Goal: Task Accomplishment & Management: Manage account settings

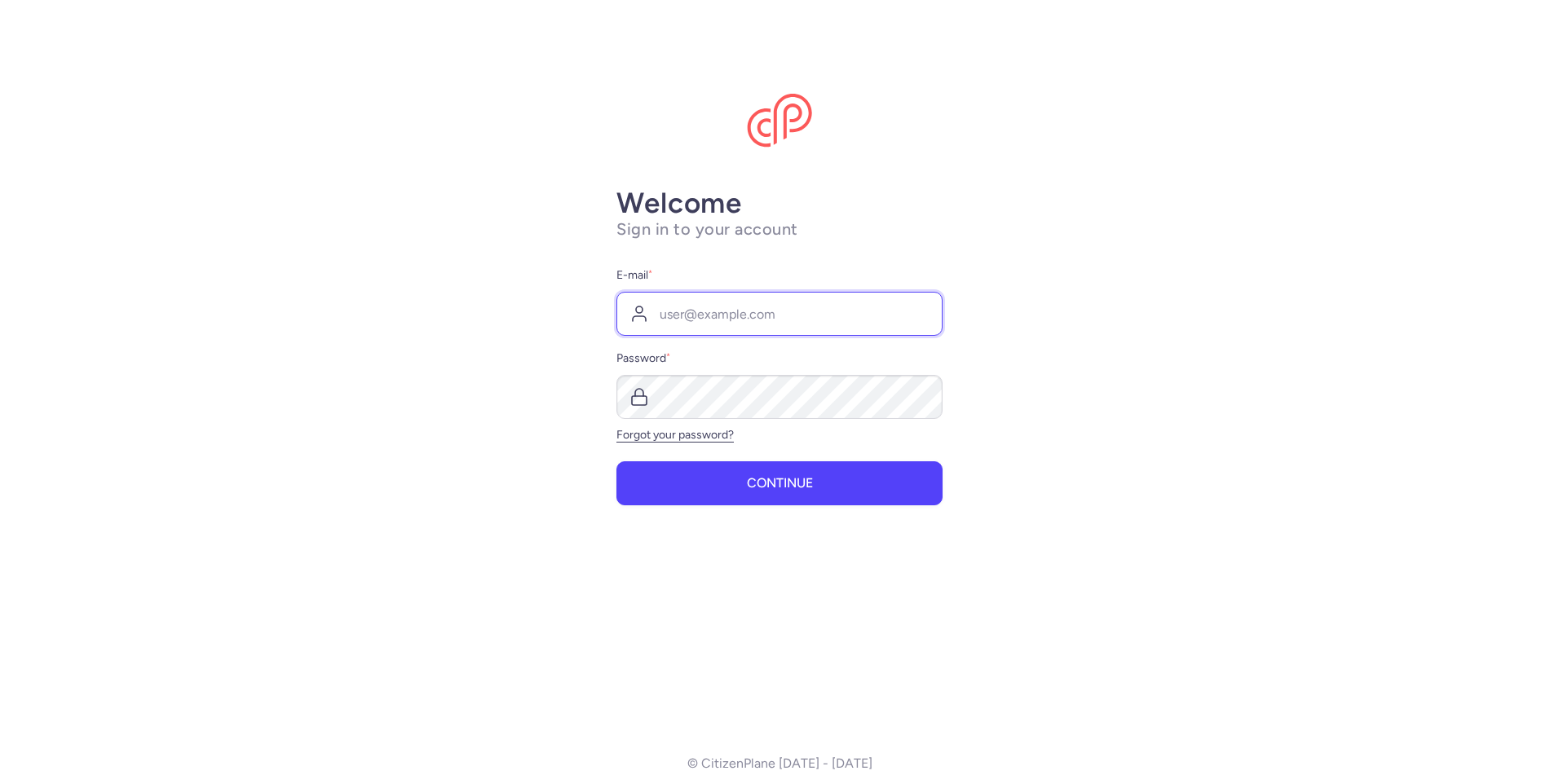
type input "[EMAIL_ADDRESS][DOMAIN_NAME]"
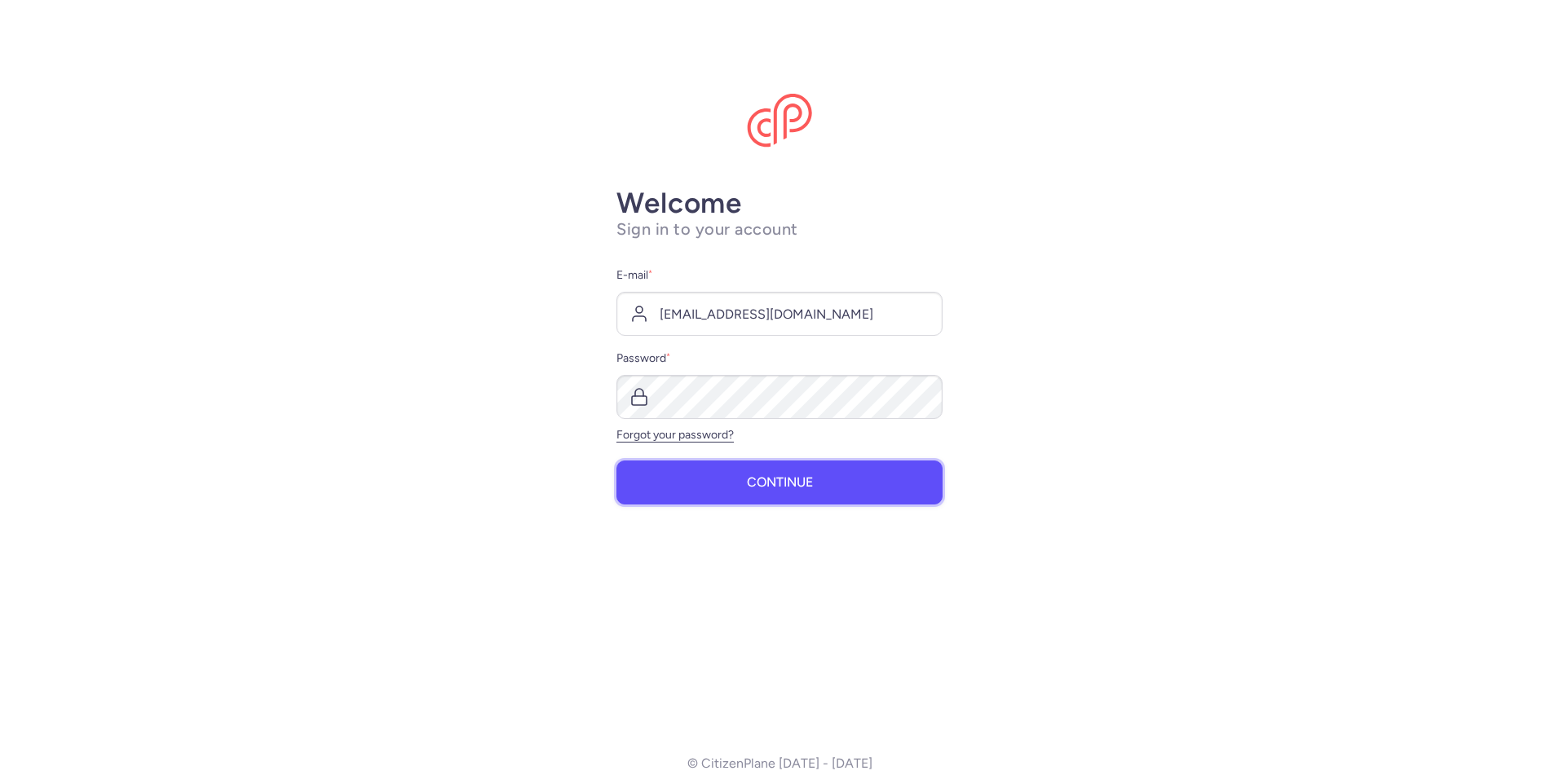
drag, startPoint x: 0, startPoint y: 0, endPoint x: 742, endPoint y: 495, distance: 892.0
click at [742, 495] on button "Continue" at bounding box center [780, 482] width 327 height 44
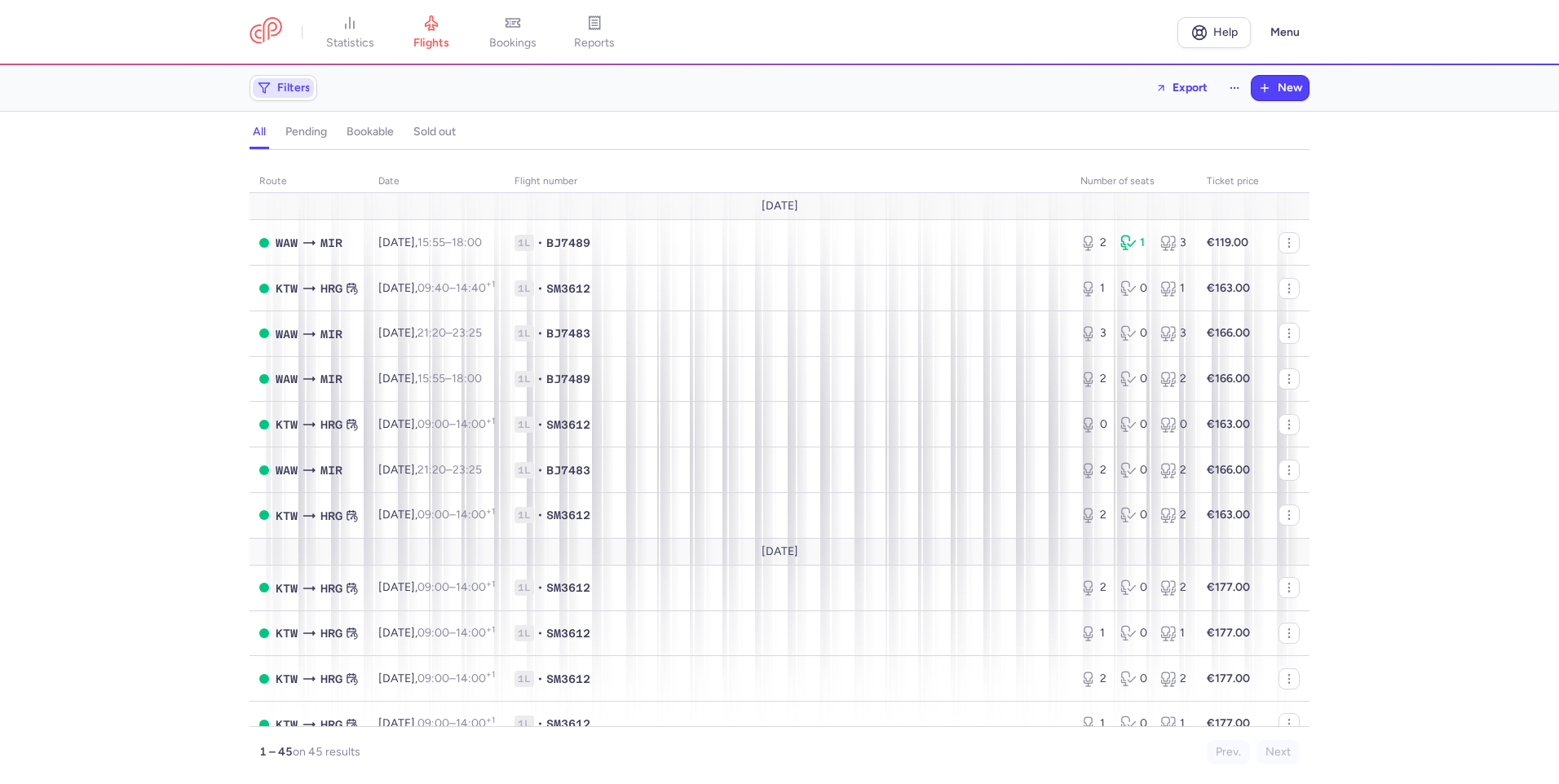
click at [304, 84] on span "Filters" at bounding box center [293, 88] width 33 height 13
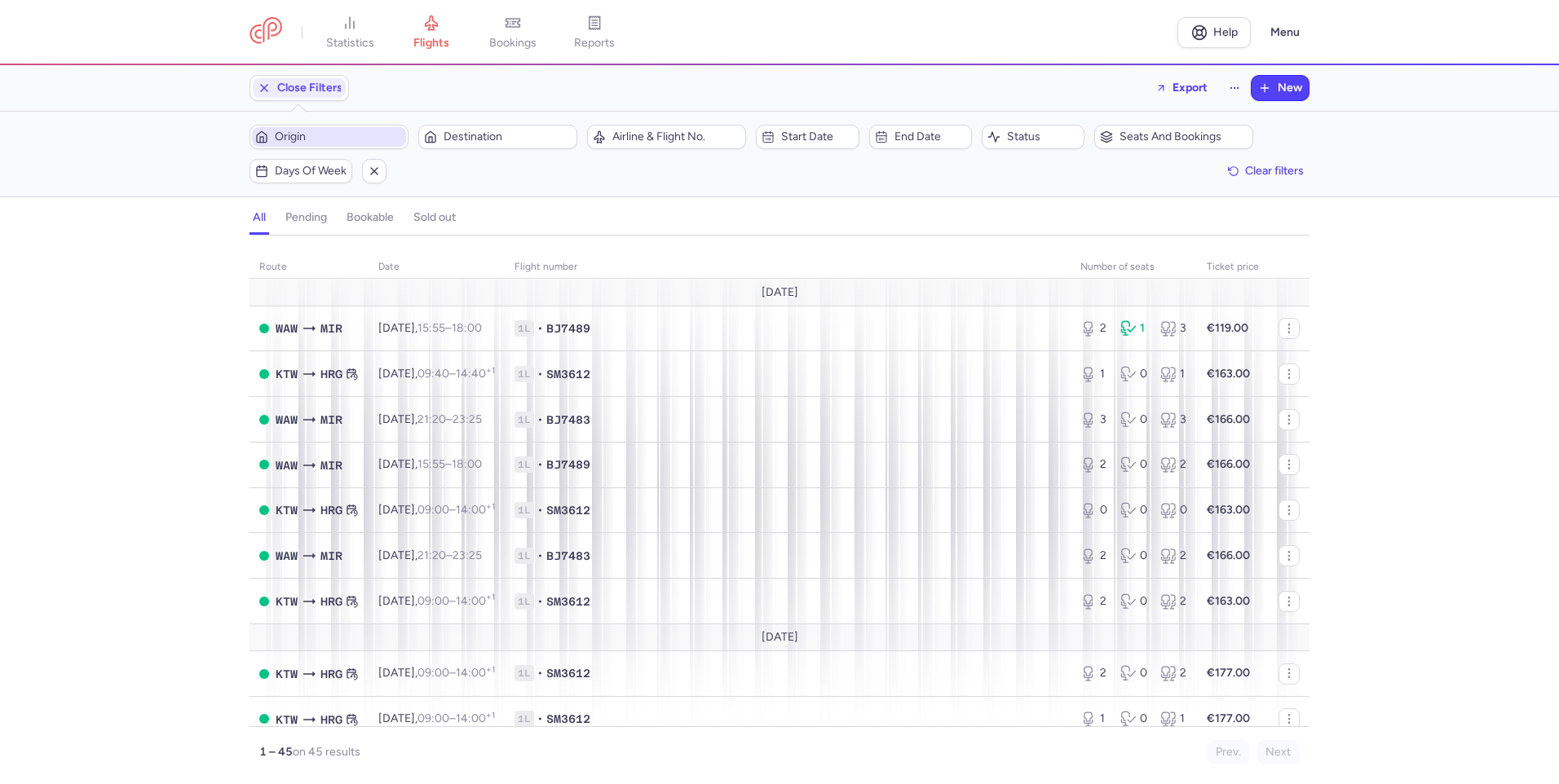
click at [304, 134] on span "Origin" at bounding box center [339, 137] width 128 height 13
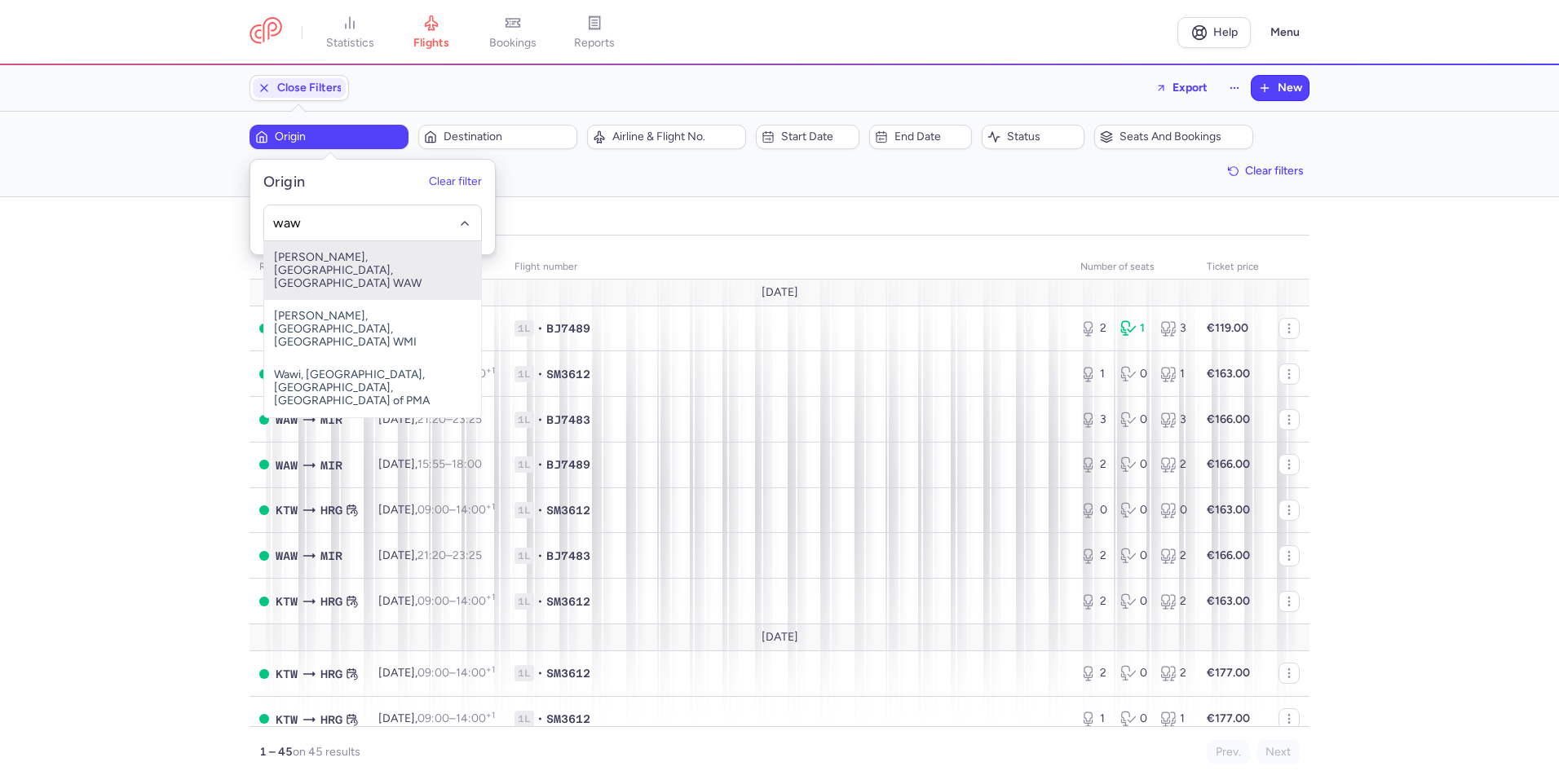
click at [341, 260] on span "[PERSON_NAME], [GEOGRAPHIC_DATA], [GEOGRAPHIC_DATA] WAW" at bounding box center [373, 271] width 217 height 58
type input "waw"
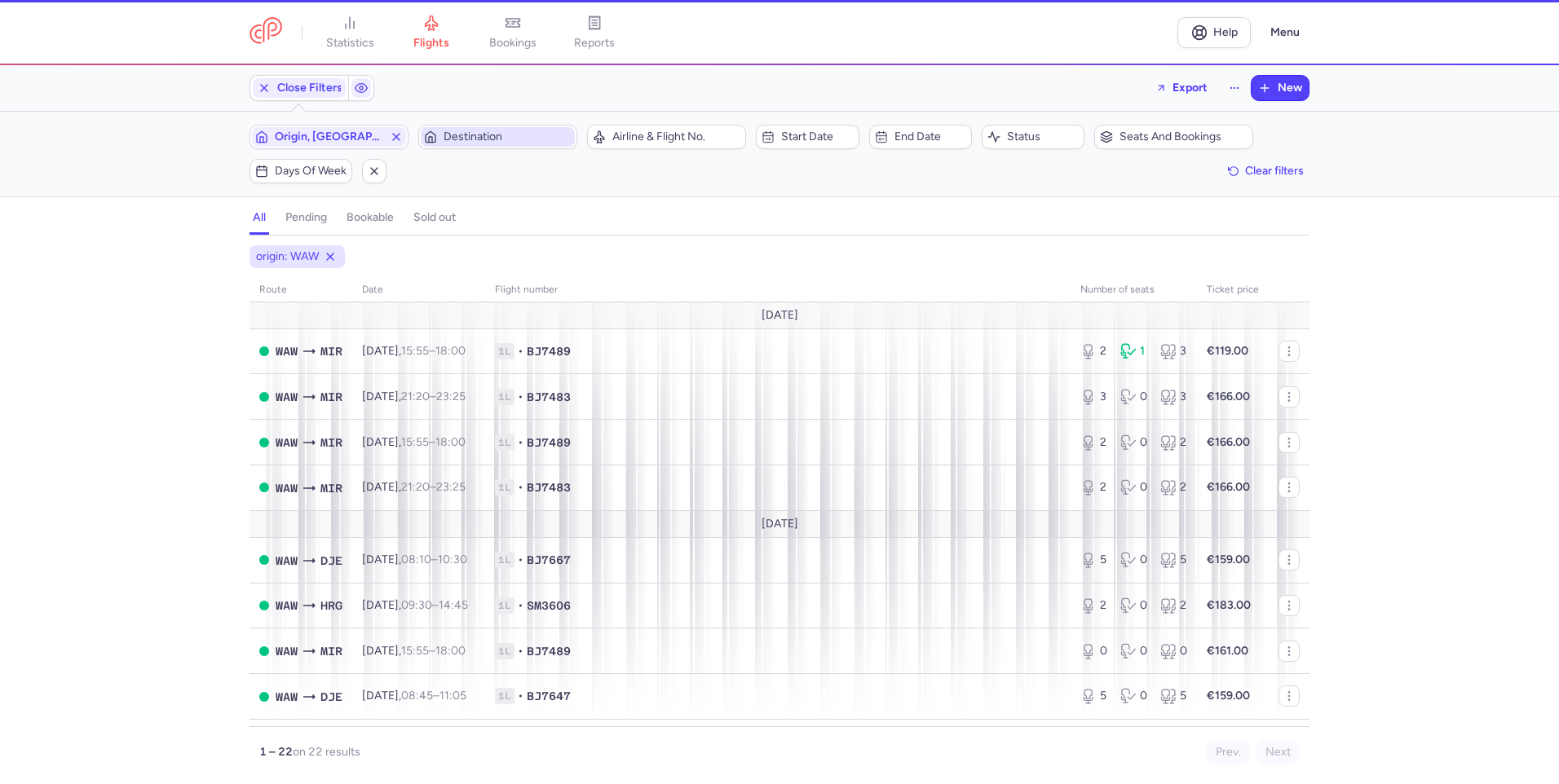
drag, startPoint x: 469, startPoint y: 132, endPoint x: 480, endPoint y: 133, distance: 11.0
click at [470, 132] on span "Destination" at bounding box center [508, 137] width 128 height 13
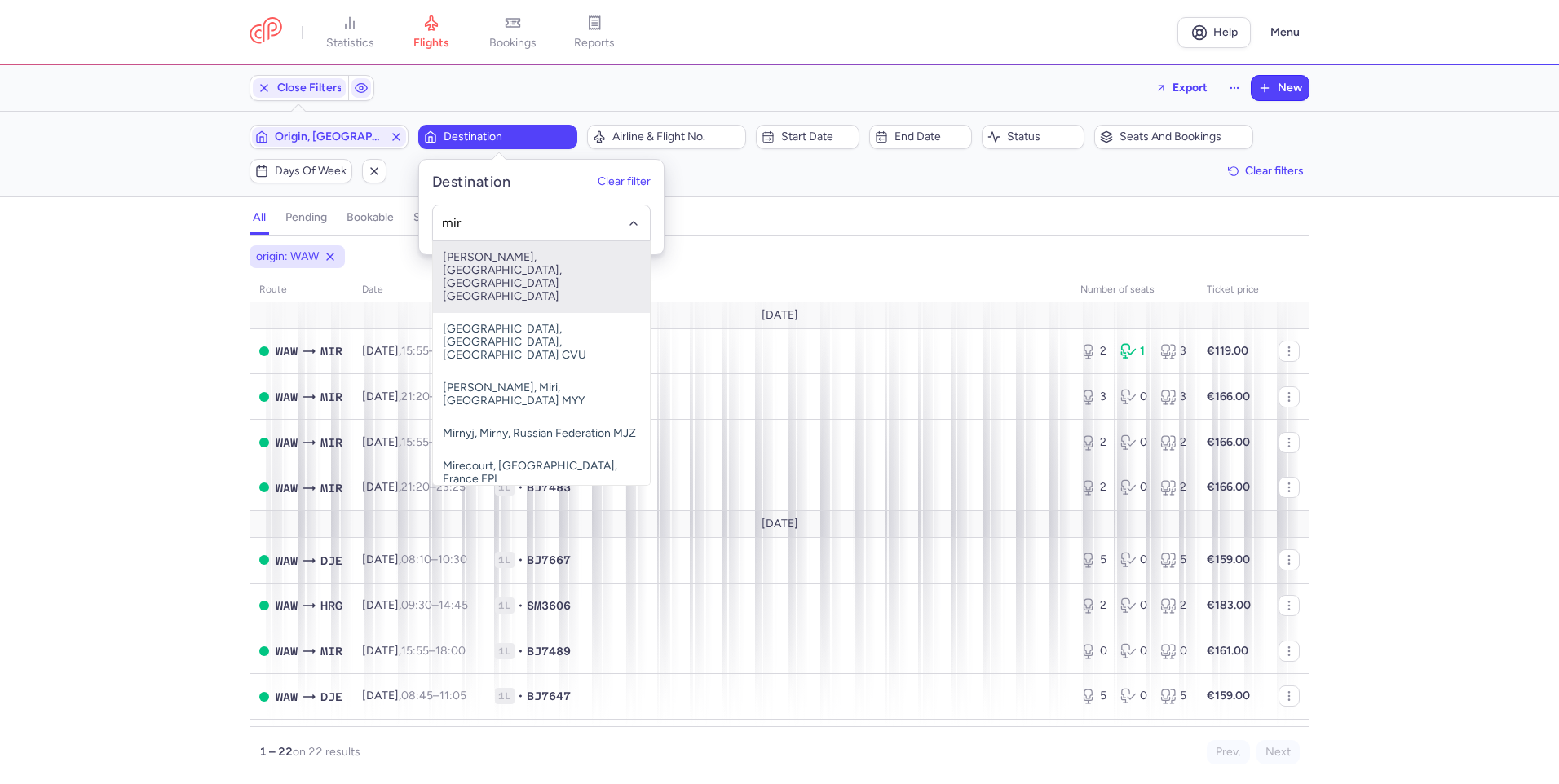
click at [578, 265] on span "[PERSON_NAME], [GEOGRAPHIC_DATA], [GEOGRAPHIC_DATA] [GEOGRAPHIC_DATA]" at bounding box center [542, 277] width 217 height 72
type input "mir"
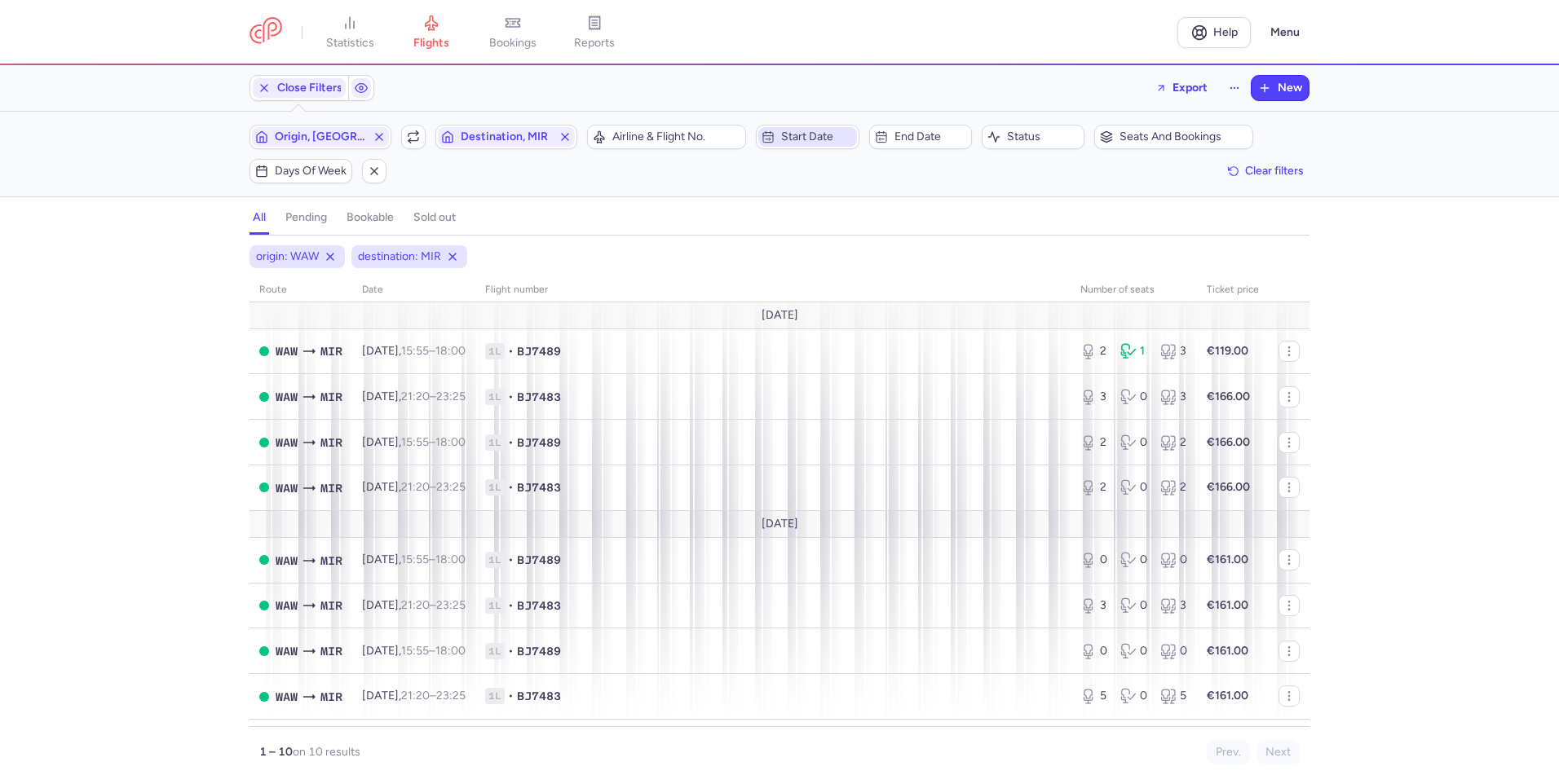
click at [827, 135] on span "Start date" at bounding box center [817, 137] width 72 height 13
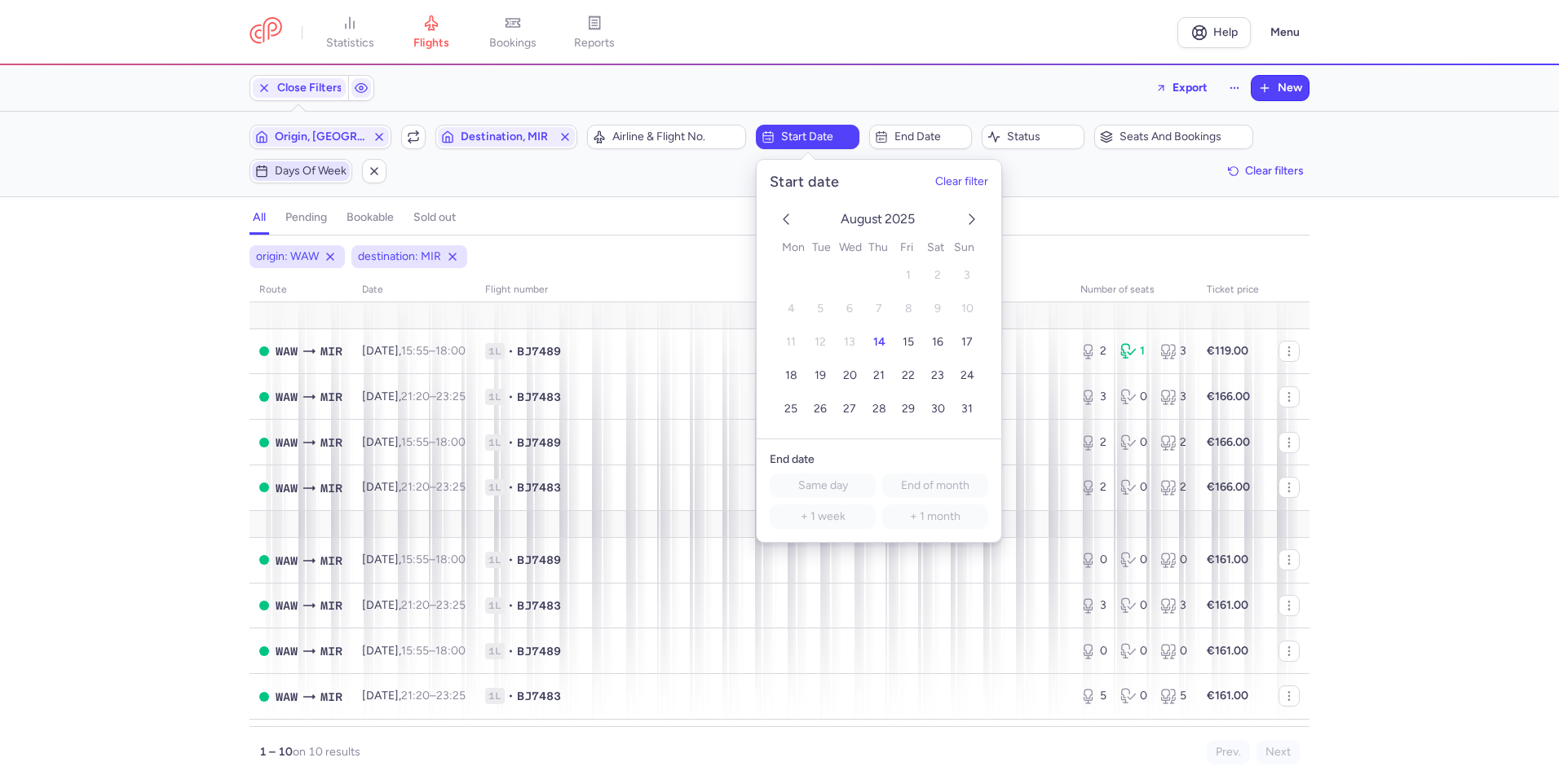
click at [296, 164] on span "Days of week" at bounding box center [310, 171] width 72 height 13
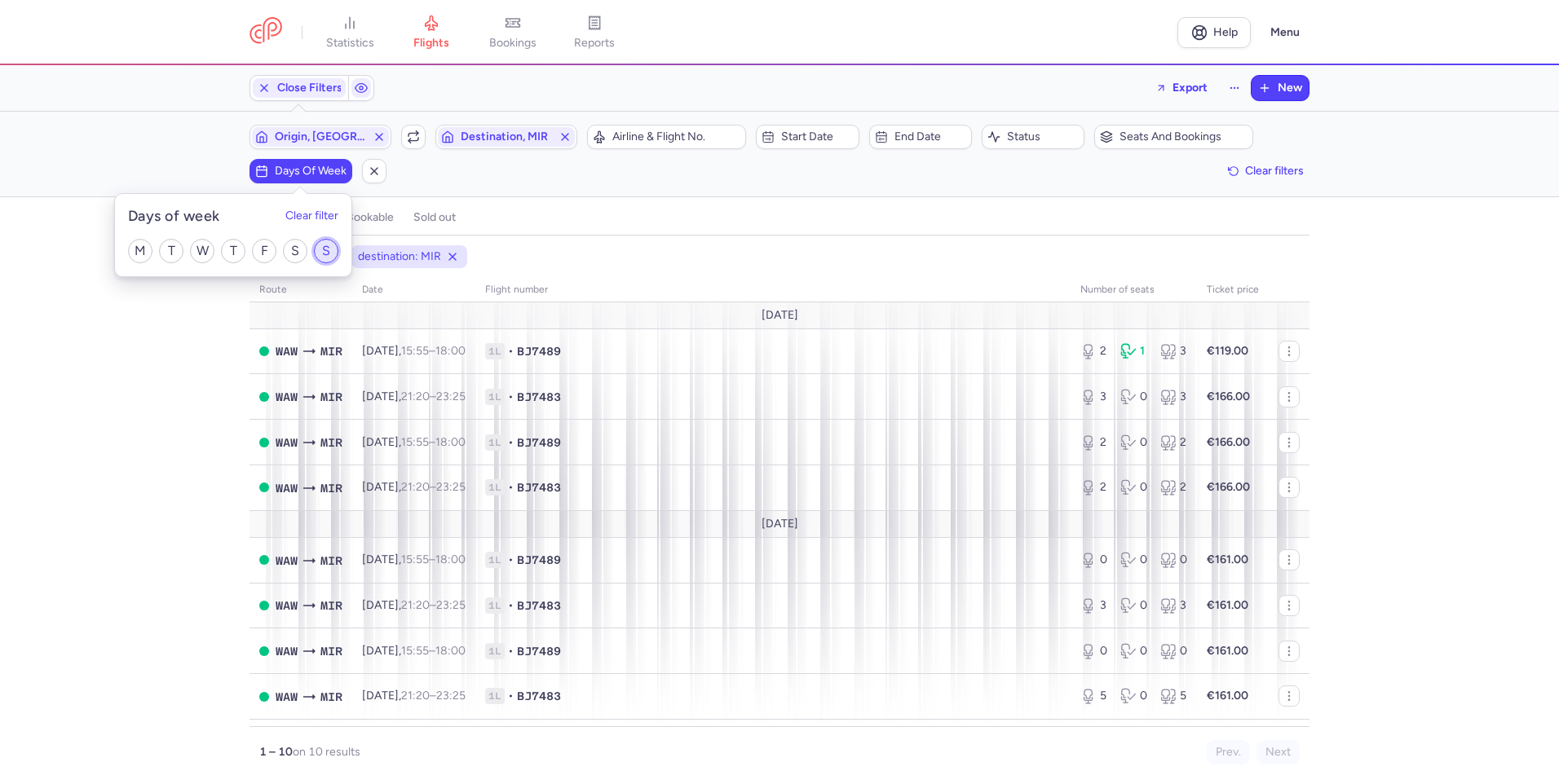
click at [319, 255] on input "S" at bounding box center [327, 251] width 25 height 25
checkbox input "true"
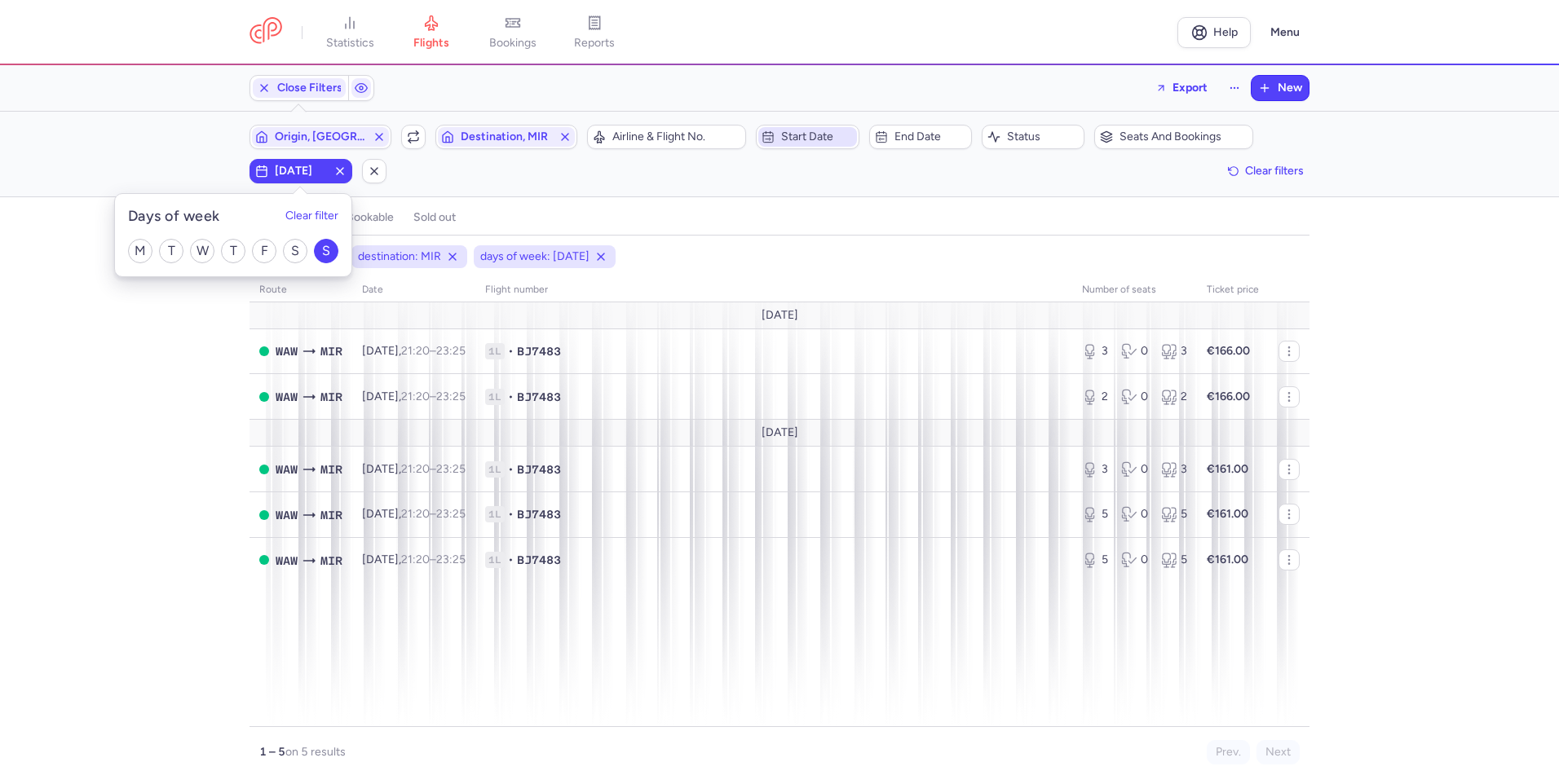
click at [850, 134] on span "Start date" at bounding box center [817, 137] width 72 height 13
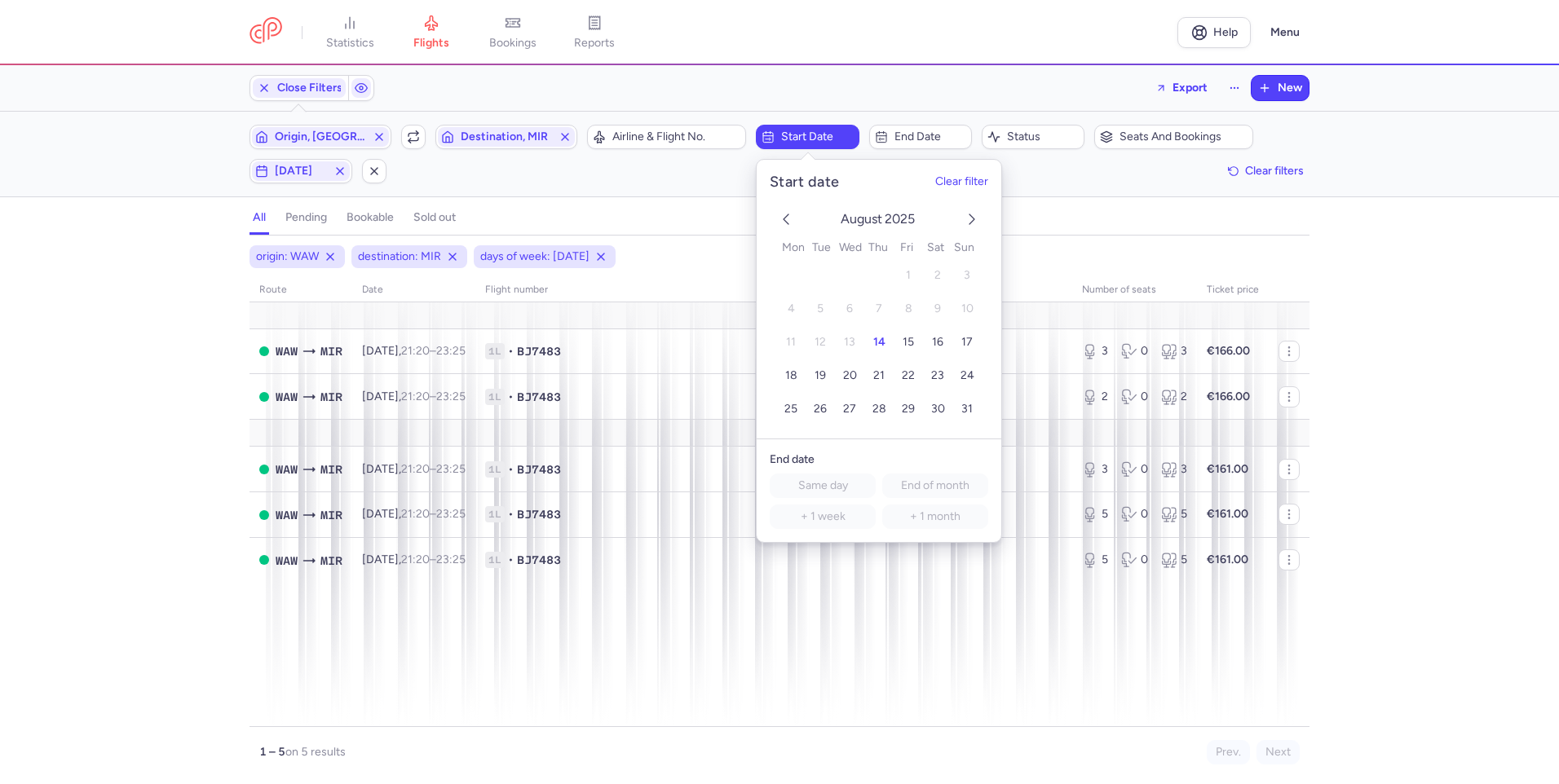
click at [971, 214] on icon "next month" at bounding box center [971, 219] width 20 height 20
click at [881, 300] on button "9" at bounding box center [880, 309] width 28 height 28
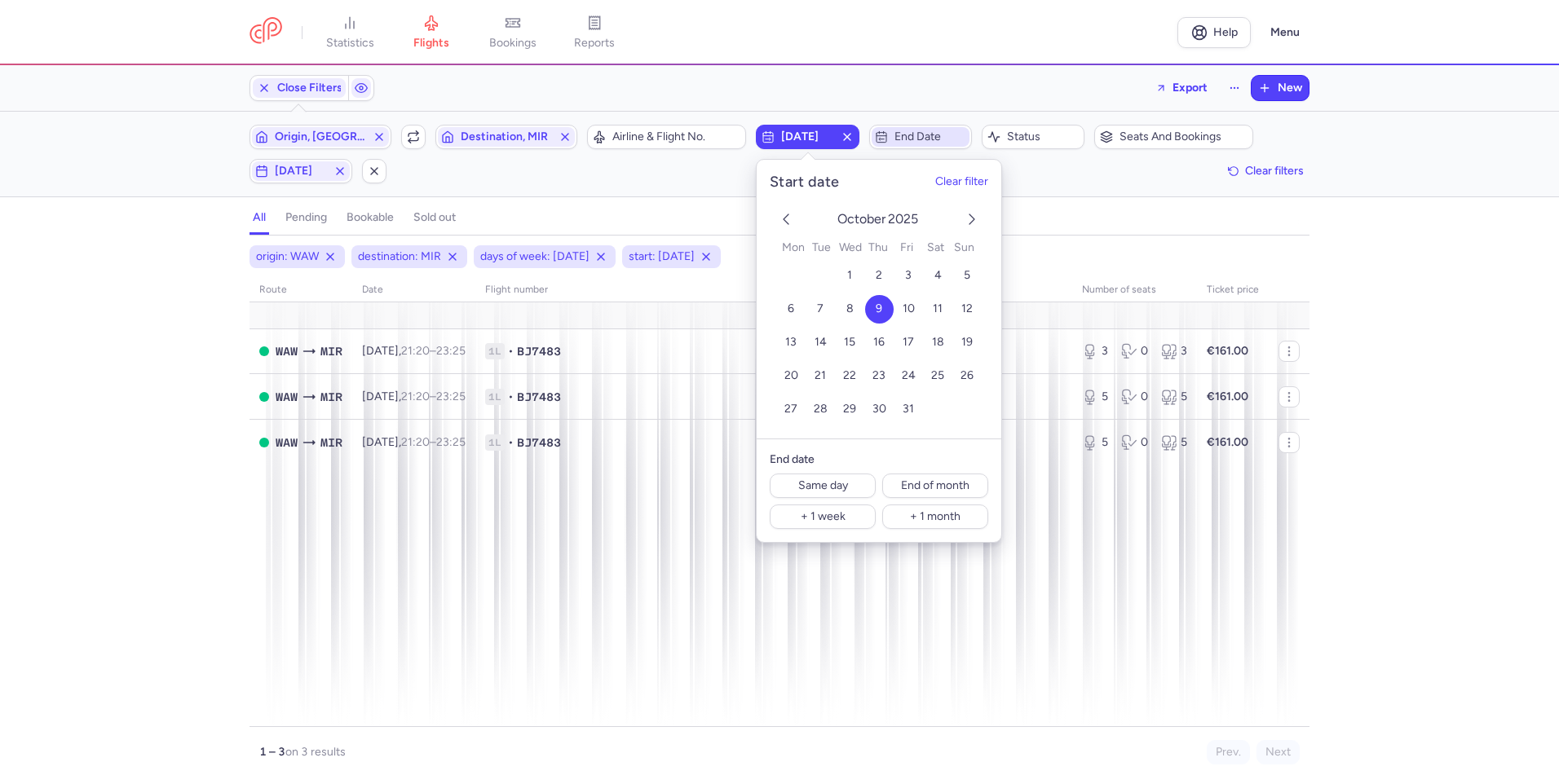
click at [913, 135] on span "End date" at bounding box center [930, 137] width 72 height 13
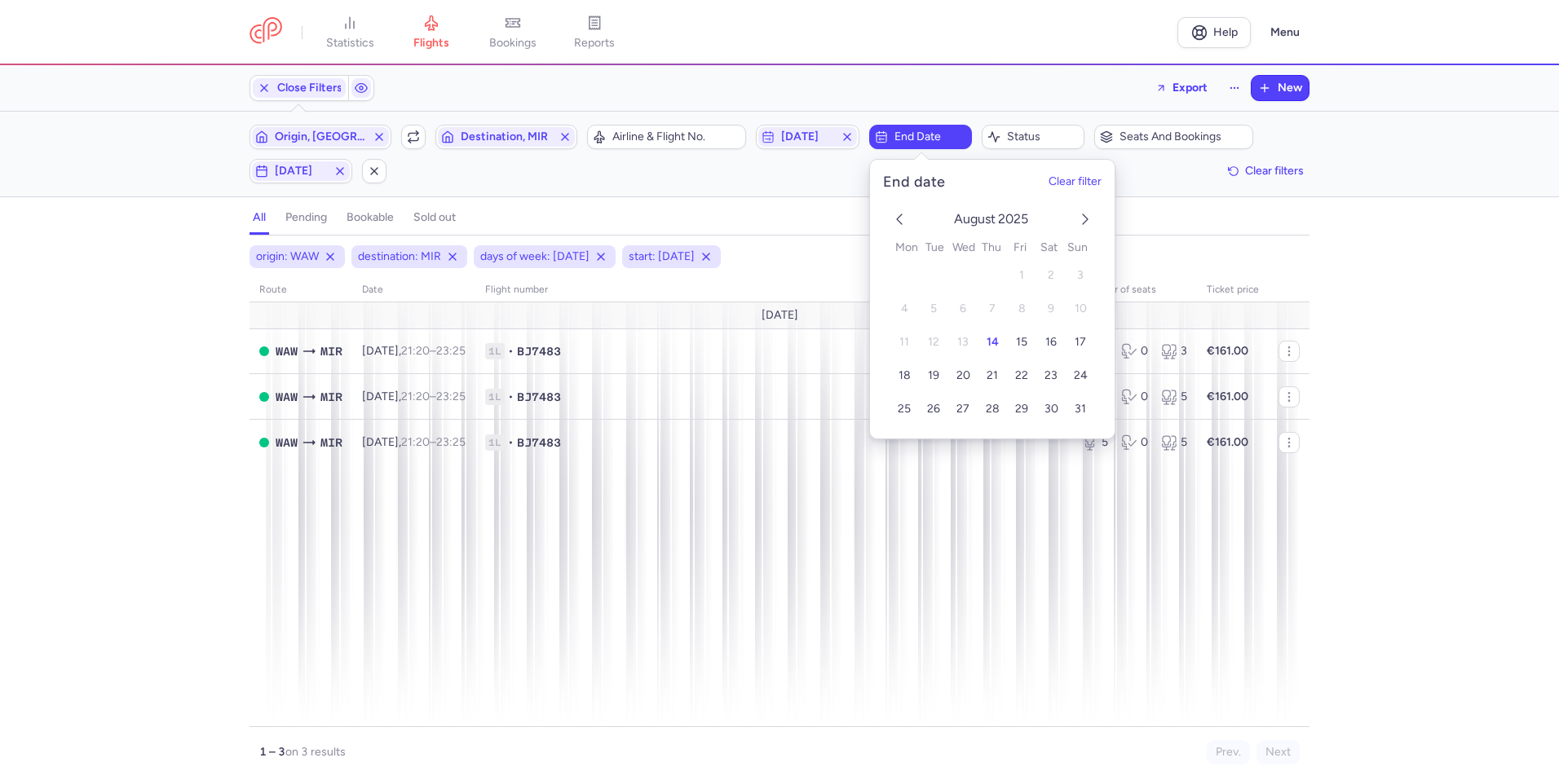
click at [1082, 226] on icon "next month" at bounding box center [1084, 219] width 20 height 20
click at [991, 380] on span "23" at bounding box center [992, 375] width 13 height 14
click at [978, 404] on td "30" at bounding box center [992, 409] width 29 height 28
click at [989, 404] on span "30" at bounding box center [992, 409] width 14 height 14
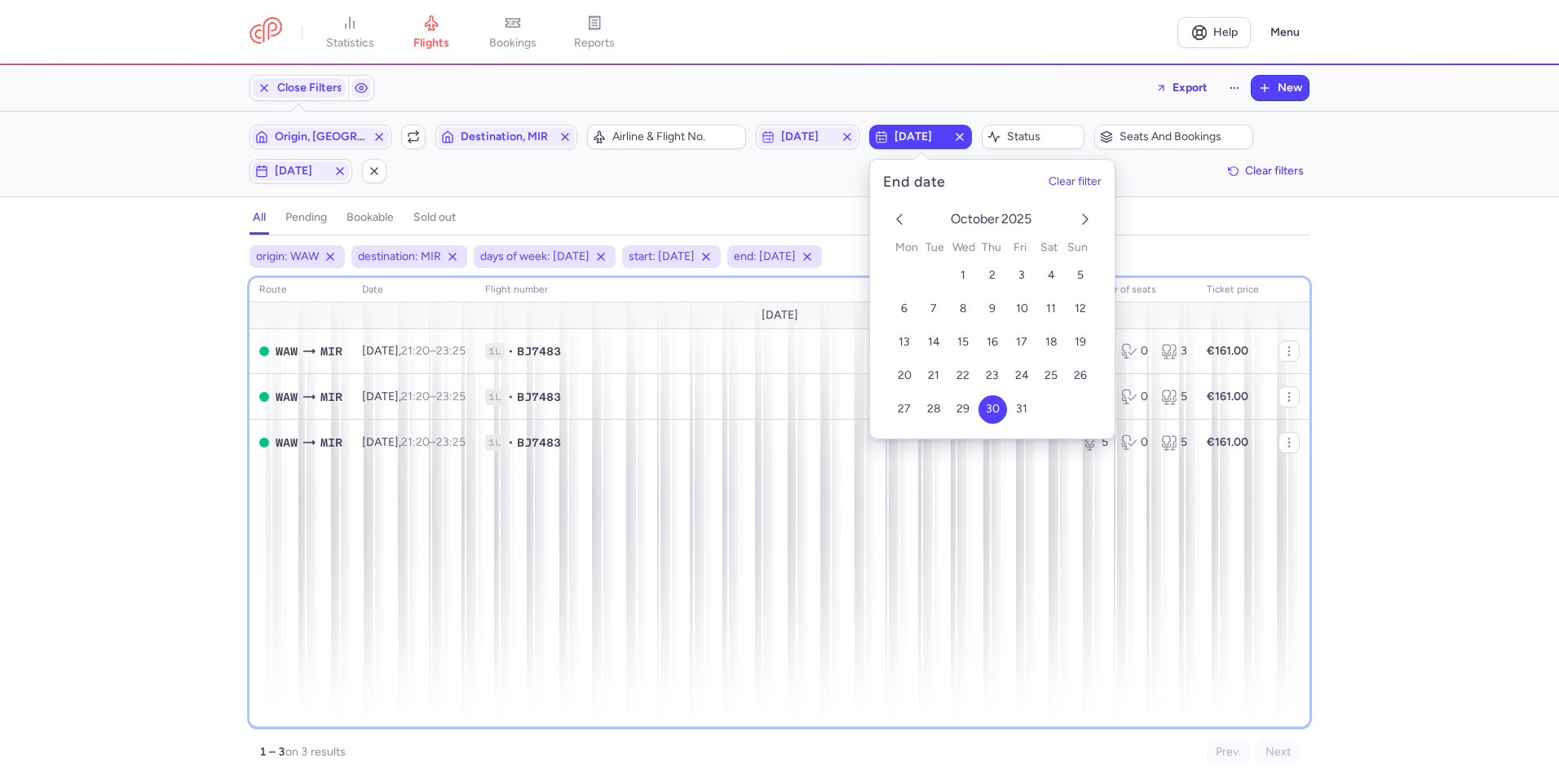
click at [564, 478] on div "route date Flight number number of seats Ticket price [DATE] WAW MIR [DATE] 21:…" at bounding box center [779, 503] width 1060 height 449
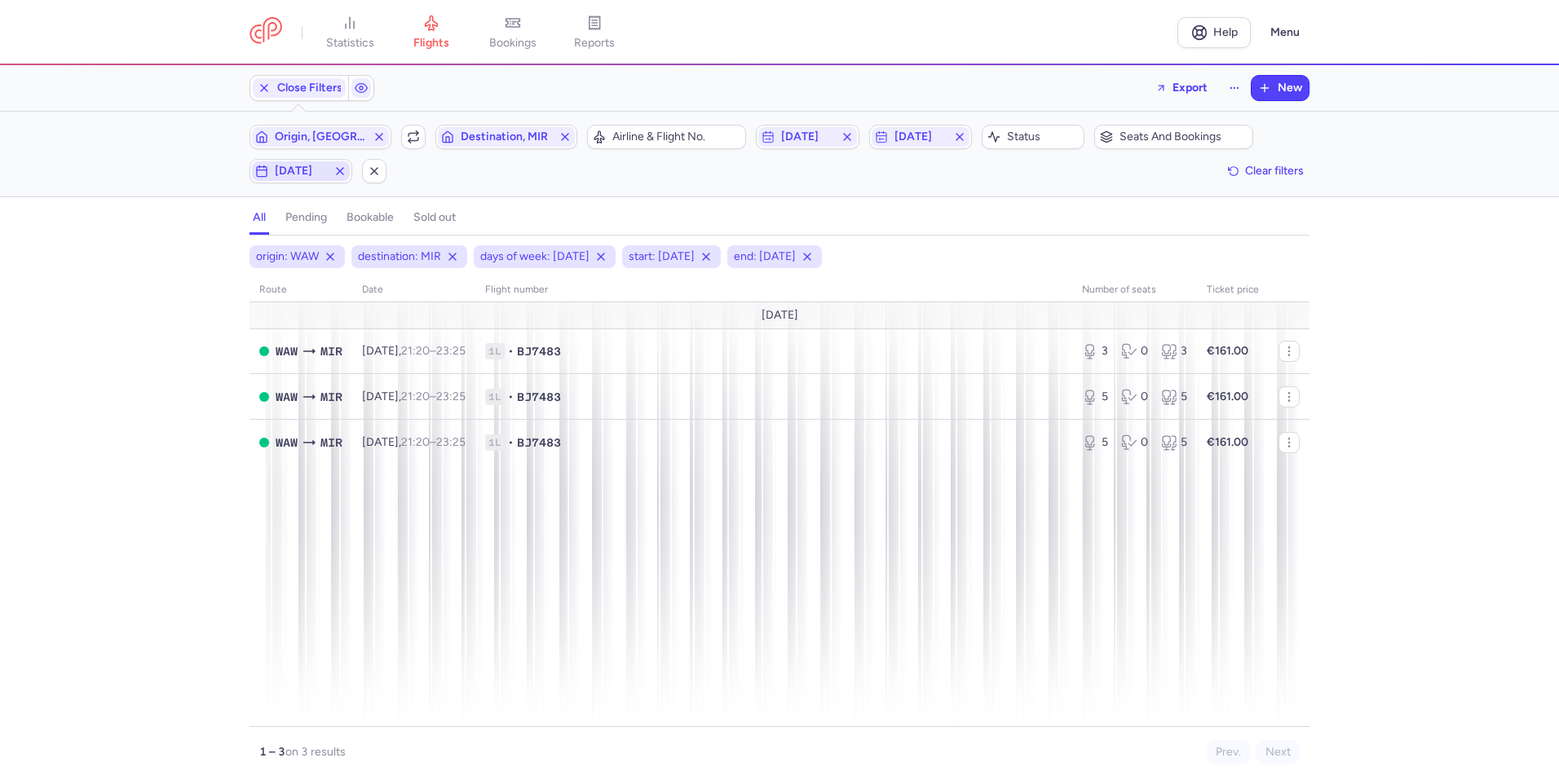
click at [310, 176] on span "[DATE]" at bounding box center [300, 171] width 52 height 13
click at [318, 255] on input "S" at bounding box center [327, 251] width 25 height 25
checkbox input "false"
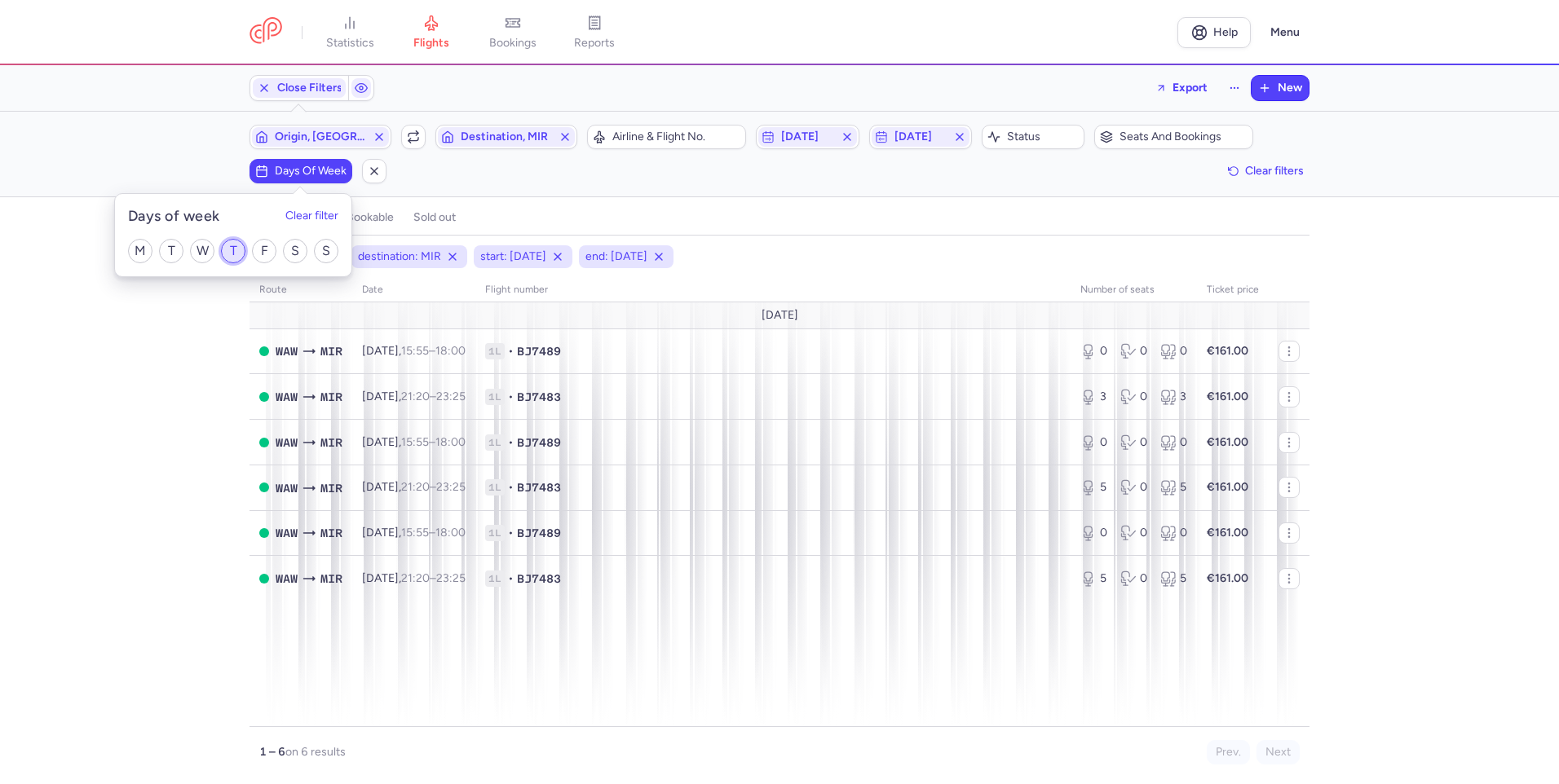
click at [240, 248] on input "T" at bounding box center [233, 251] width 25 height 25
checkbox input "true"
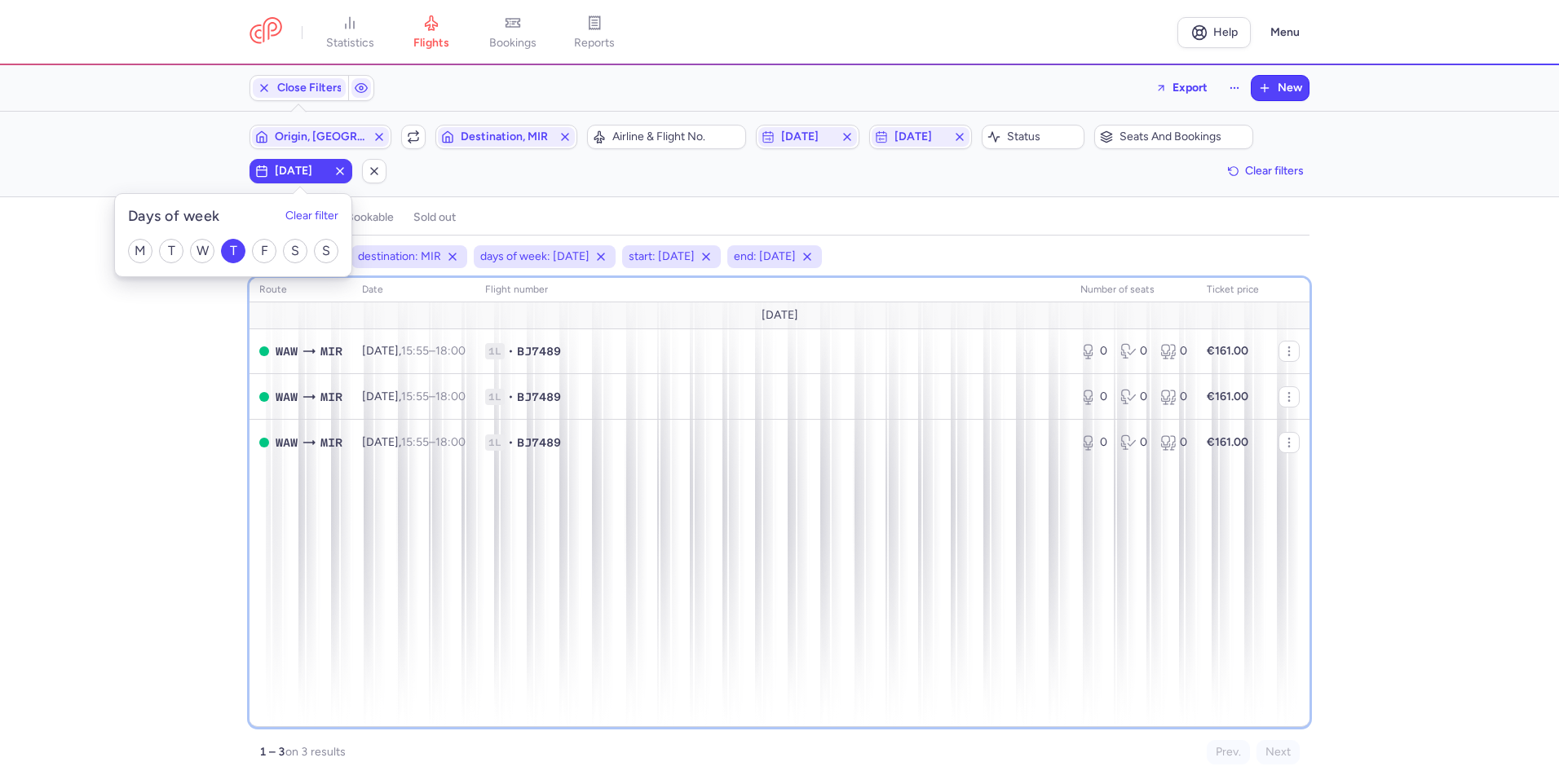
click at [565, 572] on div "route date Flight number number of seats Ticket price [DATE] WAW MIR [DATE] 15:…" at bounding box center [779, 503] width 1060 height 449
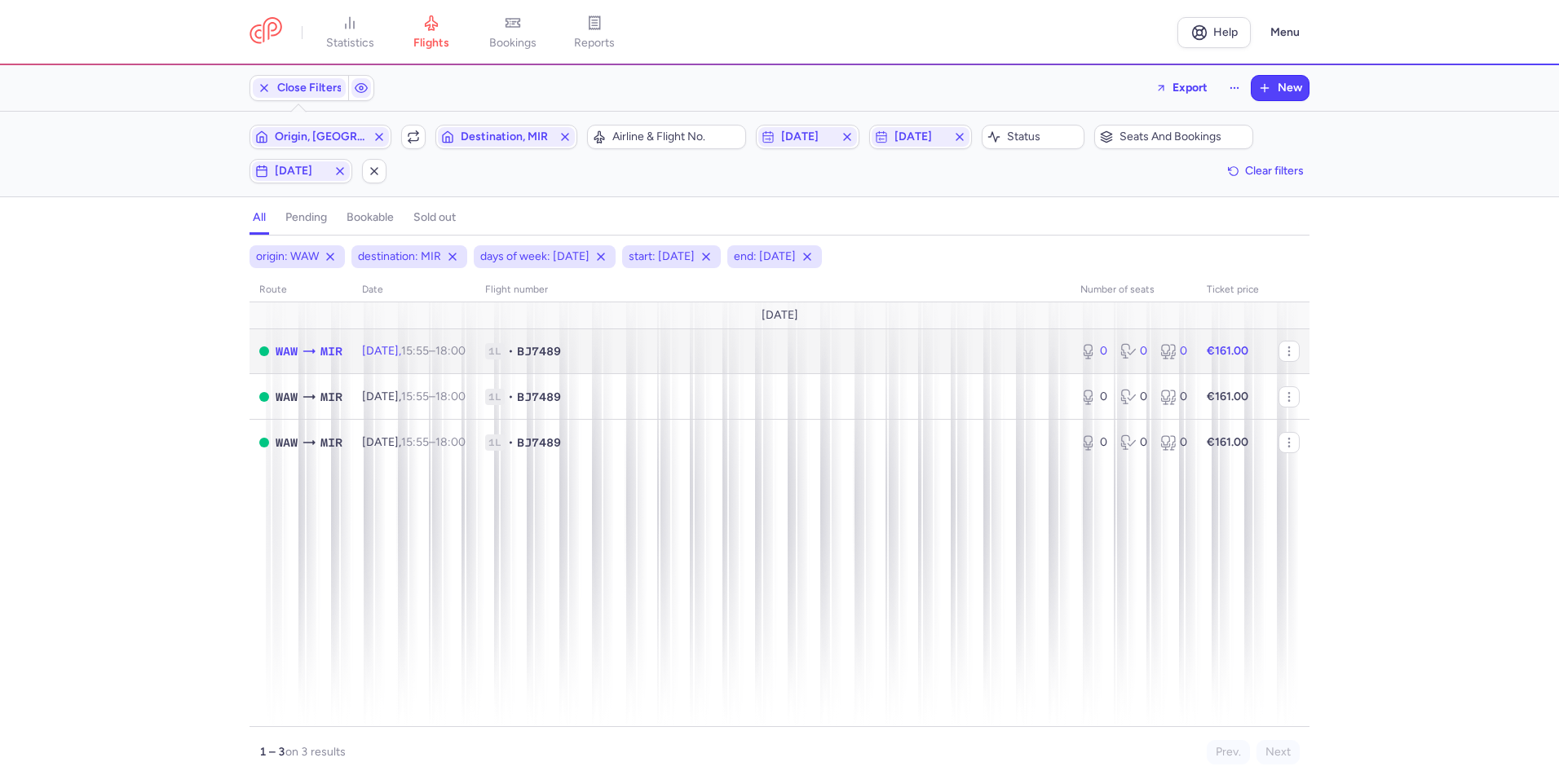
click at [506, 352] on td "1L • BJ7489" at bounding box center [773, 351] width 595 height 45
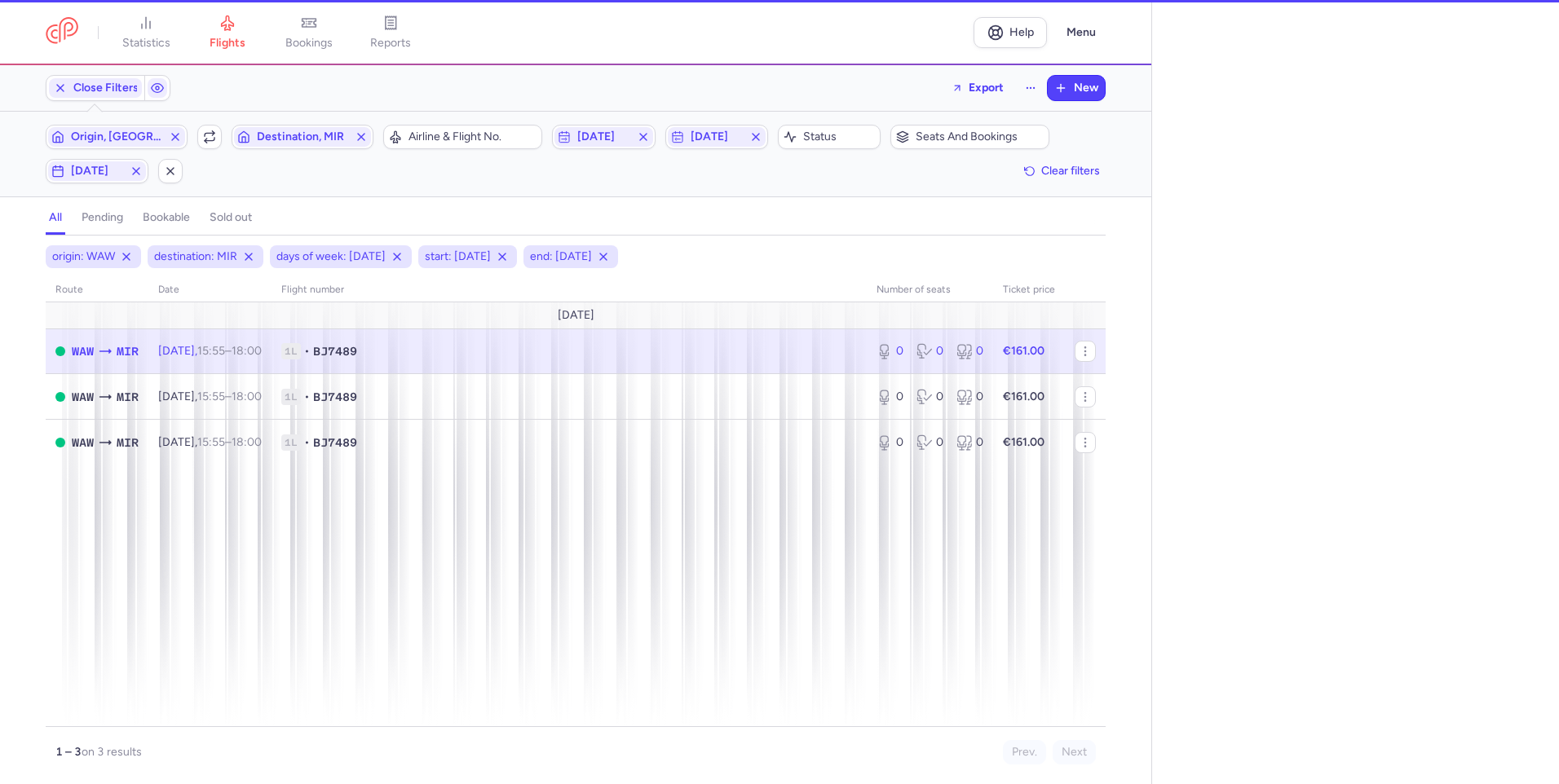
select select "hours"
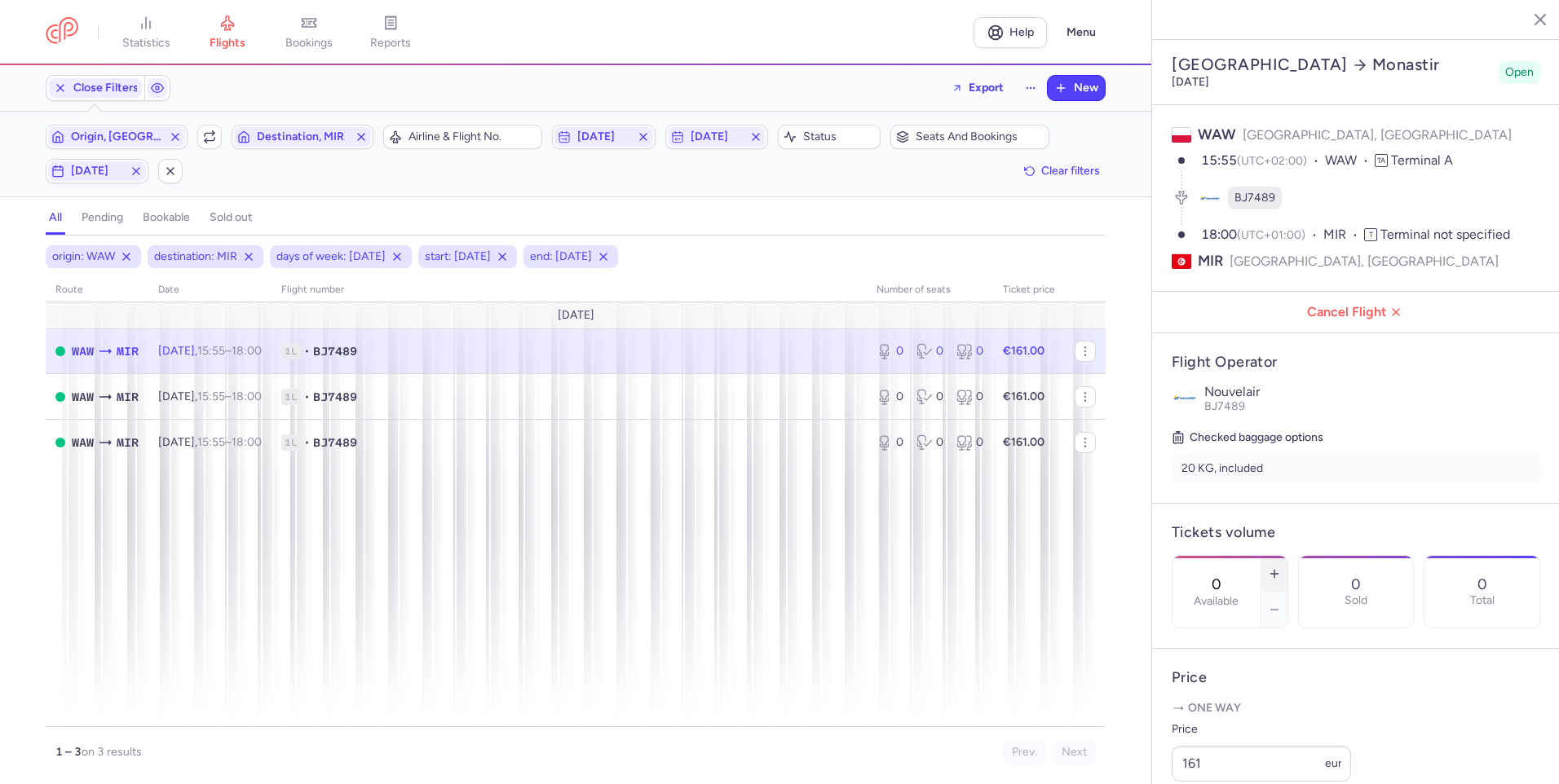
click at [1287, 556] on button "button" at bounding box center [1274, 574] width 26 height 36
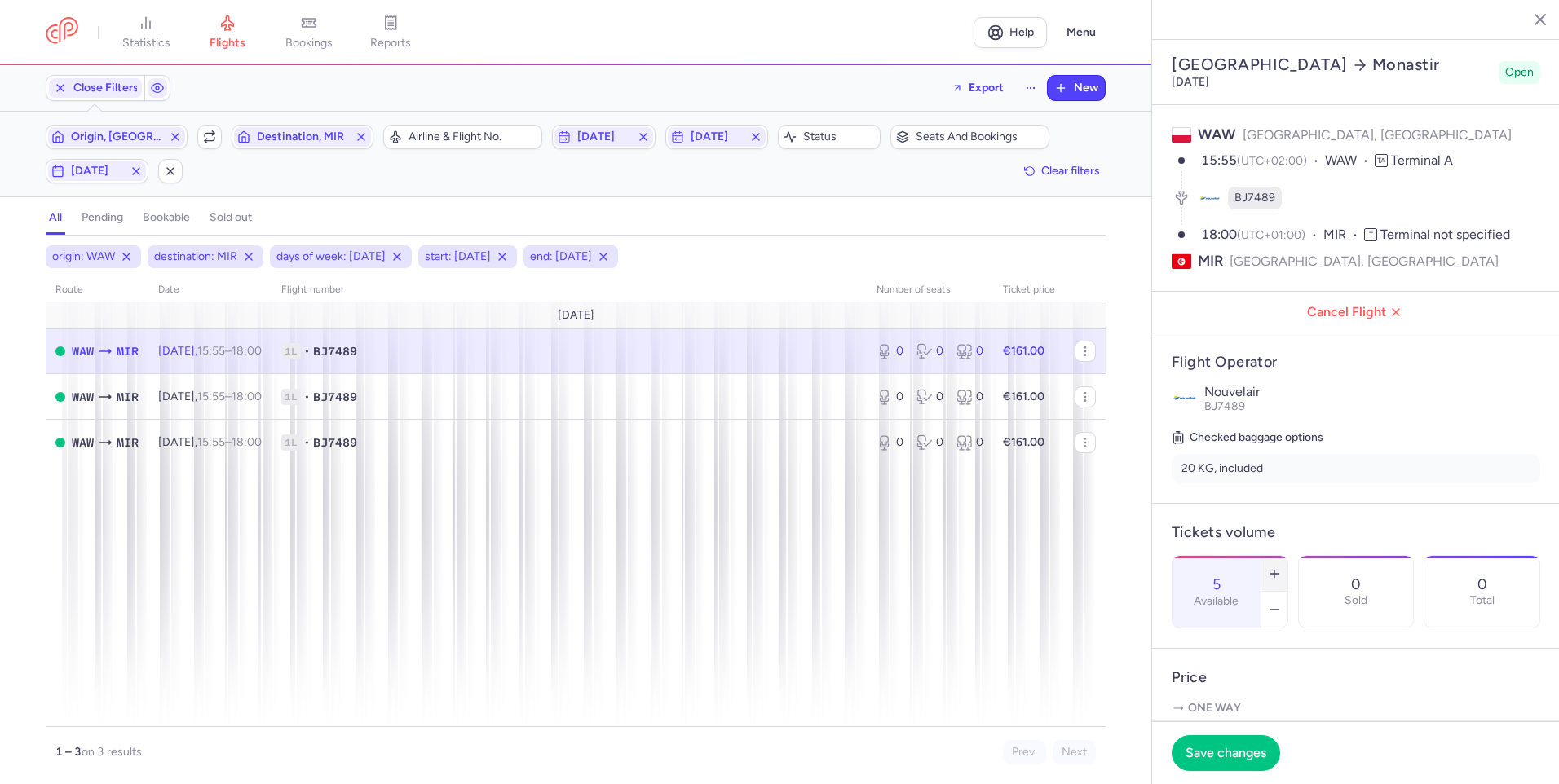
click at [1287, 556] on button "button" at bounding box center [1274, 574] width 26 height 36
click at [1231, 749] on span "Save changes" at bounding box center [1226, 753] width 81 height 15
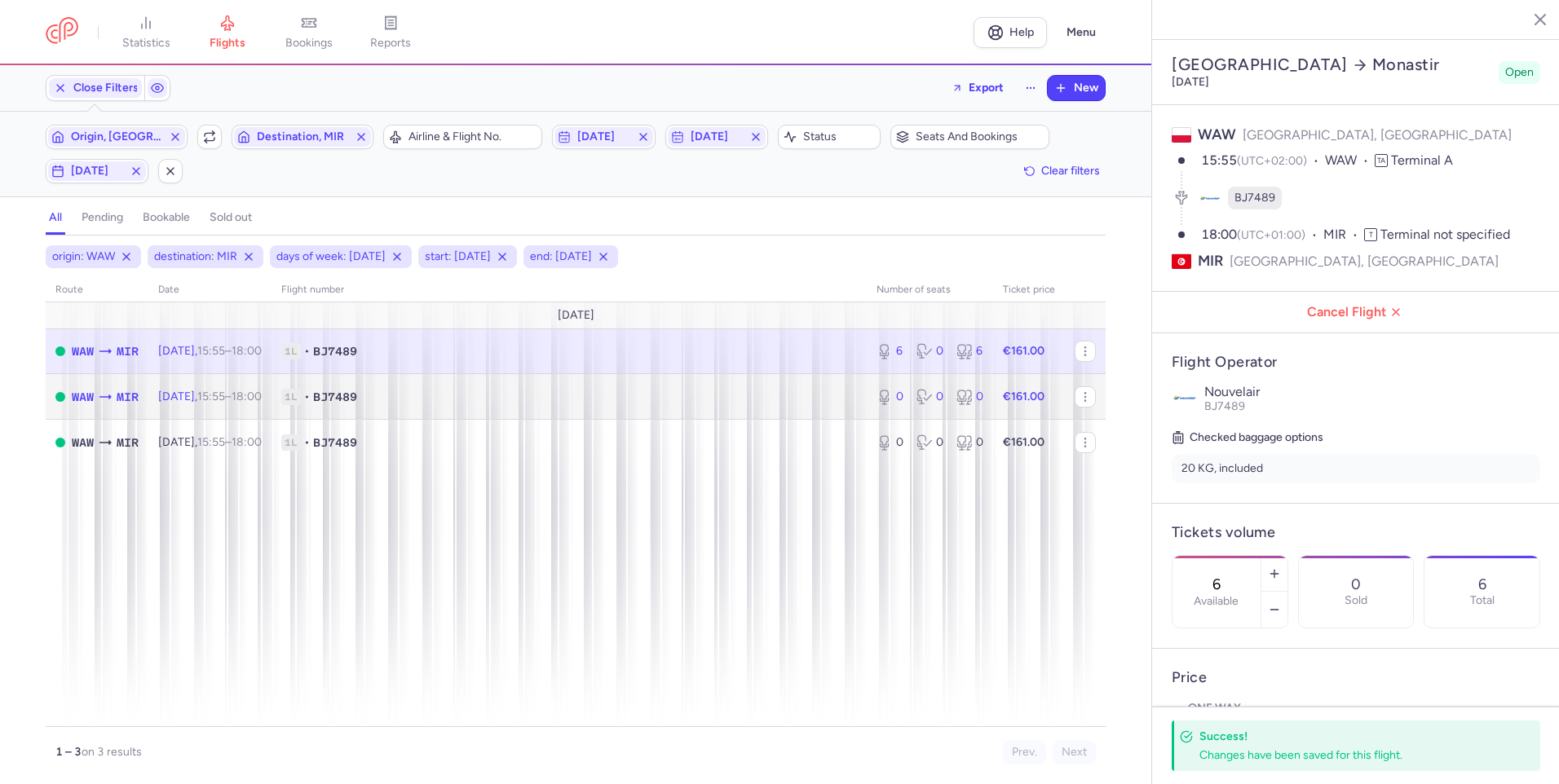
click at [717, 406] on td "1L • BJ7489" at bounding box center [569, 397] width 595 height 45
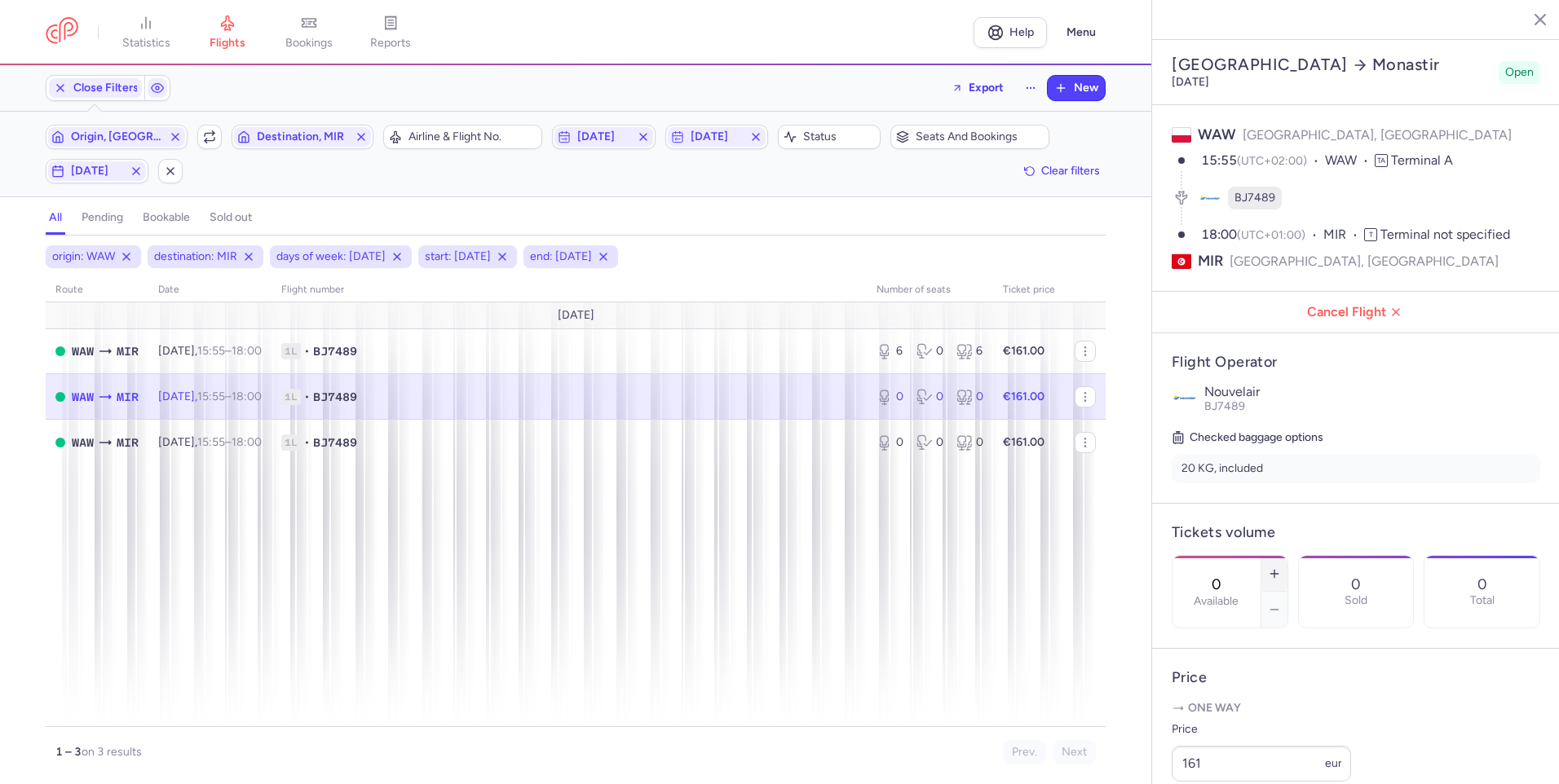
click at [1281, 567] on icon "button" at bounding box center [1274, 574] width 13 height 13
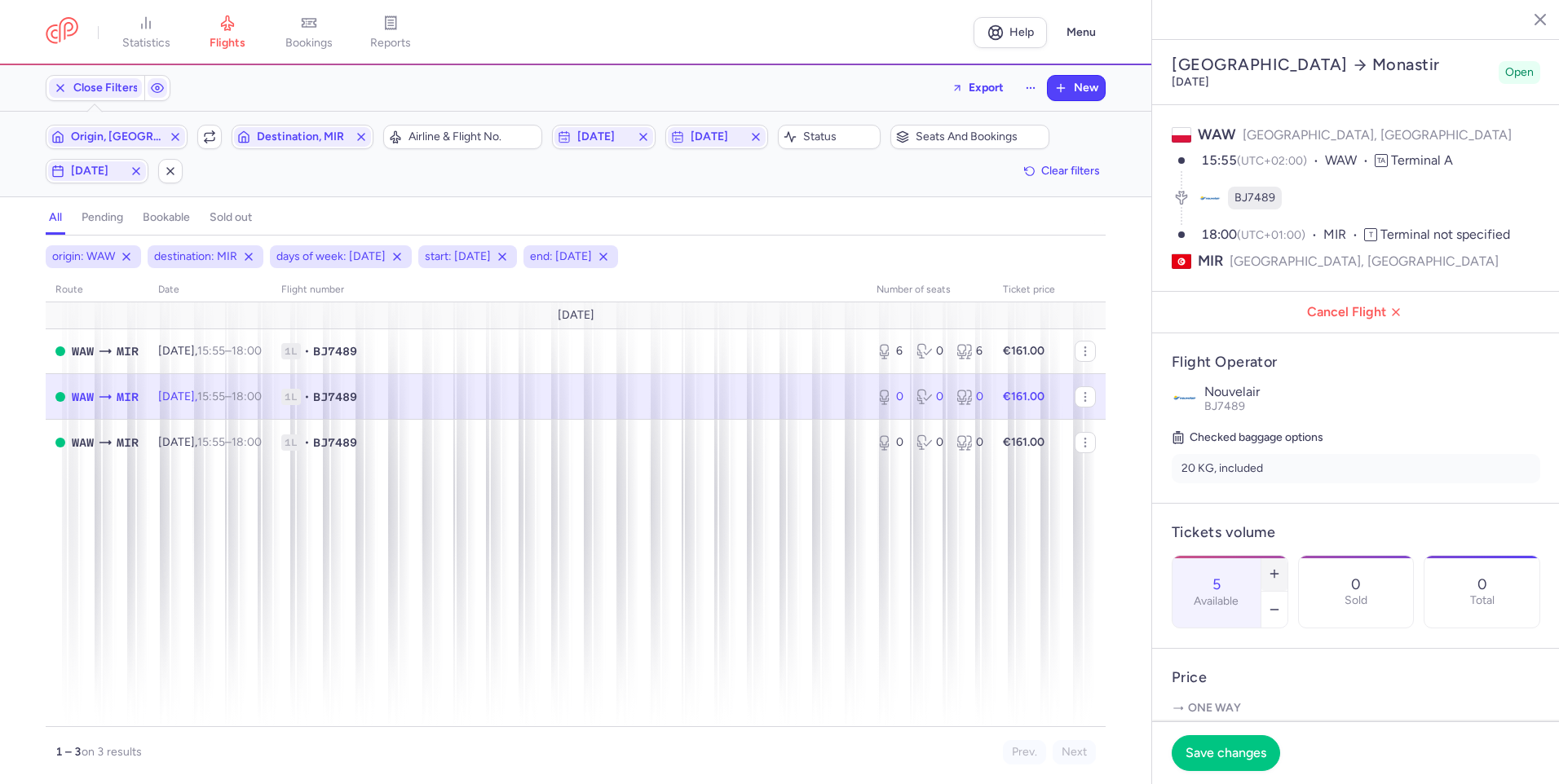
click at [1281, 567] on icon "button" at bounding box center [1274, 574] width 13 height 13
click at [1206, 751] on span "Save changes" at bounding box center [1226, 753] width 81 height 15
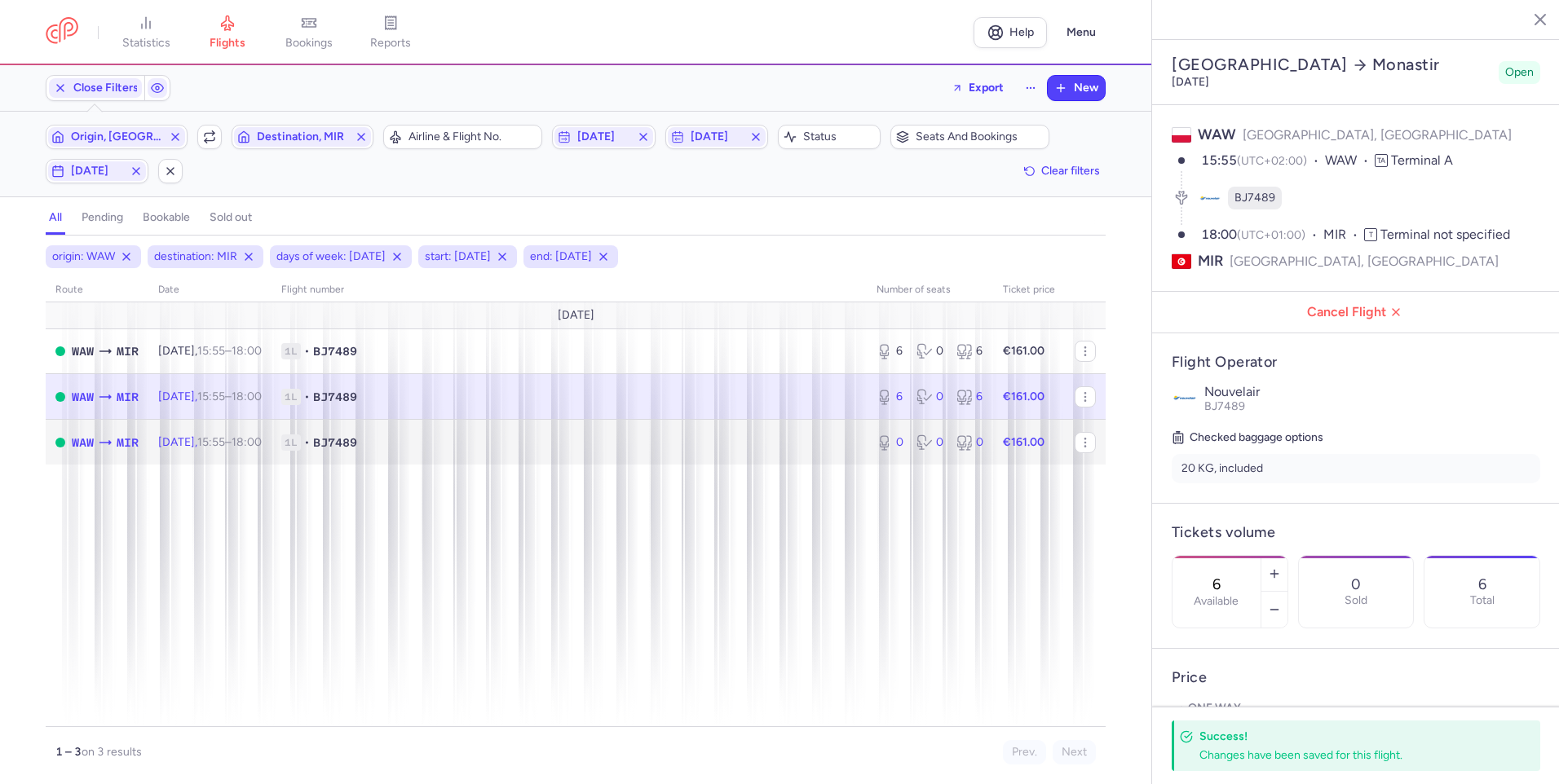
click at [690, 456] on td "1L • BJ7489" at bounding box center [569, 442] width 595 height 45
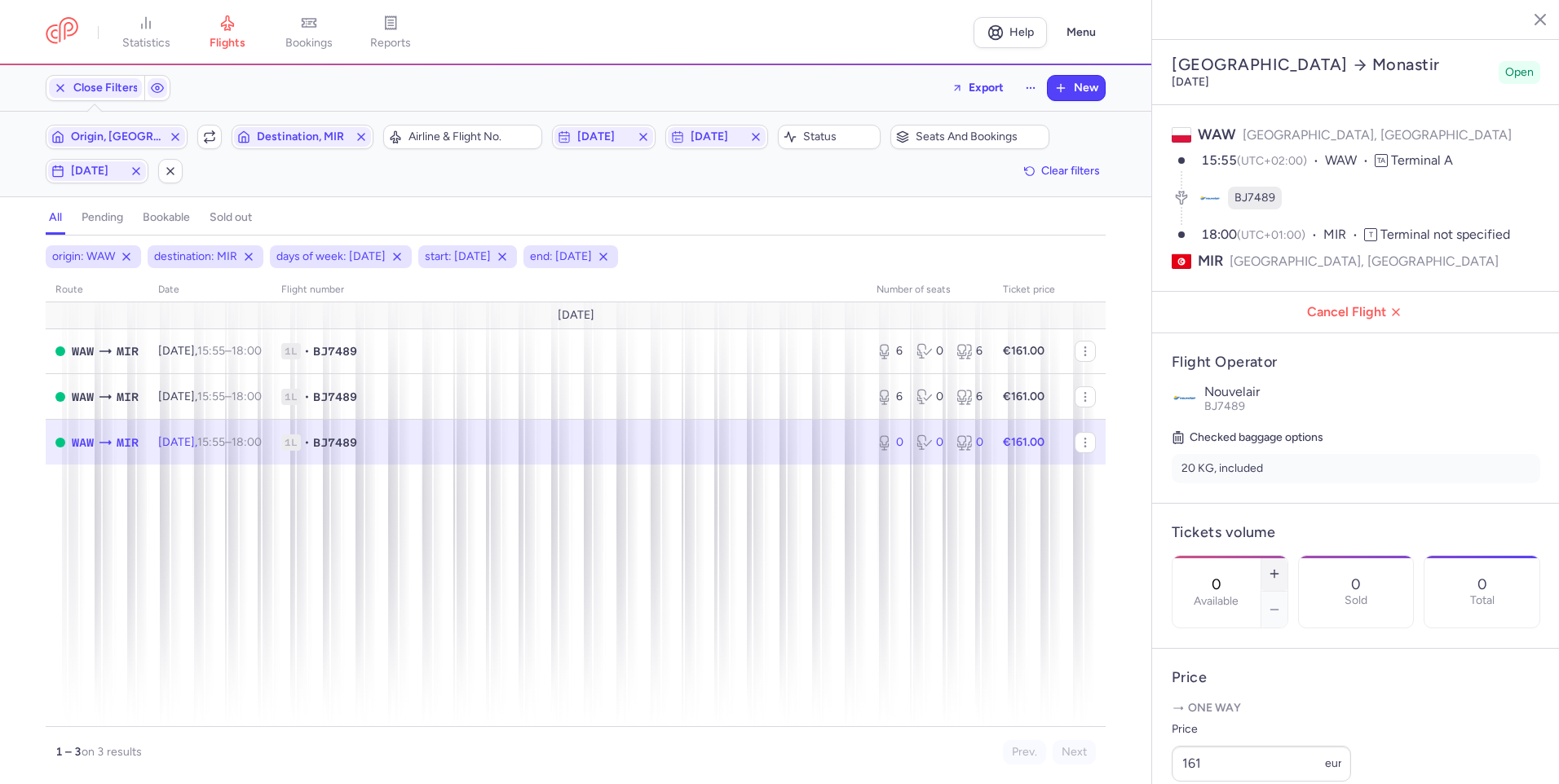
click at [1274, 570] on line "button" at bounding box center [1274, 574] width 0 height 8
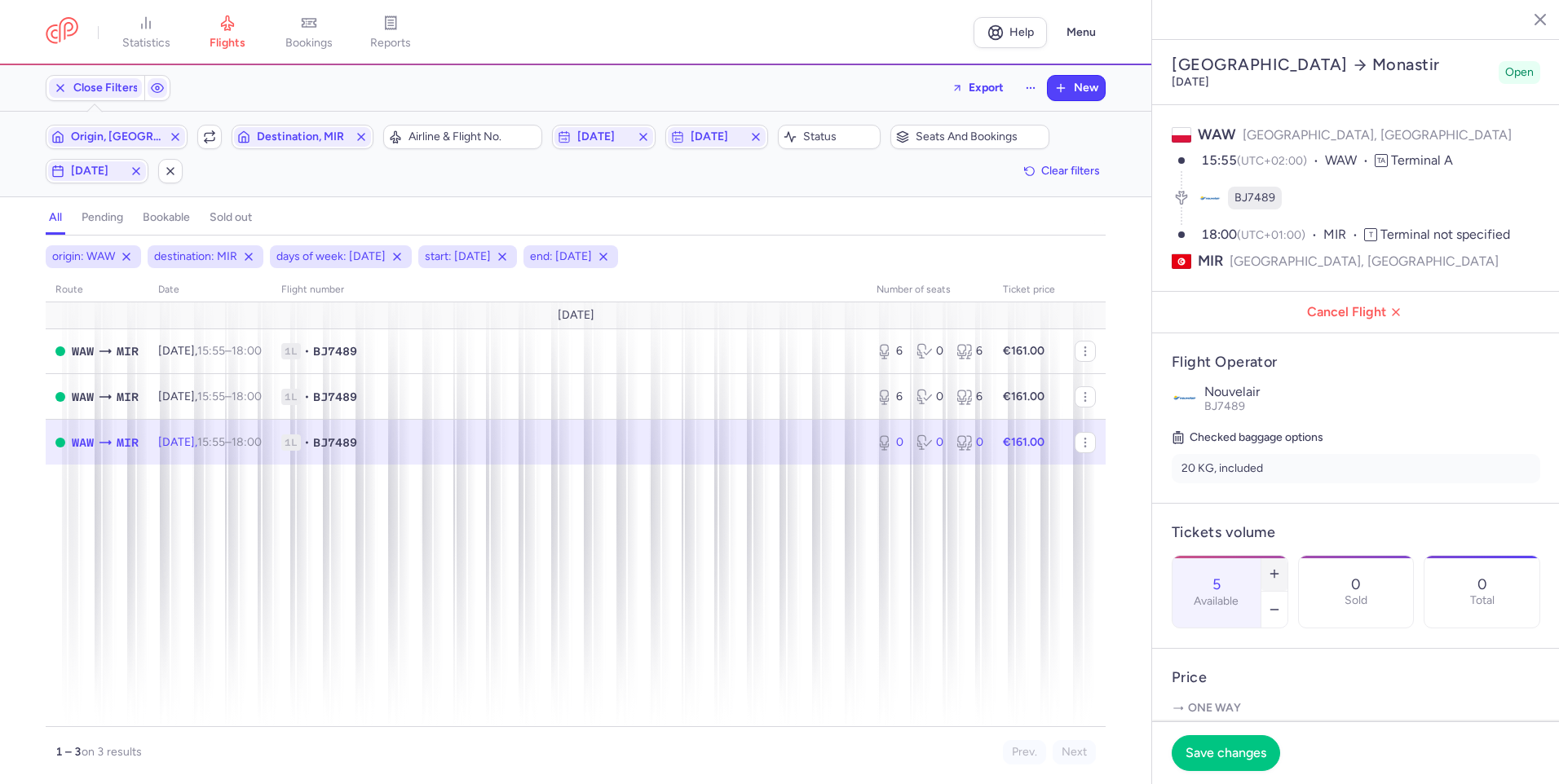
click at [1274, 570] on line "button" at bounding box center [1274, 574] width 0 height 8
type input "6"
click at [1218, 760] on button "Save changes" at bounding box center [1225, 752] width 109 height 36
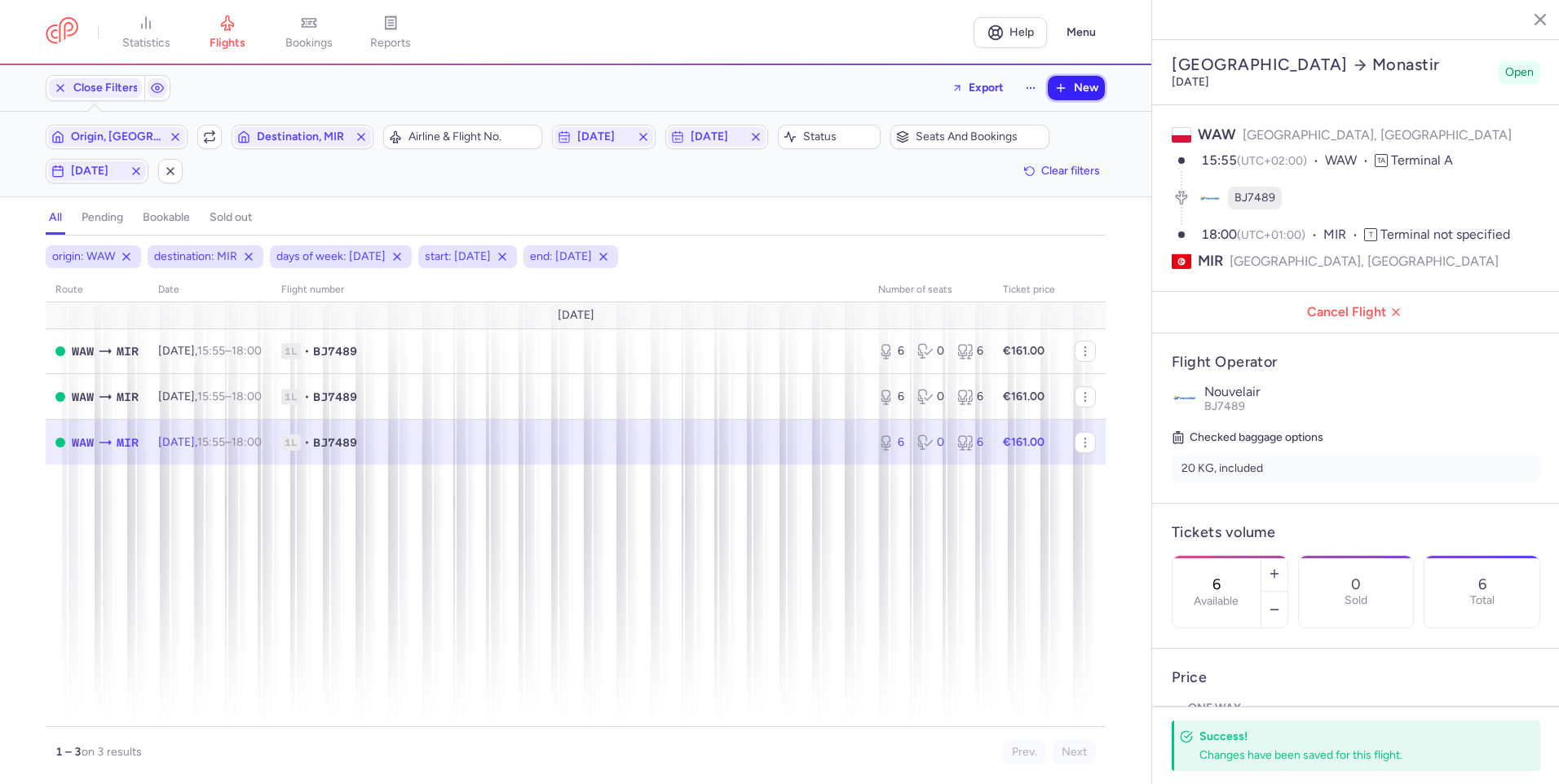
click at [1073, 87] on button "New" at bounding box center [1076, 88] width 57 height 25
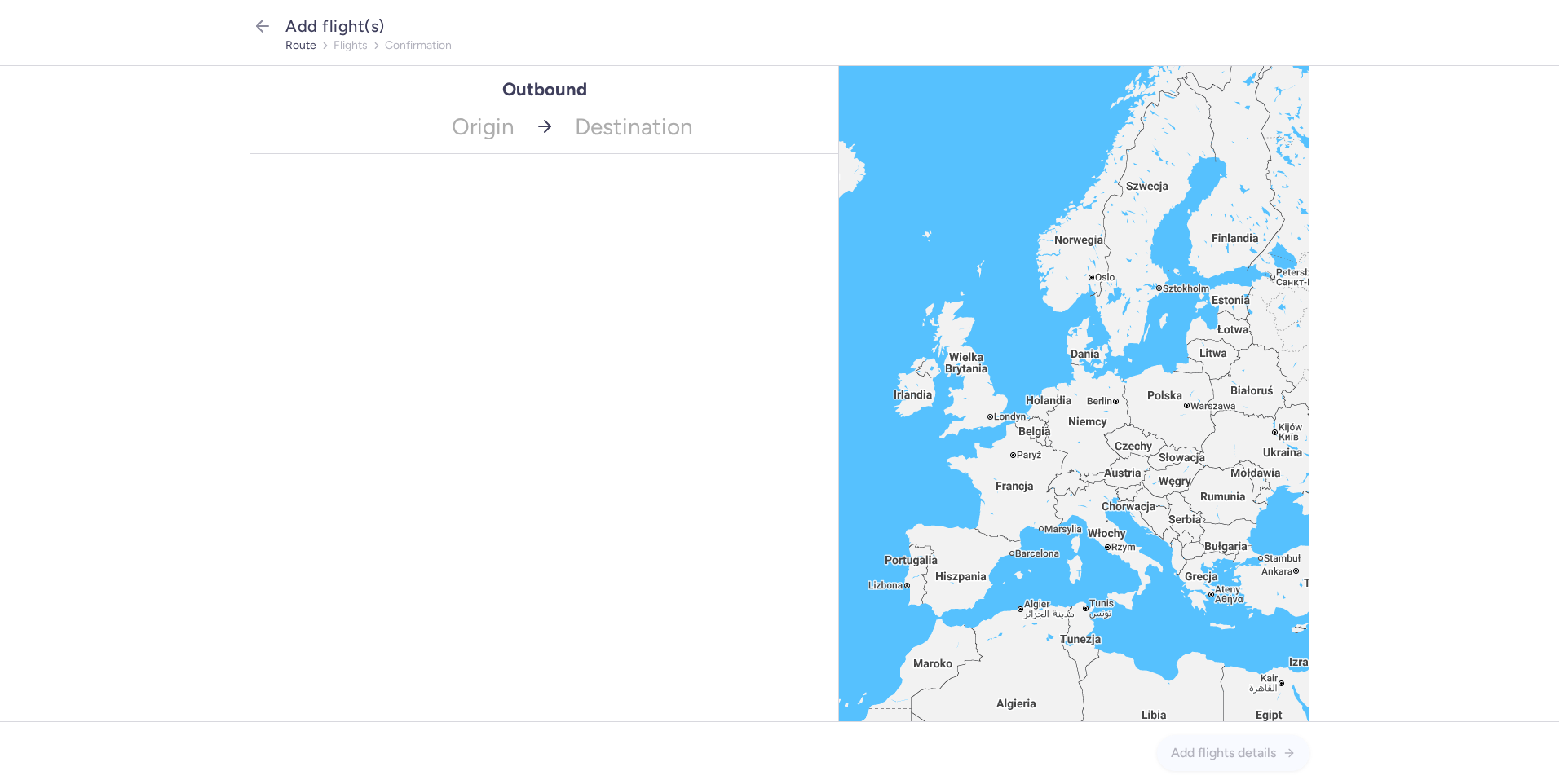
drag, startPoint x: 476, startPoint y: 125, endPoint x: 491, endPoint y: 131, distance: 16.2
type input "WAW"
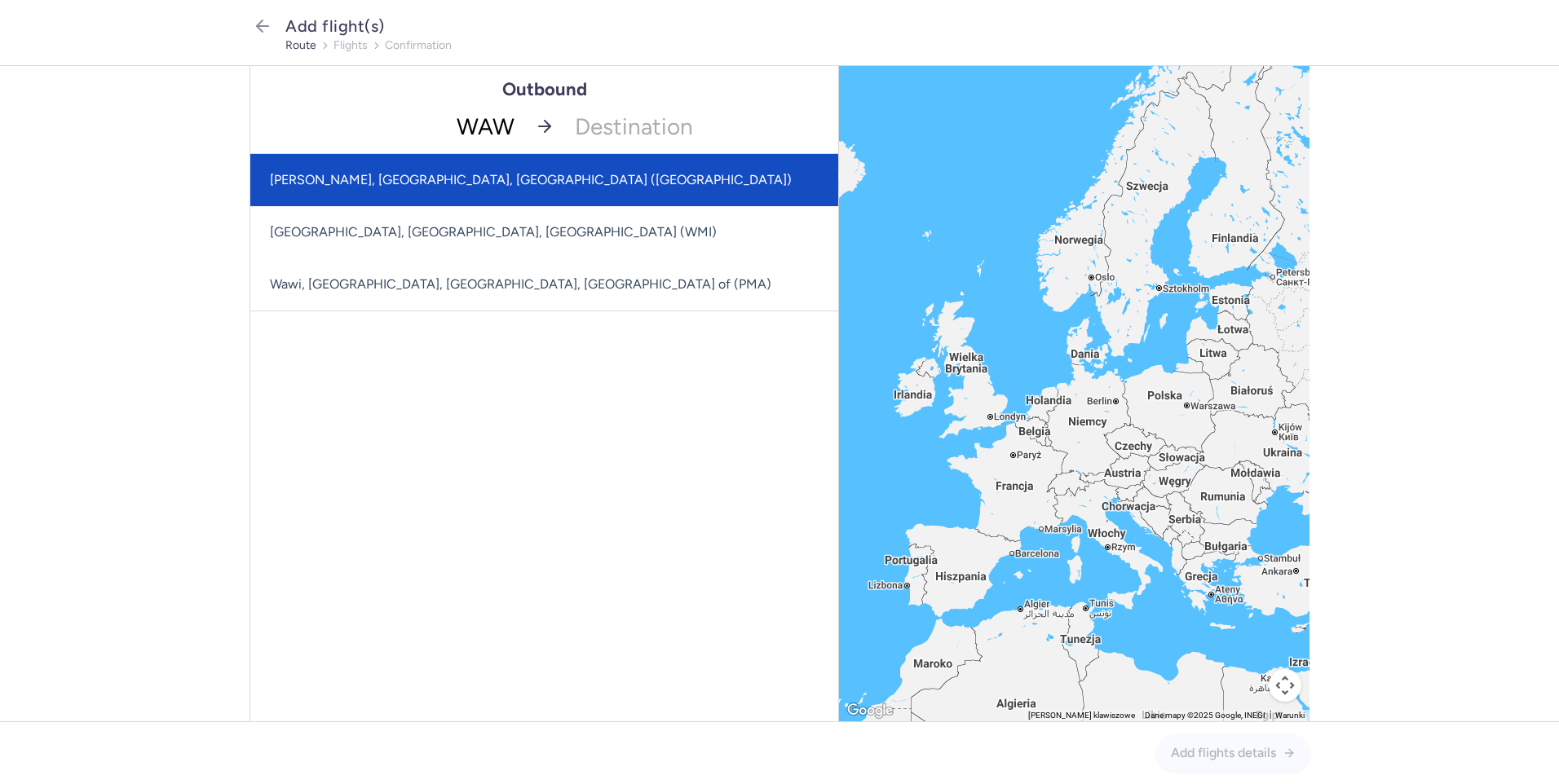
click at [527, 182] on span "[PERSON_NAME], [GEOGRAPHIC_DATA], [GEOGRAPHIC_DATA] ([GEOGRAPHIC_DATA])" at bounding box center [544, 179] width 588 height 52
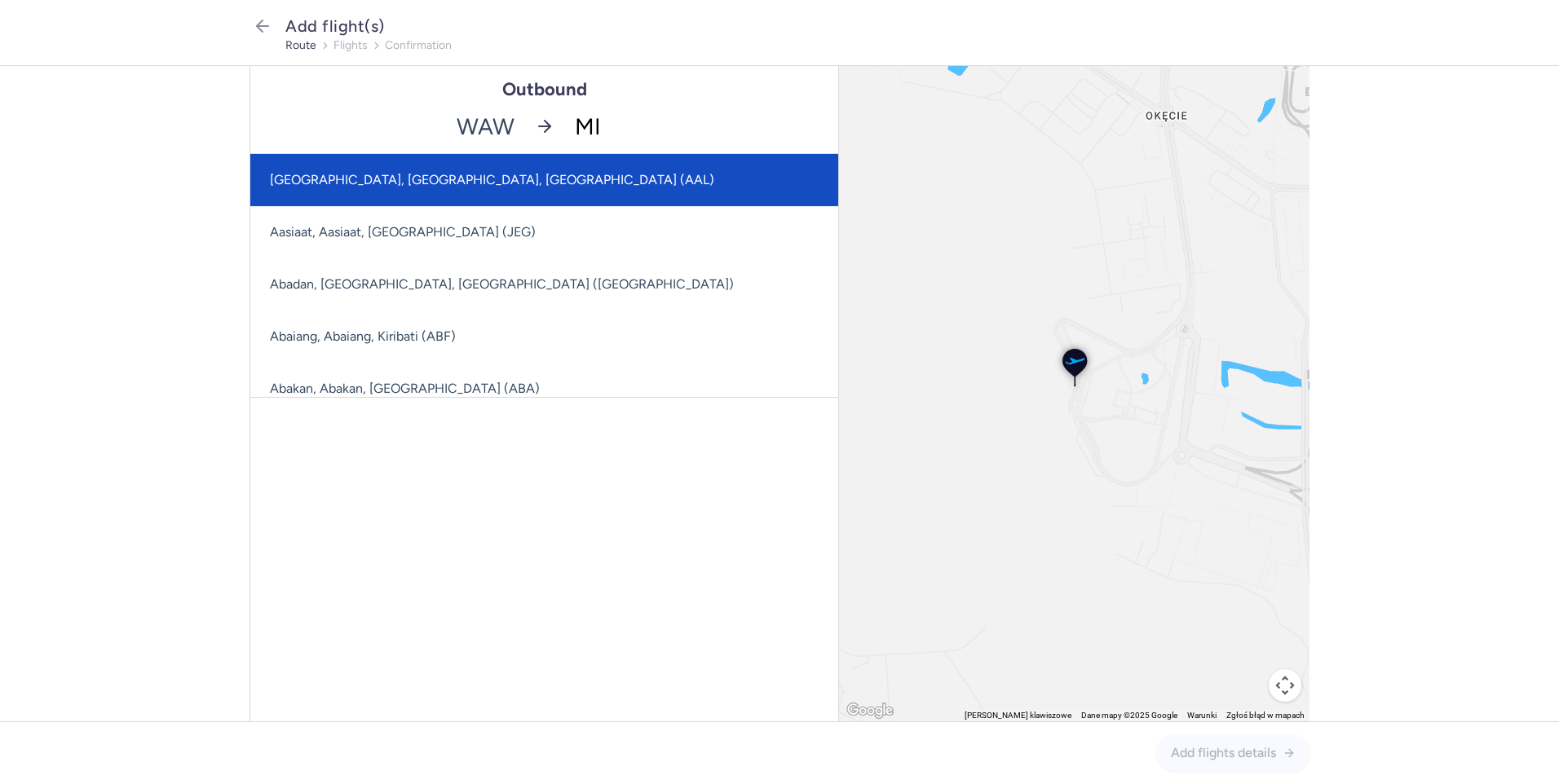
type input "MIR"
click at [606, 182] on span "[PERSON_NAME], [GEOGRAPHIC_DATA], [GEOGRAPHIC_DATA] ([GEOGRAPHIC_DATA])" at bounding box center [601, 179] width 703 height 52
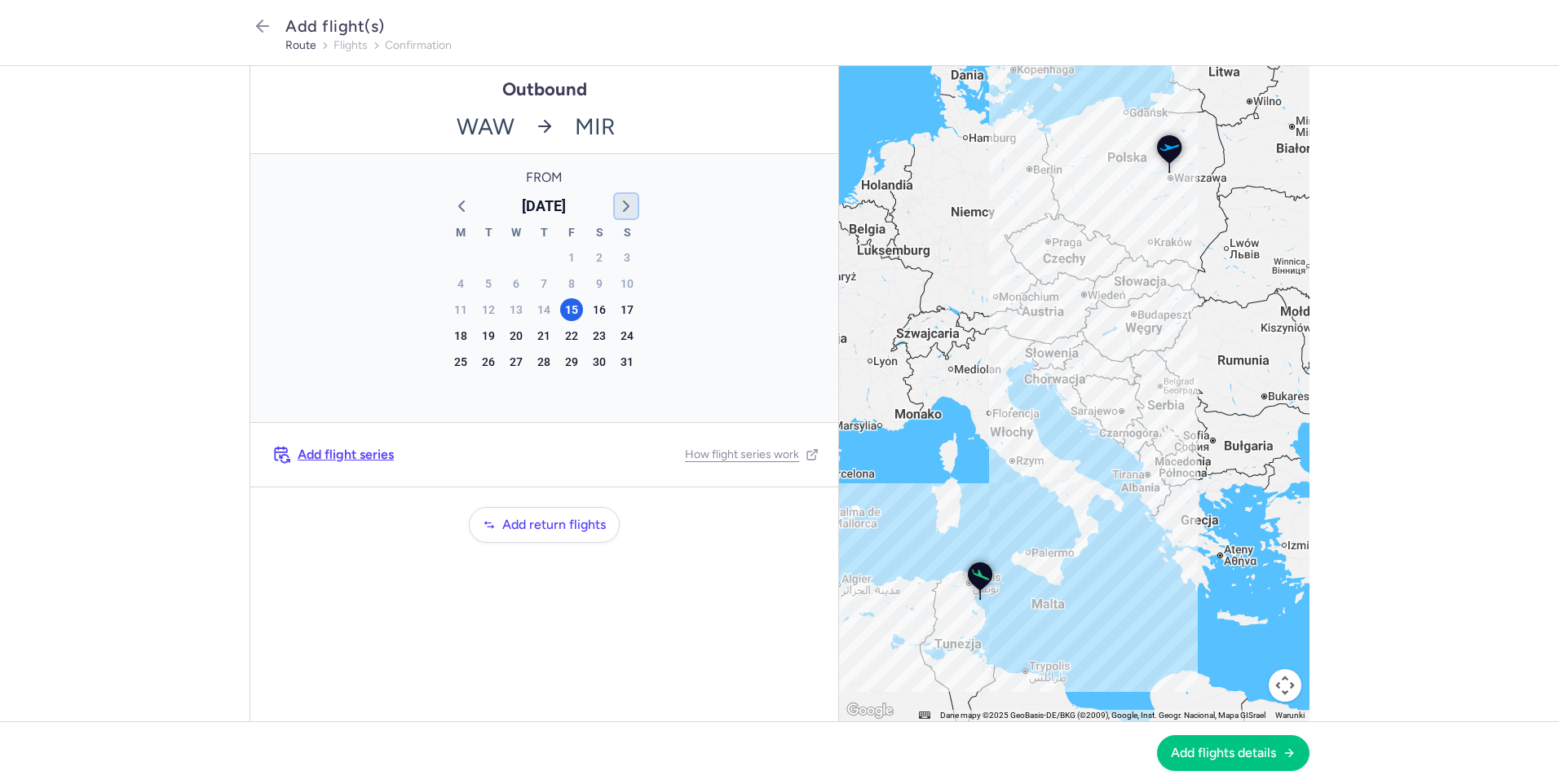
click at [617, 207] on icon "button" at bounding box center [626, 206] width 20 height 20
click at [617, 207] on div "[DATE] M T W T F S S 28 29 30 31 1 2 3 4 5 6 7 8 9 10 11 12 13 14 15 16 17 18 1…" at bounding box center [544, 295] width 204 height 220
click at [617, 207] on icon "button" at bounding box center [626, 206] width 20 height 20
click at [545, 284] on div "9" at bounding box center [544, 284] width 23 height 23
click at [367, 456] on span "Add flight series" at bounding box center [345, 455] width 96 height 15
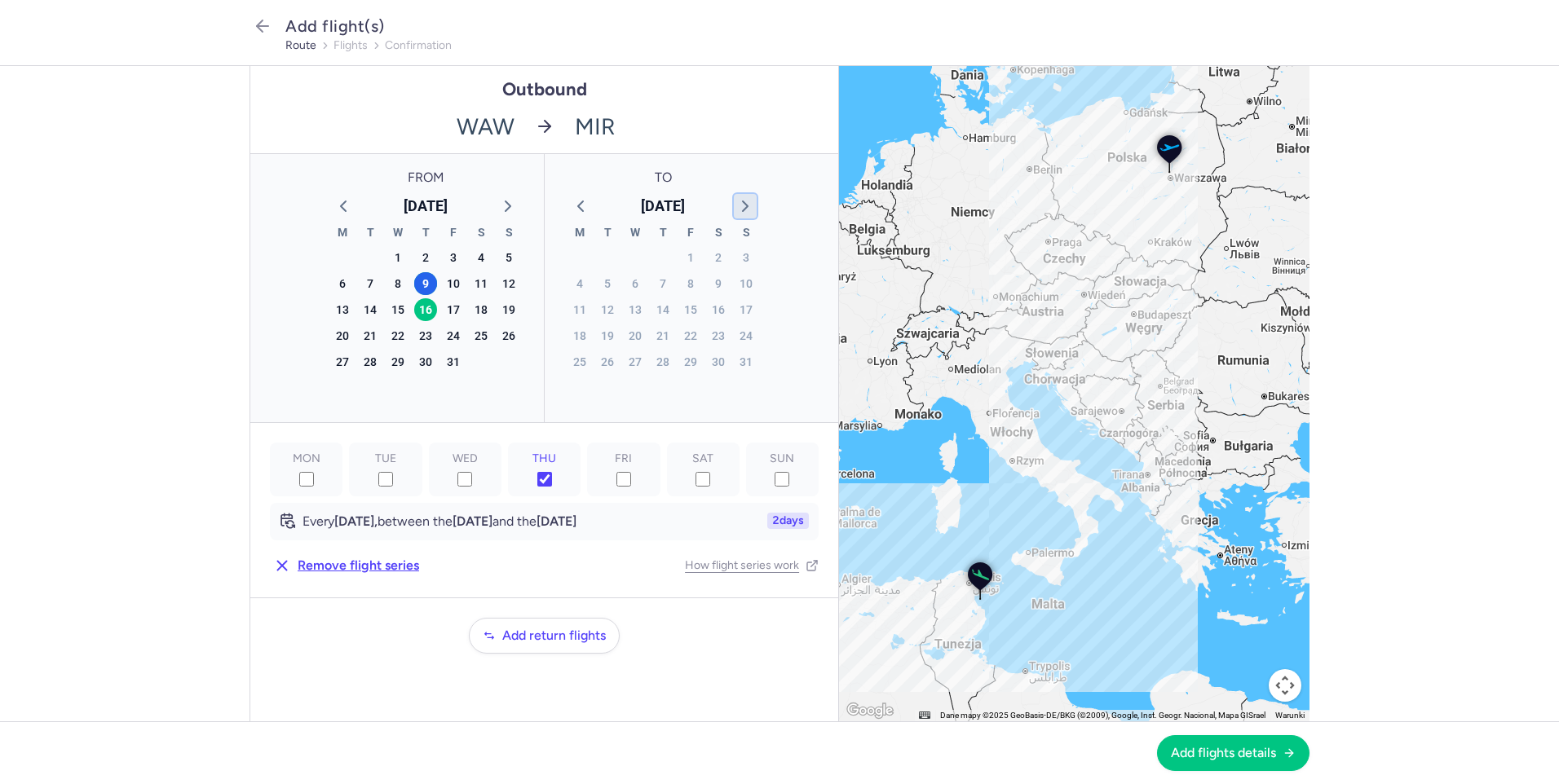
click at [745, 204] on icon "button" at bounding box center [745, 206] width 20 height 20
click at [745, 204] on polyline "button" at bounding box center [745, 206] width 5 height 9
click at [590, 209] on icon "button" at bounding box center [580, 206] width 20 height 20
click at [657, 332] on div "23" at bounding box center [662, 336] width 23 height 23
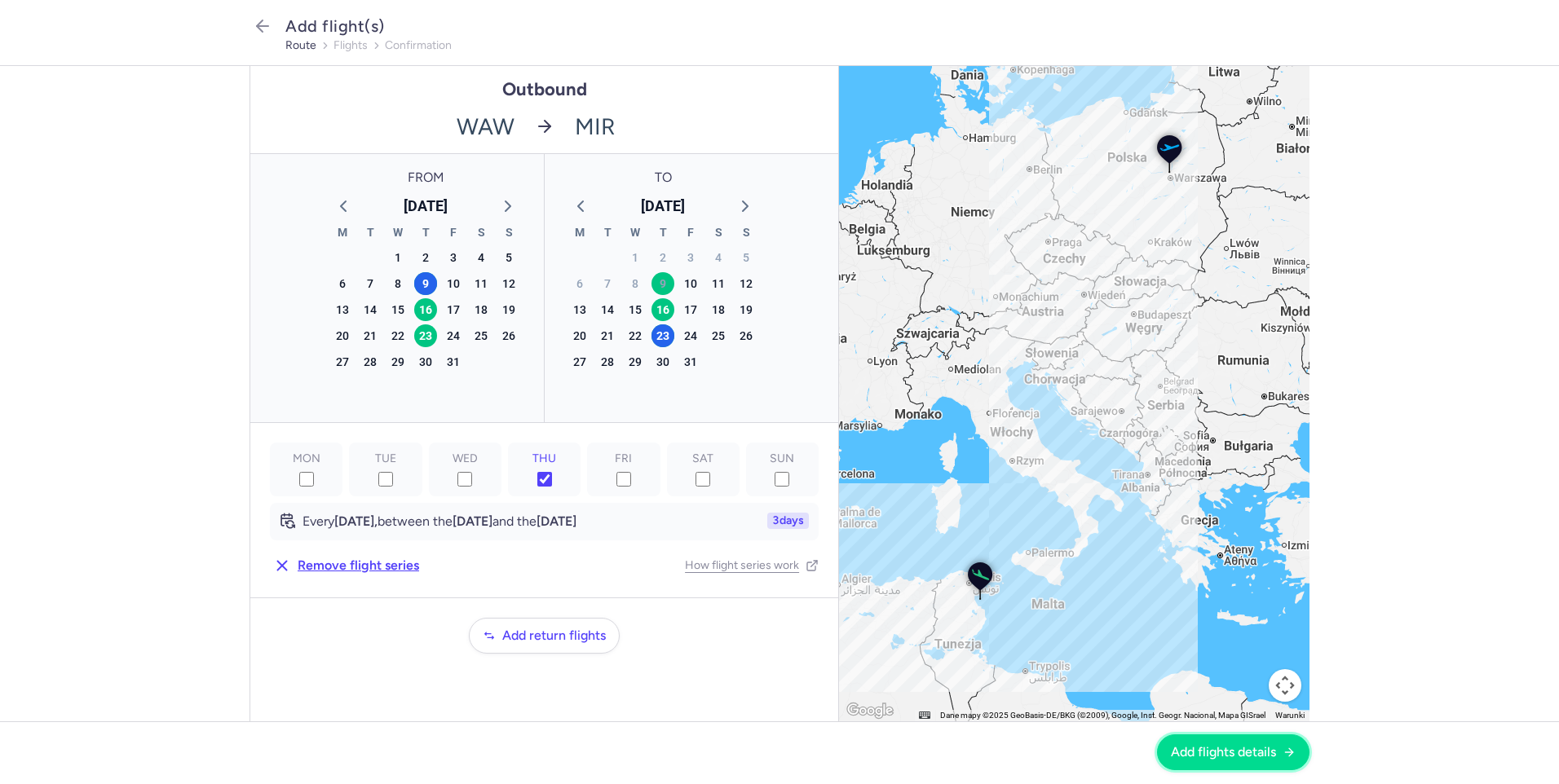
click at [1212, 762] on button "Add flights details" at bounding box center [1233, 752] width 153 height 36
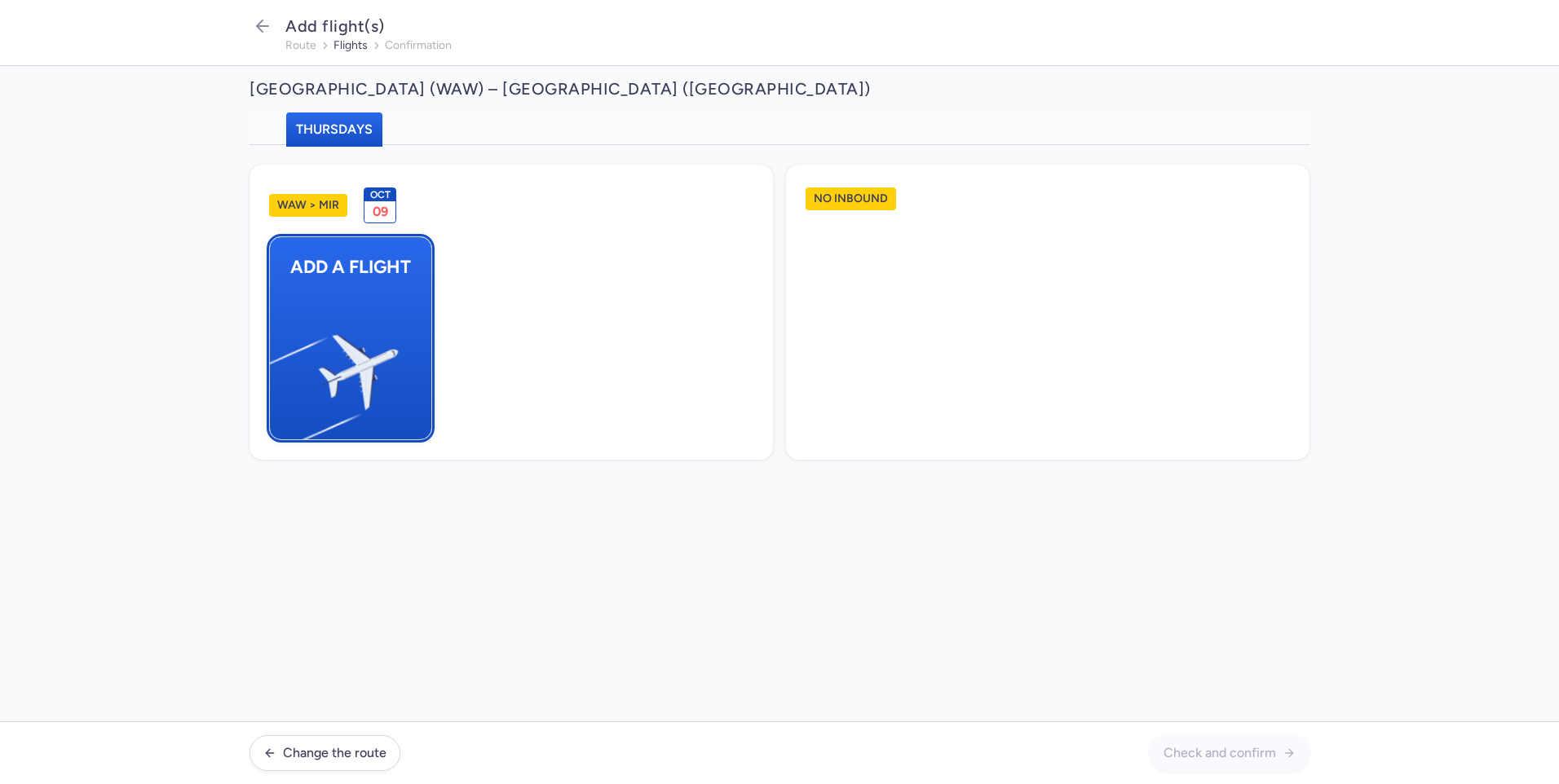
click at [299, 286] on img "button" at bounding box center [278, 365] width 276 height 253
select select "23"
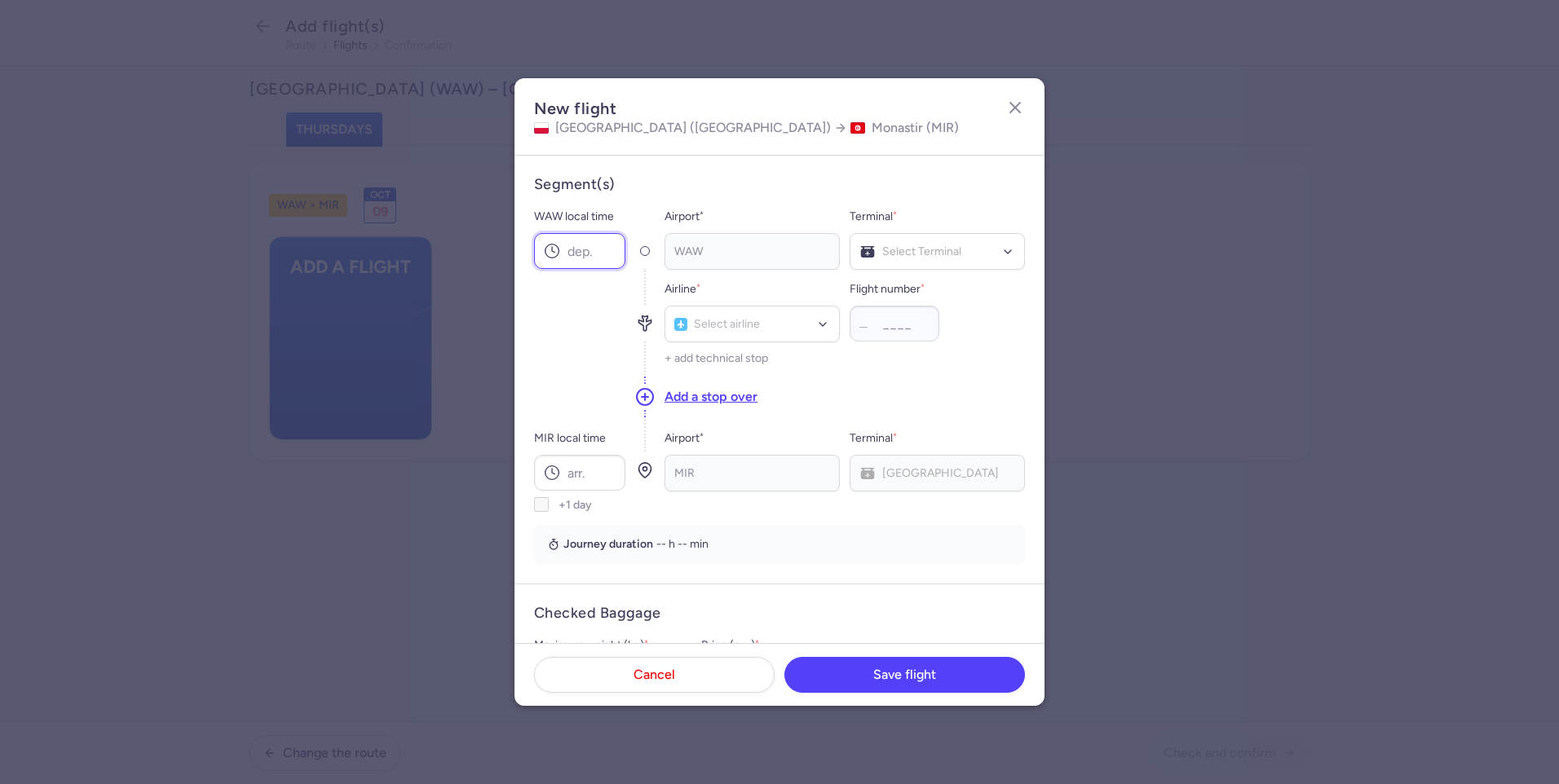
drag, startPoint x: 598, startPoint y: 248, endPoint x: 614, endPoint y: 251, distance: 16.3
click at [599, 248] on input "WAW local time" at bounding box center [579, 251] width 92 height 36
type input "08:20"
drag, startPoint x: 602, startPoint y: 460, endPoint x: 670, endPoint y: 470, distance: 68.7
click at [601, 460] on input "MIR local time" at bounding box center [579, 473] width 92 height 36
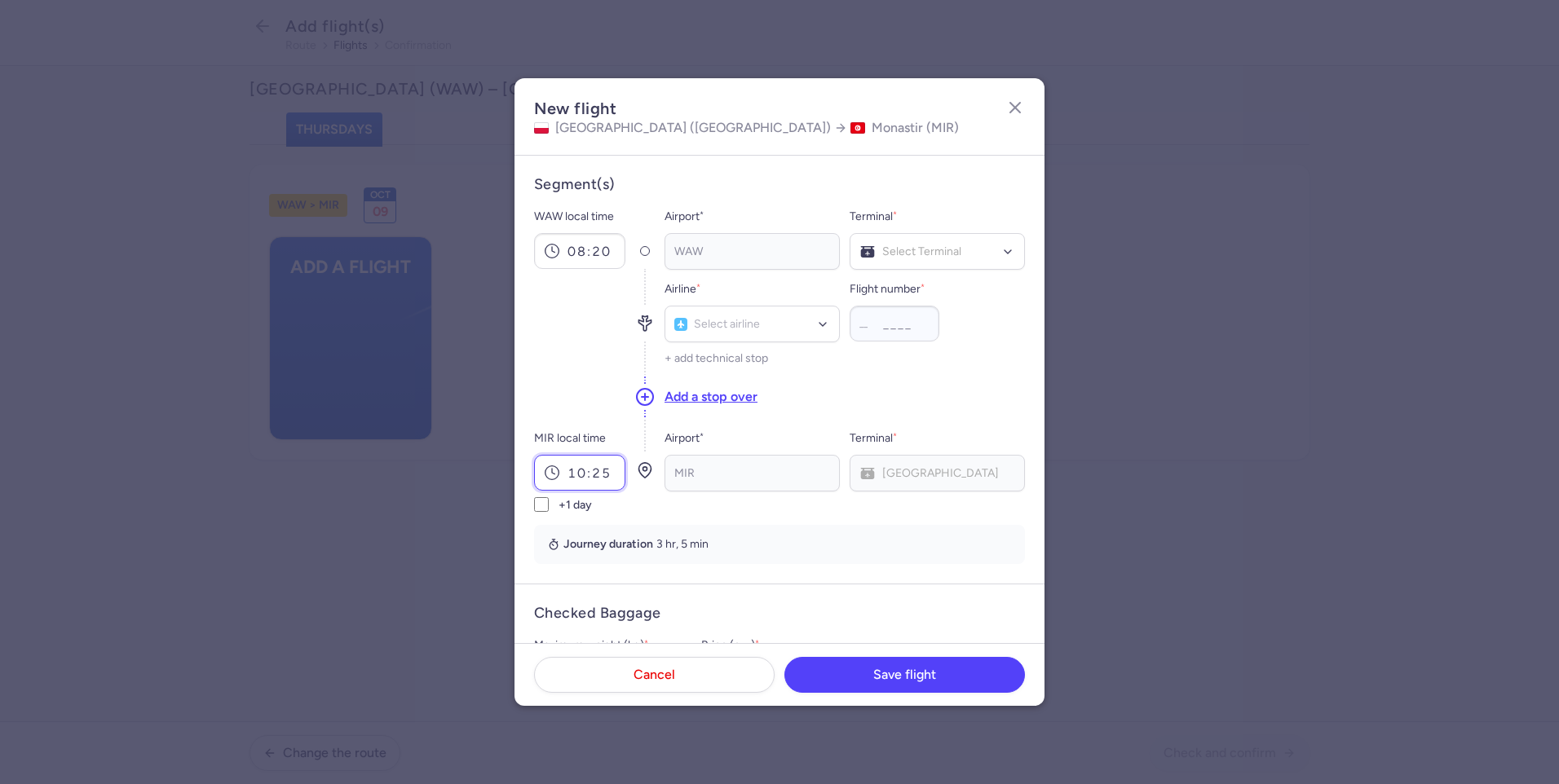
type input "10:25"
click at [901, 242] on div "Select Terminal" at bounding box center [937, 251] width 176 height 37
click at [901, 304] on span "Terminal A" at bounding box center [937, 318] width 174 height 33
type input "bj"
click at [781, 373] on span "Nouvelair (BJ)" at bounding box center [752, 360] width 174 height 36
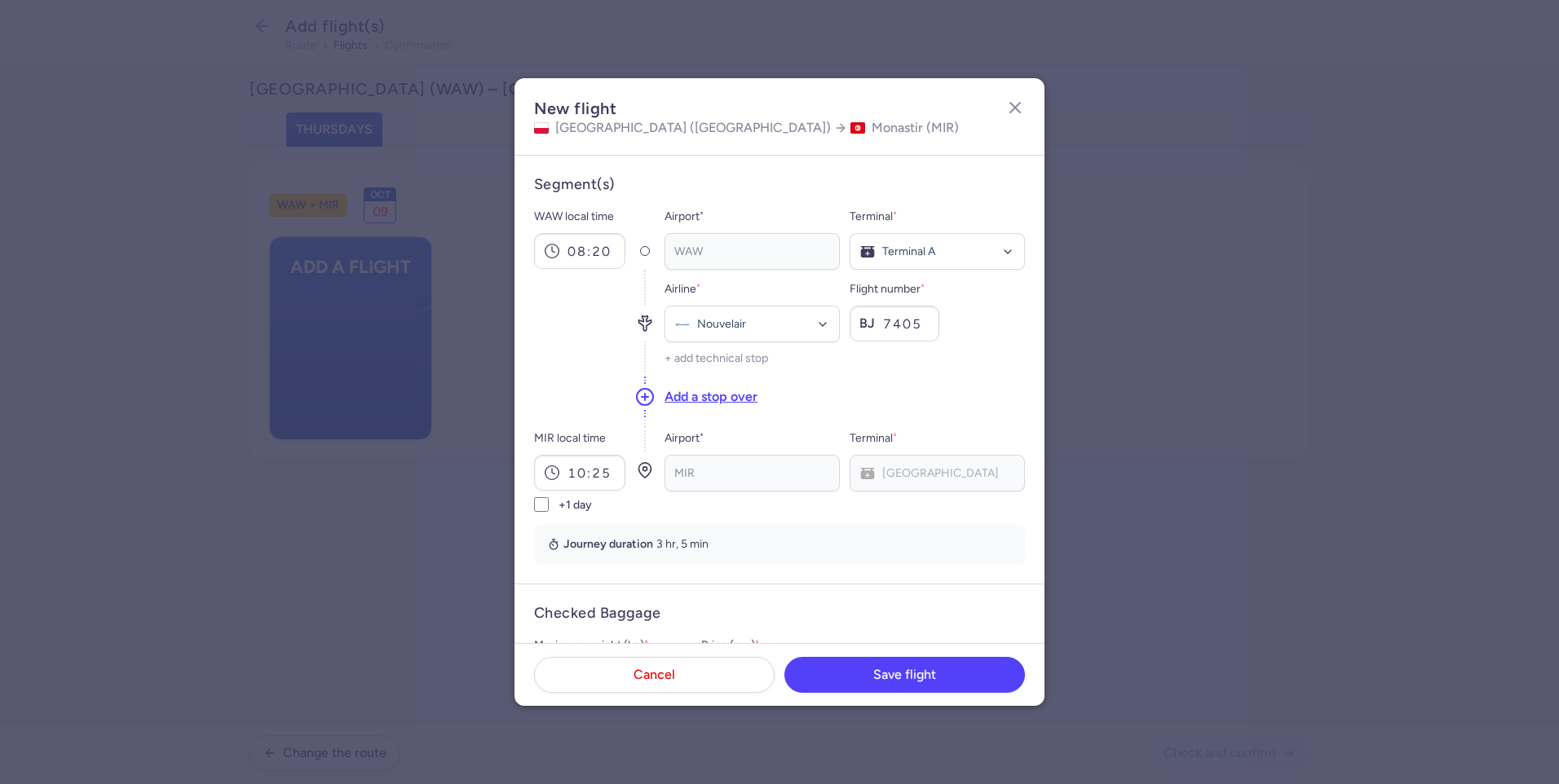
type input "7405"
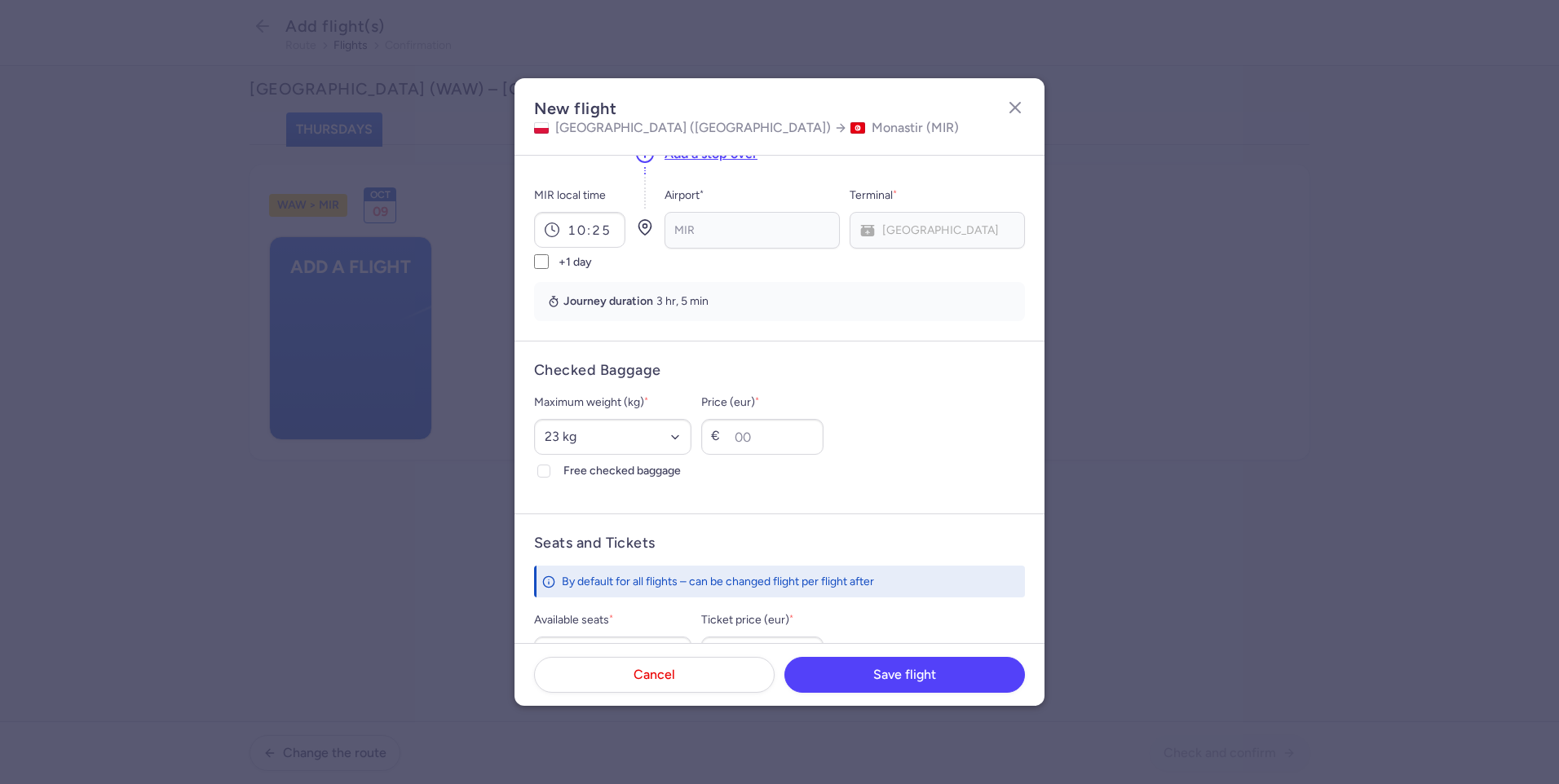
scroll to position [244, 0]
click at [597, 428] on select "Select an option 15 kg 16 kg 17 kg 18 kg 19 kg 20 kg 21 kg 22 kg 23 kg 24 kg 25…" at bounding box center [612, 435] width 158 height 36
select select "20"
click at [534, 417] on select "Select an option 15 kg 16 kg 17 kg 18 kg 19 kg 20 kg 21 kg 22 kg 23 kg 24 kg 25…" at bounding box center [612, 435] width 158 height 36
drag, startPoint x: 770, startPoint y: 428, endPoint x: 919, endPoint y: 441, distance: 149.6
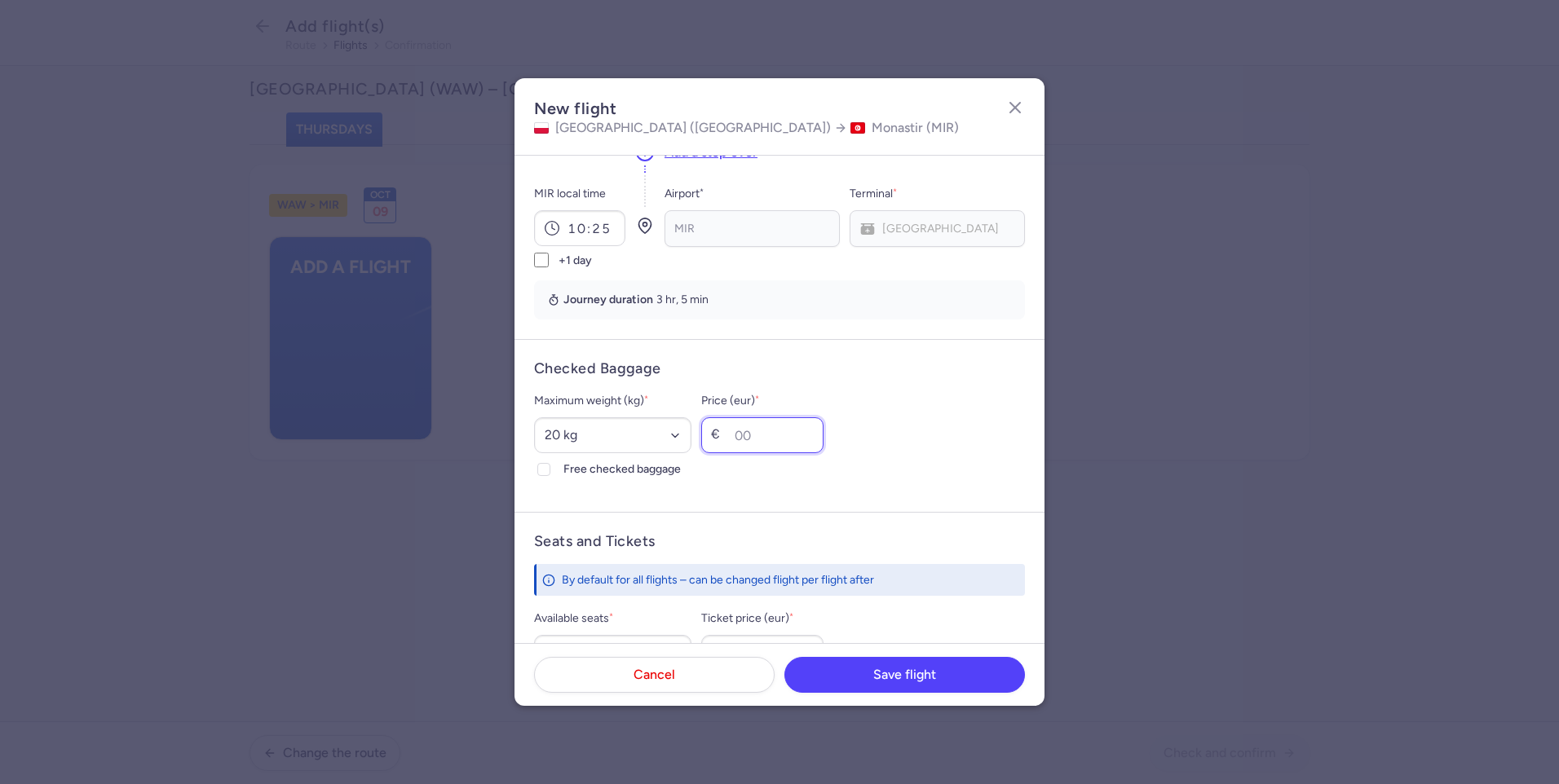
click at [770, 428] on input "Price (eur) *" at bounding box center [763, 435] width 123 height 36
type input "161"
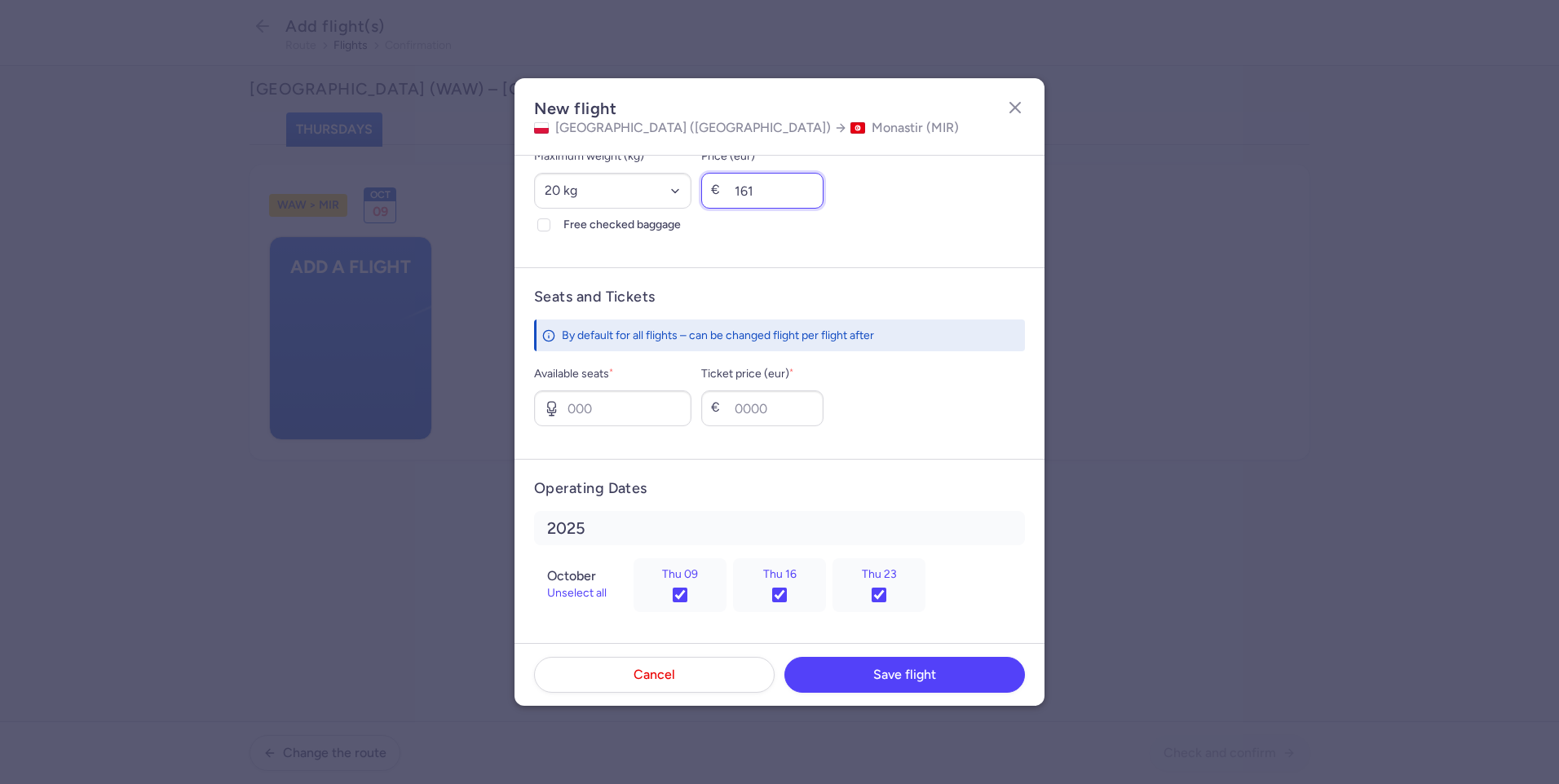
scroll to position [491, 0]
click at [662, 393] on input "Available seats *" at bounding box center [612, 407] width 158 height 36
type input "6"
click at [774, 414] on input "Ticket price (eur) *" at bounding box center [763, 407] width 123 height 36
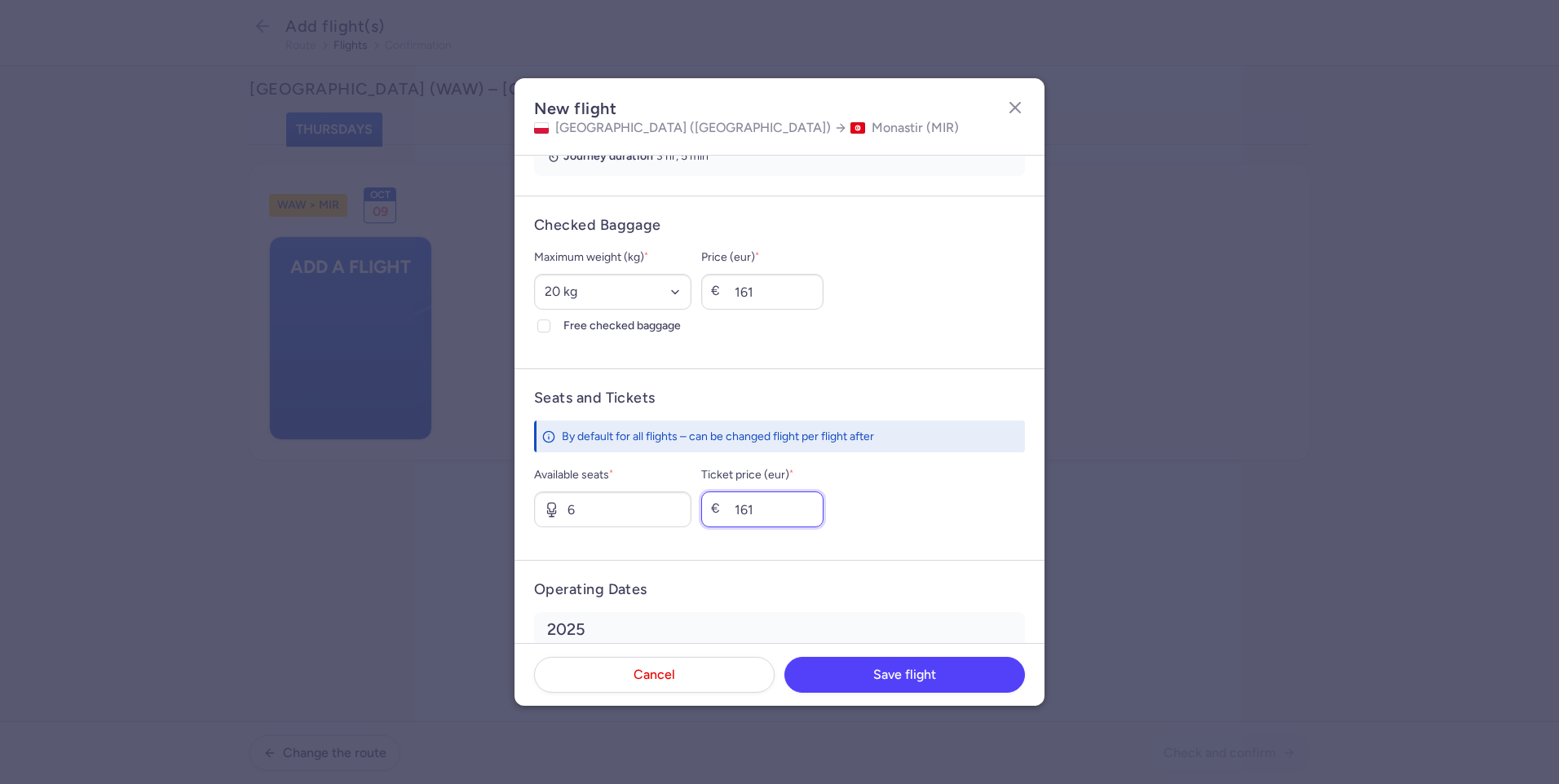
scroll to position [246, 0]
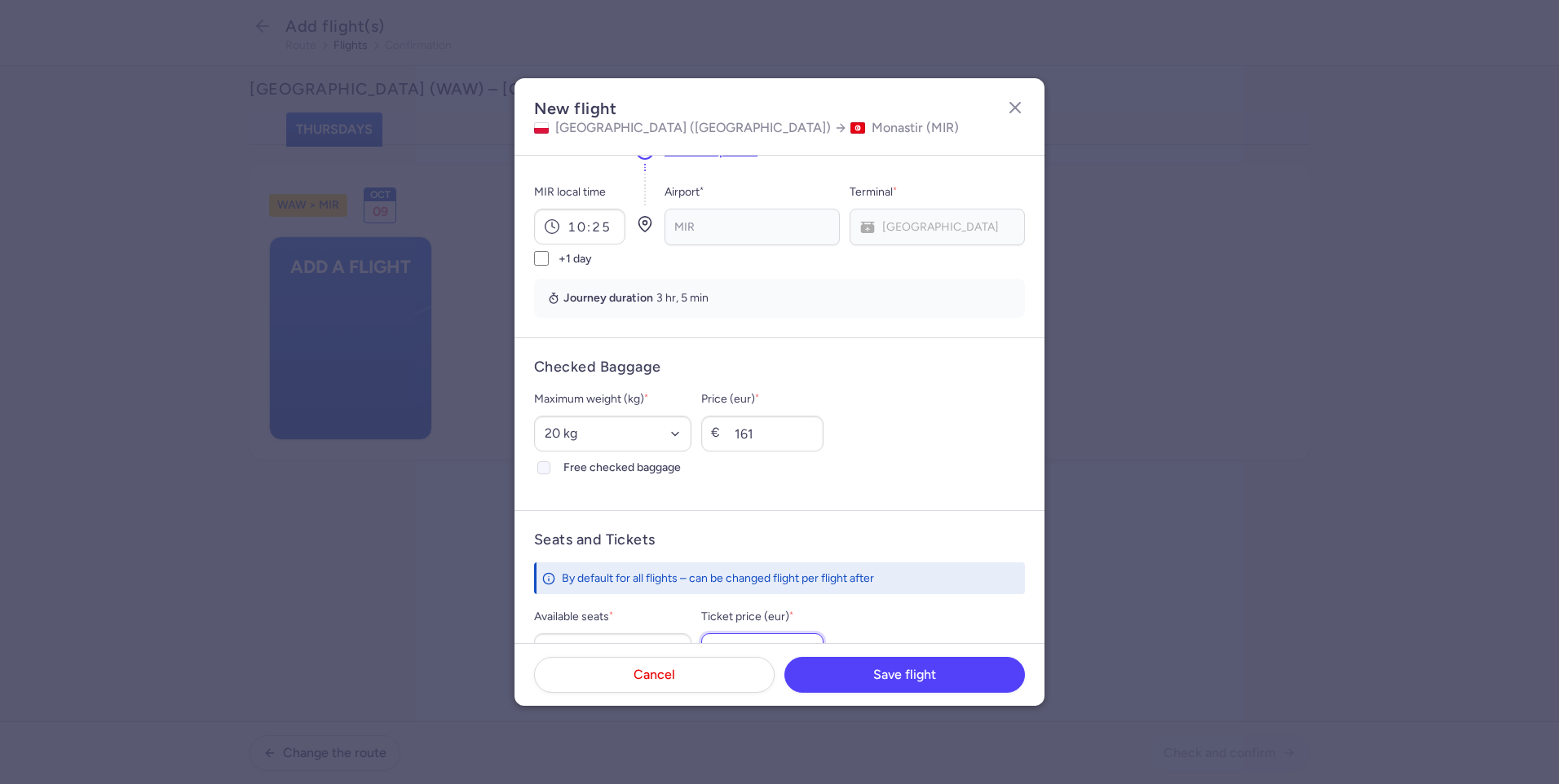
type input "161"
click at [611, 466] on span "Free checked baggage" at bounding box center [628, 467] width 128 height 20
drag, startPoint x: 611, startPoint y: 466, endPoint x: 766, endPoint y: 434, distance: 158.3
click at [758, 439] on input "161" at bounding box center [763, 434] width 123 height 36
drag, startPoint x: 787, startPoint y: 426, endPoint x: 704, endPoint y: 430, distance: 83.1
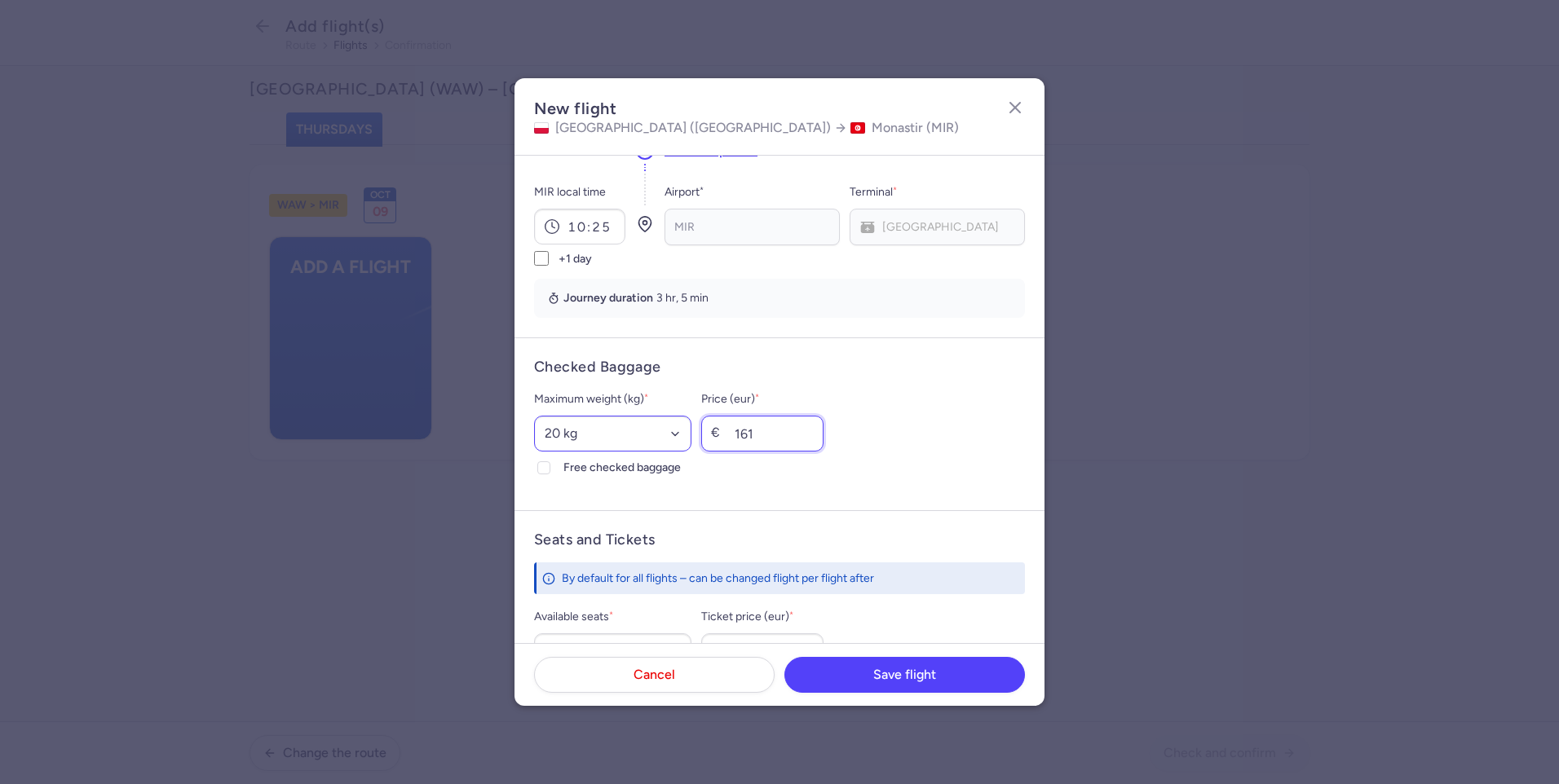
click at [704, 430] on div "Maximum weight (kg) * Select an option 15 kg 16 kg 17 kg 18 kg 19 kg 20 kg 21 k…" at bounding box center [780, 433] width 491 height 88
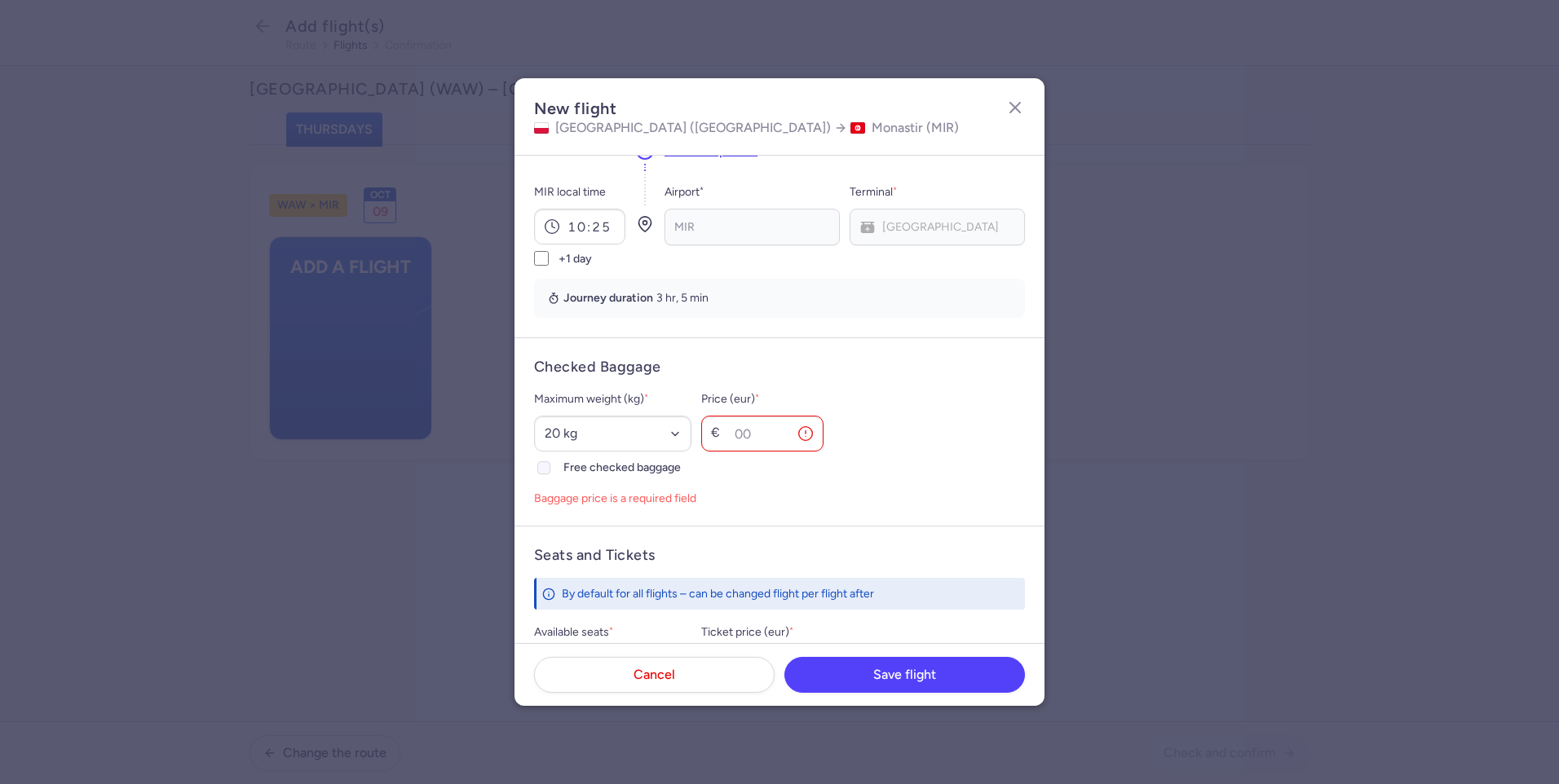
click at [604, 467] on span "Free checked baggage" at bounding box center [628, 467] width 128 height 20
click at [550, 467] on input "Free checked baggage" at bounding box center [544, 468] width 13 height 13
checkbox input "true"
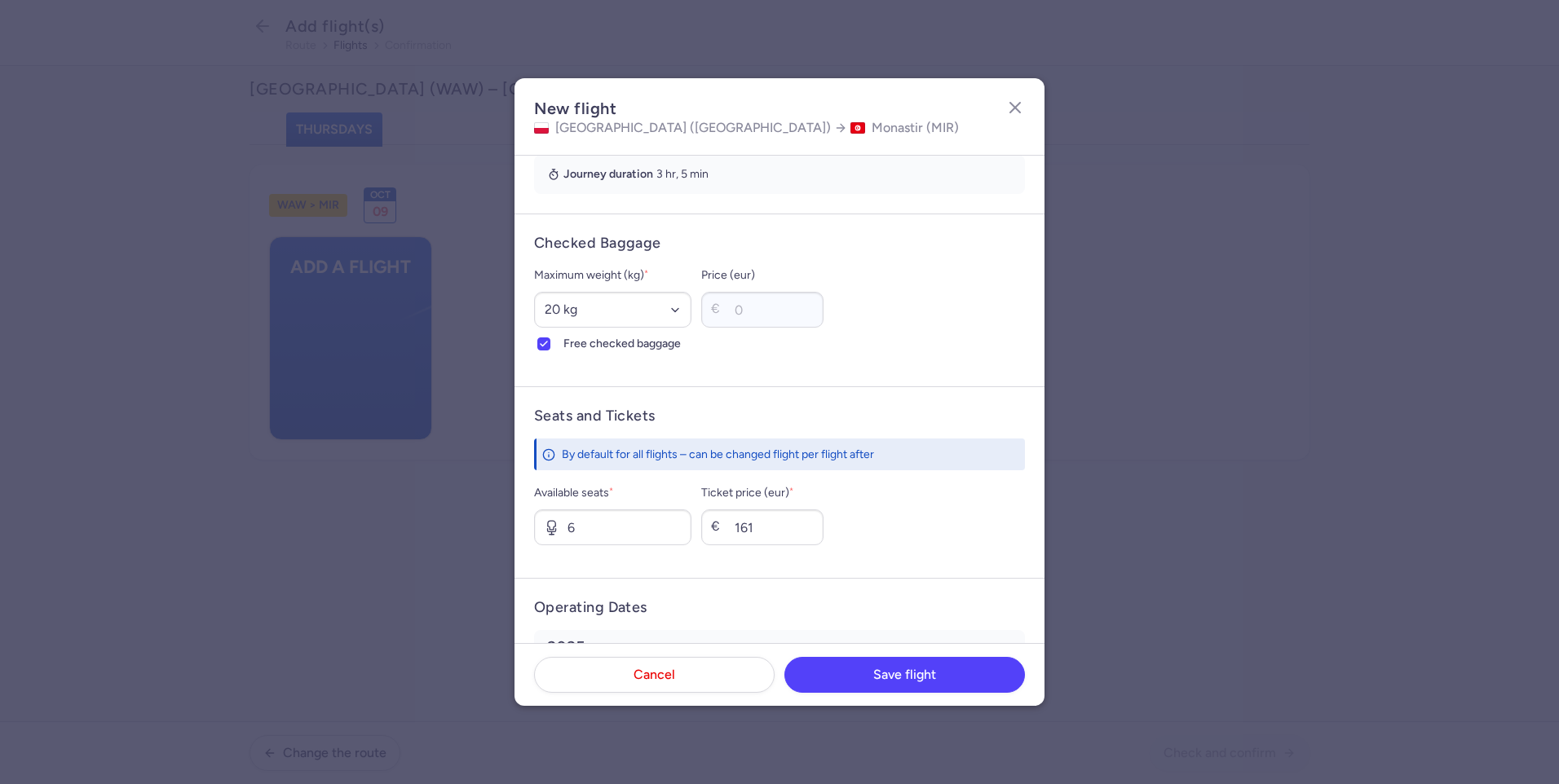
scroll to position [491, 0]
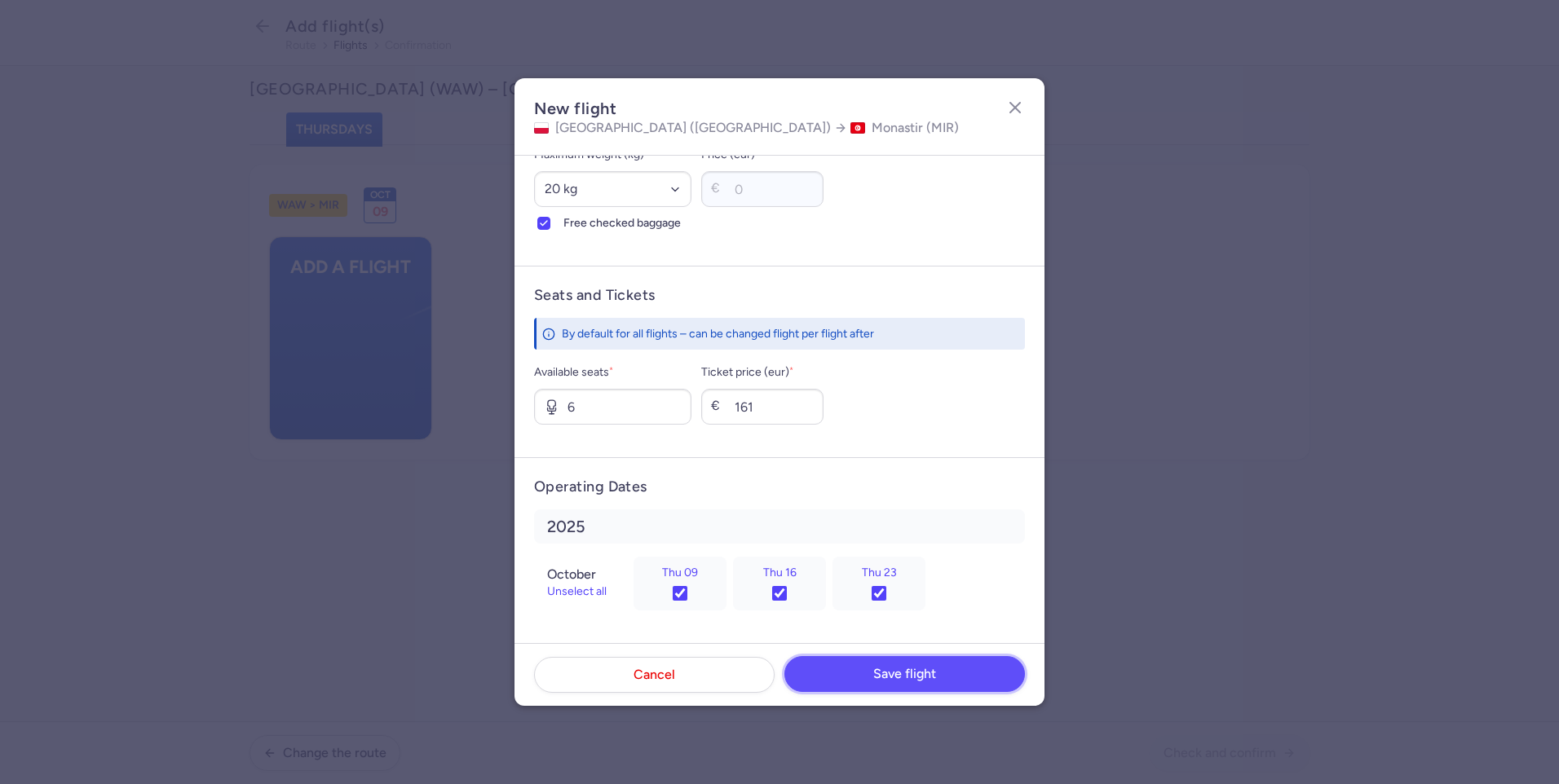
click at [882, 677] on span "Save flight" at bounding box center [904, 675] width 63 height 15
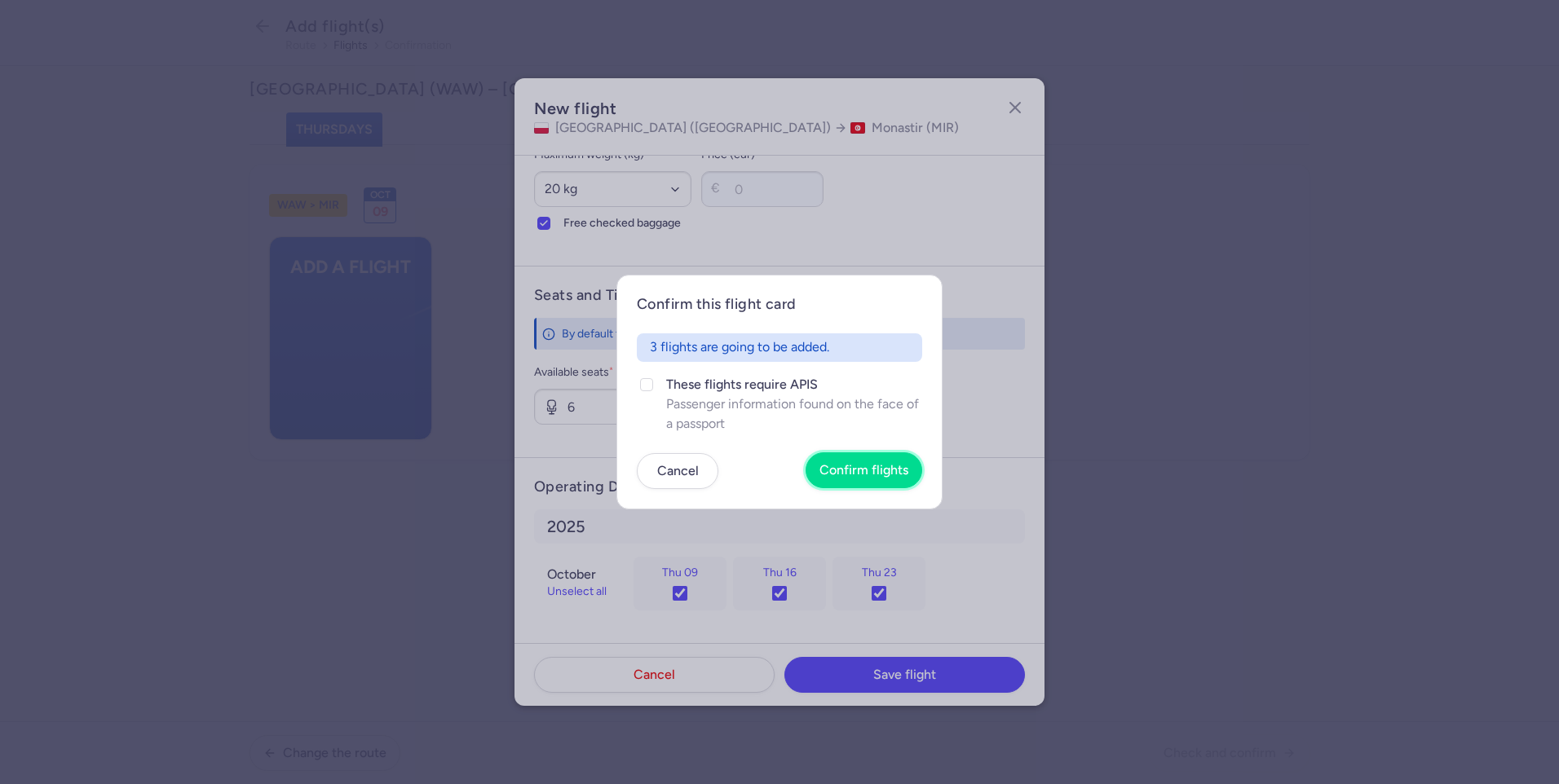
click at [882, 473] on span "Confirm flights" at bounding box center [863, 471] width 89 height 15
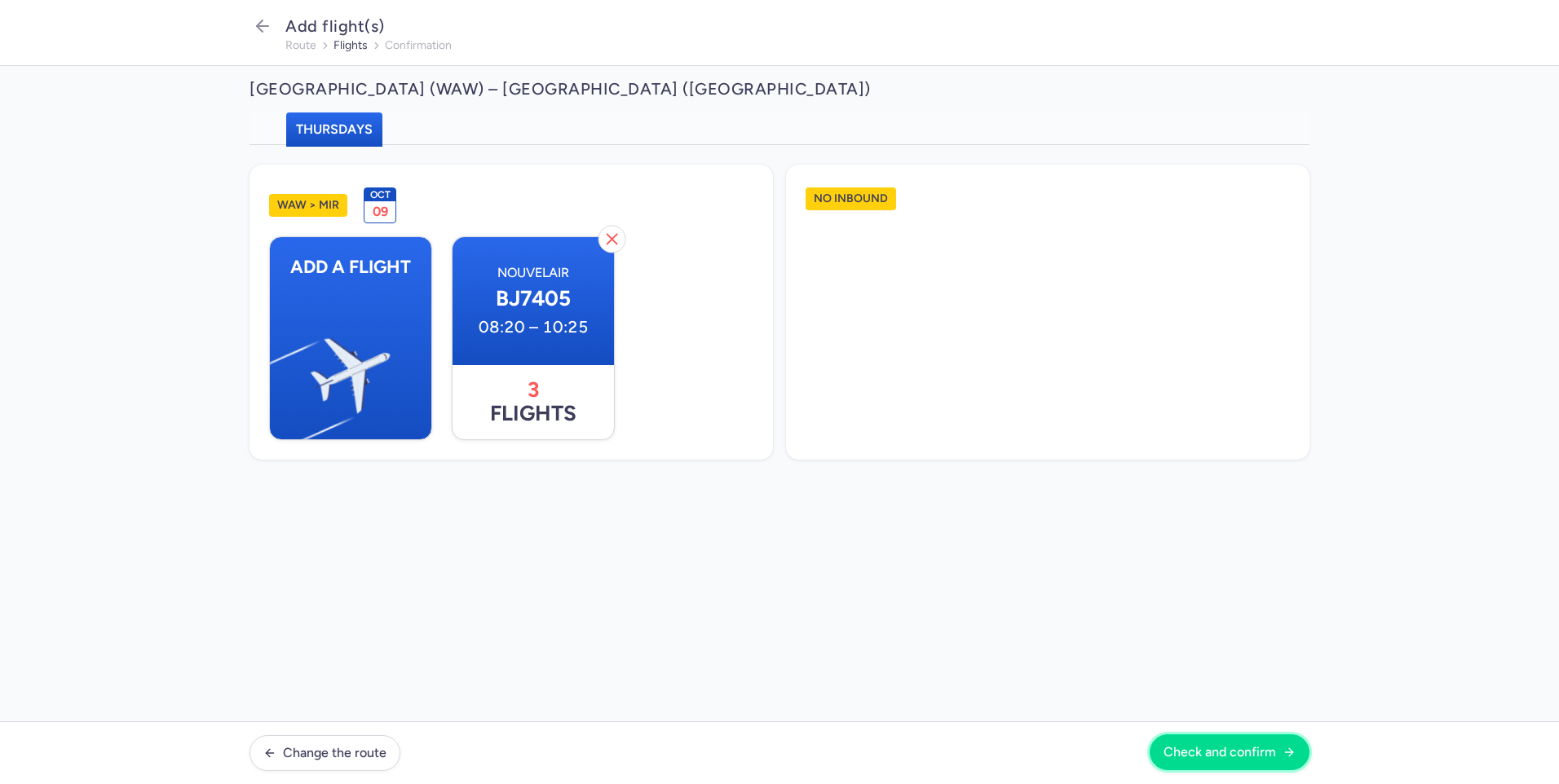
click at [1198, 750] on span "Check and confirm" at bounding box center [1219, 753] width 112 height 15
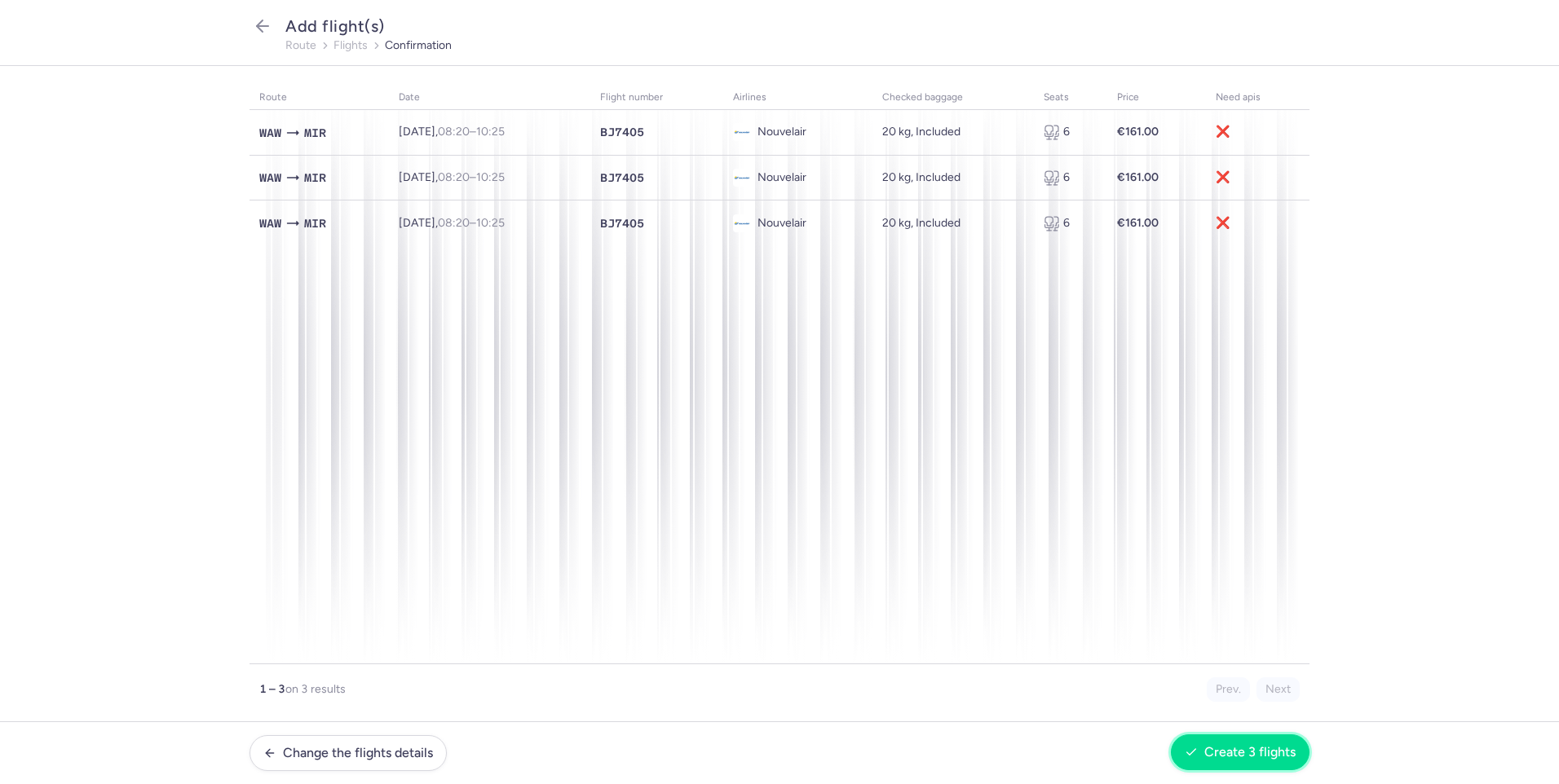
click at [1208, 733] on footer "Change the flights details Create 3 flights" at bounding box center [780, 752] width 1559 height 63
click at [1231, 756] on span "Create 3 flights" at bounding box center [1249, 753] width 92 height 15
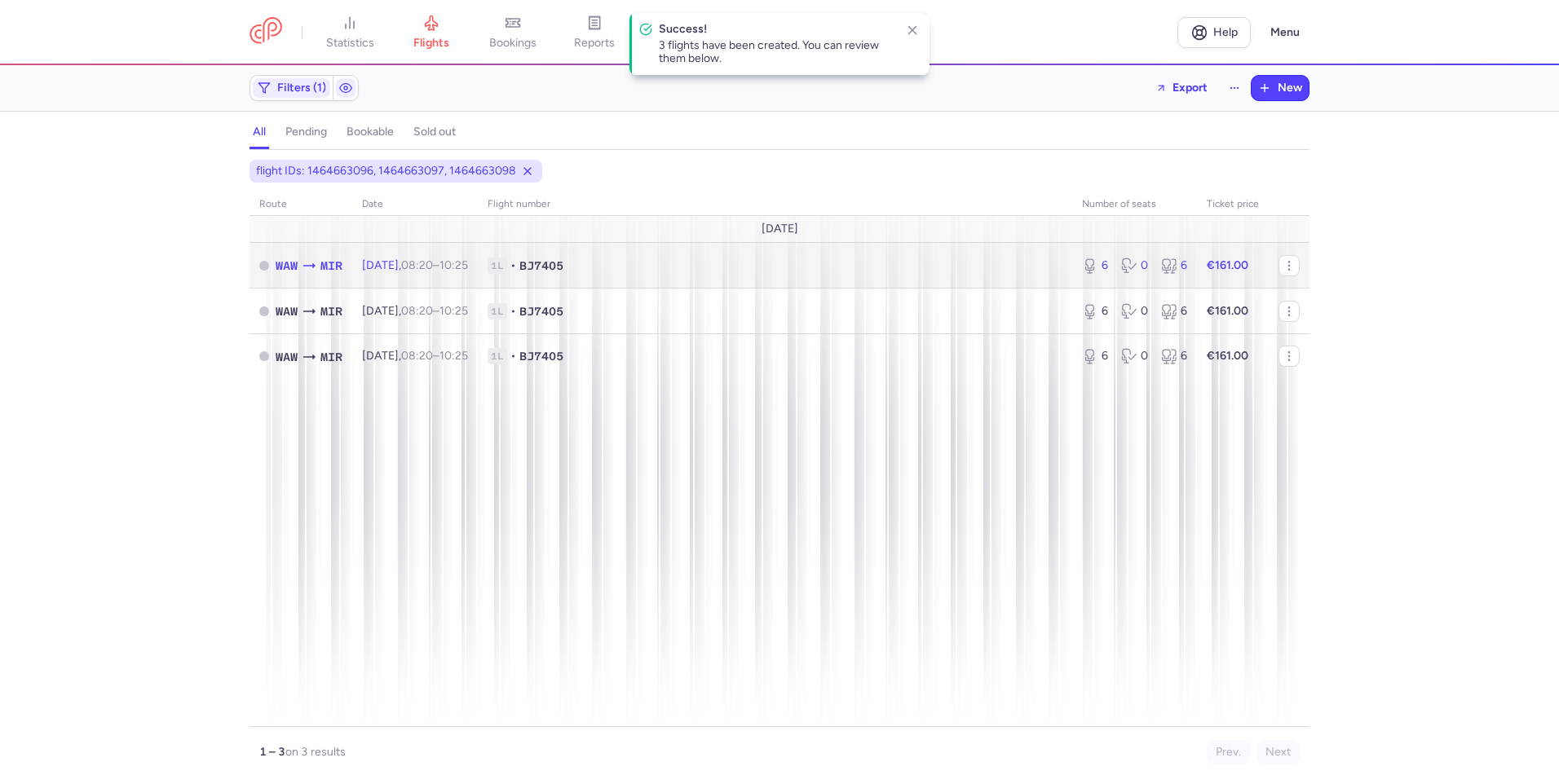
click at [507, 265] on span "1L" at bounding box center [497, 265] width 20 height 16
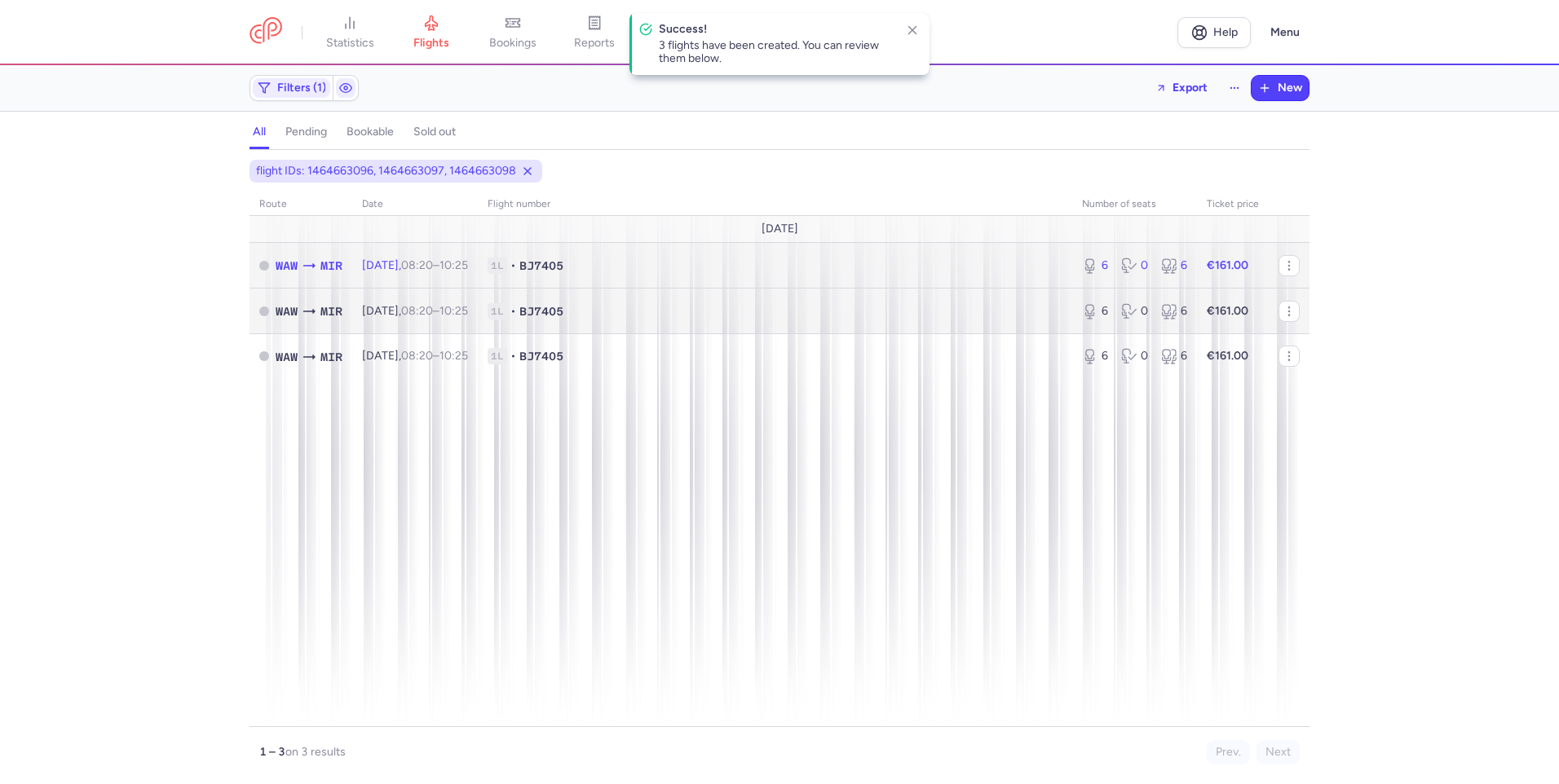
select select "hours"
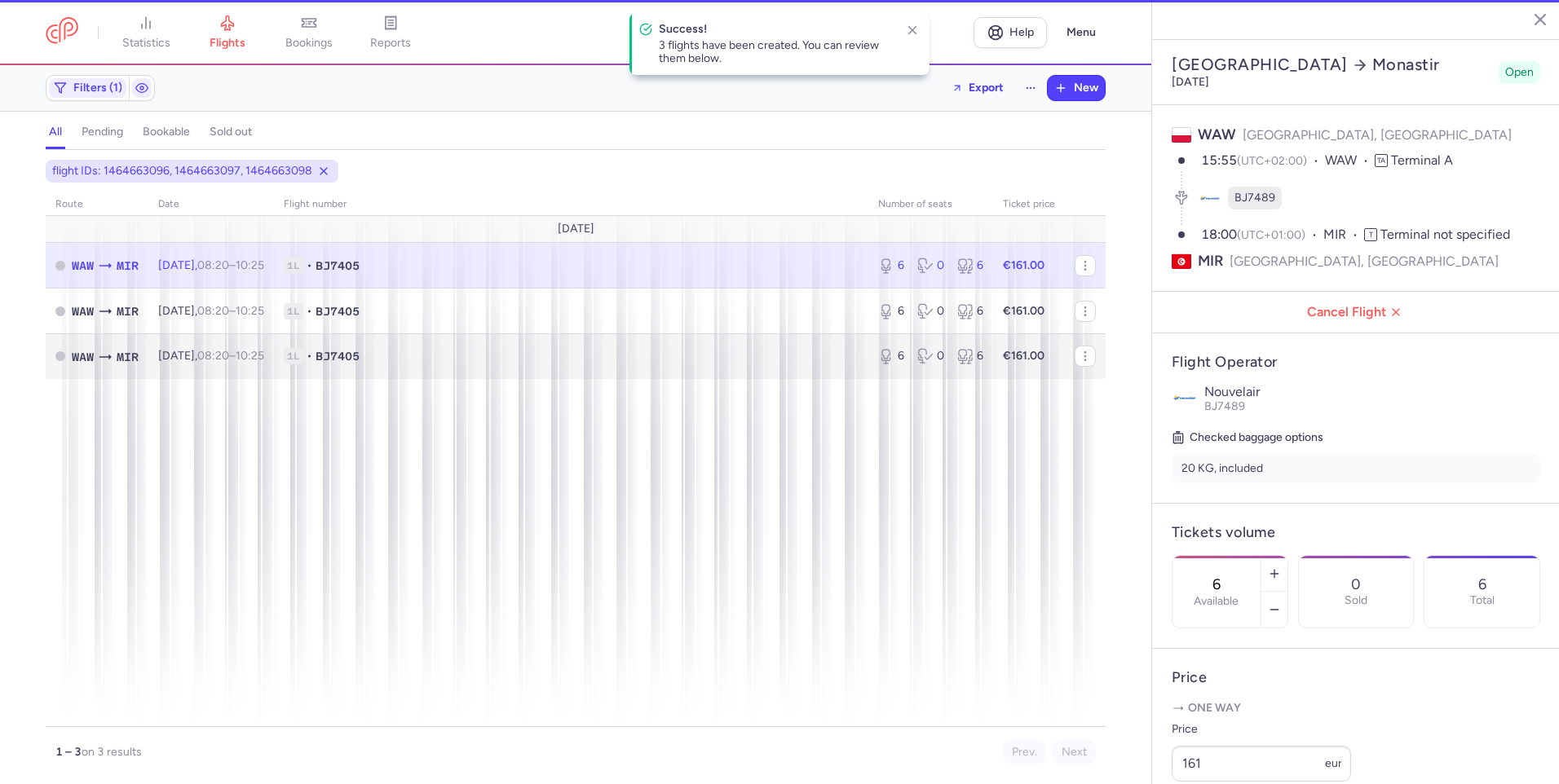
type input "1"
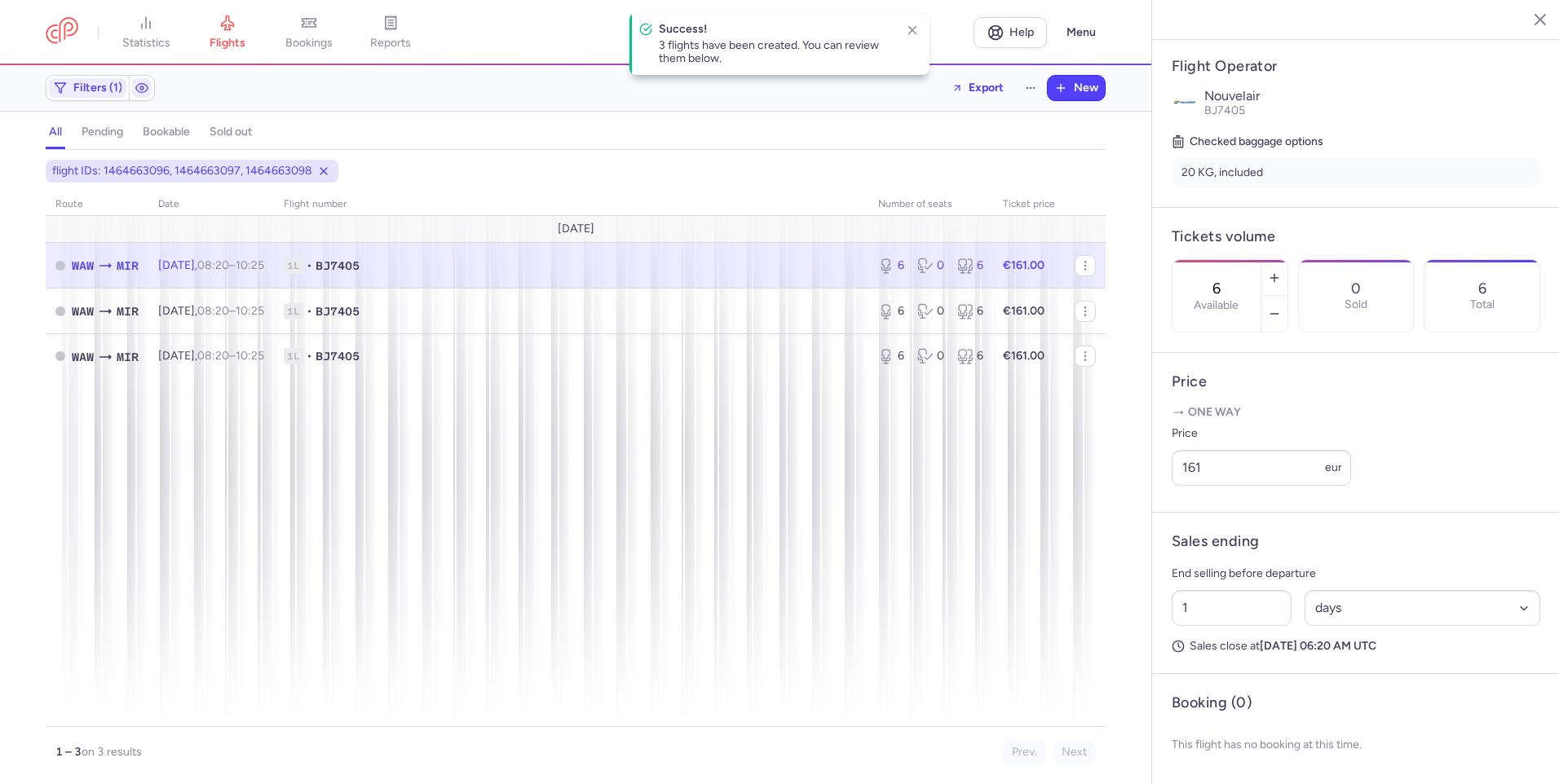
scroll to position [339, 0]
drag, startPoint x: 1334, startPoint y: 617, endPoint x: 1335, endPoint y: 626, distance: 9.1
click at [1333, 617] on select "Select an option hours days" at bounding box center [1422, 608] width 237 height 36
select select "hours"
click at [1304, 590] on select "Select an option hours days" at bounding box center [1422, 608] width 237 height 36
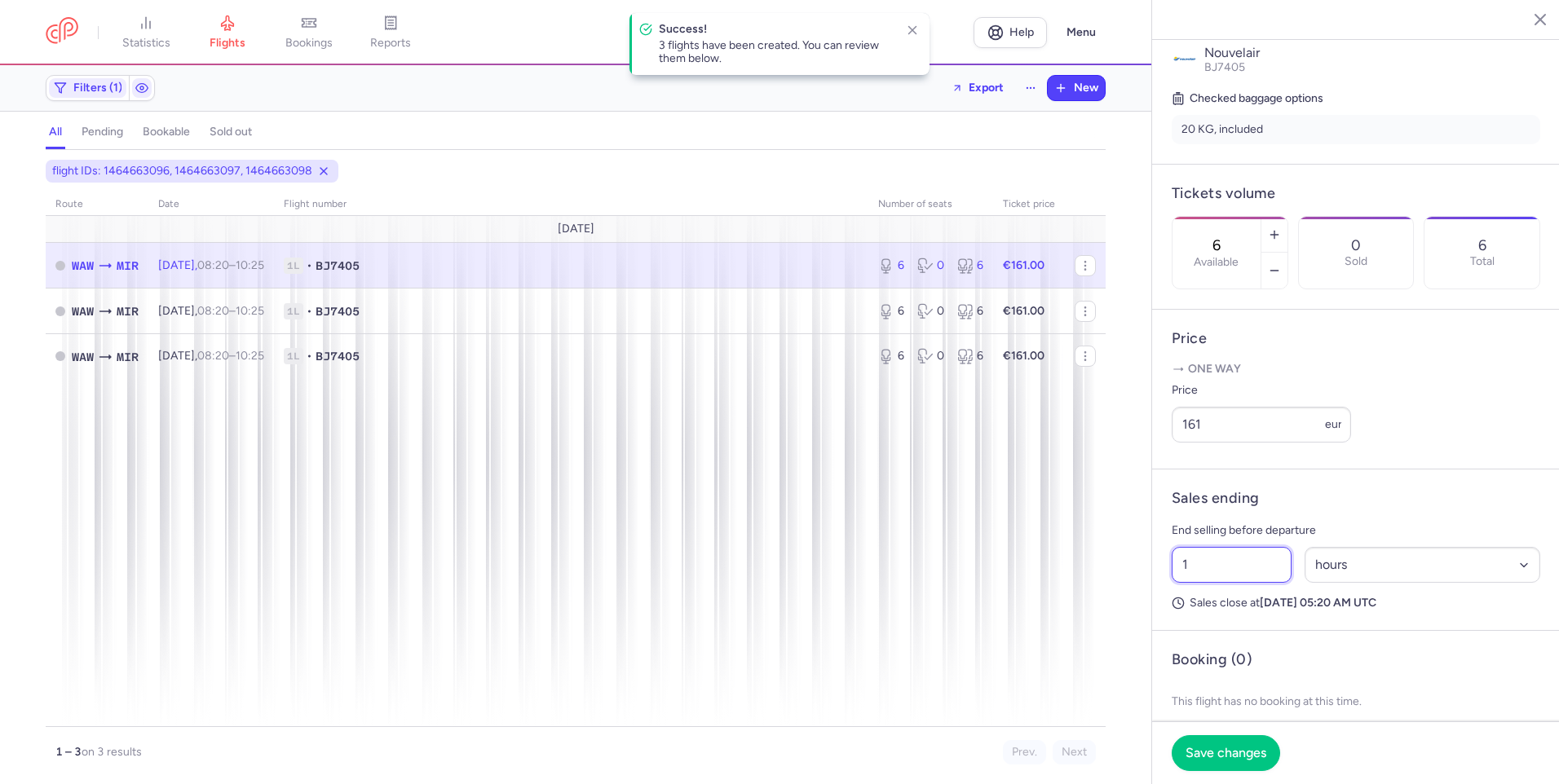
click at [1237, 583] on input "1" at bounding box center [1231, 565] width 120 height 36
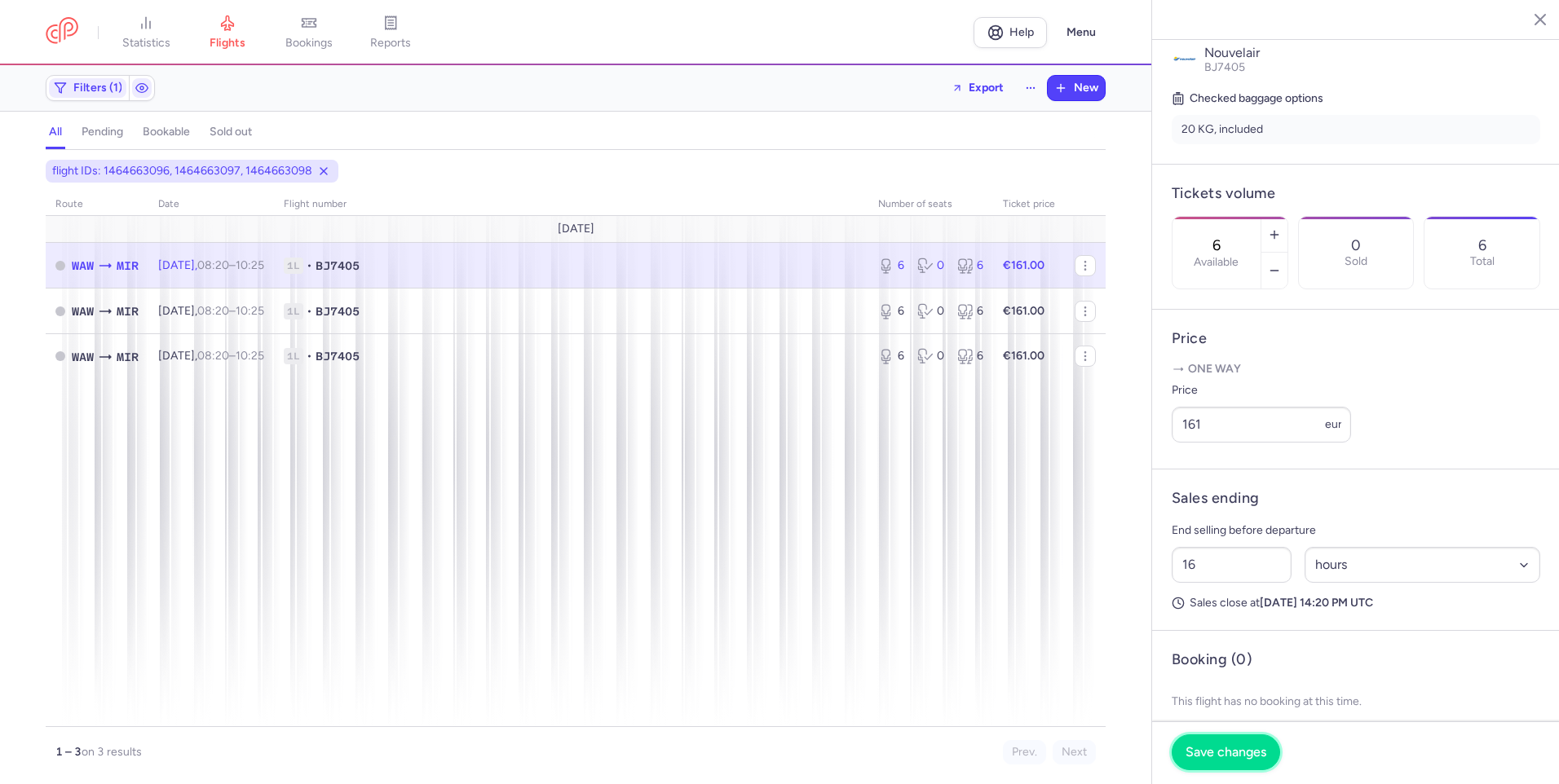
click at [1221, 736] on button "Save changes" at bounding box center [1225, 752] width 109 height 36
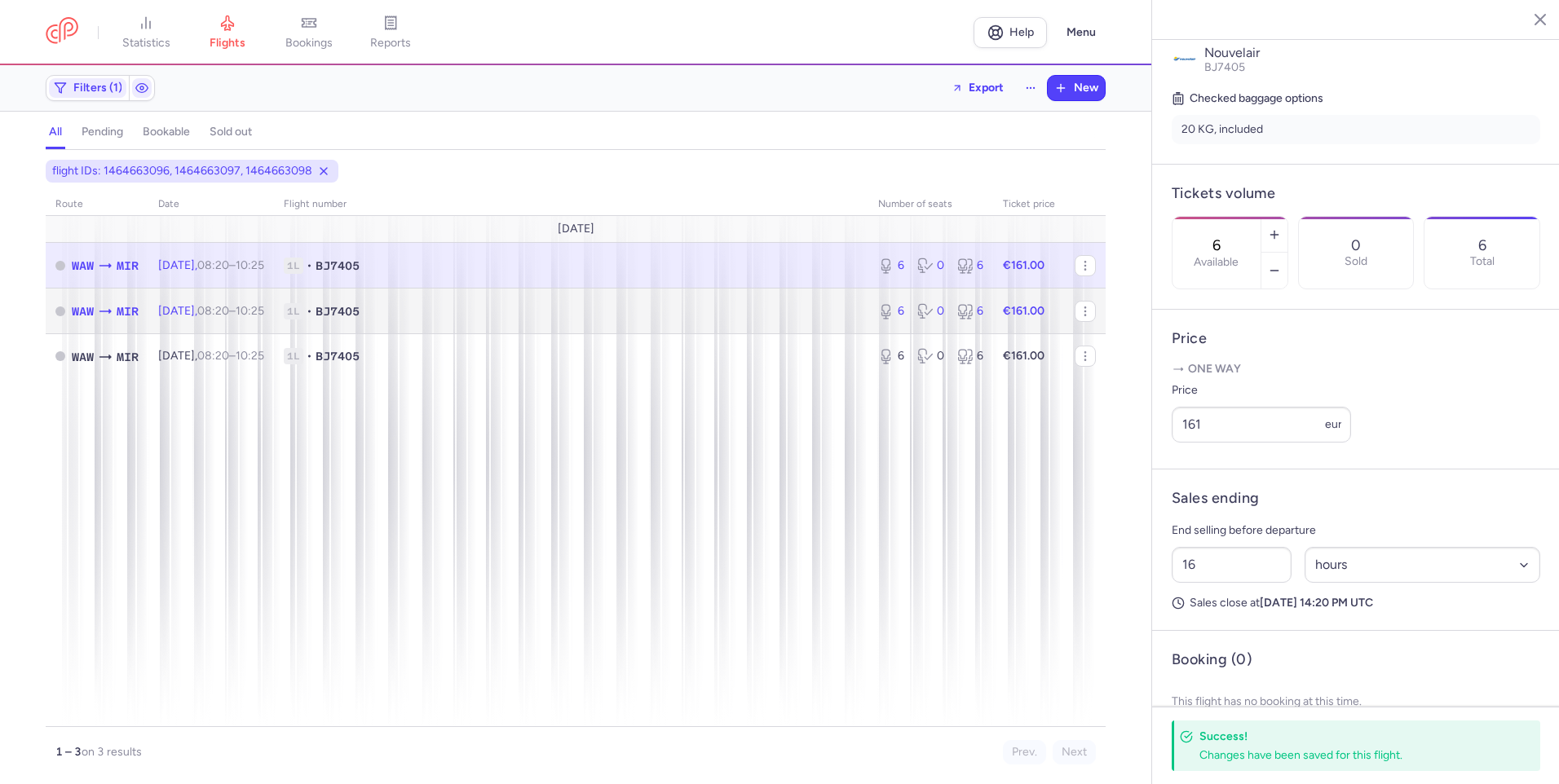
click at [480, 311] on span "1L • BJ7405" at bounding box center [571, 310] width 575 height 16
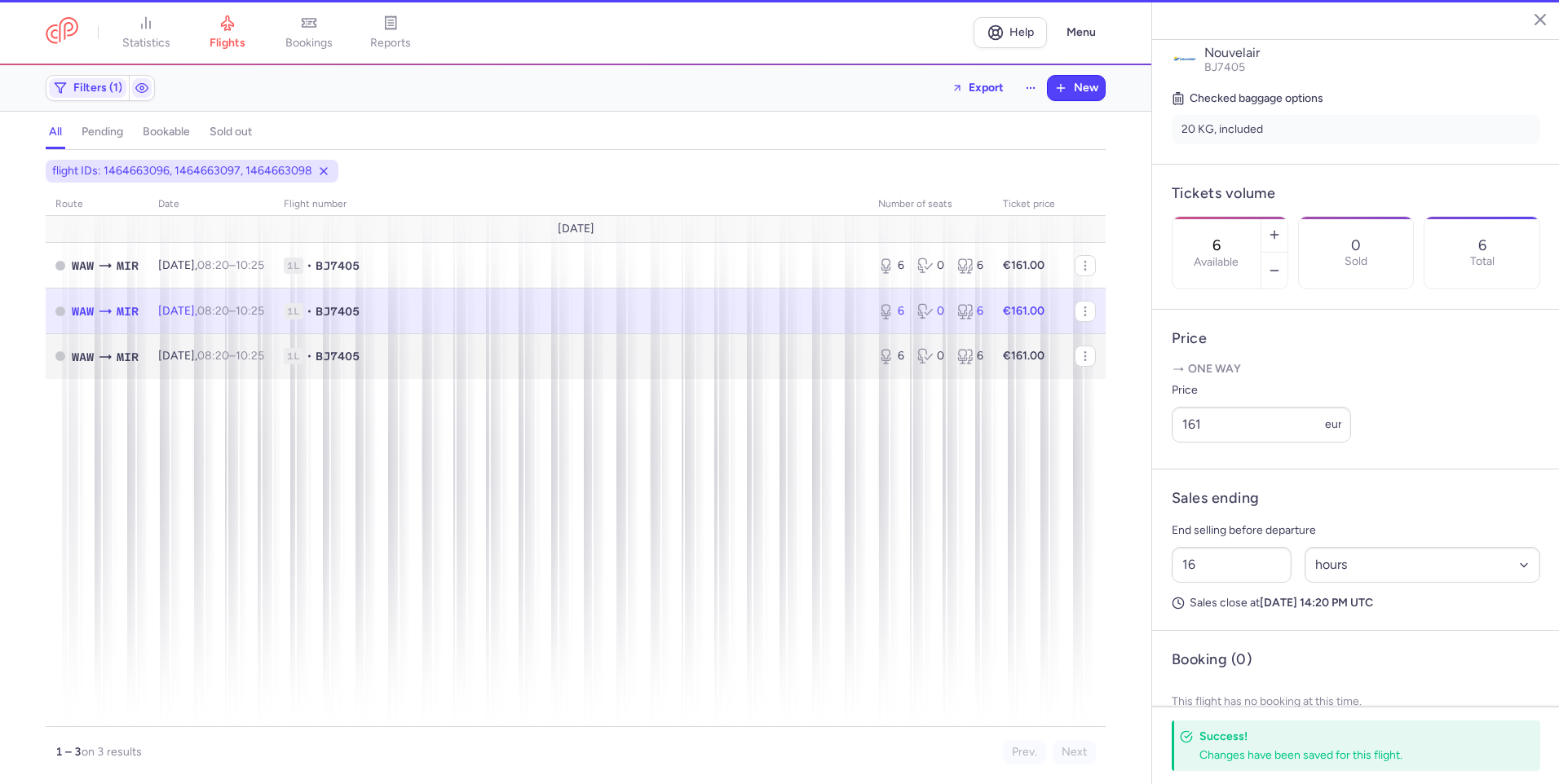
type input "1"
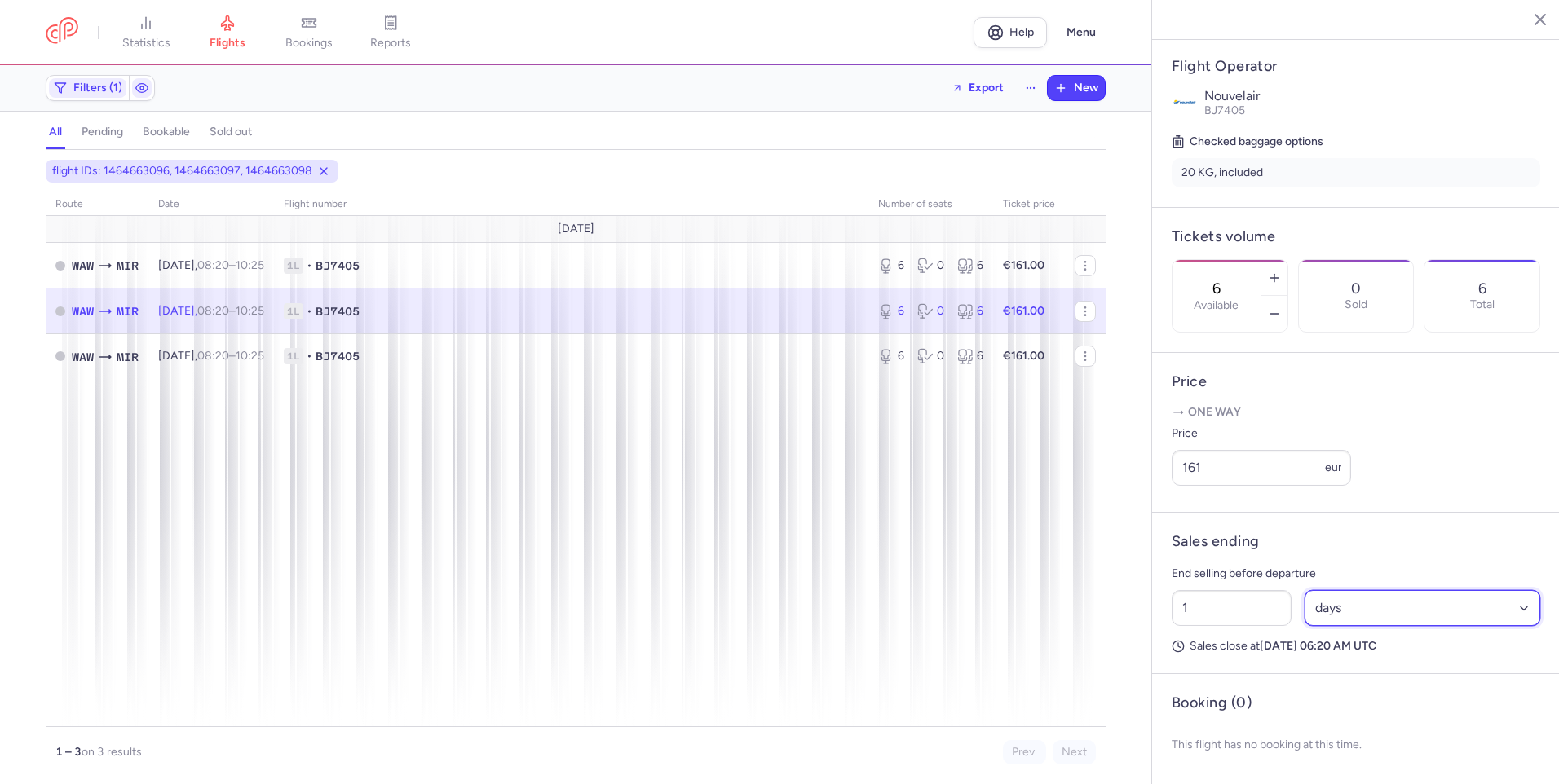
drag, startPoint x: 1325, startPoint y: 607, endPoint x: 1333, endPoint y: 616, distance: 12.0
click at [1325, 607] on select "Select an option hours days" at bounding box center [1422, 608] width 237 height 36
select select "hours"
click at [1304, 590] on select "Select an option hours days" at bounding box center [1422, 608] width 237 height 36
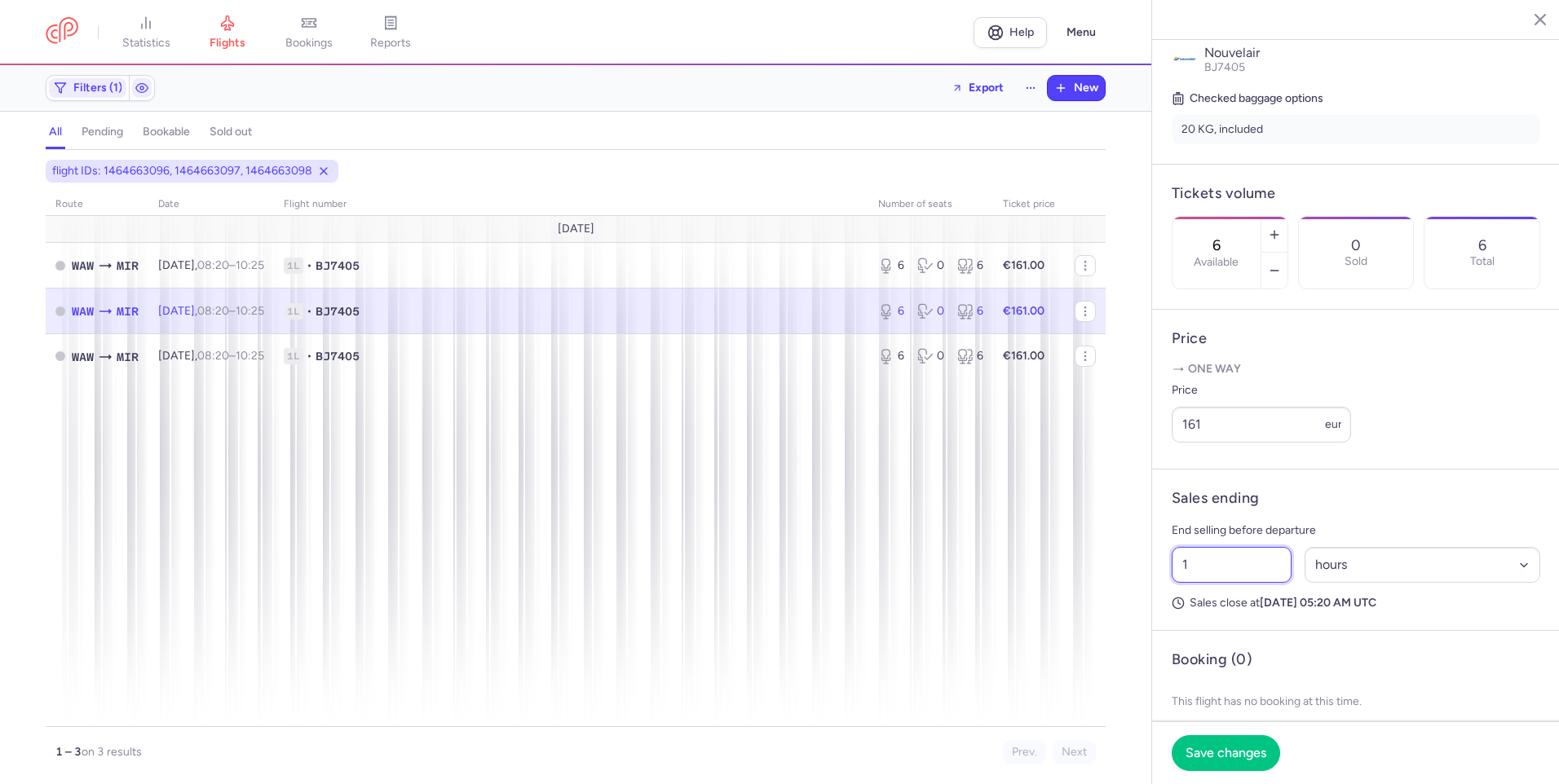
click at [1239, 583] on input "1" at bounding box center [1231, 565] width 120 height 36
click at [1223, 763] on button "Save changes" at bounding box center [1225, 752] width 109 height 36
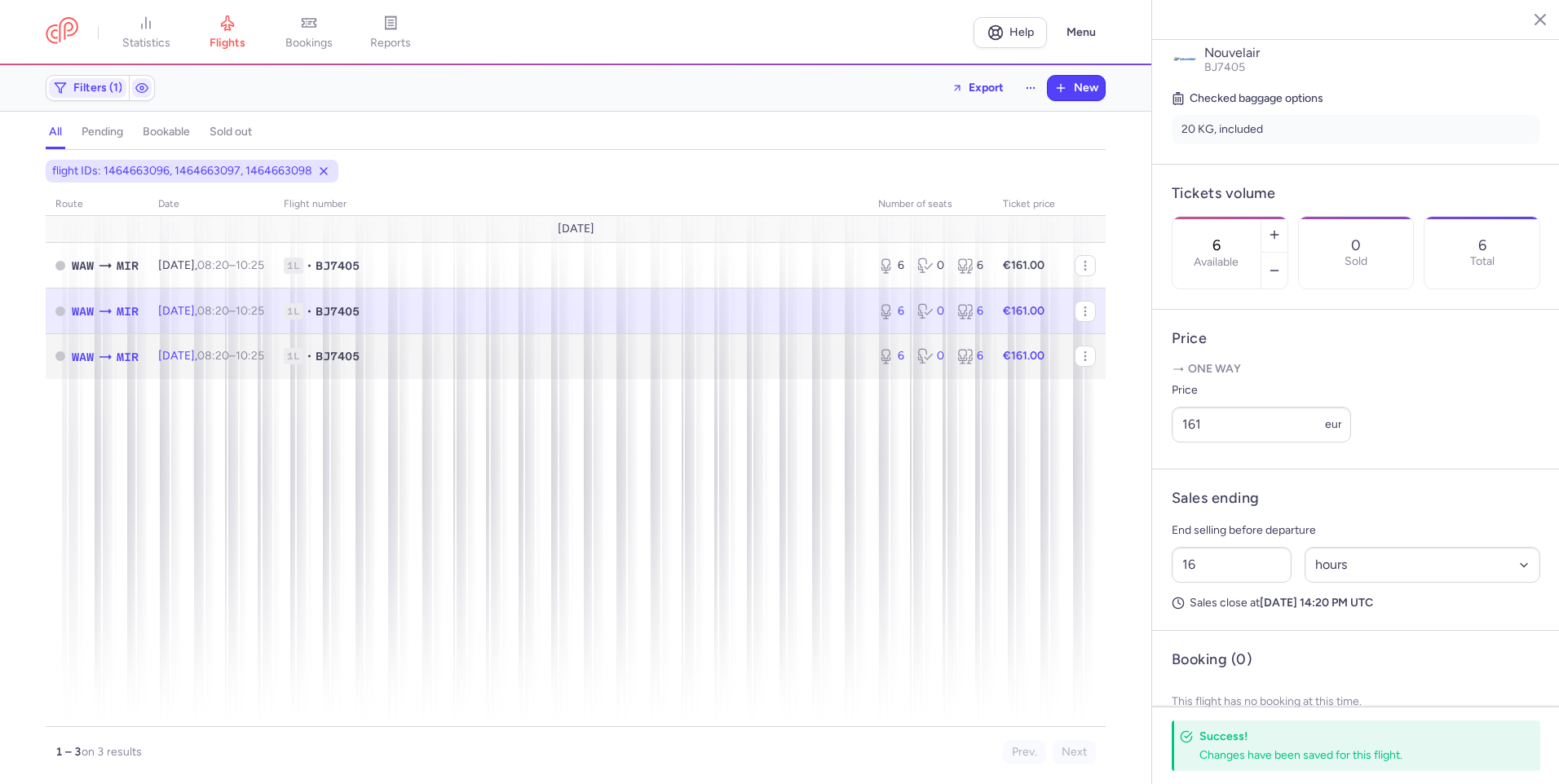
click at [345, 367] on td "1L • BJ7405" at bounding box center [571, 356] width 595 height 45
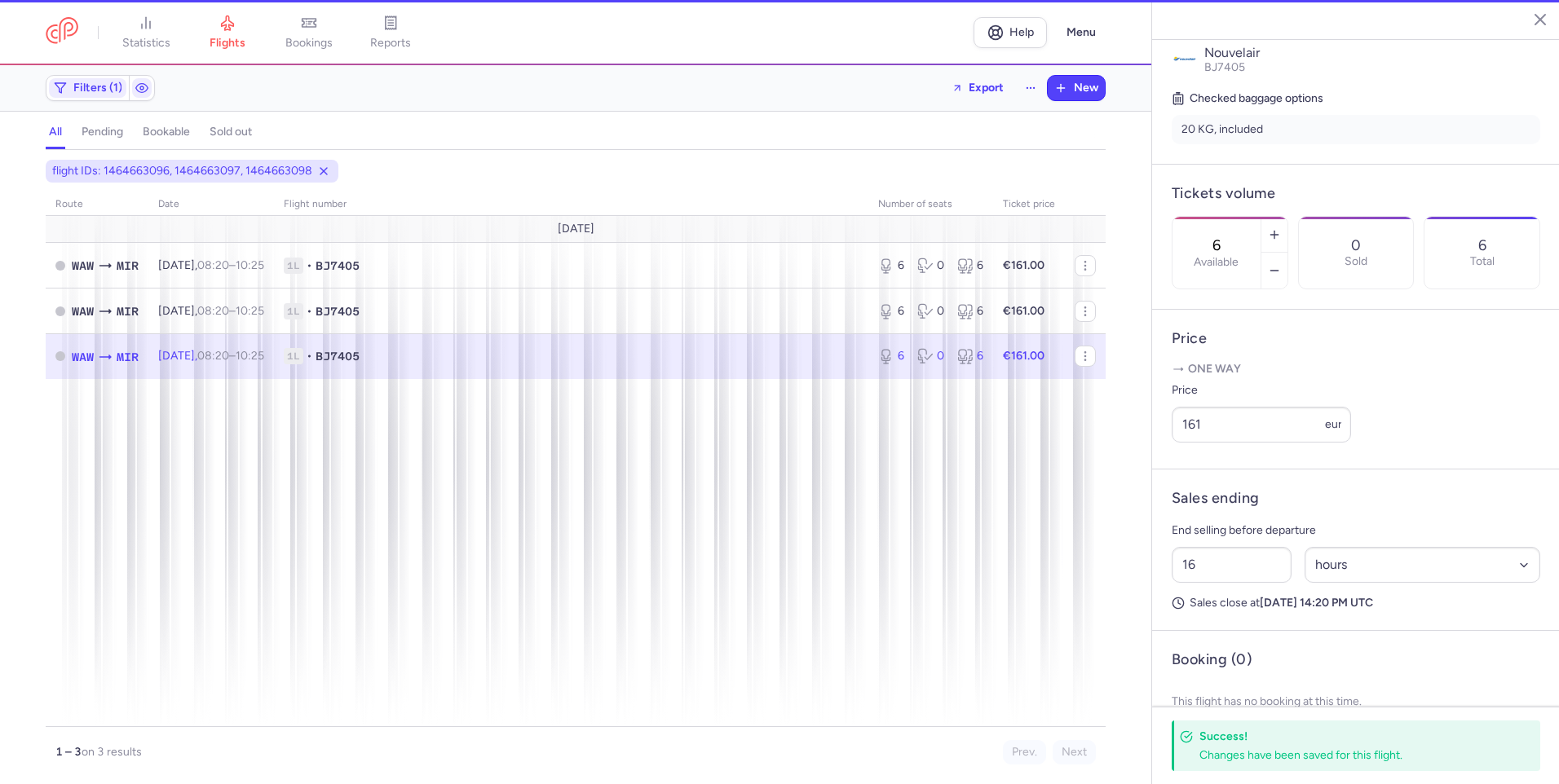
type input "1"
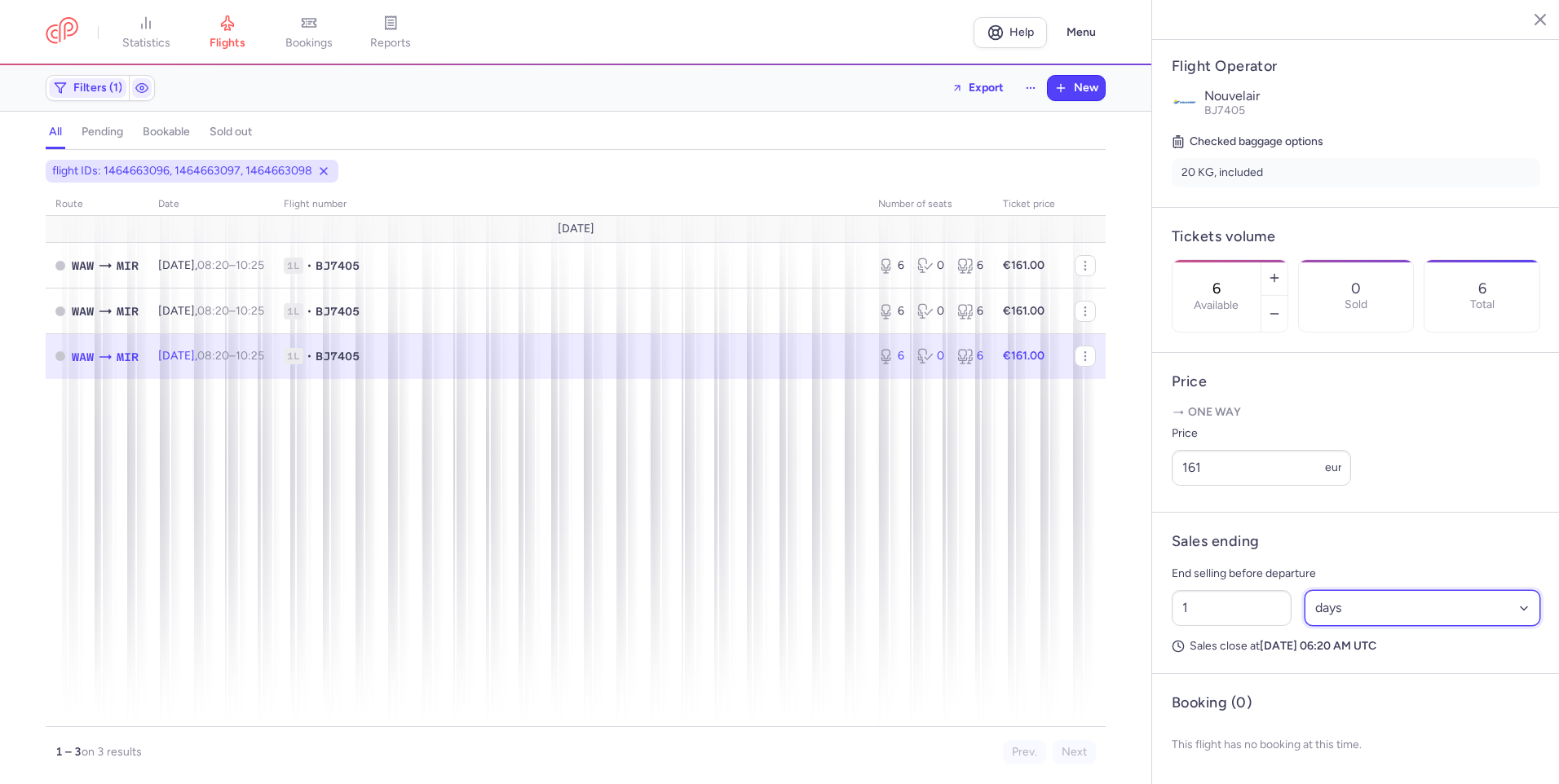
click at [1338, 607] on select "Select an option hours days" at bounding box center [1422, 608] width 237 height 36
select select "hours"
click at [1304, 590] on select "Select an option hours days" at bounding box center [1422, 608] width 237 height 36
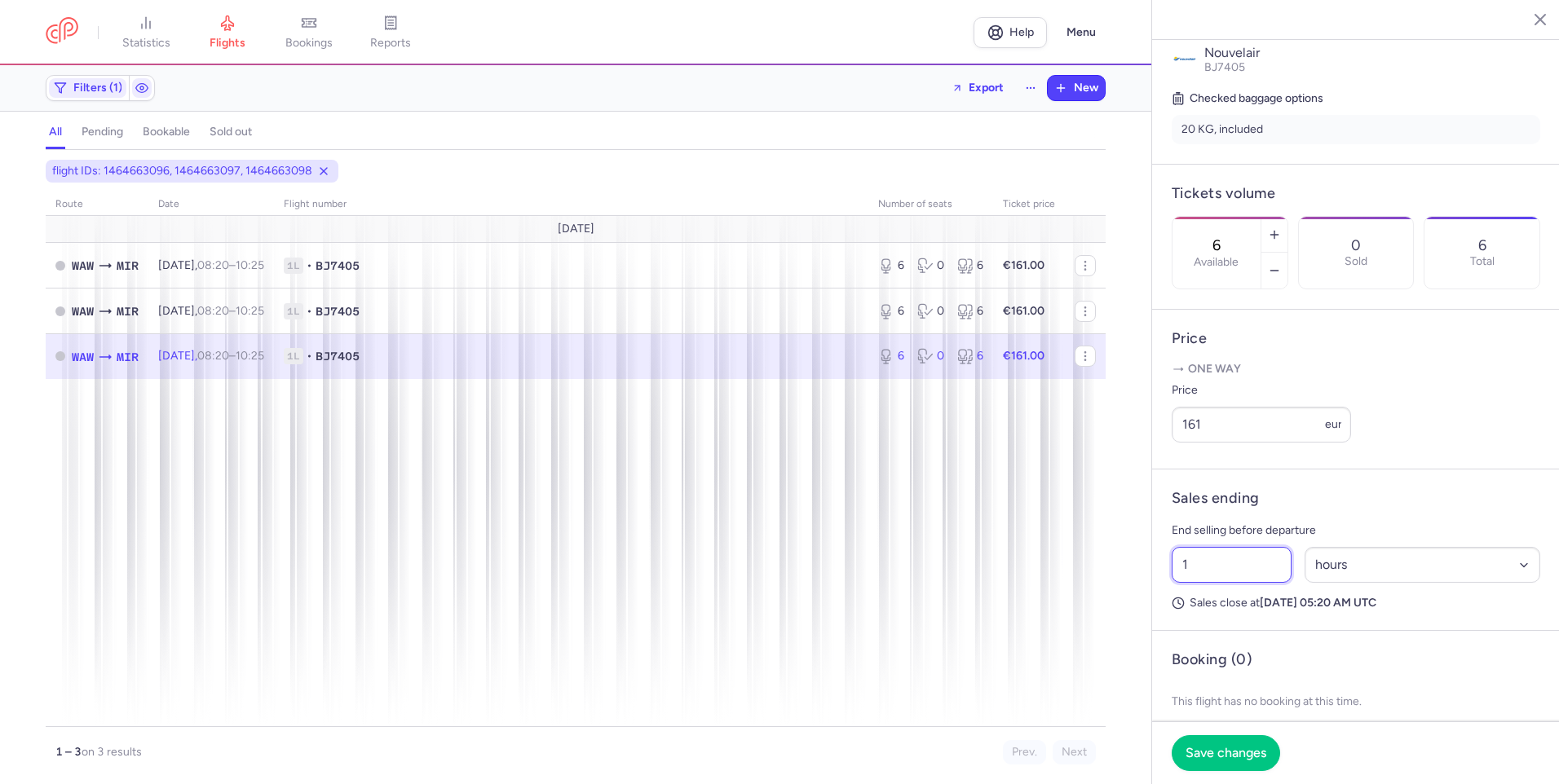
click at [1235, 583] on input "1" at bounding box center [1231, 565] width 120 height 36
type input "16"
click at [1227, 754] on span "Save changes" at bounding box center [1226, 753] width 81 height 15
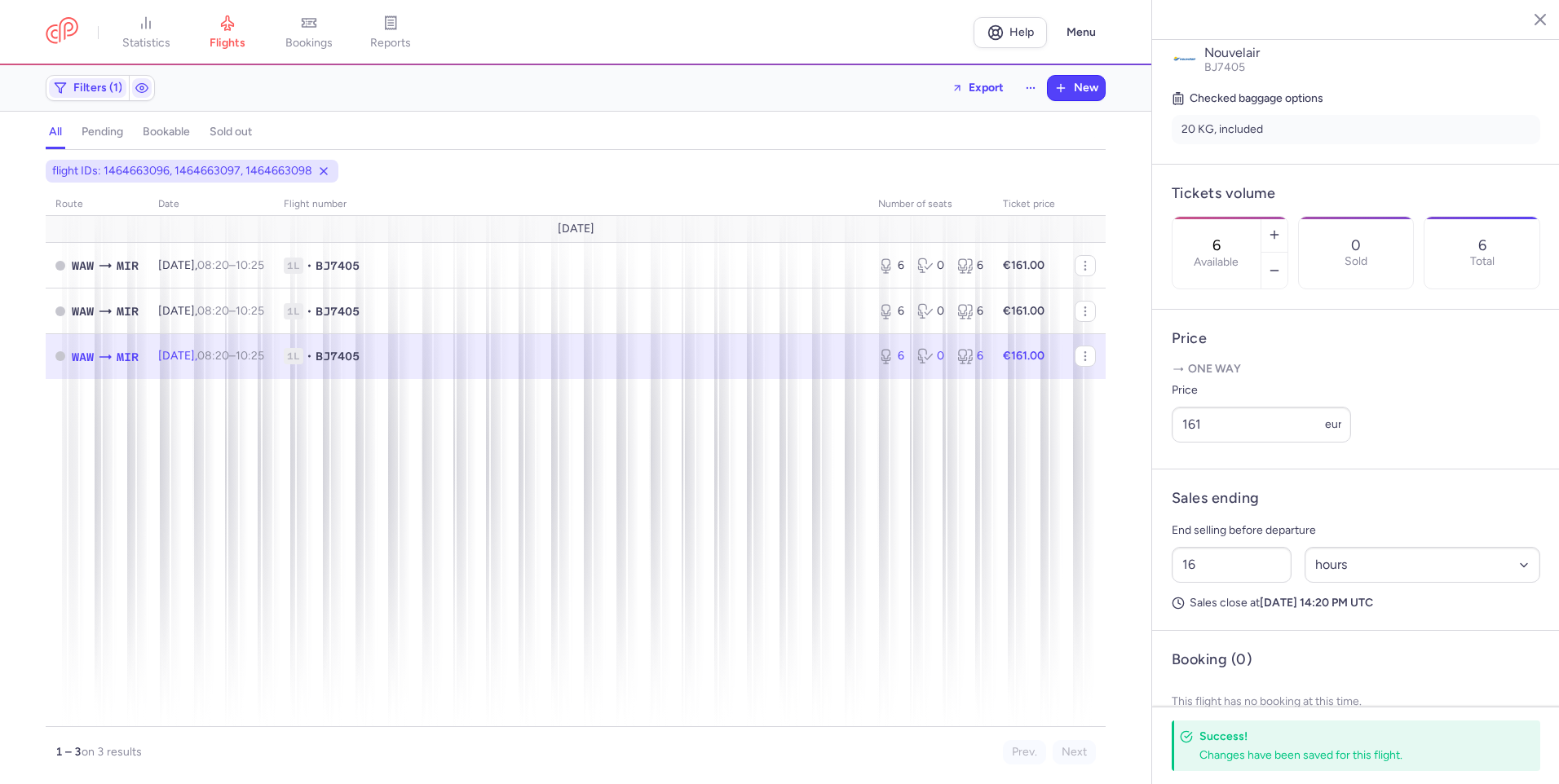
click at [1535, 12] on icon "button" at bounding box center [1527, 18] width 16 height 16
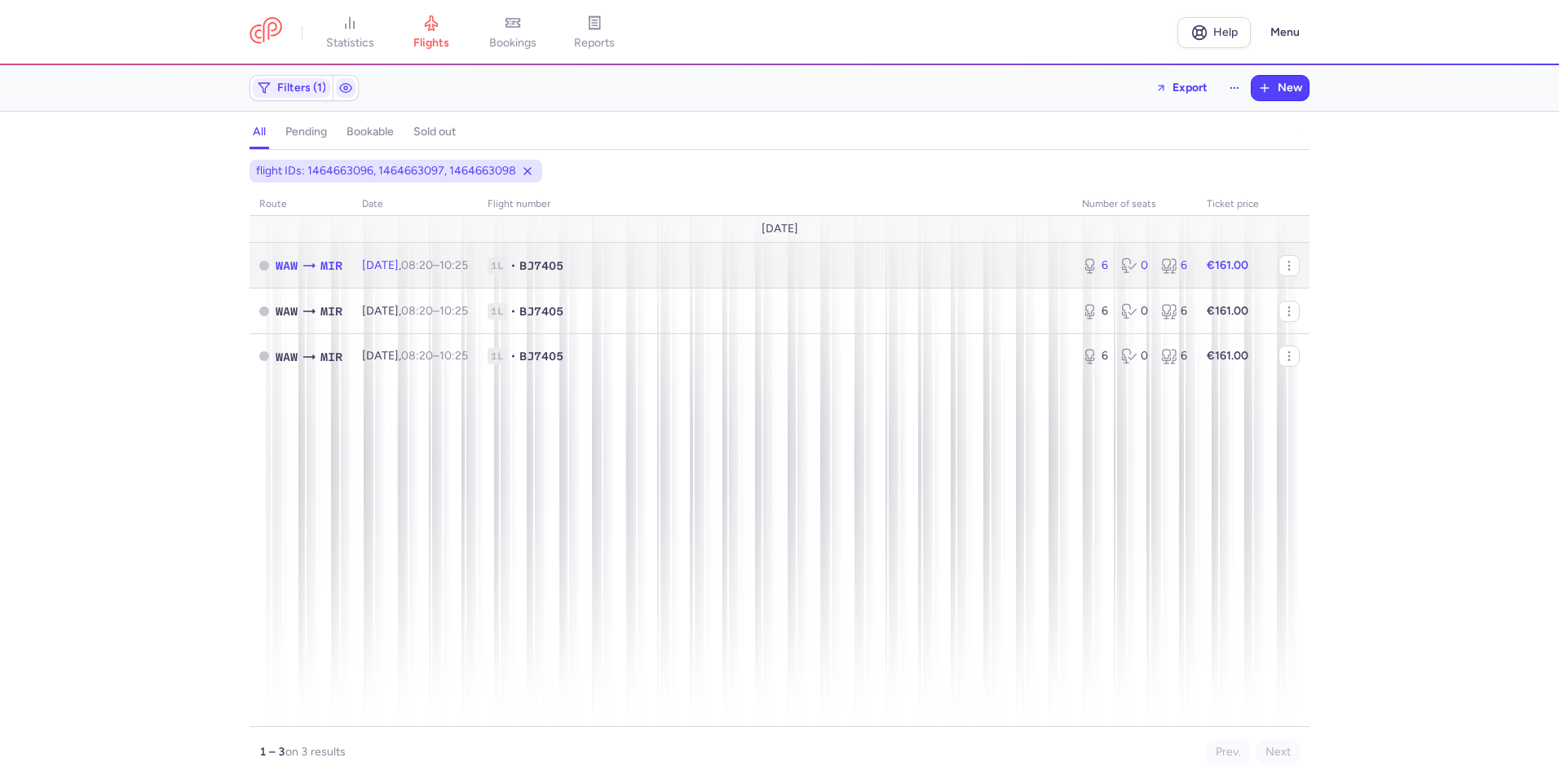
click at [452, 276] on td "[DATE] 08:20 – 10:25 +0" at bounding box center [414, 265] width 126 height 45
select select "hours"
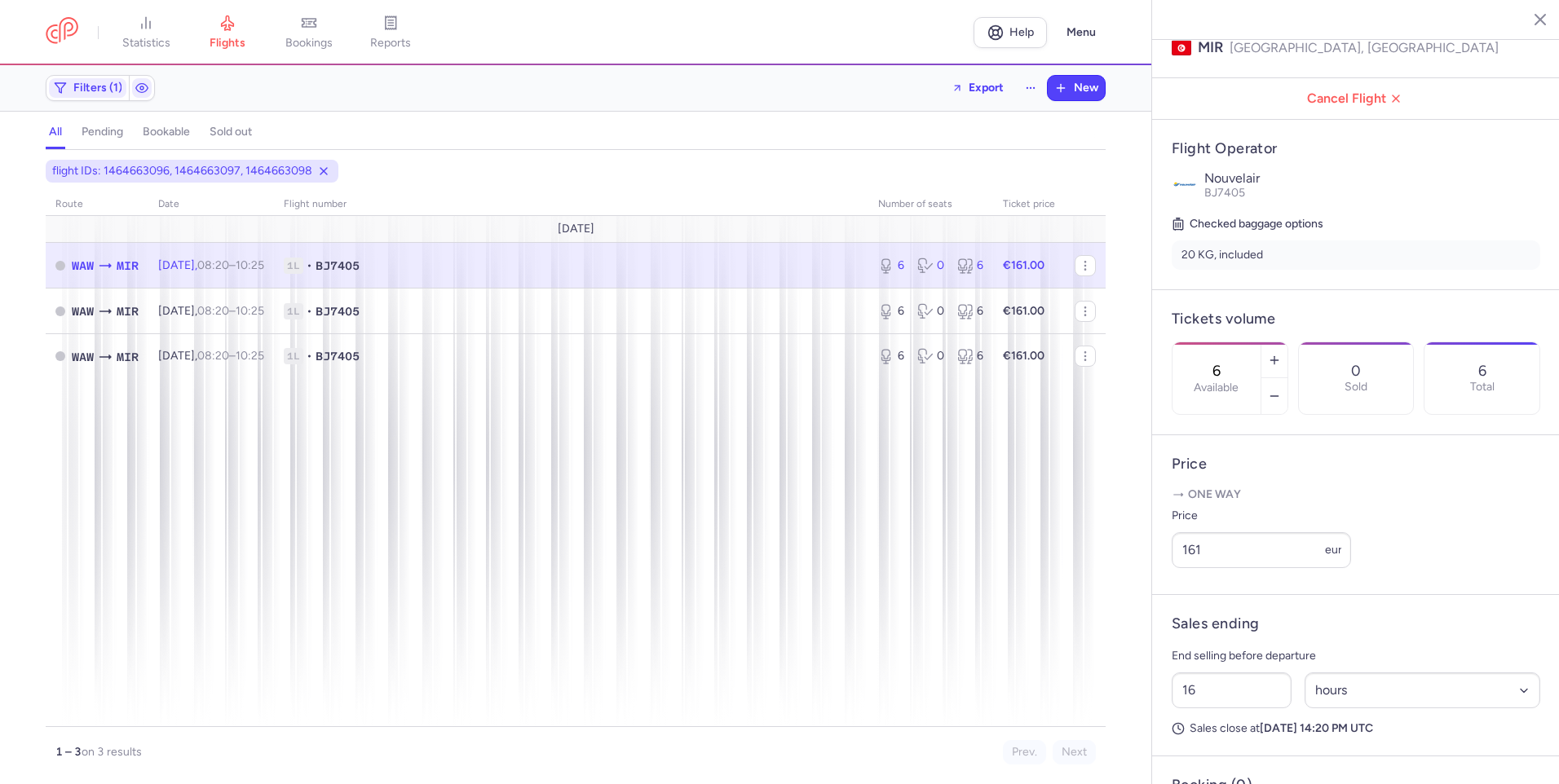
scroll to position [339, 0]
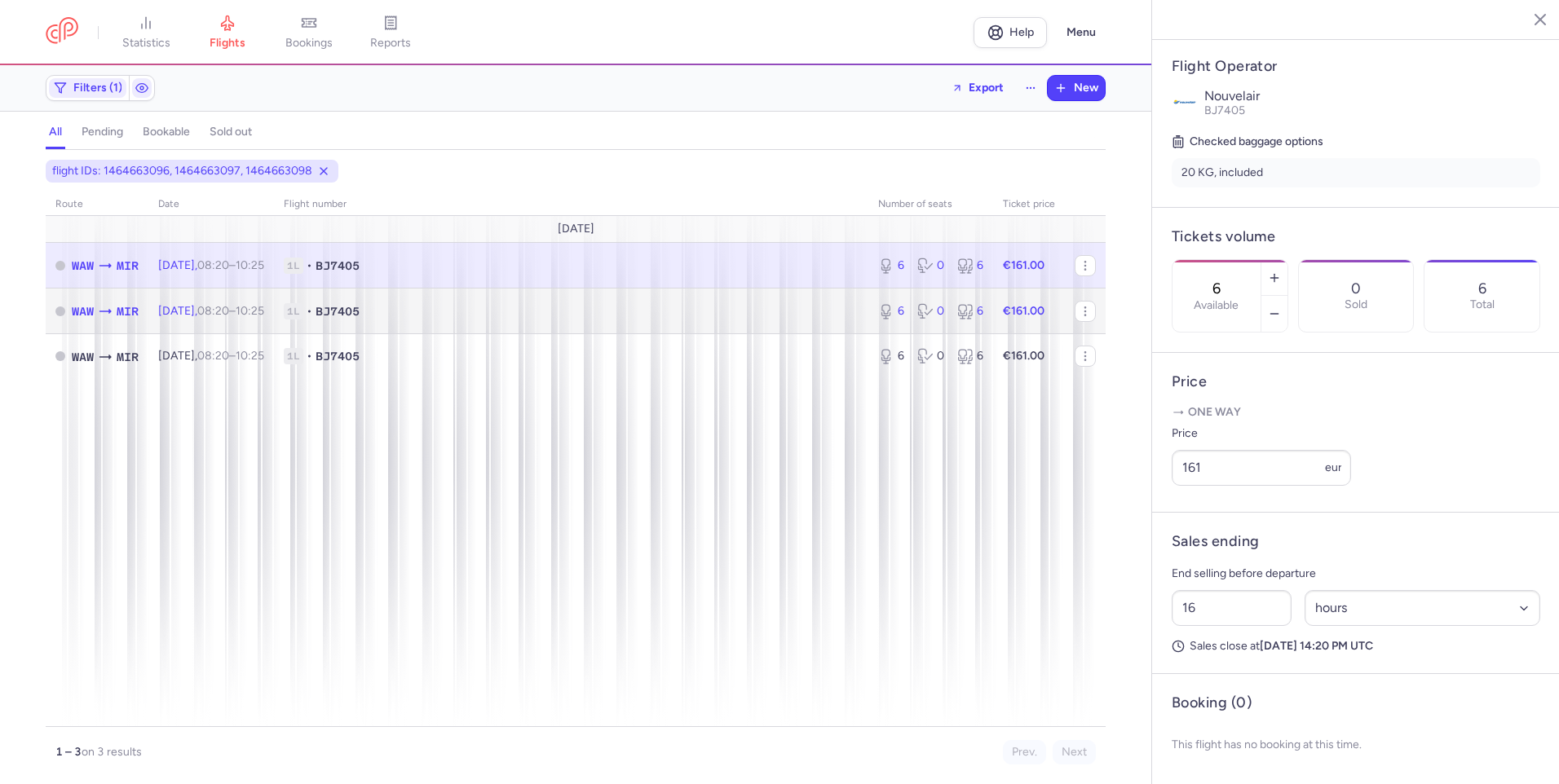
click at [540, 309] on span "1L • BJ7405" at bounding box center [571, 310] width 575 height 16
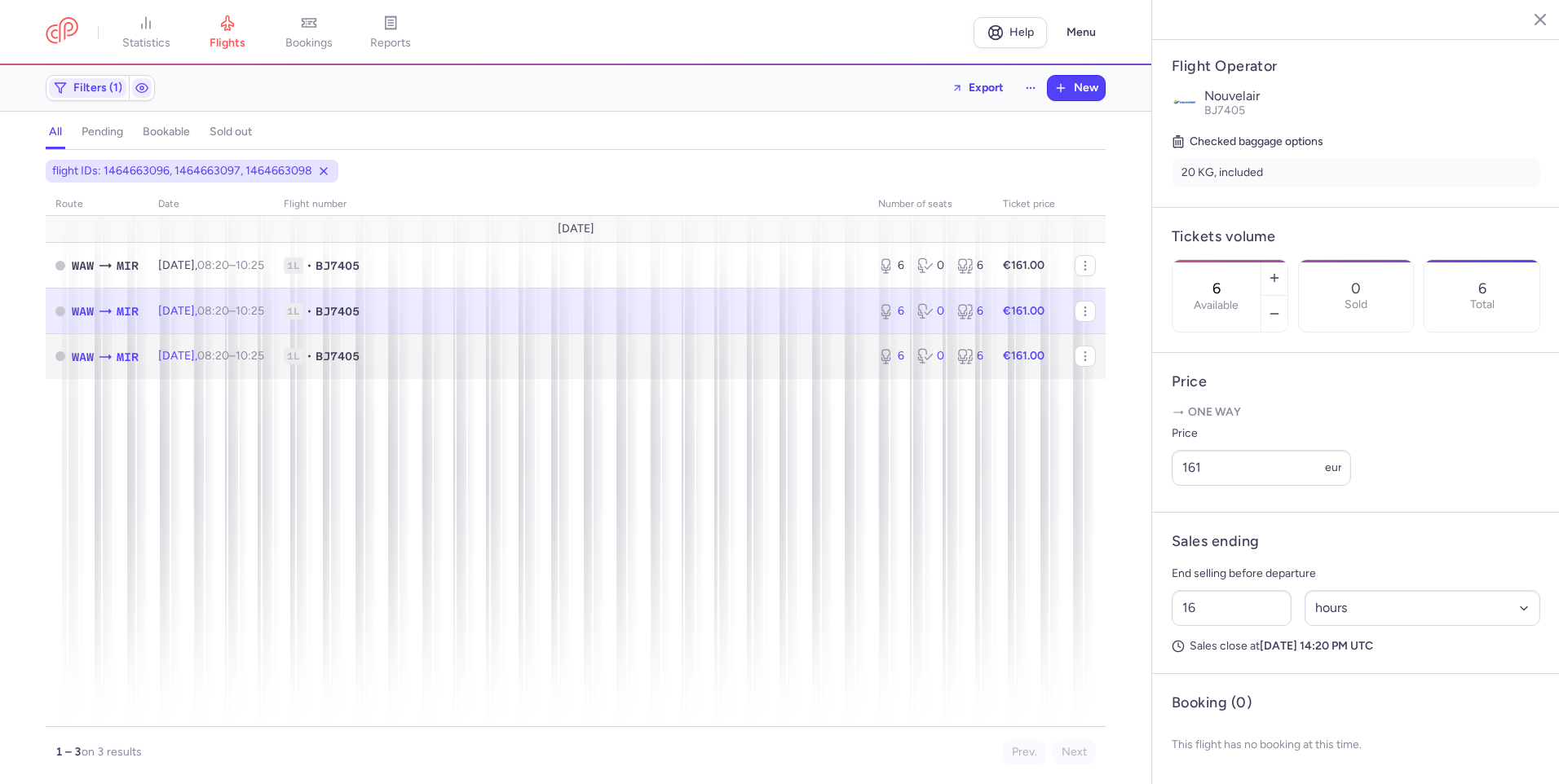
click at [453, 346] on td "1L • BJ7405" at bounding box center [571, 356] width 595 height 45
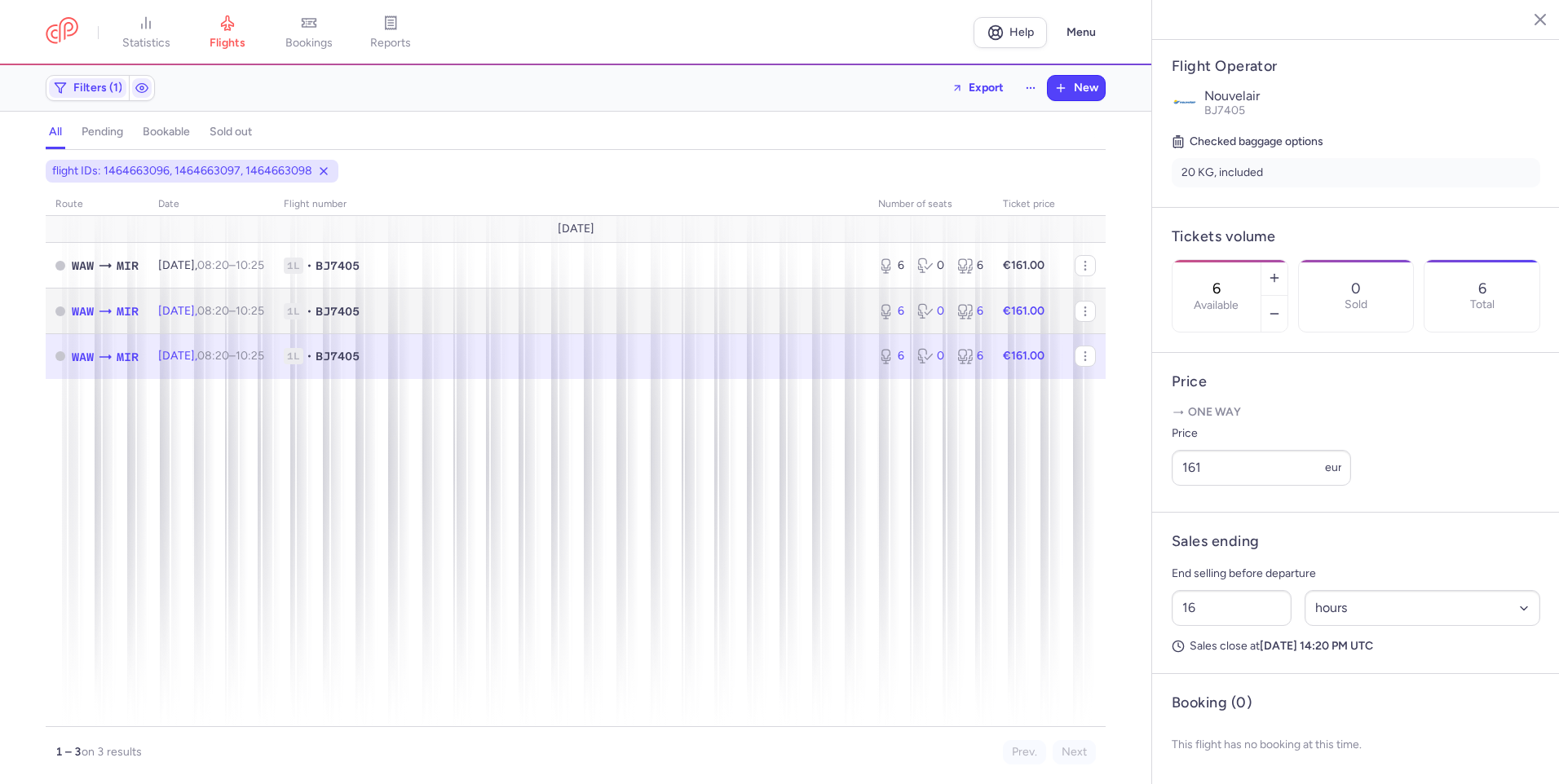
click at [505, 309] on span "1L • BJ7405" at bounding box center [571, 310] width 575 height 16
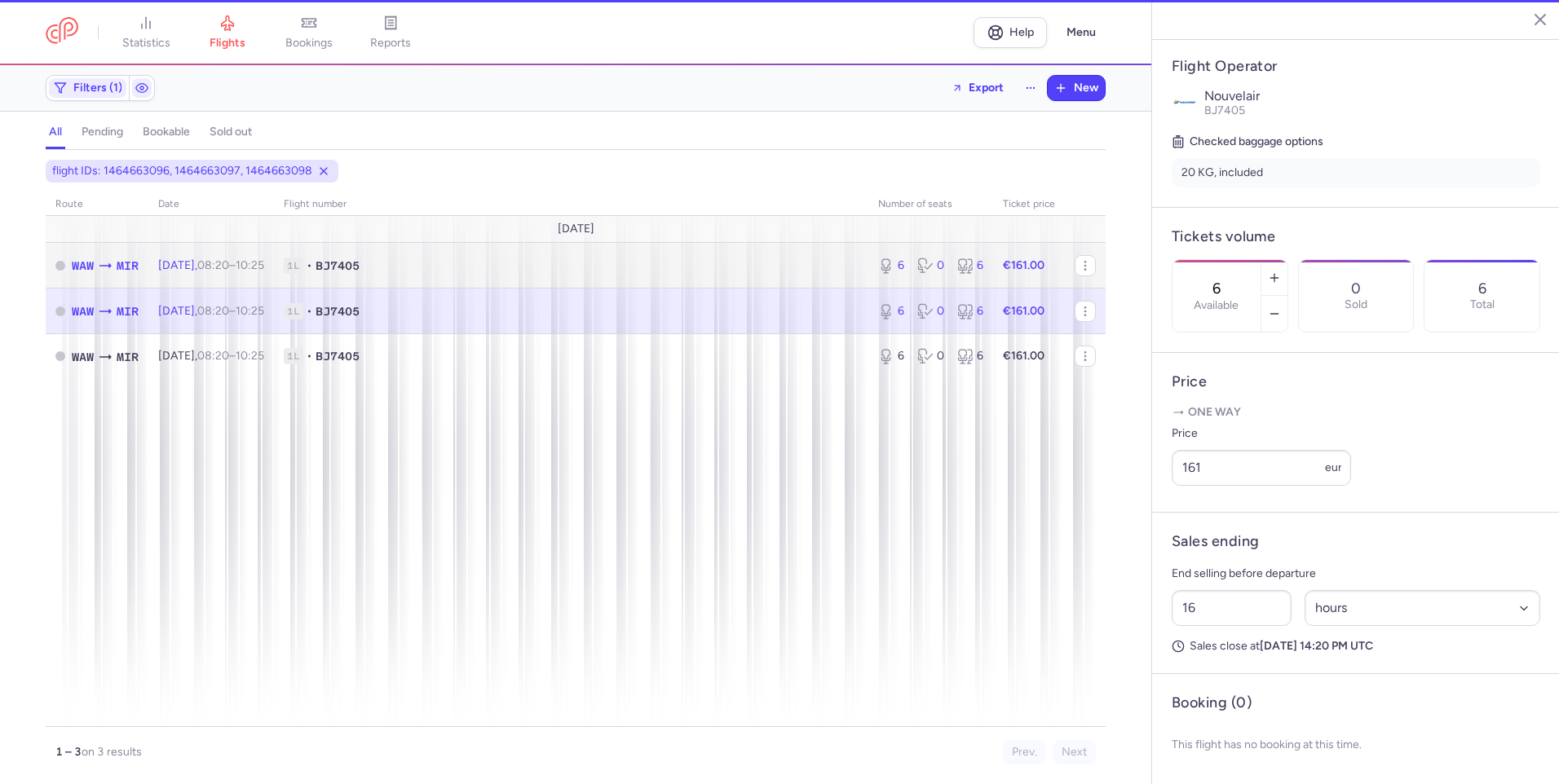
click at [502, 275] on td "1L • BJ7405" at bounding box center [571, 265] width 595 height 45
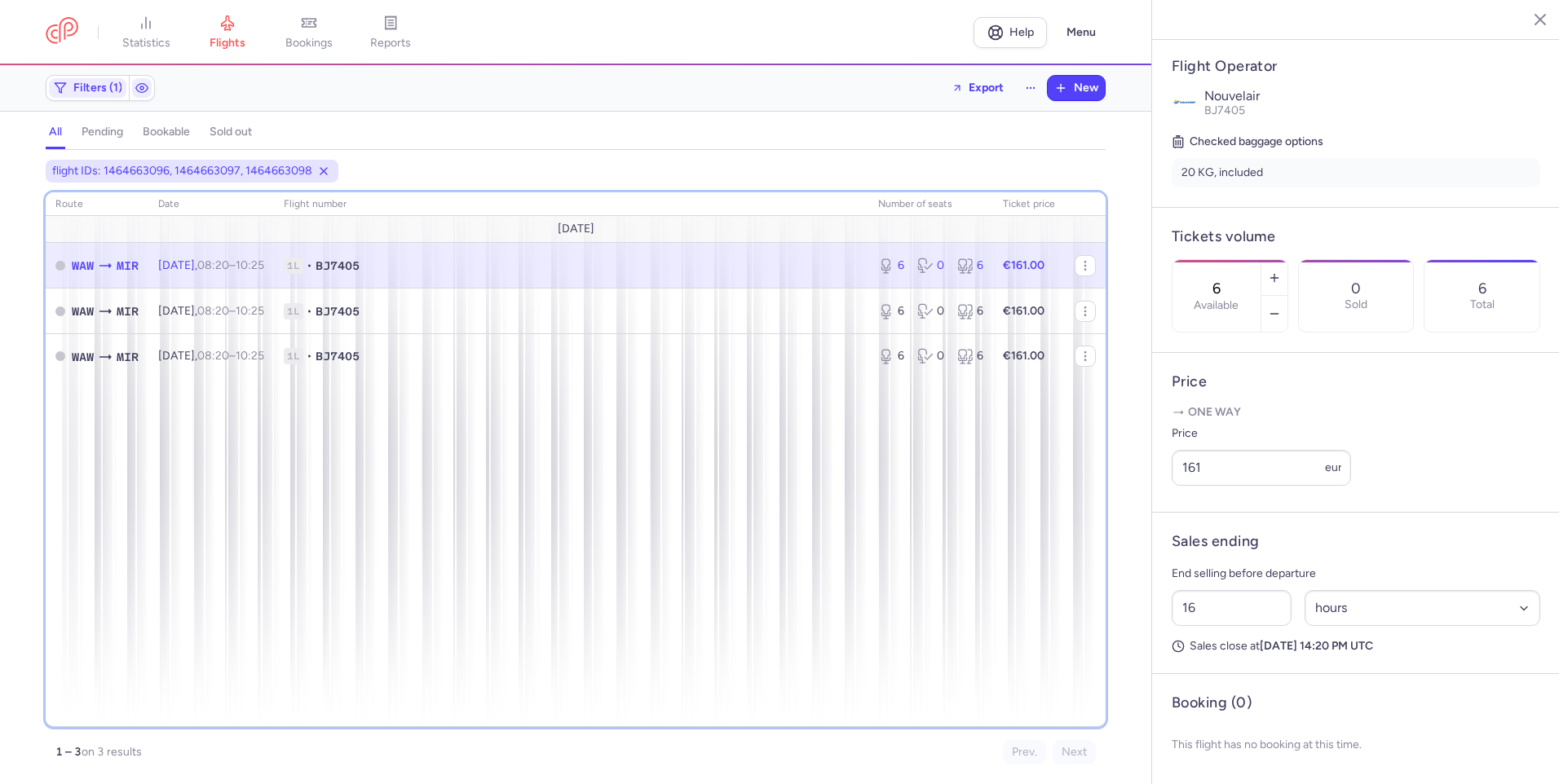
click at [701, 468] on div "route date Flight number number of seats Ticket price [DATE] WAW MIR [DATE] 08:…" at bounding box center [575, 459] width 1060 height 535
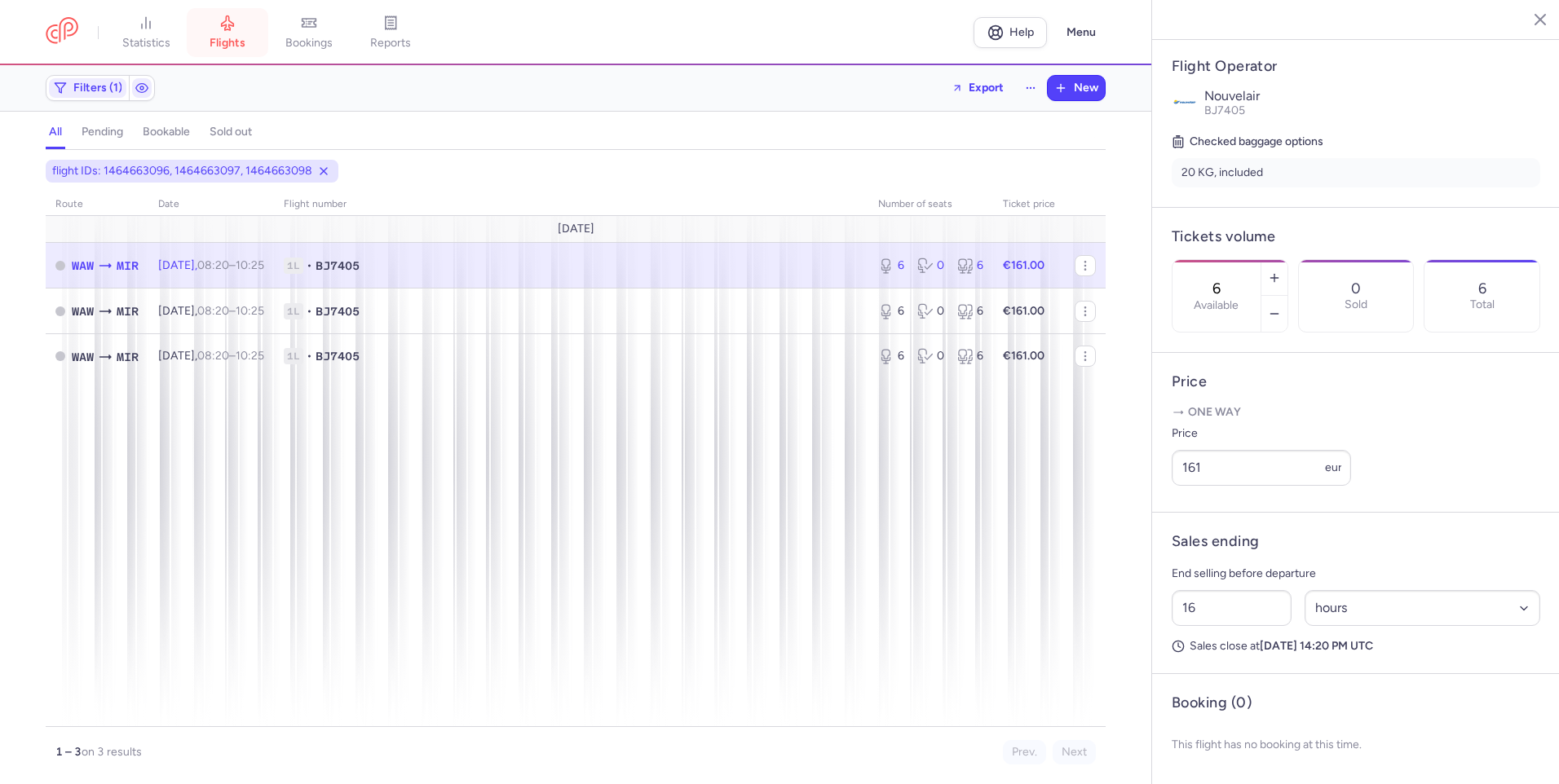
drag, startPoint x: 230, startPoint y: 39, endPoint x: 236, endPoint y: 45, distance: 8.5
click at [230, 39] on span "flights" at bounding box center [227, 43] width 36 height 15
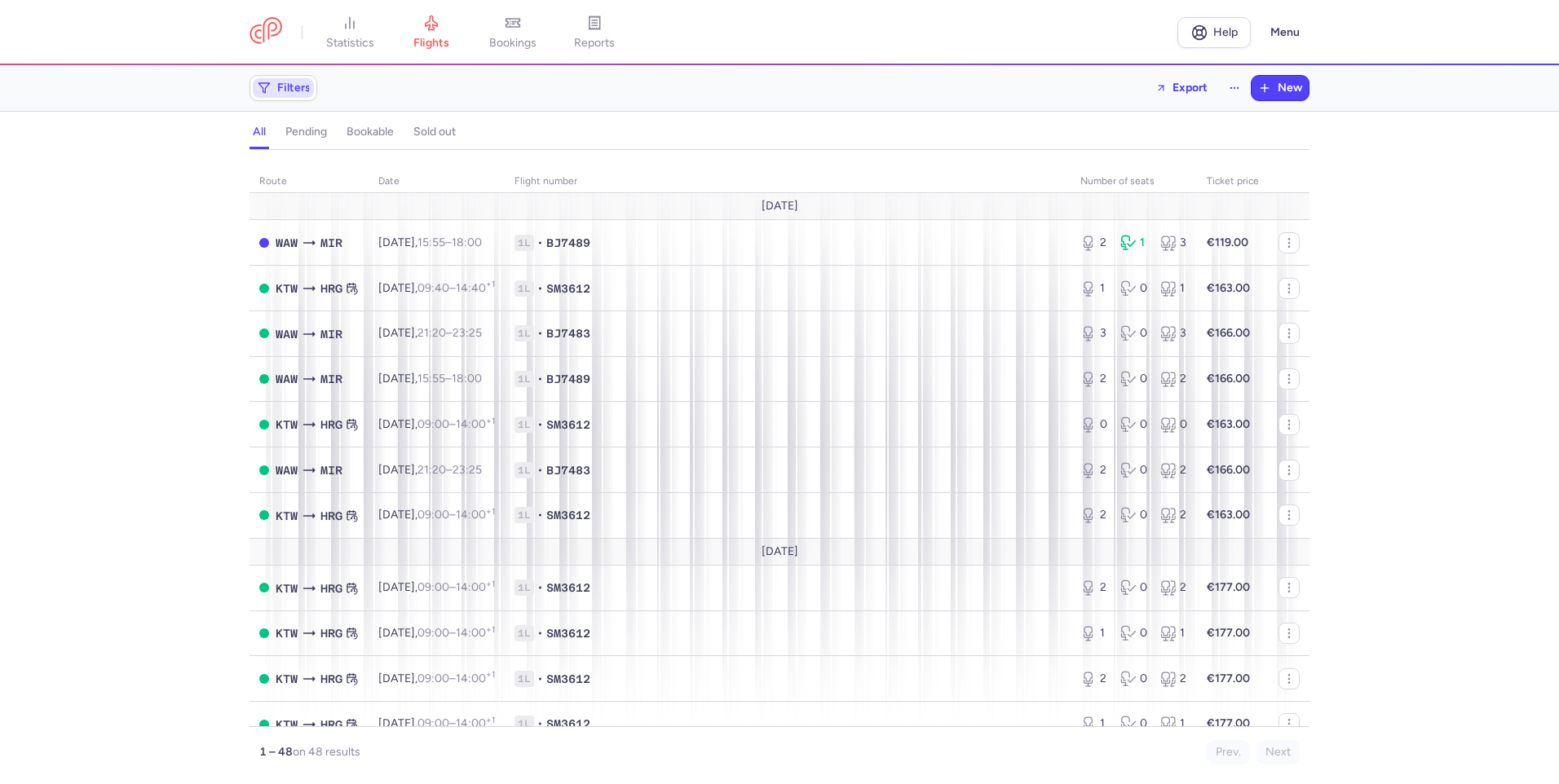
drag, startPoint x: 274, startPoint y: 93, endPoint x: 284, endPoint y: 96, distance: 10.4
click at [275, 93] on span "Filters" at bounding box center [283, 88] width 61 height 20
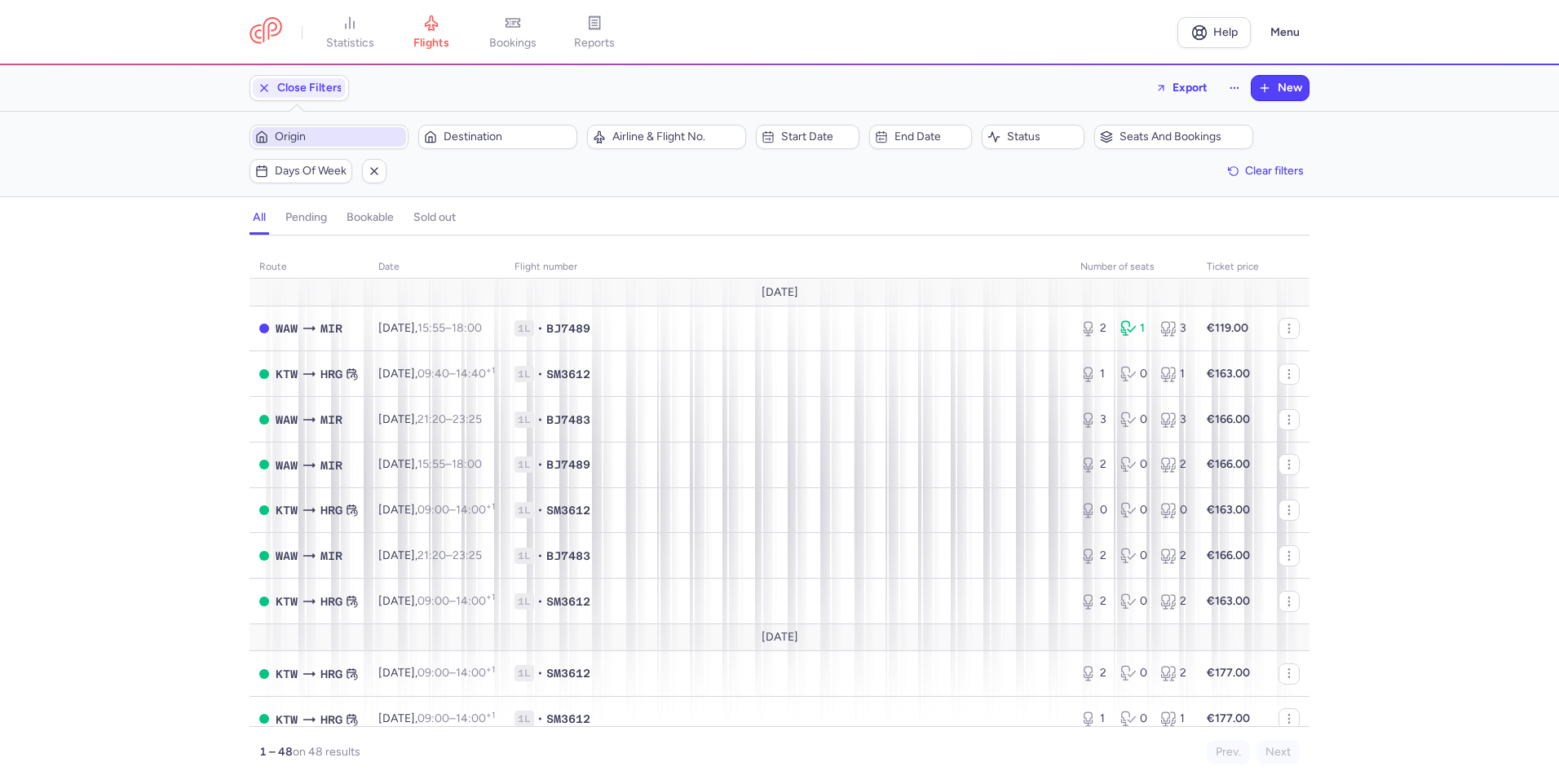
drag, startPoint x: 346, startPoint y: 132, endPoint x: 370, endPoint y: 141, distance: 25.6
click at [348, 134] on span "Origin" at bounding box center [339, 137] width 128 height 13
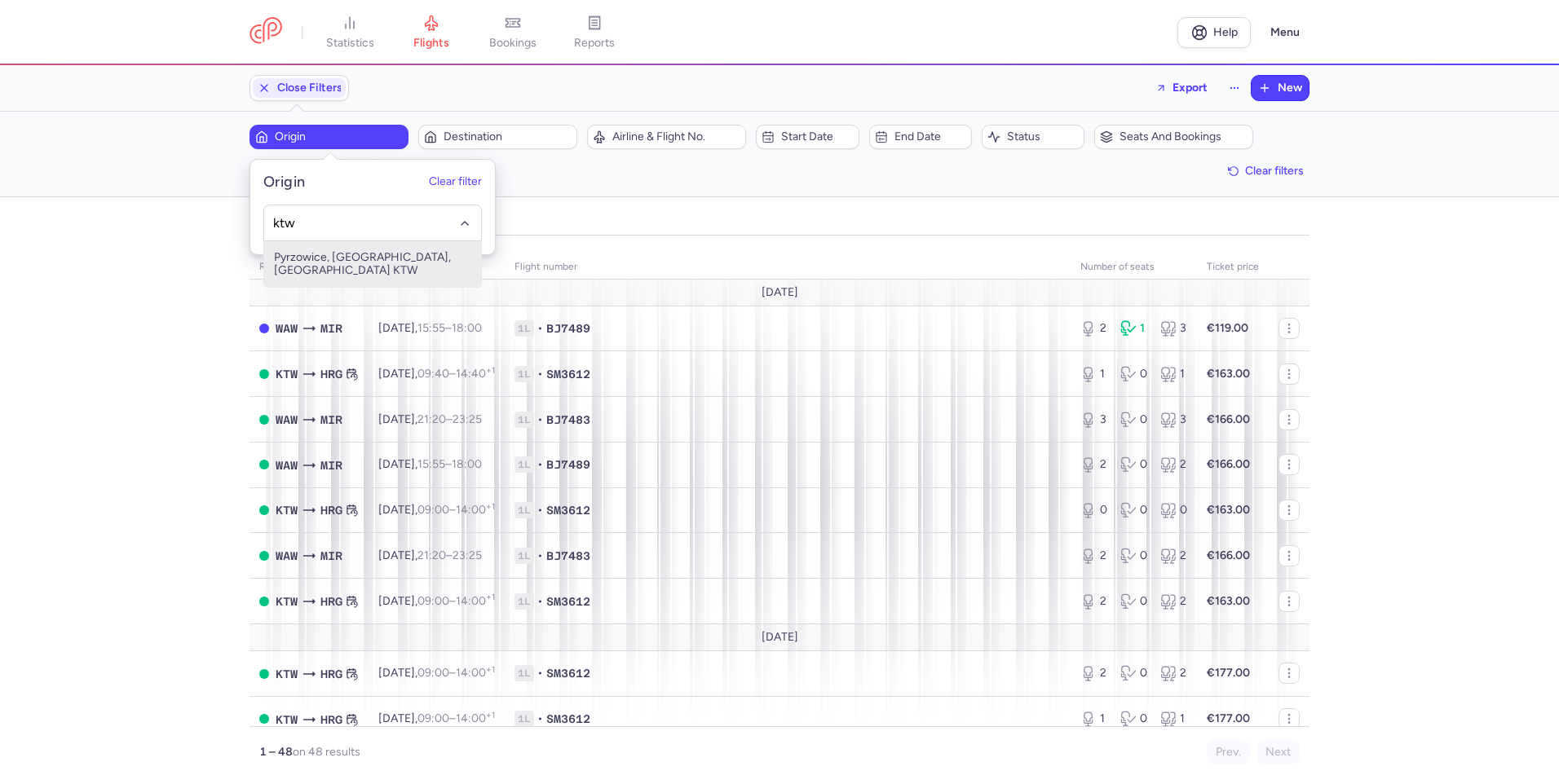
click at [416, 259] on span "Pyrzowice, [GEOGRAPHIC_DATA], [GEOGRAPHIC_DATA] KTW" at bounding box center [373, 264] width 217 height 45
type input "ktw"
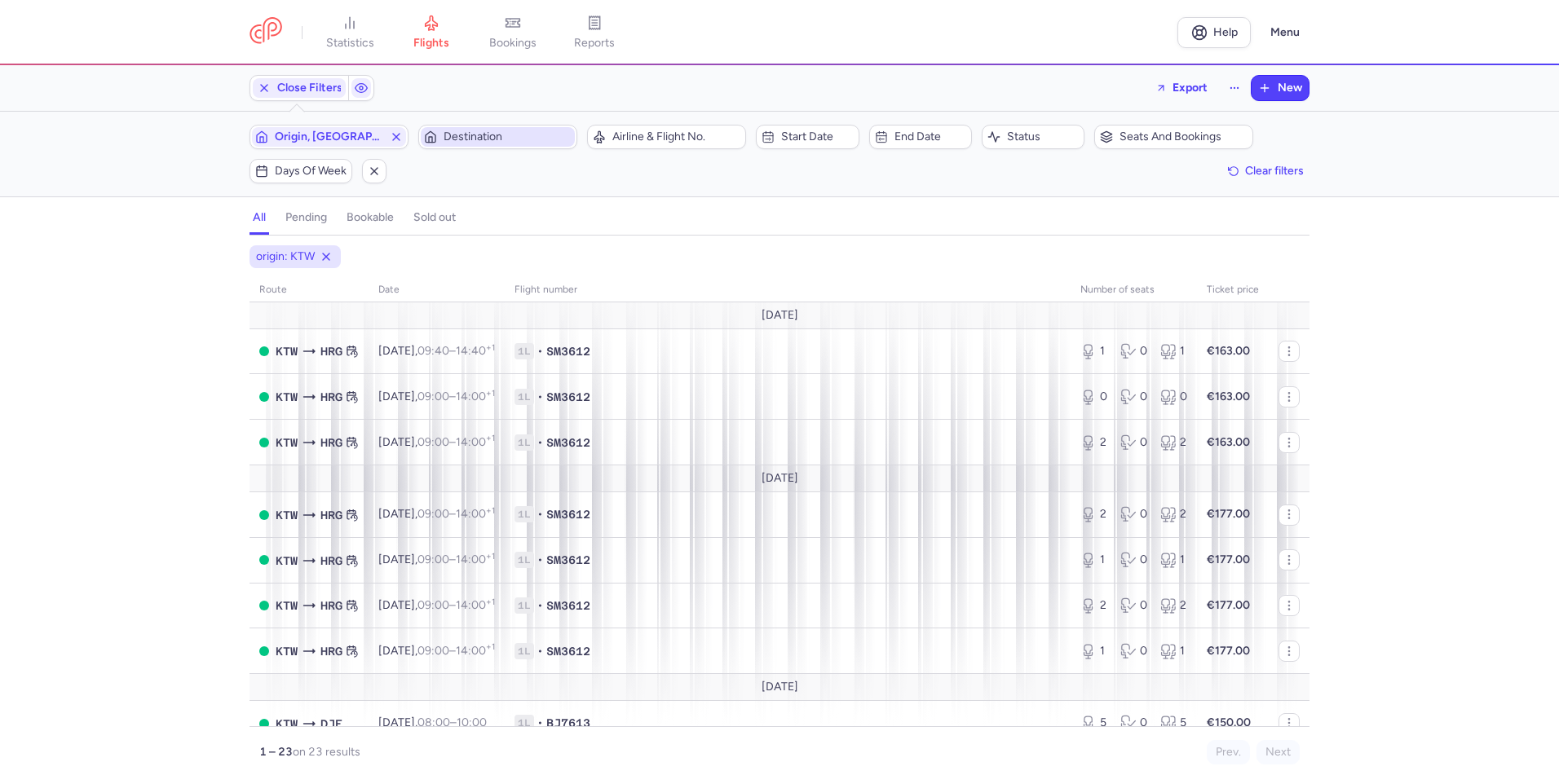
drag, startPoint x: 505, startPoint y: 136, endPoint x: 597, endPoint y: 149, distance: 92.9
click at [506, 135] on span "Destination" at bounding box center [508, 137] width 128 height 13
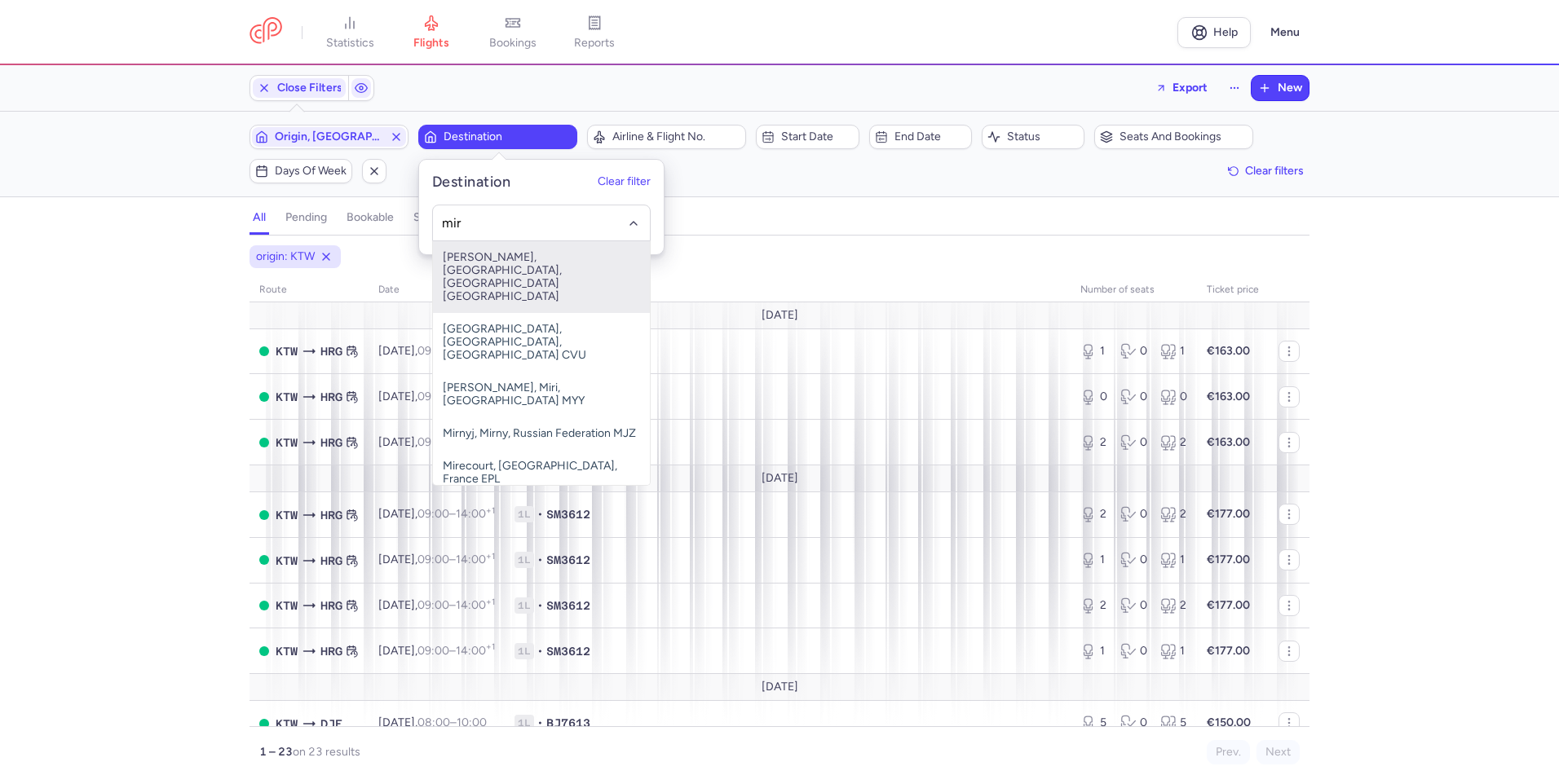
click at [542, 270] on span "[PERSON_NAME], [GEOGRAPHIC_DATA], [GEOGRAPHIC_DATA] [GEOGRAPHIC_DATA]" at bounding box center [542, 277] width 217 height 72
type input "mir"
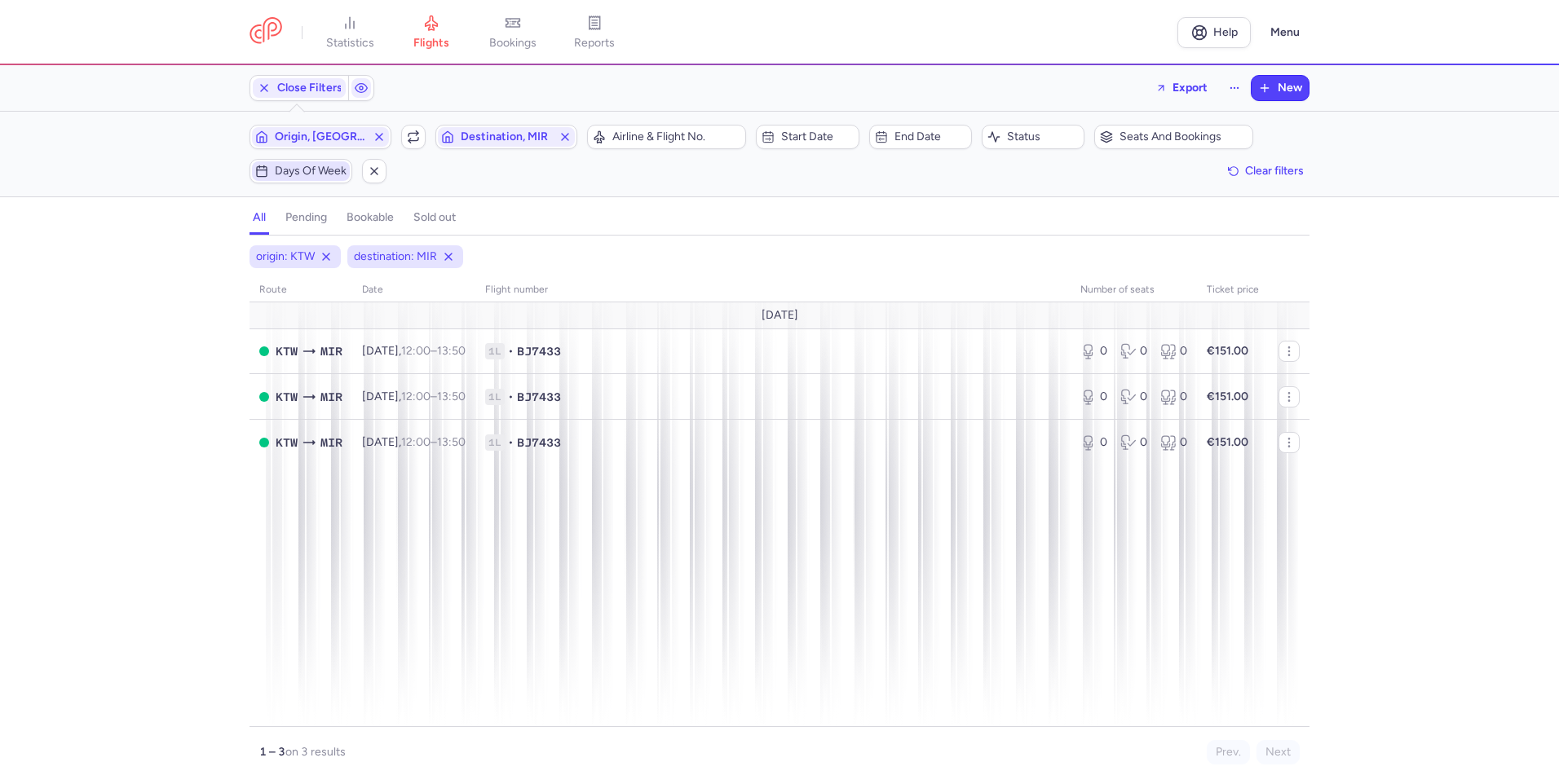
click at [325, 174] on span "Days of week" at bounding box center [310, 171] width 72 height 13
click at [233, 251] on input "T" at bounding box center [233, 251] width 25 height 25
checkbox input "true"
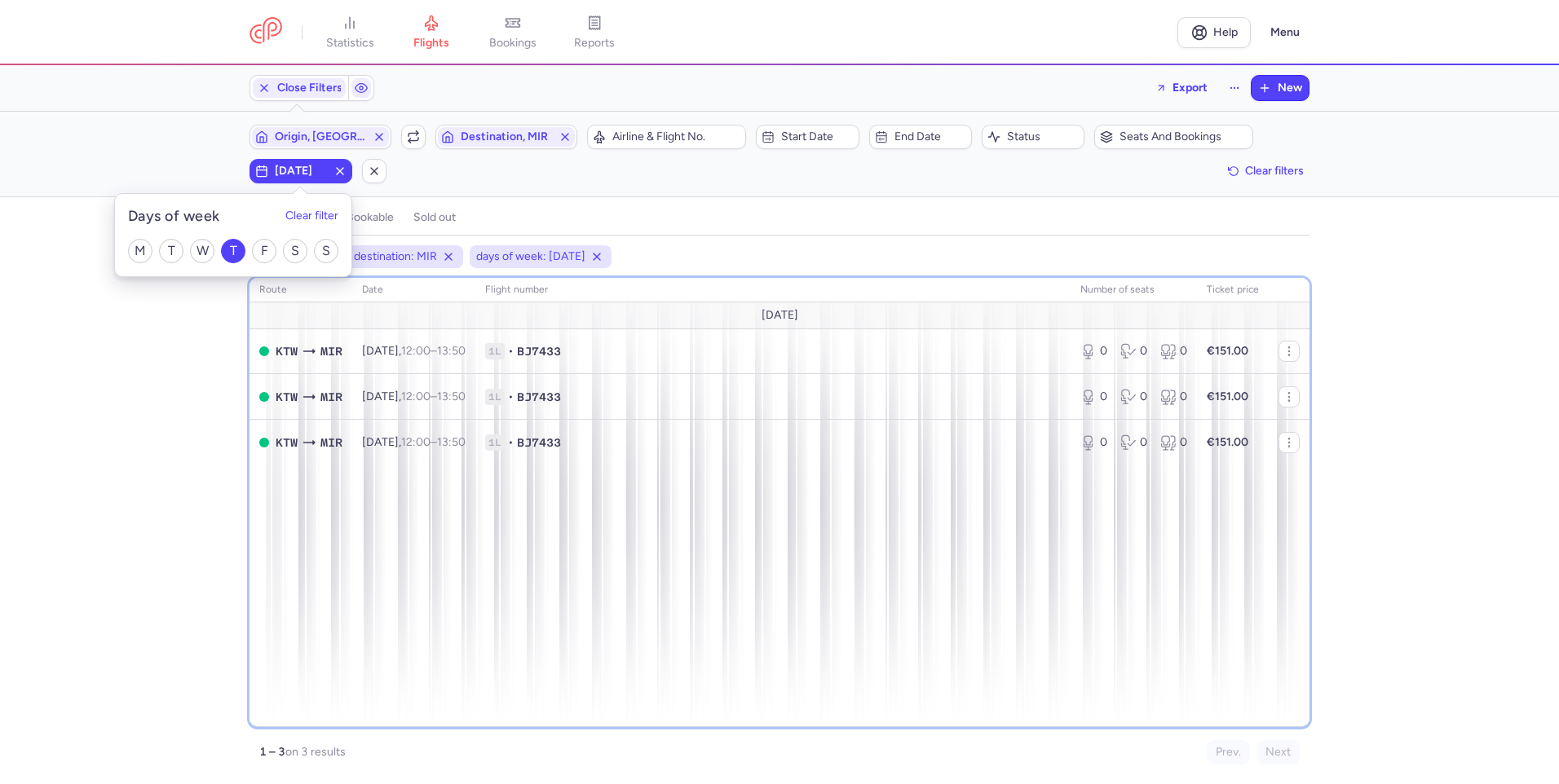
click at [523, 509] on div "route date Flight number number of seats Ticket price [DATE] KTW MIR [DATE] 12:…" at bounding box center [779, 503] width 1060 height 449
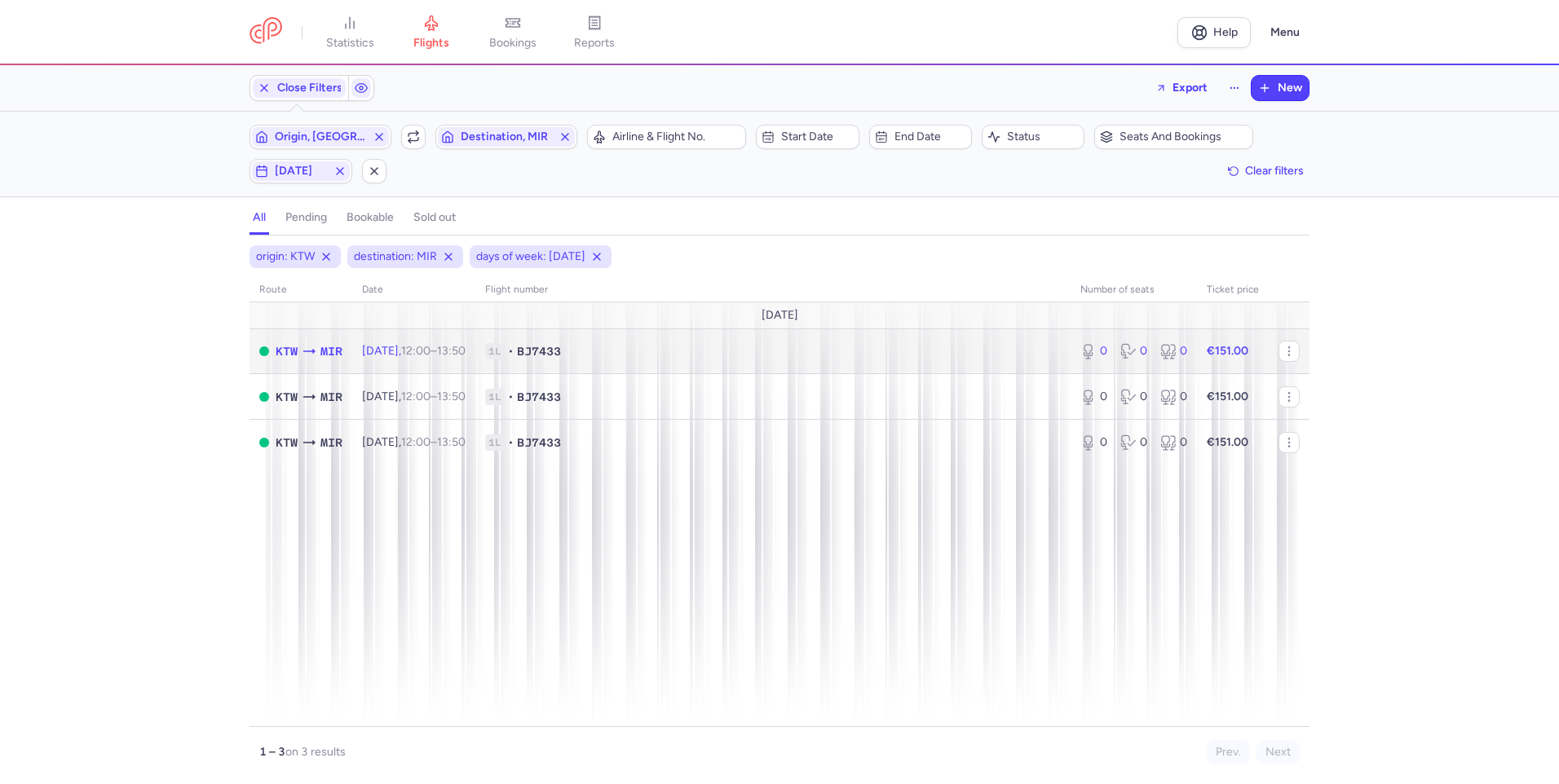
click at [932, 344] on span "1L • BJ7433" at bounding box center [773, 351] width 576 height 16
select select "hours"
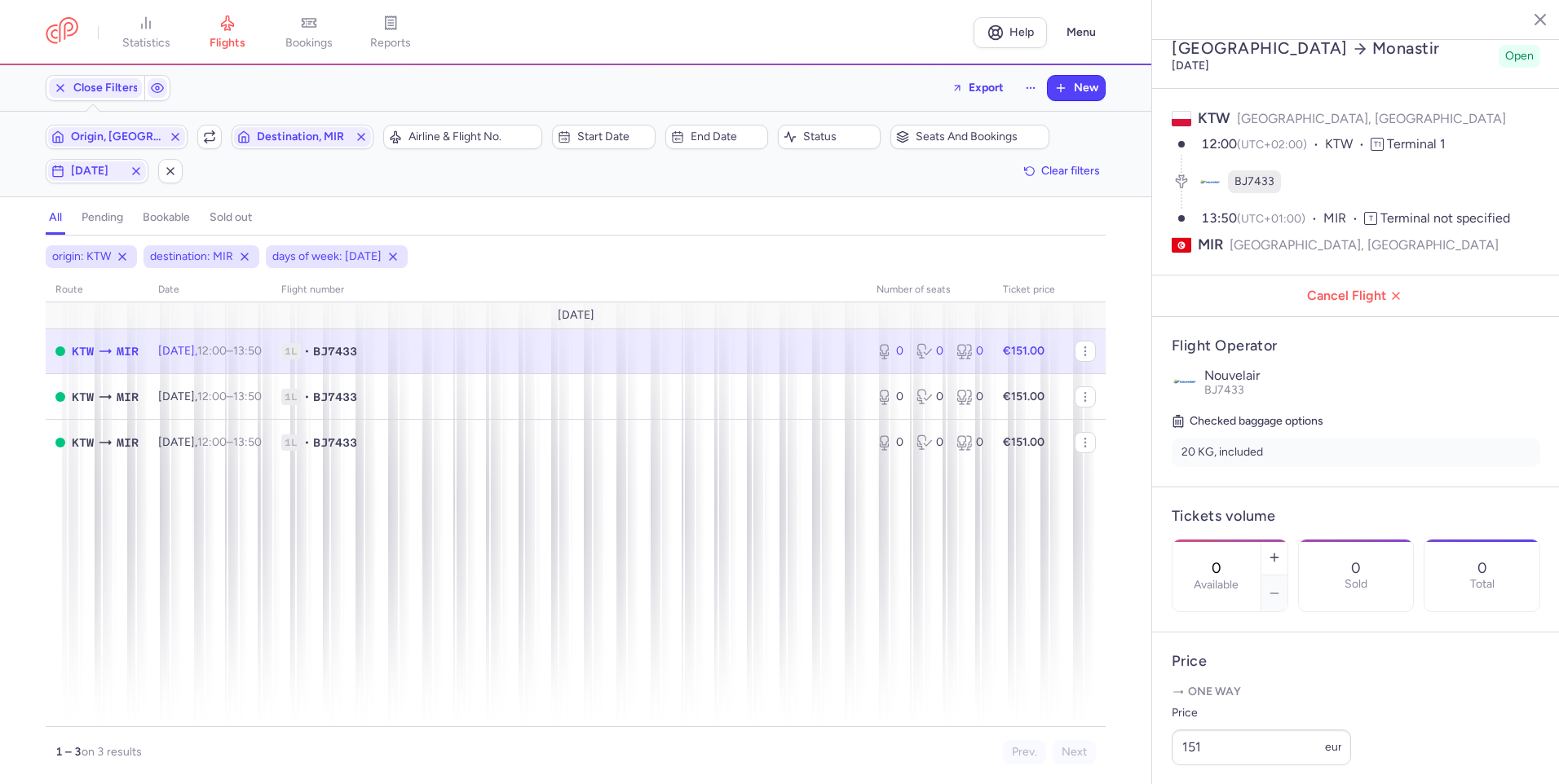
scroll to position [13, 0]
click at [1281, 554] on icon "button" at bounding box center [1274, 560] width 13 height 13
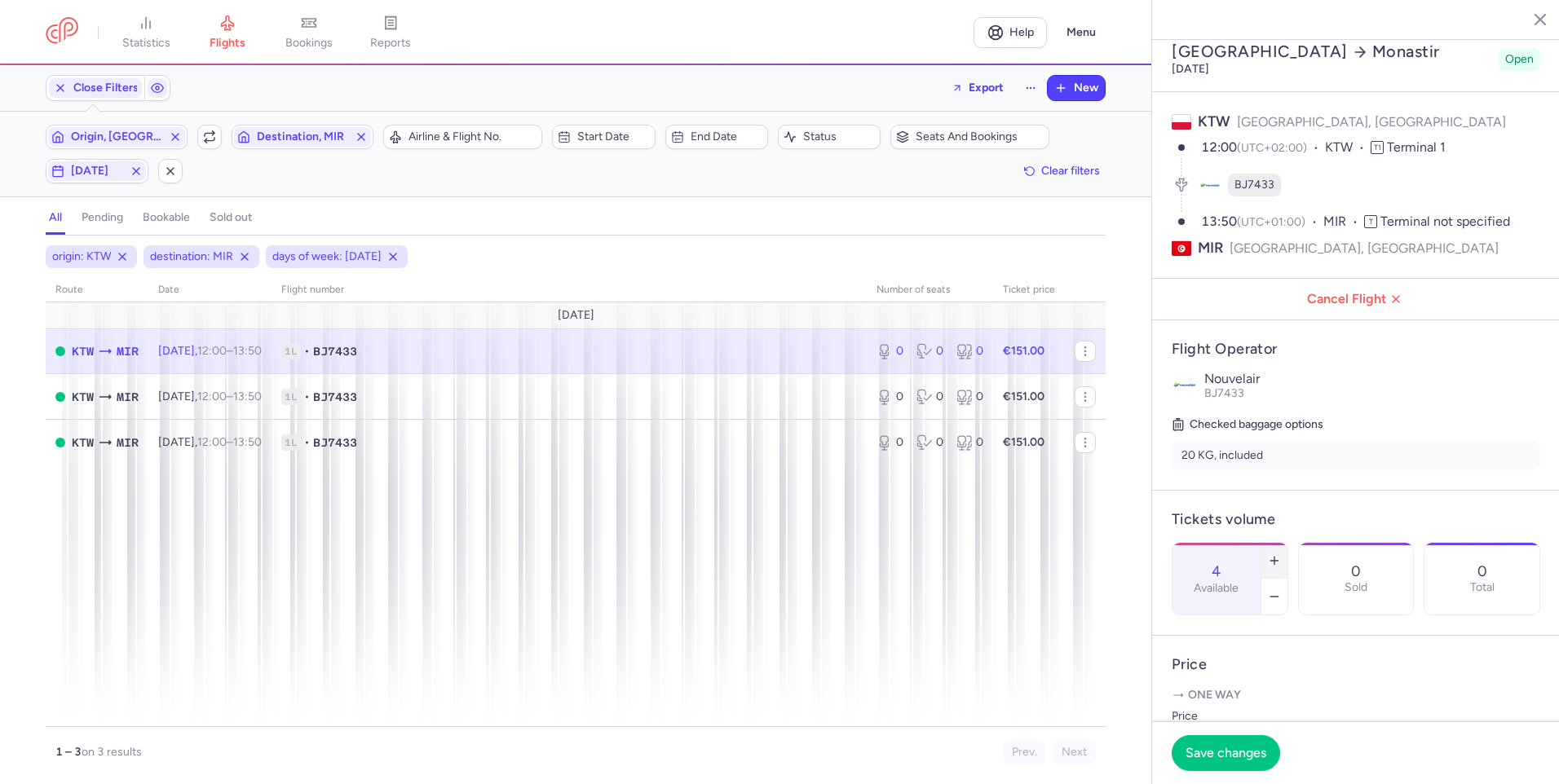
click at [1281, 554] on icon "button" at bounding box center [1274, 560] width 13 height 13
click at [1231, 754] on span "Save changes" at bounding box center [1226, 753] width 81 height 15
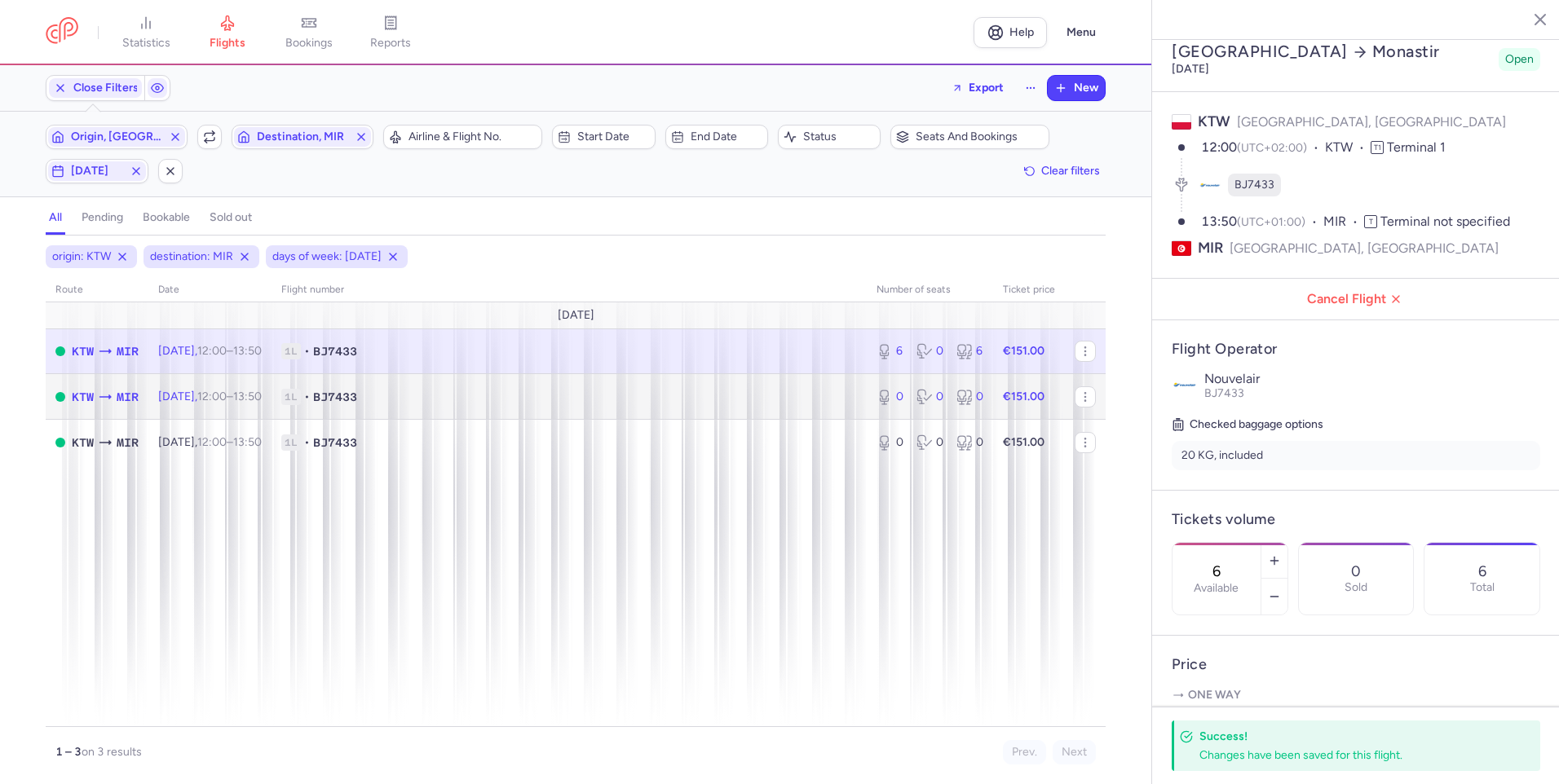
click at [827, 398] on span "1L • BJ7433" at bounding box center [569, 396] width 576 height 16
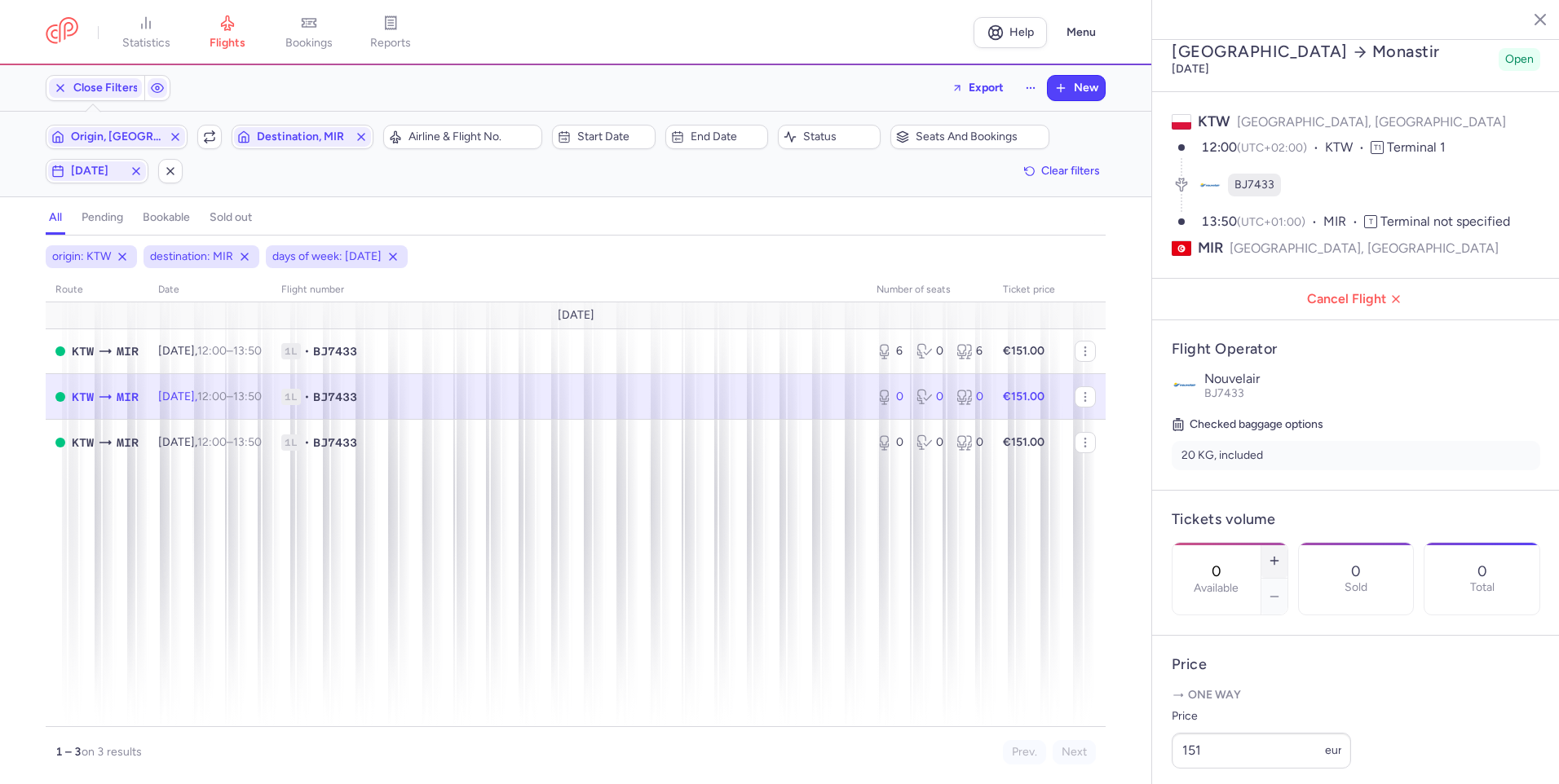
click at [1287, 542] on button "button" at bounding box center [1274, 560] width 26 height 36
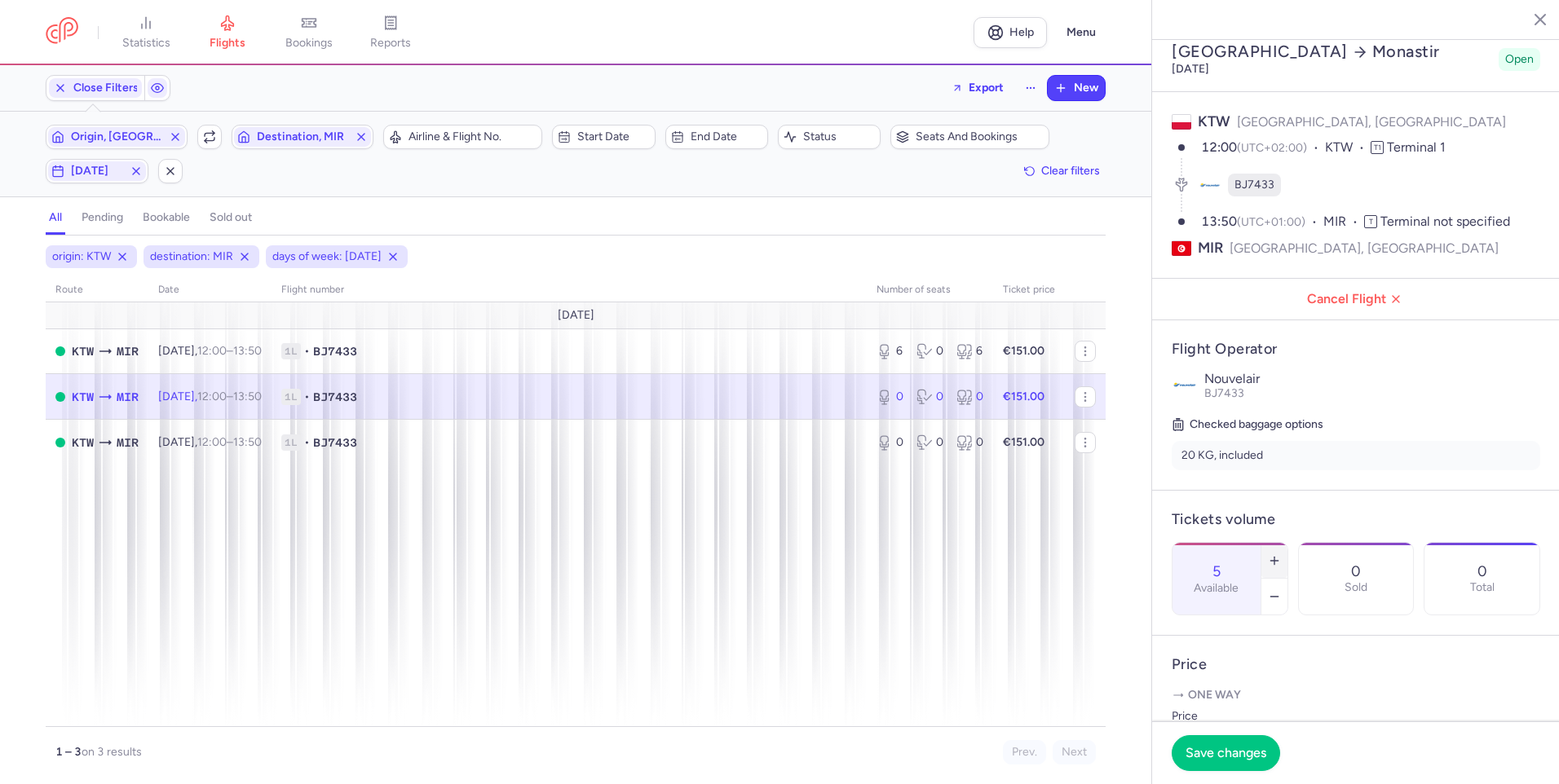
click at [1287, 542] on button "button" at bounding box center [1274, 560] width 26 height 36
click at [1224, 762] on button "Save changes" at bounding box center [1225, 752] width 109 height 36
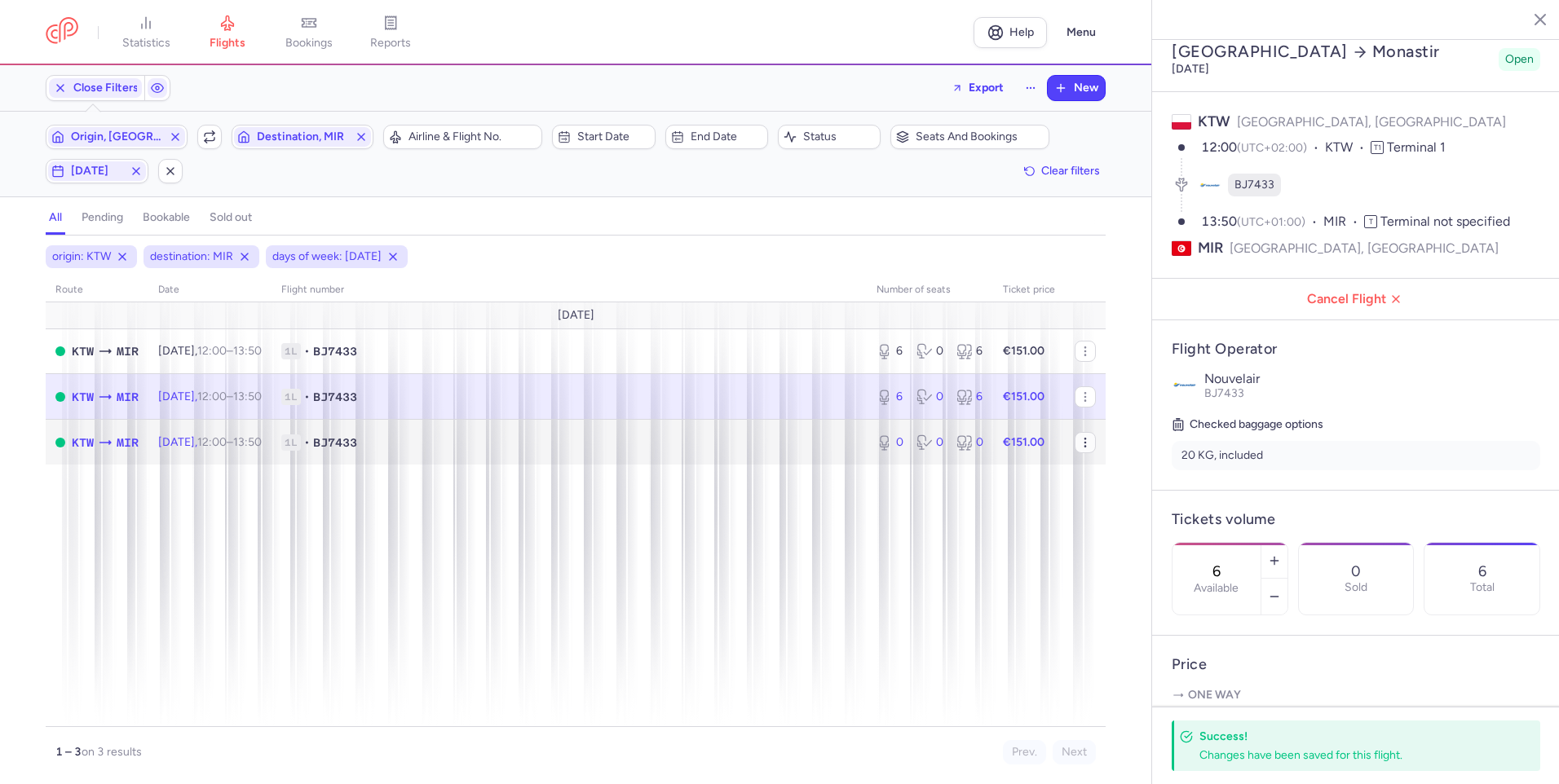
drag, startPoint x: 813, startPoint y: 444, endPoint x: 1086, endPoint y: 442, distance: 273.0
click at [813, 445] on span "1L • BJ7433" at bounding box center [569, 442] width 576 height 16
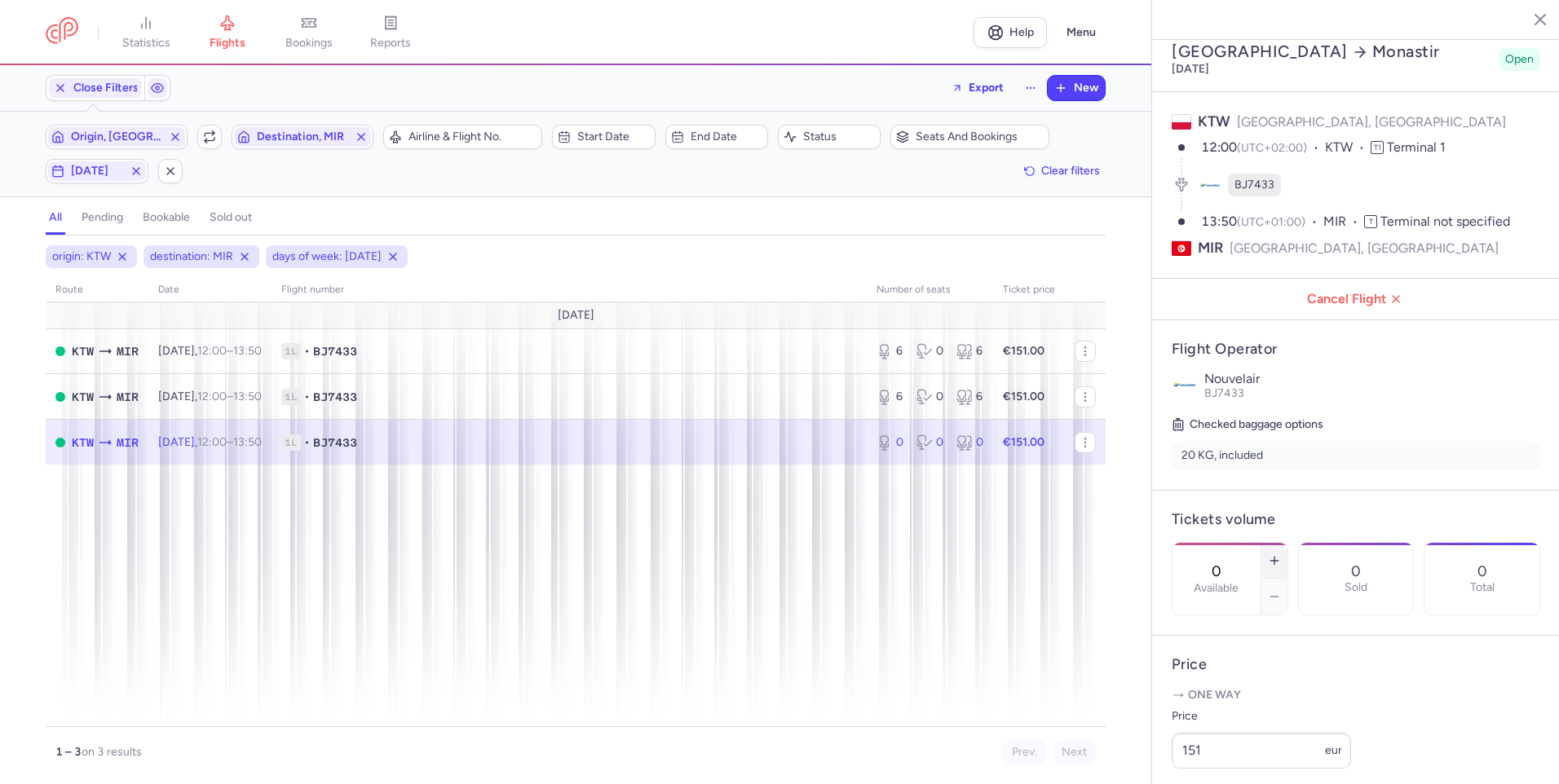
click at [1281, 554] on icon "button" at bounding box center [1274, 560] width 13 height 13
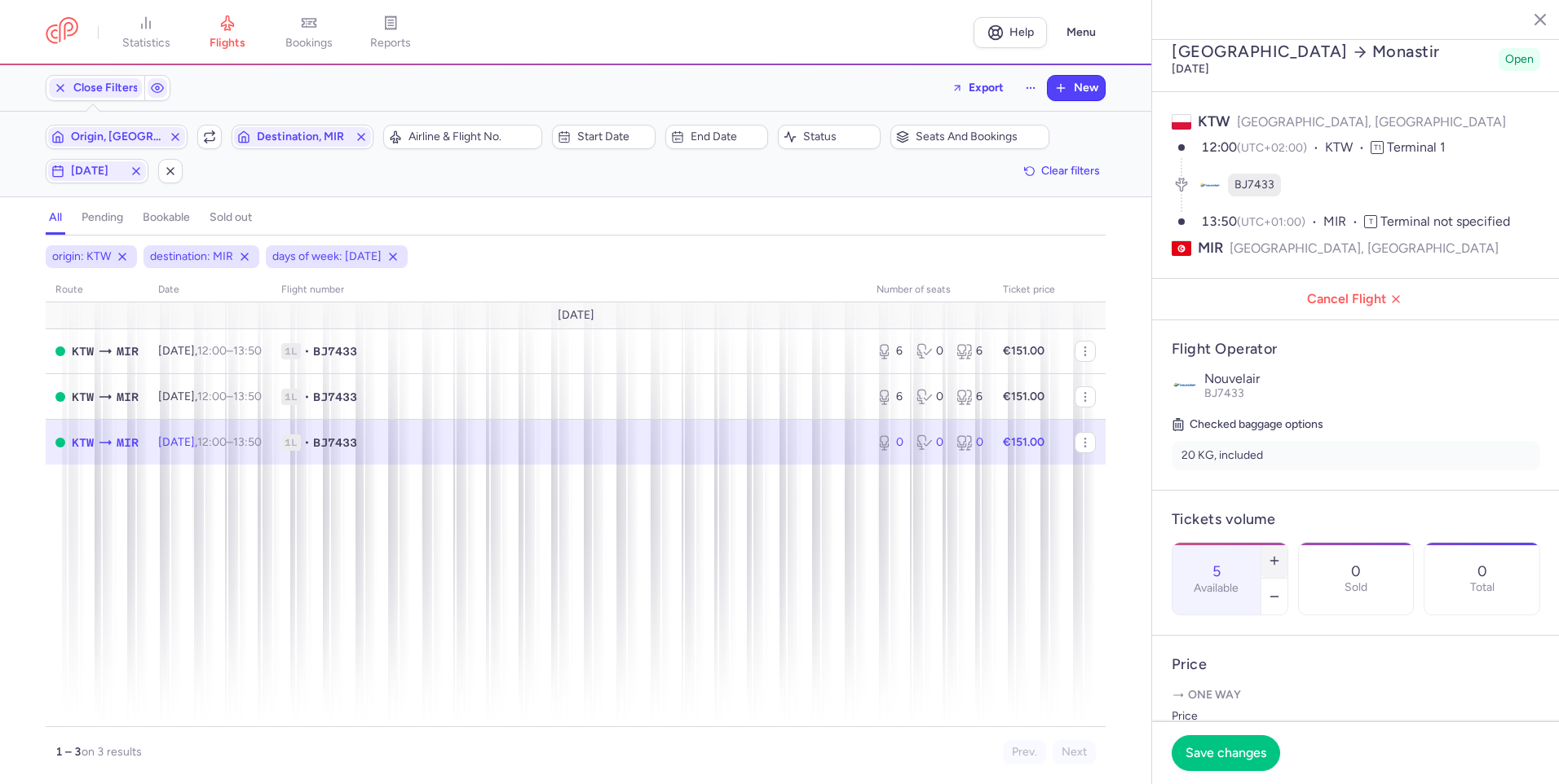
click at [1281, 554] on icon "button" at bounding box center [1274, 560] width 13 height 13
type input "6"
click at [1211, 750] on span "Save changes" at bounding box center [1226, 753] width 81 height 15
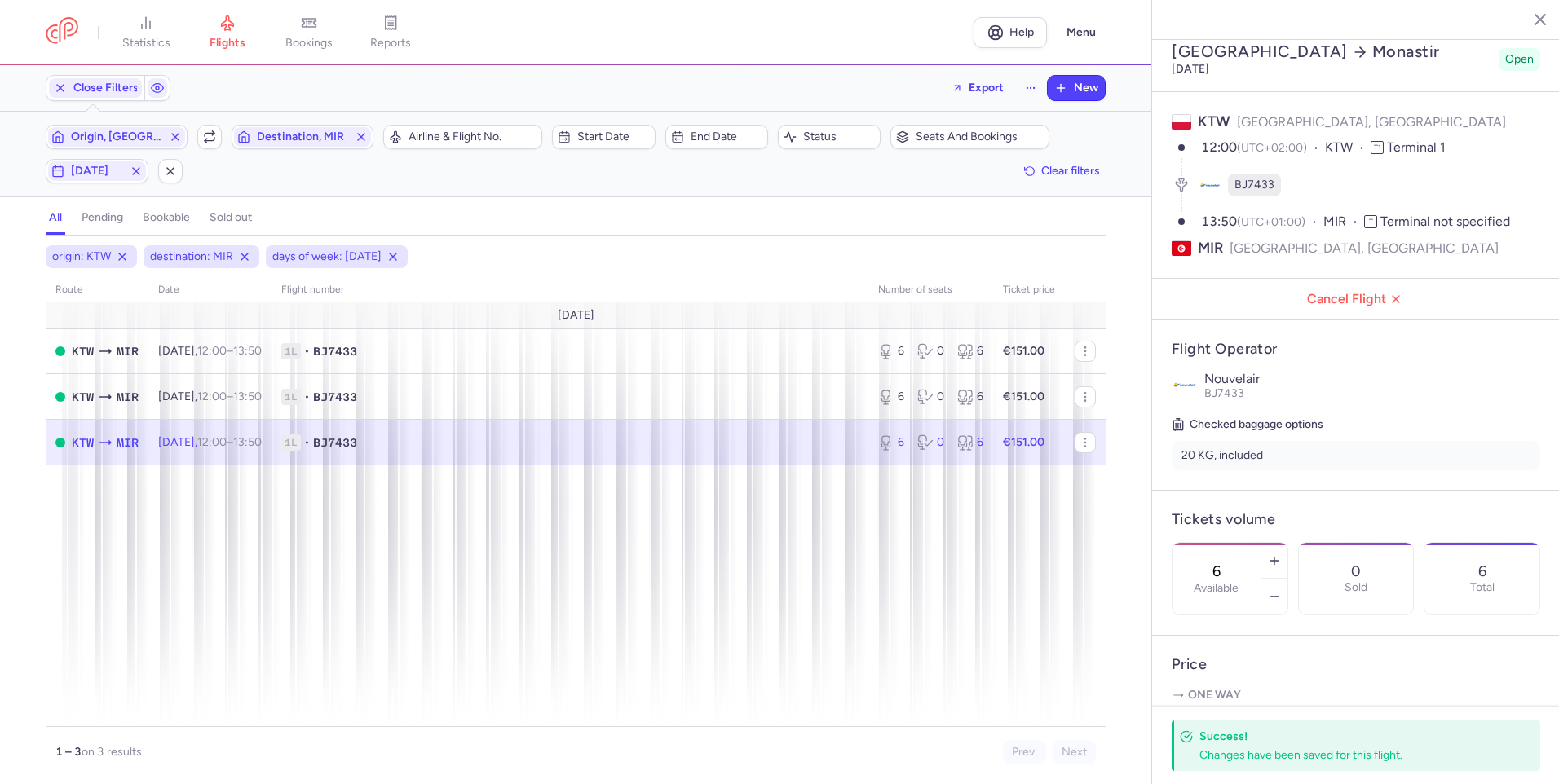
drag, startPoint x: 1525, startPoint y: 21, endPoint x: 1512, endPoint y: 27, distance: 14.3
click at [1526, 21] on line "button" at bounding box center [1528, 19] width 8 height 8
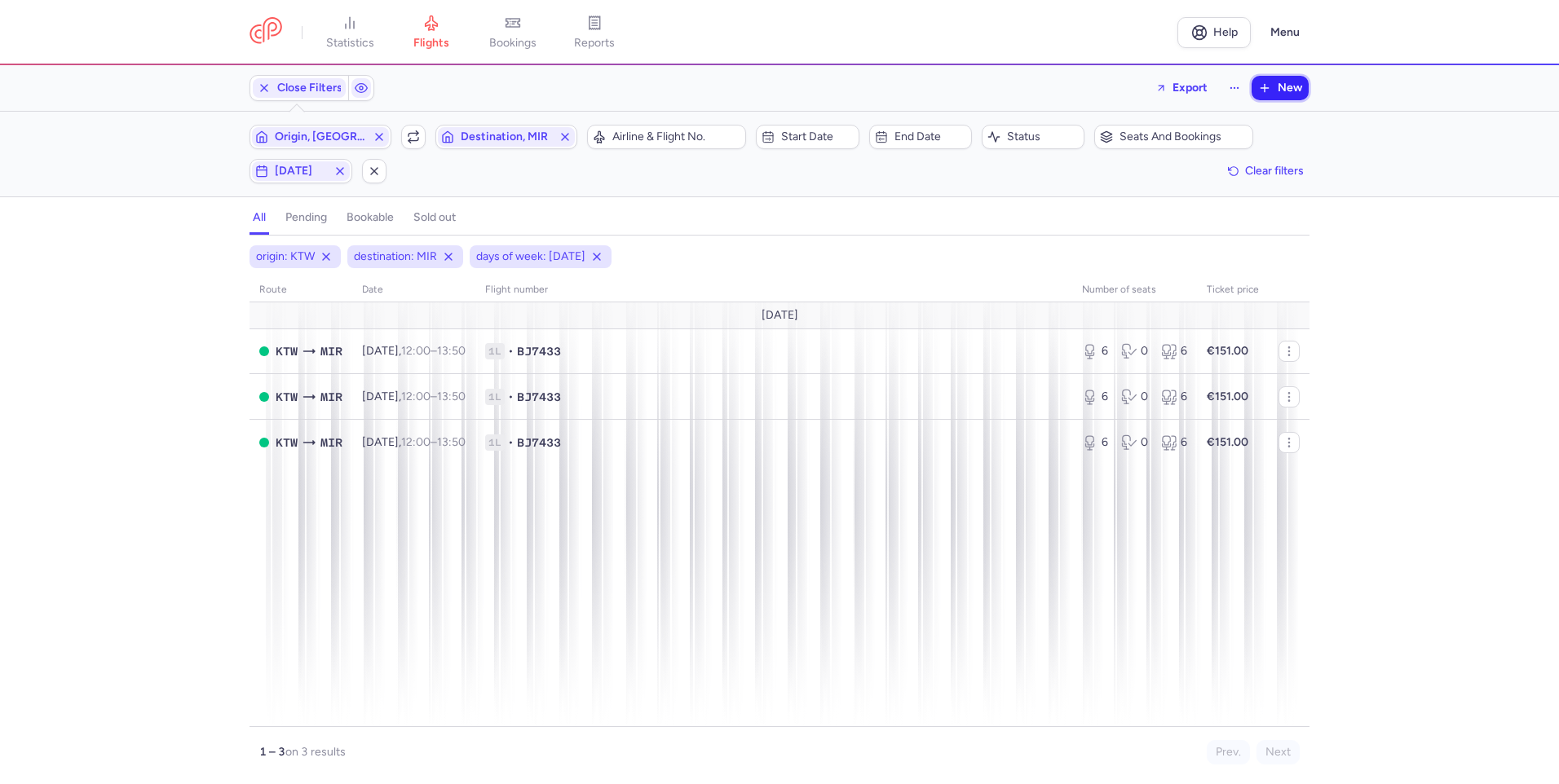
click at [1285, 83] on span "New" at bounding box center [1290, 88] width 25 height 13
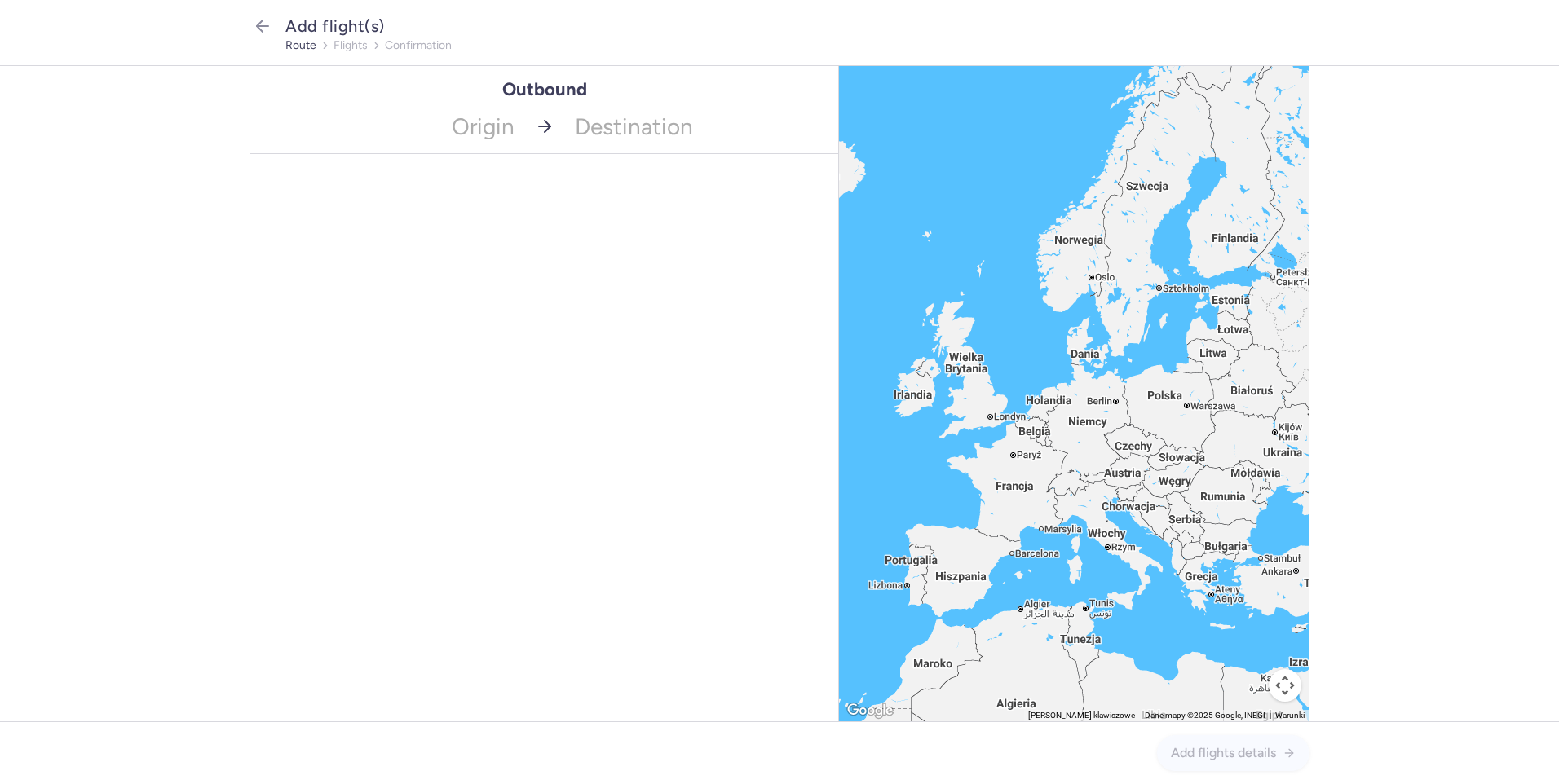
drag, startPoint x: 562, startPoint y: 150, endPoint x: 634, endPoint y: 141, distance: 72.6
click at [562, 152] on div "Origin [GEOGRAPHIC_DATA], [GEOGRAPHIC_DATA], [GEOGRAPHIC_DATA] (KTW) No element…" at bounding box center [544, 126] width 588 height 55
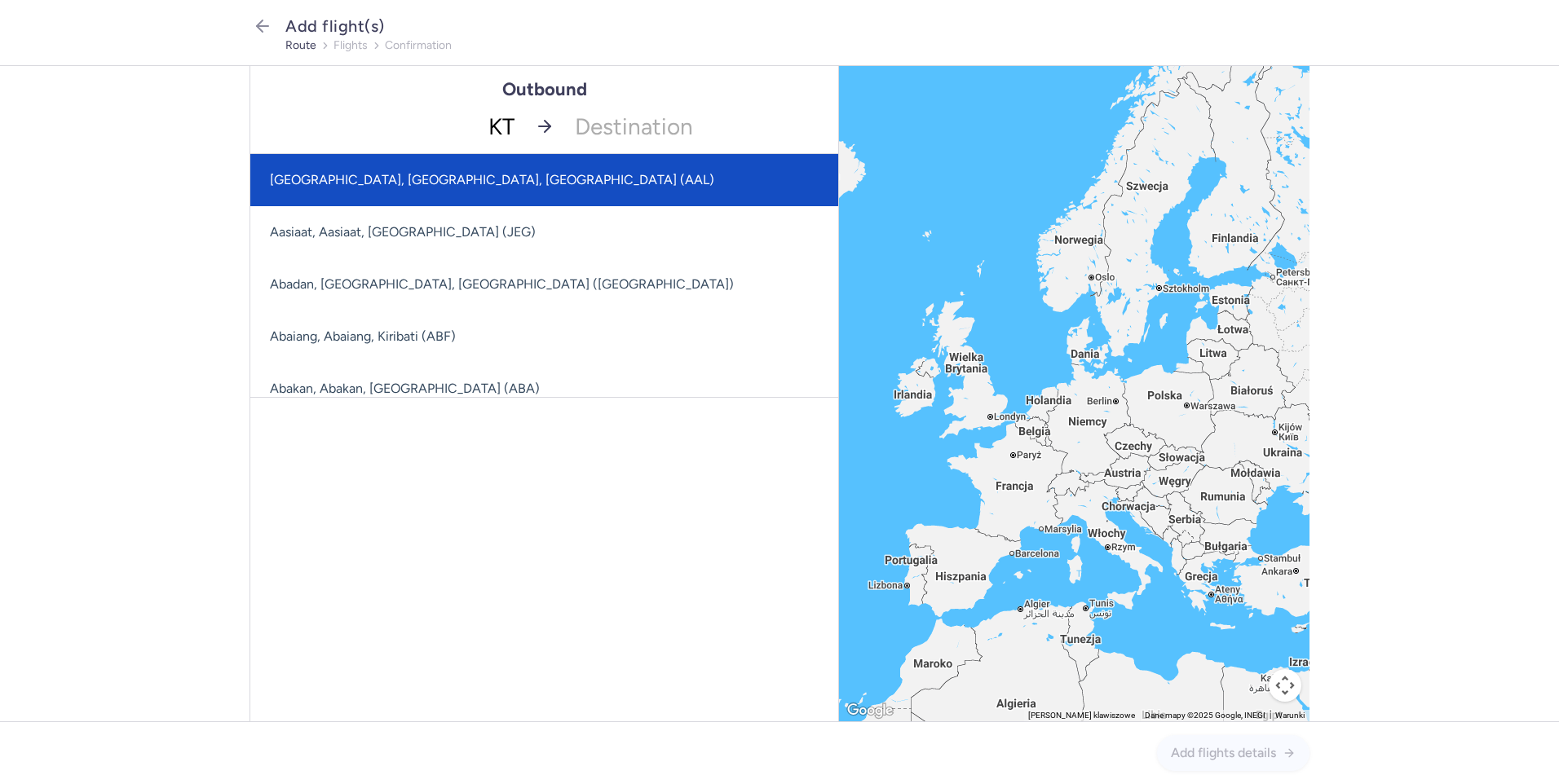
type input "KTW"
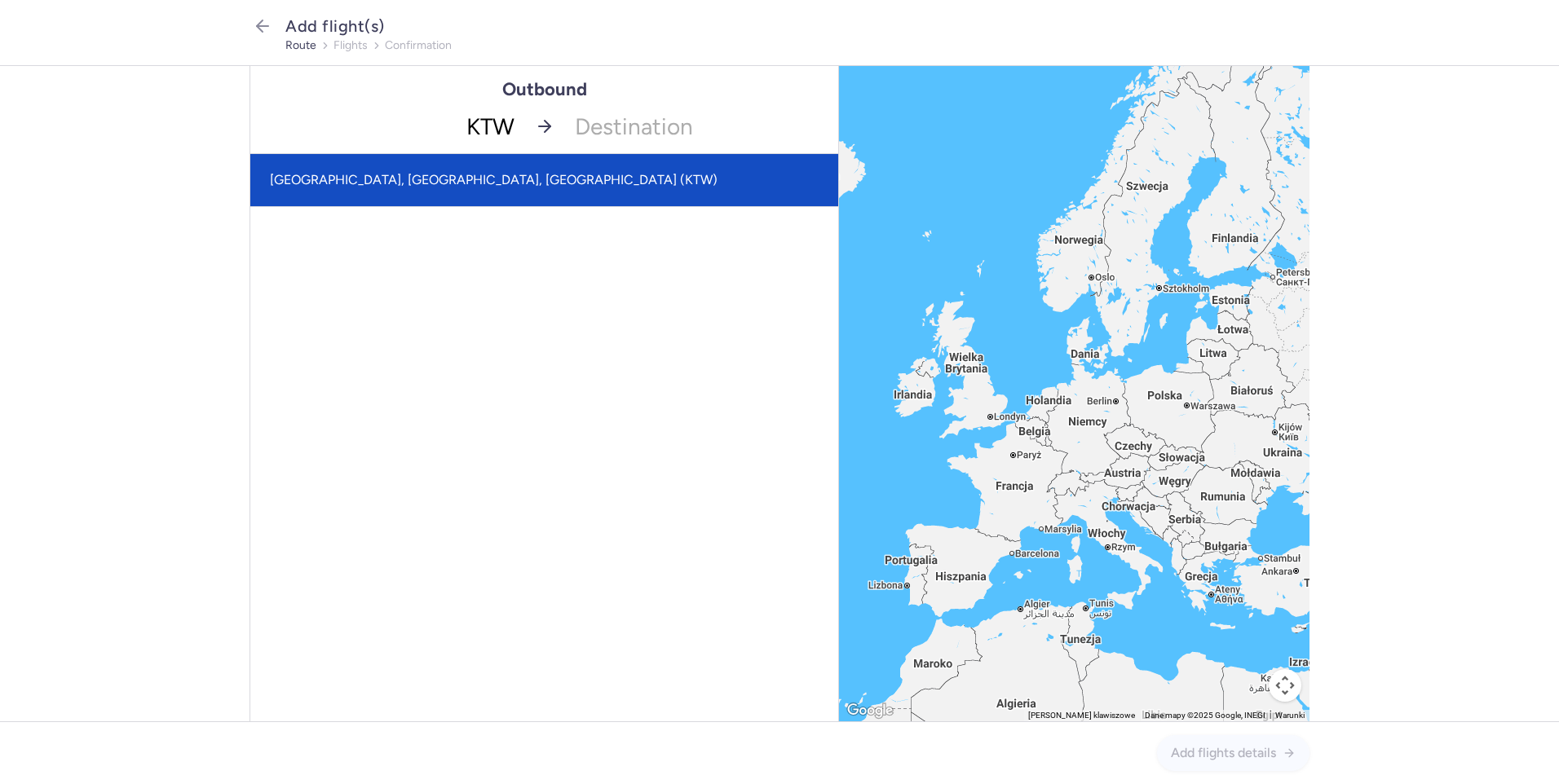
drag, startPoint x: 499, startPoint y: 168, endPoint x: 558, endPoint y: 148, distance: 62.3
click at [504, 165] on span "[GEOGRAPHIC_DATA], [GEOGRAPHIC_DATA], [GEOGRAPHIC_DATA] (KTW)" at bounding box center [544, 179] width 588 height 52
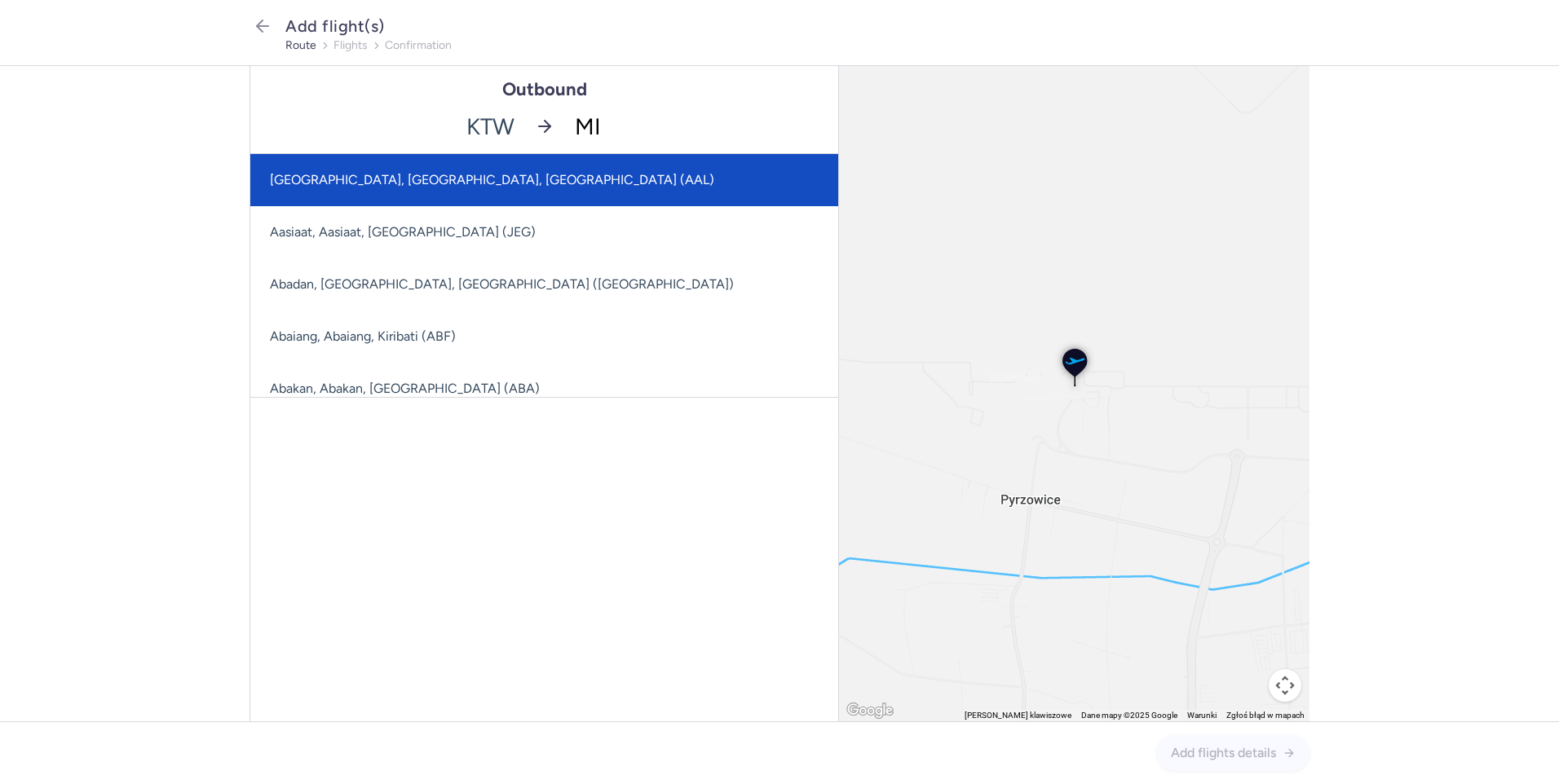
type input "MIR"
click at [561, 161] on span "[PERSON_NAME], [GEOGRAPHIC_DATA], [GEOGRAPHIC_DATA] ([GEOGRAPHIC_DATA])" at bounding box center [601, 179] width 703 height 52
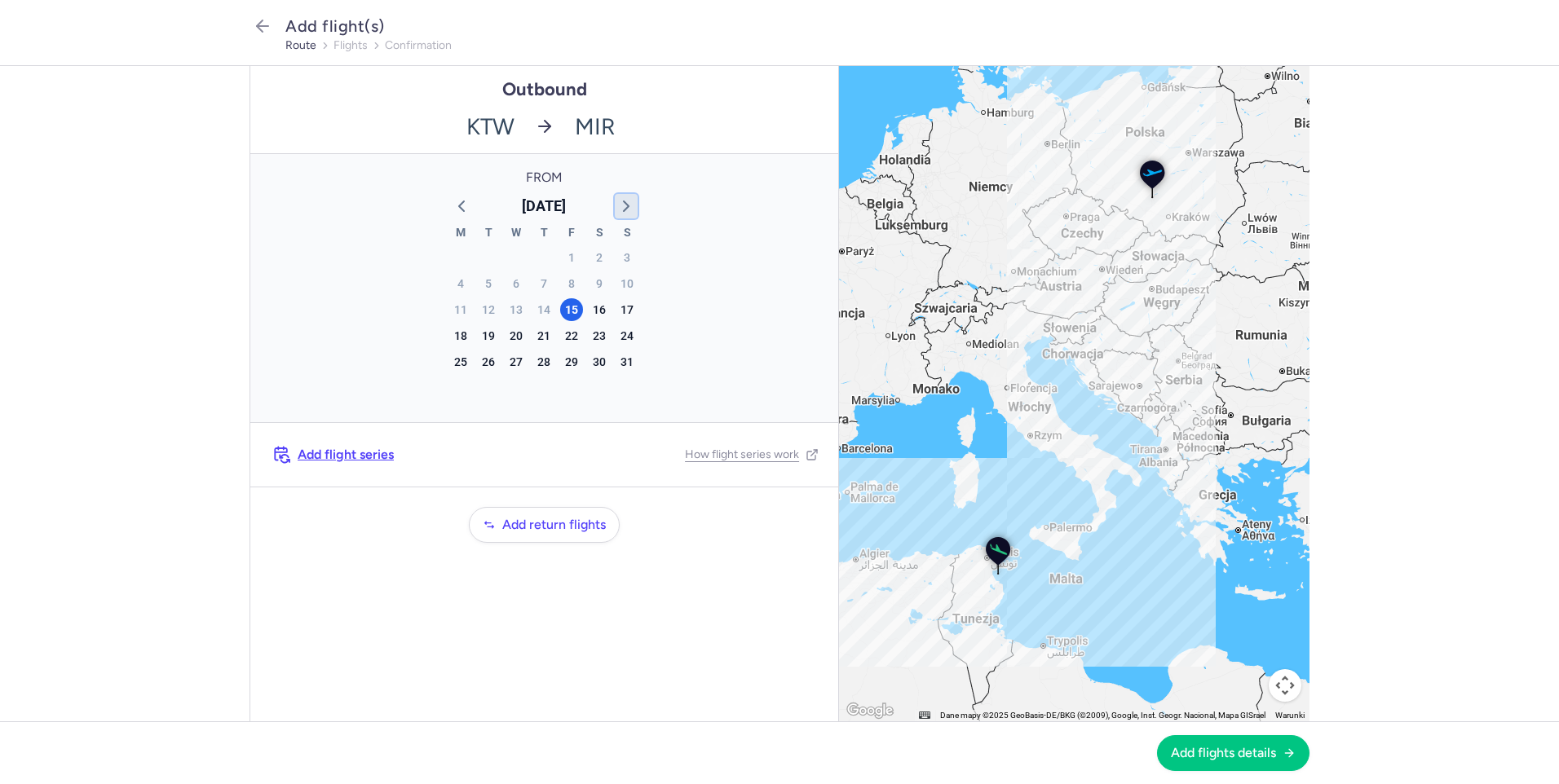
click at [623, 202] on icon "button" at bounding box center [626, 206] width 20 height 20
click at [623, 201] on icon "button" at bounding box center [626, 206] width 20 height 20
click at [463, 207] on icon "button" at bounding box center [461, 206] width 20 height 20
click at [458, 208] on icon "button" at bounding box center [461, 206] width 20 height 20
click at [627, 202] on icon "button" at bounding box center [626, 206] width 20 height 20
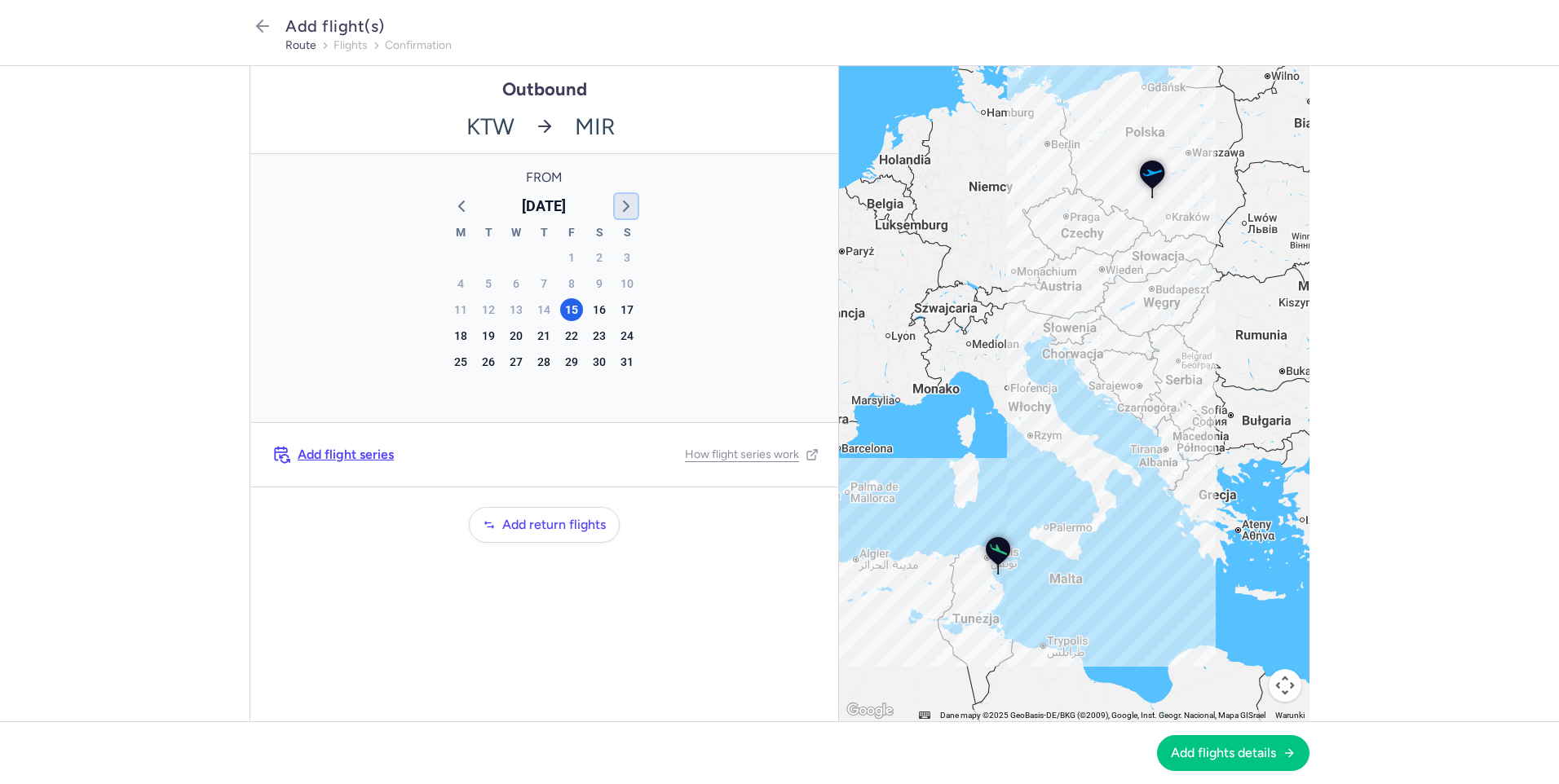
click at [627, 201] on icon "button" at bounding box center [626, 206] width 20 height 20
click at [548, 284] on div "9" at bounding box center [544, 284] width 23 height 23
click at [359, 454] on span "Add flight series" at bounding box center [345, 455] width 96 height 15
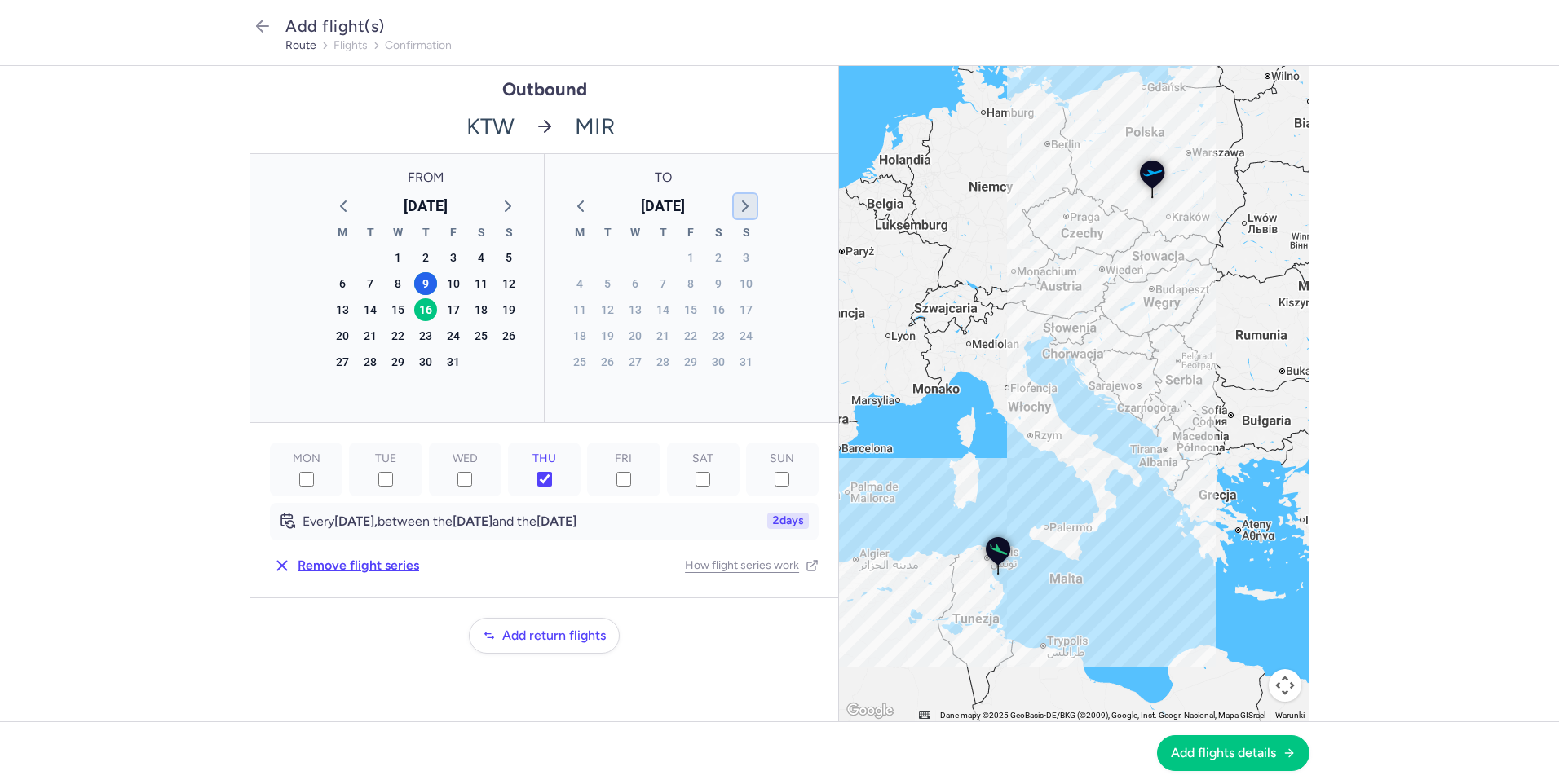
click at [743, 205] on icon "button" at bounding box center [745, 206] width 20 height 20
click at [661, 332] on div "23" at bounding box center [662, 336] width 23 height 23
click at [1218, 765] on button "Add flights details" at bounding box center [1233, 752] width 153 height 36
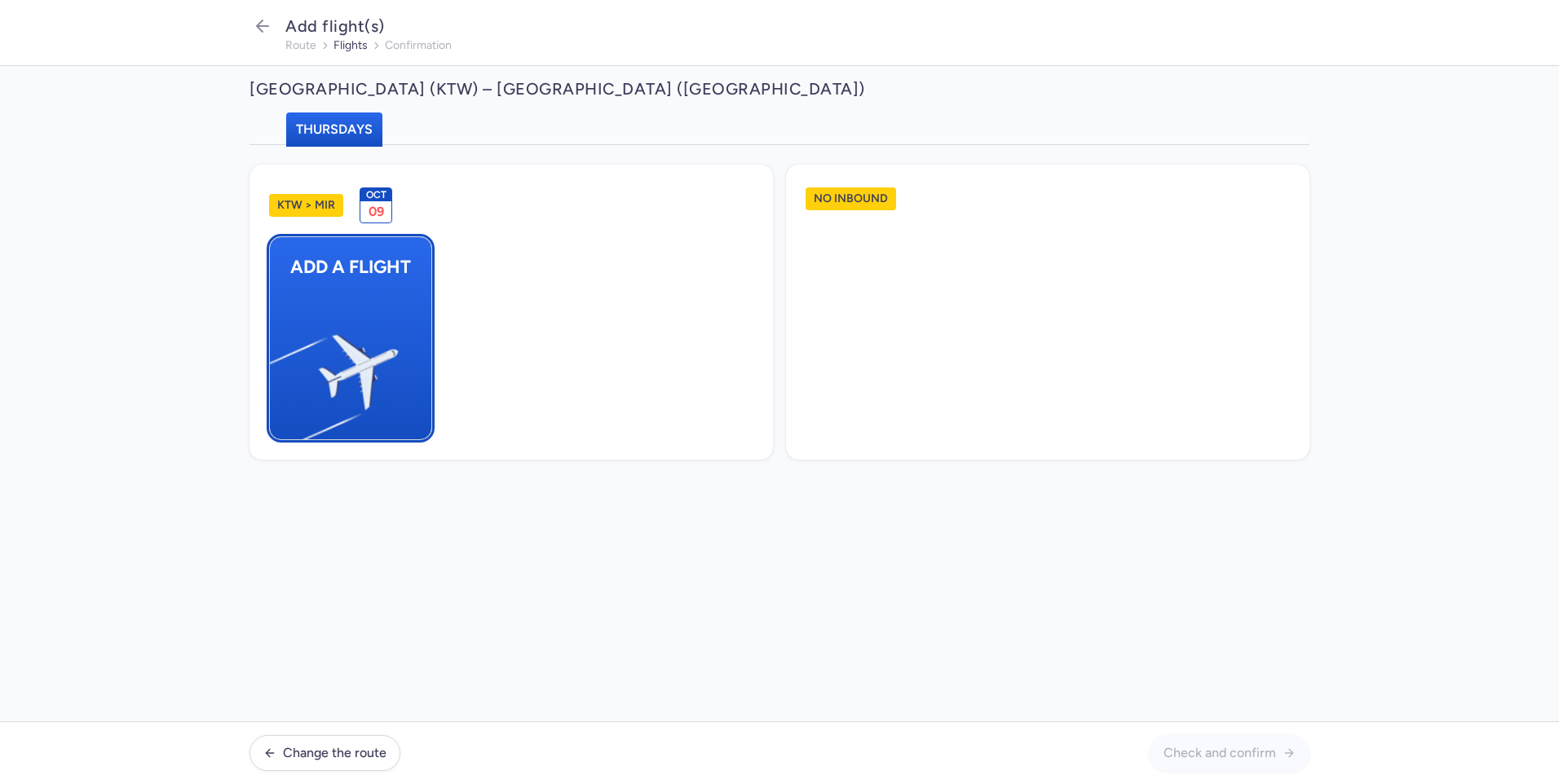
click at [365, 384] on img "button" at bounding box center [278, 365] width 276 height 253
select select "23"
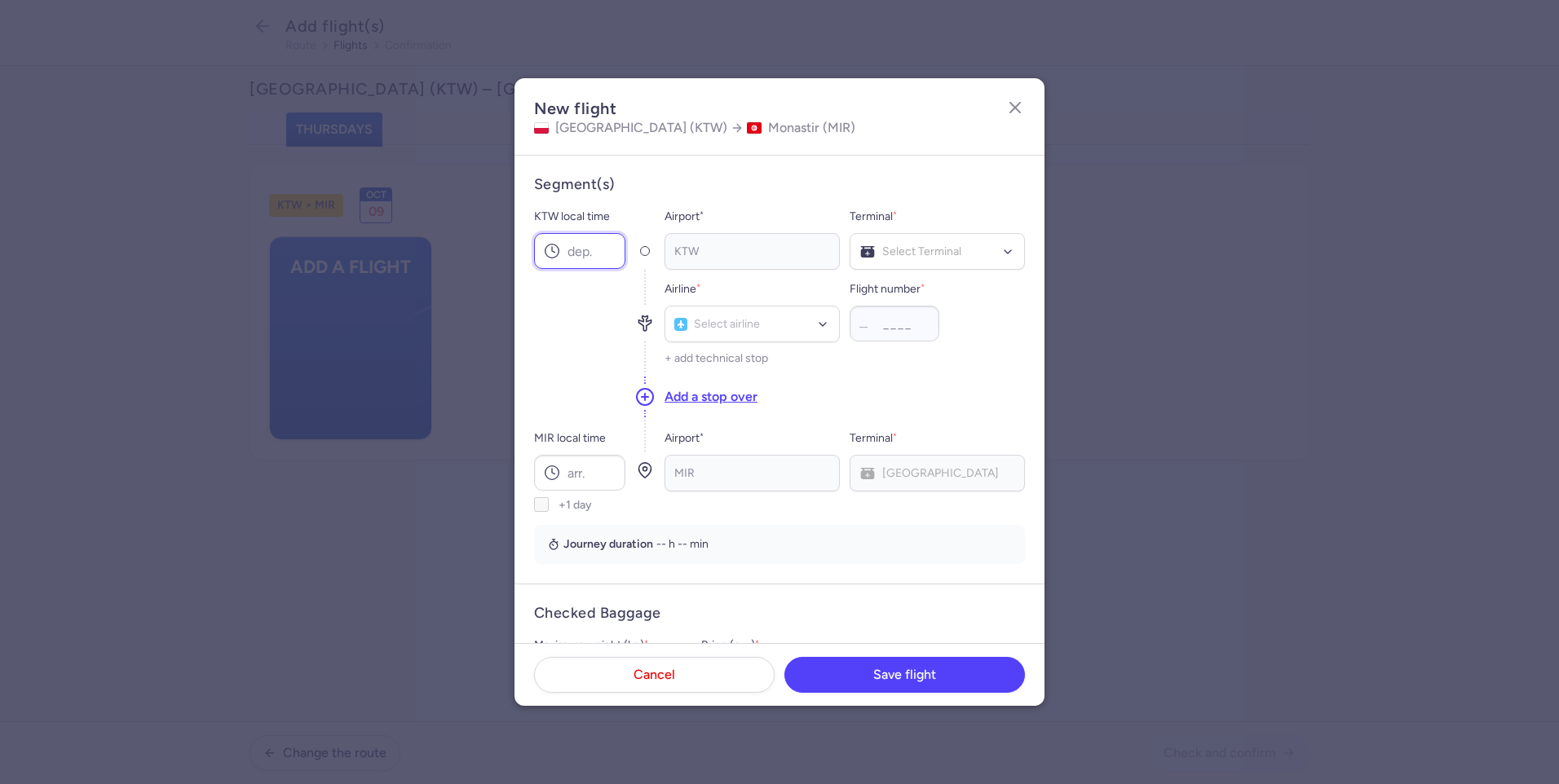
click at [602, 253] on input "KTW local time" at bounding box center [579, 251] width 92 height 36
type input "06:05"
click at [593, 473] on input "MIR local time" at bounding box center [579, 473] width 92 height 36
click at [582, 468] on input "08:55" at bounding box center [579, 473] width 92 height 36
type input "07:55"
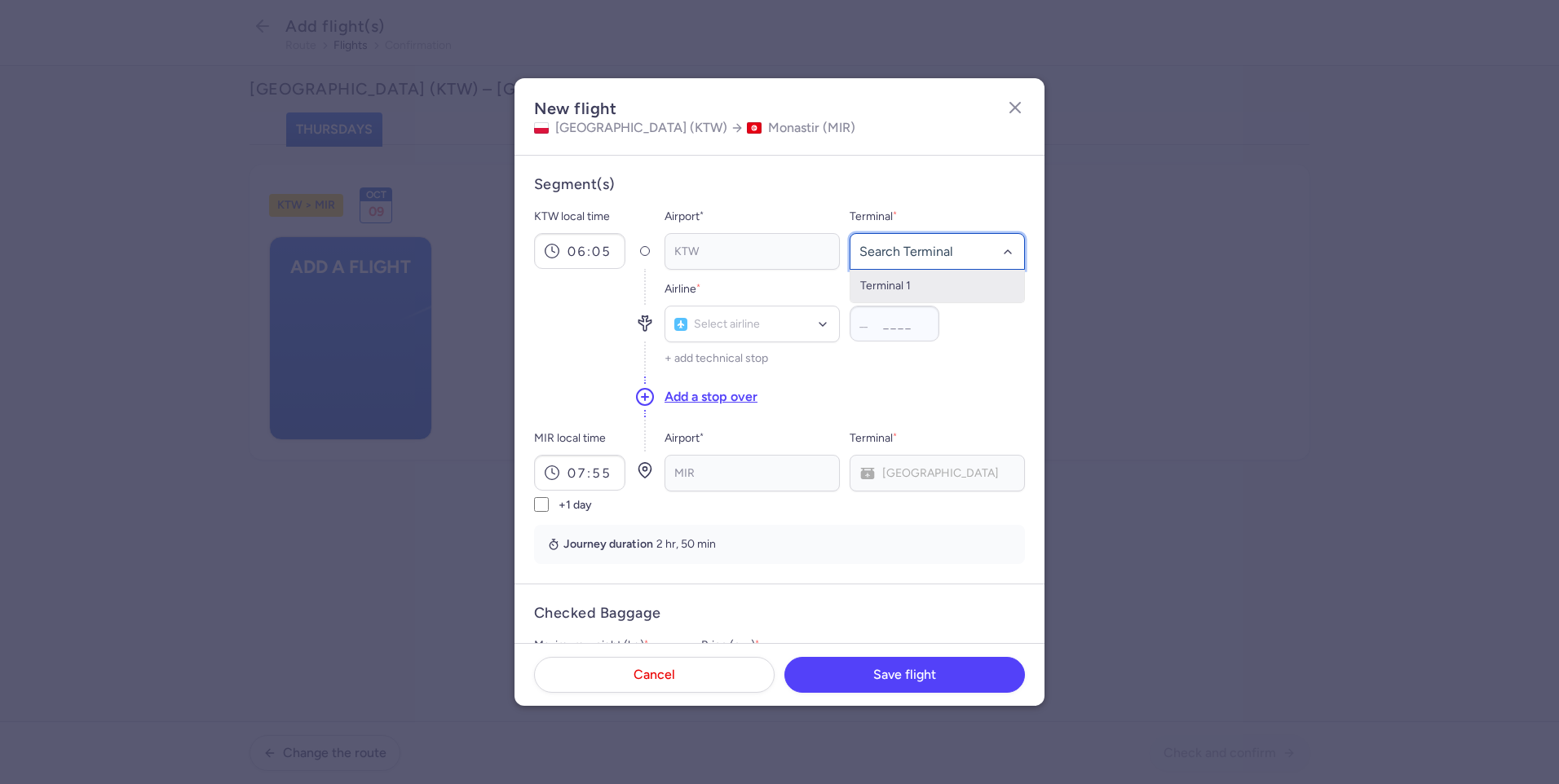
click at [888, 281] on span "Terminal 1" at bounding box center [885, 285] width 51 height 14
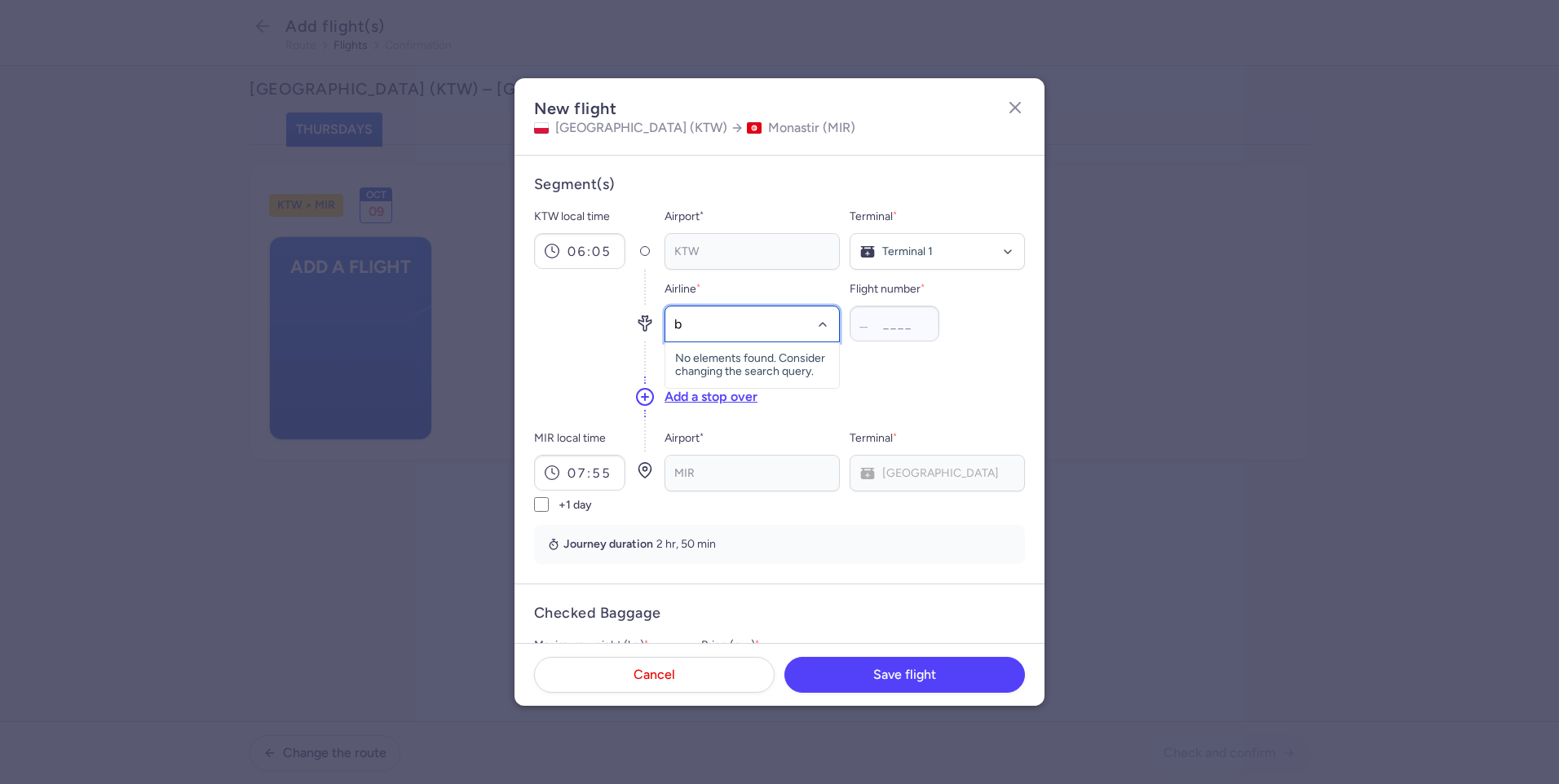
type input "bj"
drag, startPoint x: 776, startPoint y: 348, endPoint x: 817, endPoint y: 333, distance: 43.7
click at [776, 349] on span "Nouvelair (BJ)" at bounding box center [752, 360] width 174 height 36
type input "7481"
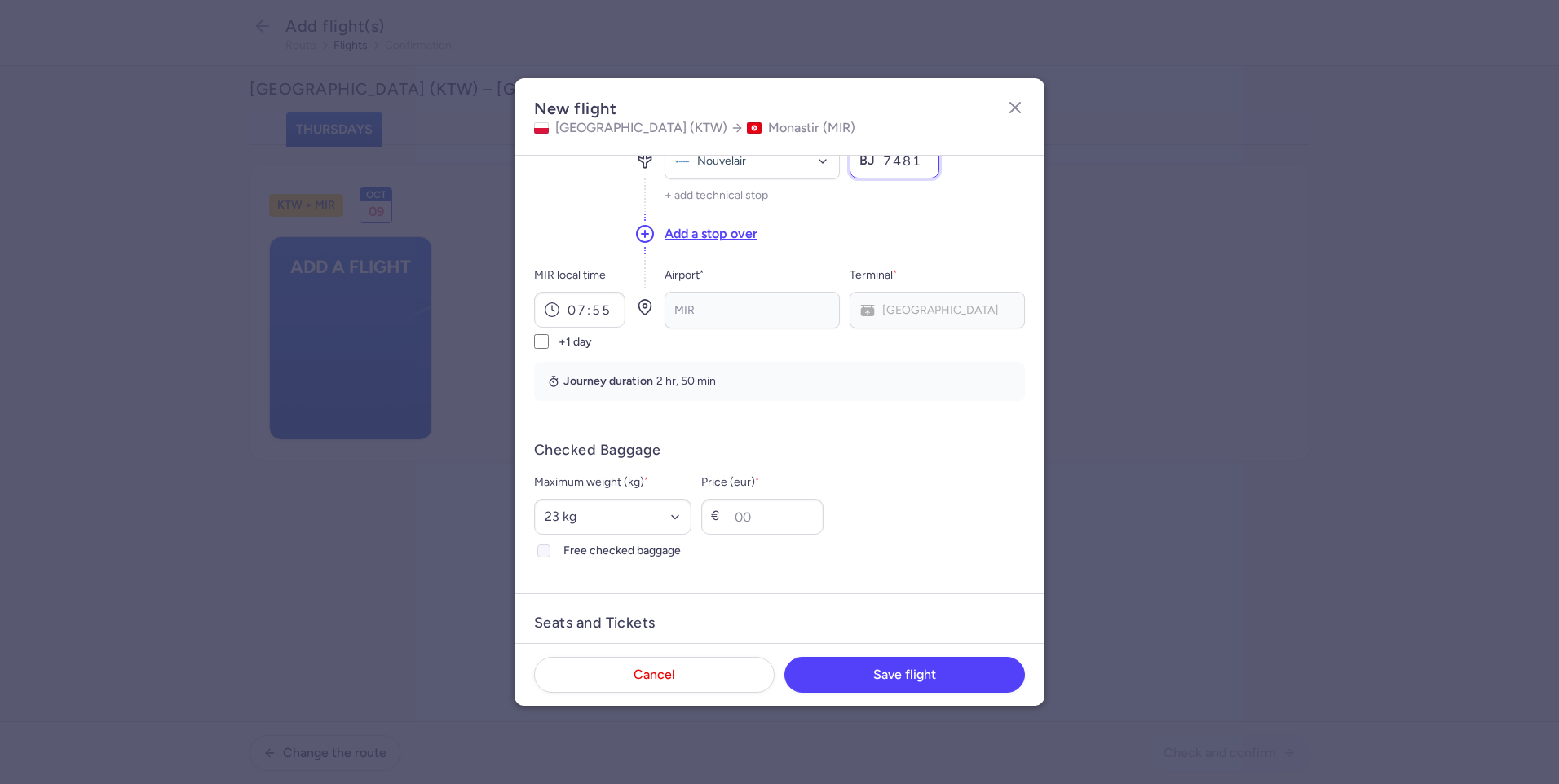
scroll to position [244, 0]
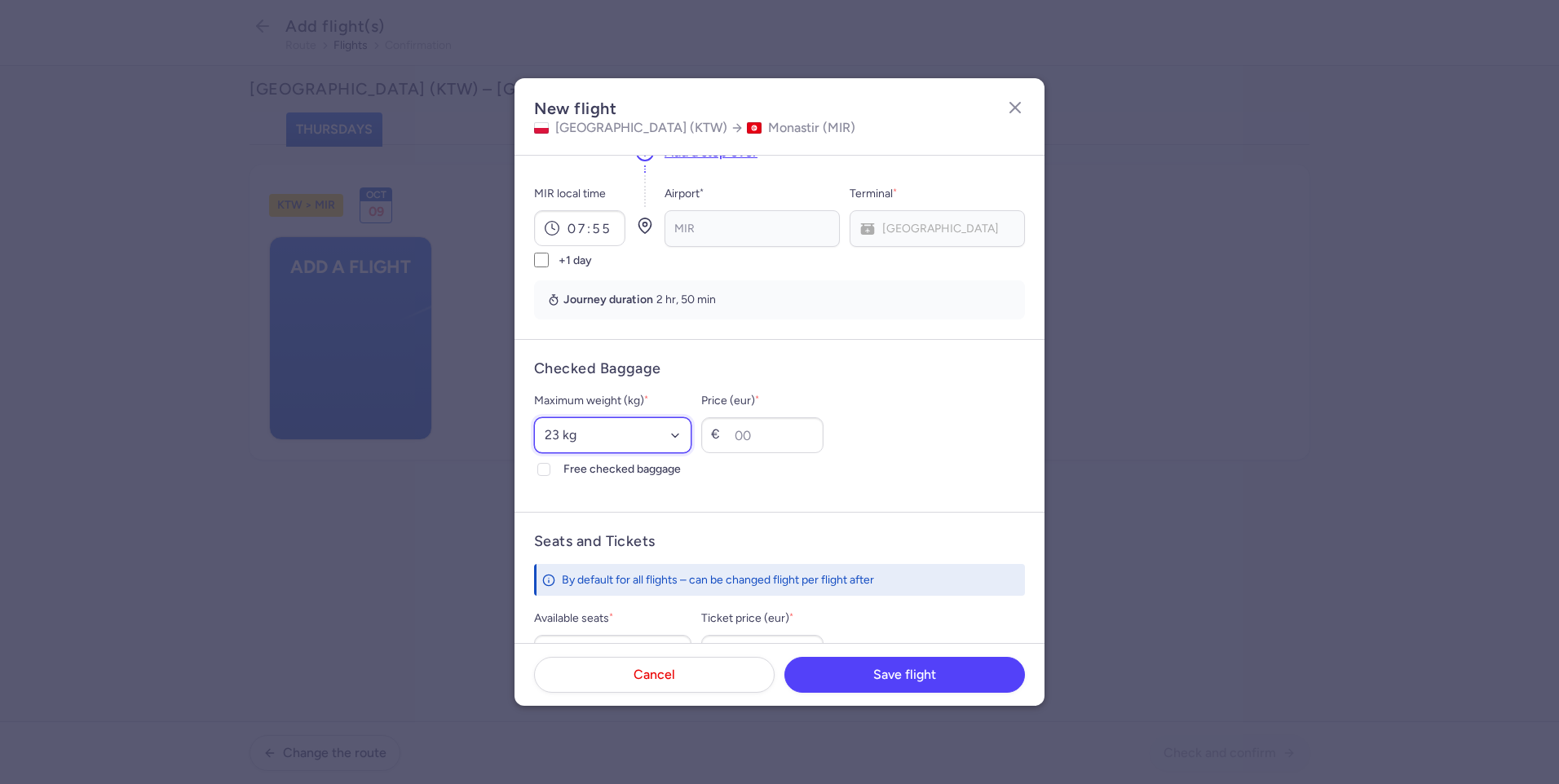
click at [645, 446] on select "Select an option 15 kg 16 kg 17 kg 18 kg 19 kg 20 kg 21 kg 22 kg 23 kg 24 kg 25…" at bounding box center [612, 435] width 158 height 36
click at [626, 425] on select "Select an option 15 kg 16 kg 17 kg 18 kg 19 kg 20 kg 21 kg 22 kg 23 kg 24 kg 25…" at bounding box center [612, 435] width 158 height 36
select select "20"
click at [534, 417] on select "Select an option 15 kg 16 kg 17 kg 18 kg 19 kg 20 kg 21 kg 22 kg 23 kg 24 kg 25…" at bounding box center [612, 435] width 158 height 36
click at [576, 459] on div "Maximum weight (kg) * Select an option 15 kg 16 kg 17 kg 18 kg 19 kg 20 kg 21 k…" at bounding box center [612, 435] width 158 height 88
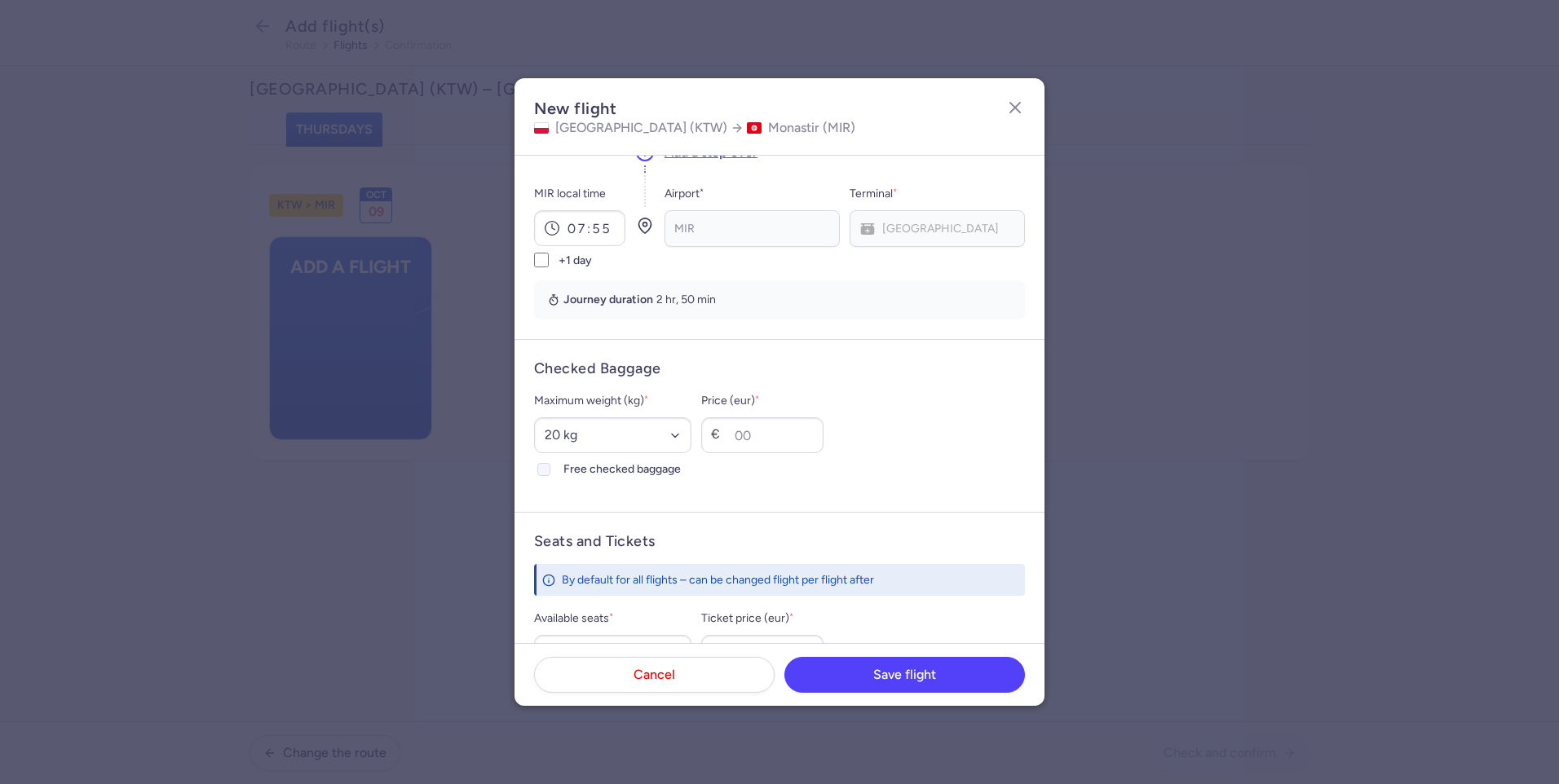
click at [607, 469] on span "Free checked baggage" at bounding box center [628, 469] width 128 height 20
click at [550, 469] on input "Free checked baggage" at bounding box center [544, 470] width 13 height 13
checkbox input "true"
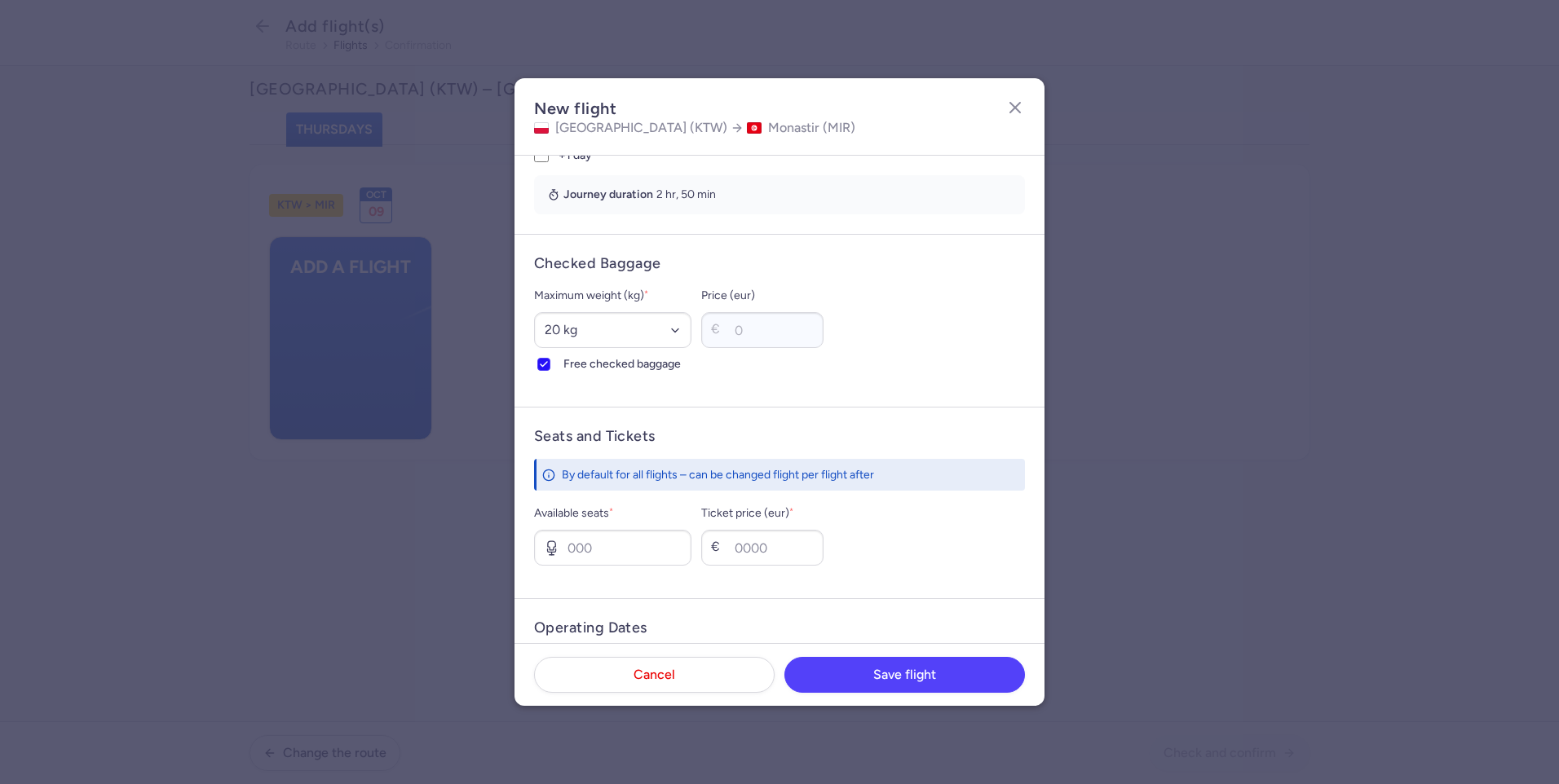
scroll to position [491, 0]
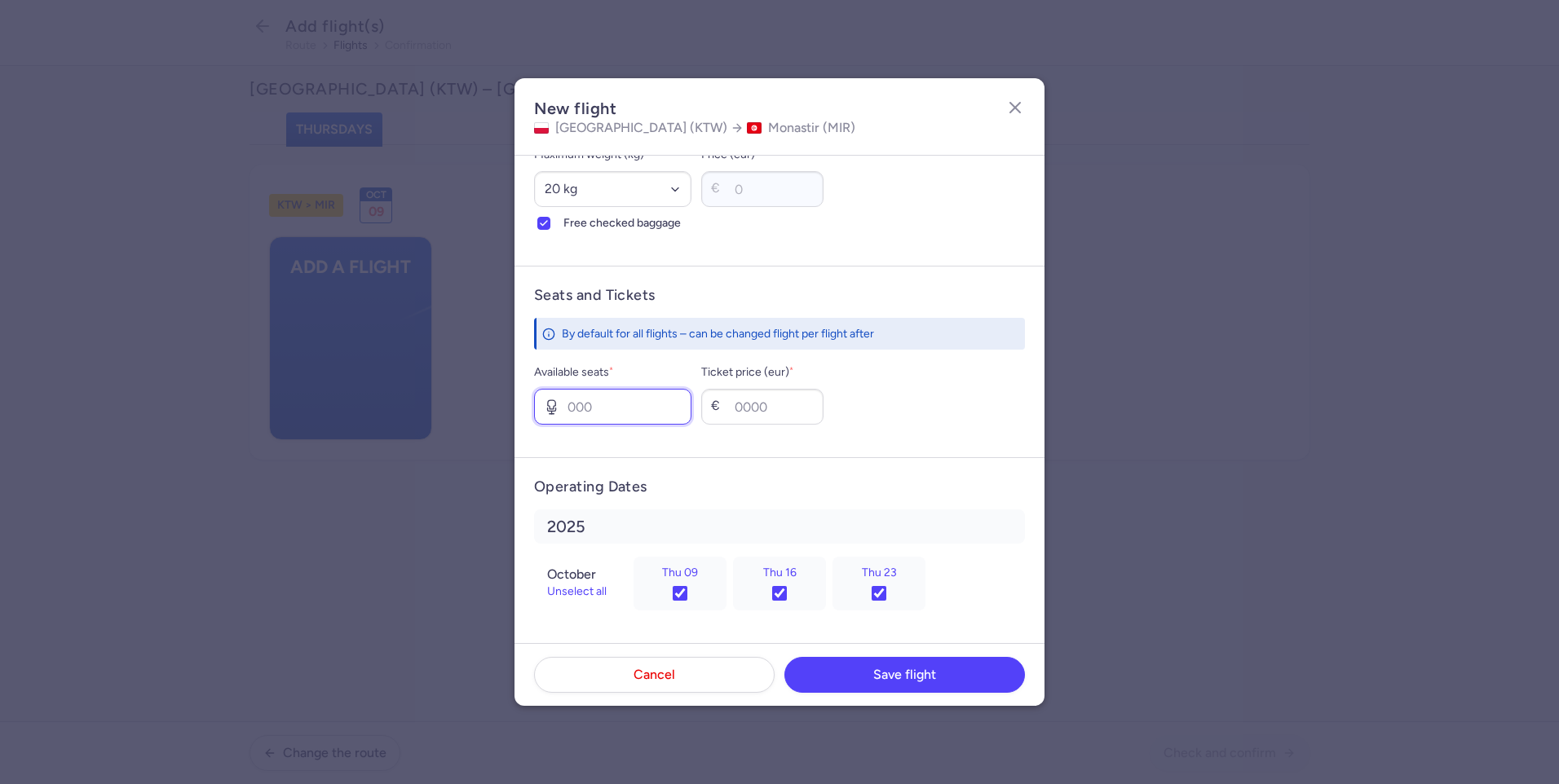
click at [626, 412] on input "Available seats *" at bounding box center [612, 407] width 158 height 36
type input "6"
type input "4"
type input "6"
drag, startPoint x: 753, startPoint y: 404, endPoint x: 780, endPoint y: 399, distance: 27.5
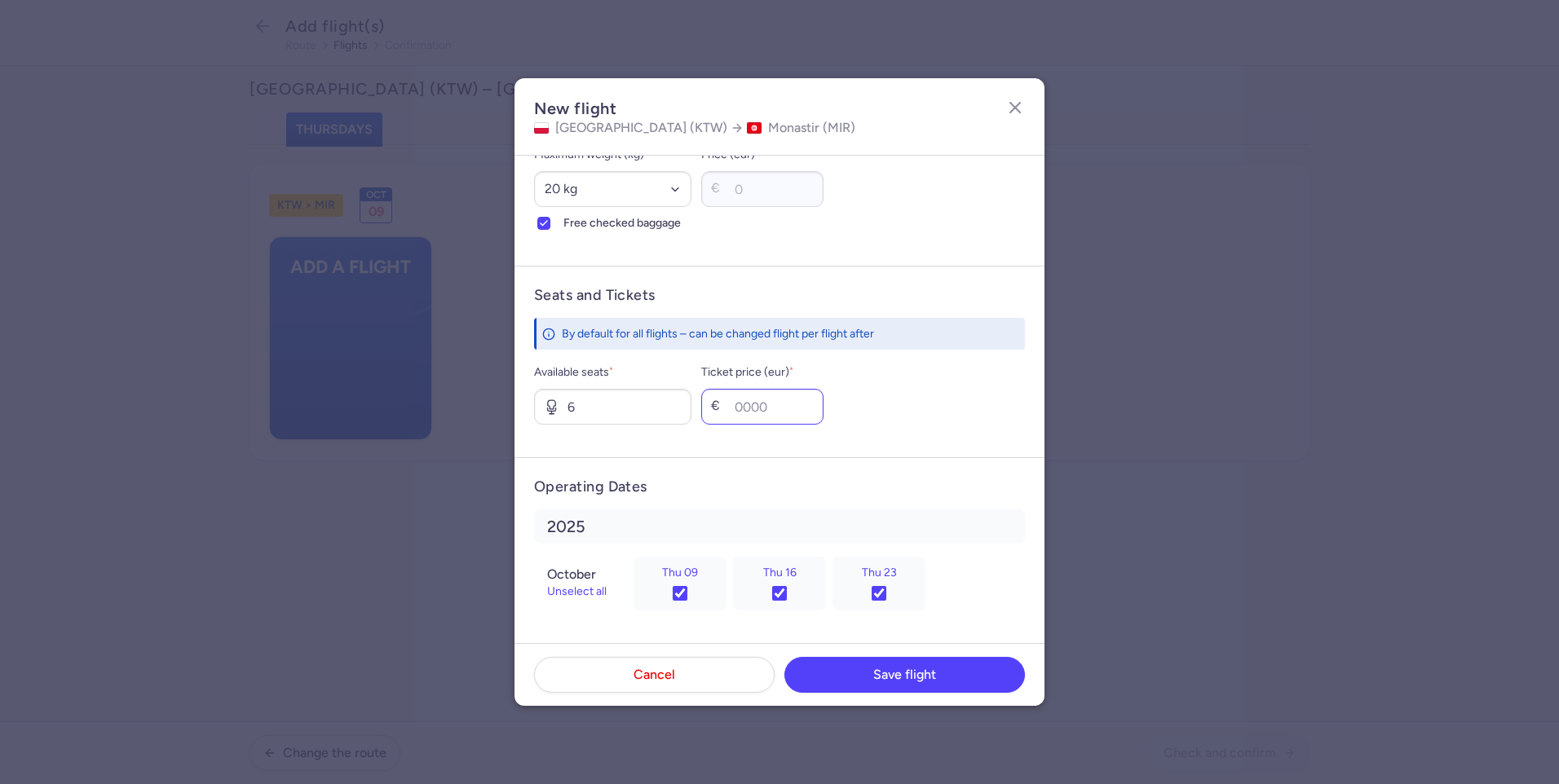
click at [756, 403] on div "€" at bounding box center [763, 407] width 123 height 36
type input "151"
click at [885, 671] on span "Save flight" at bounding box center [904, 675] width 63 height 15
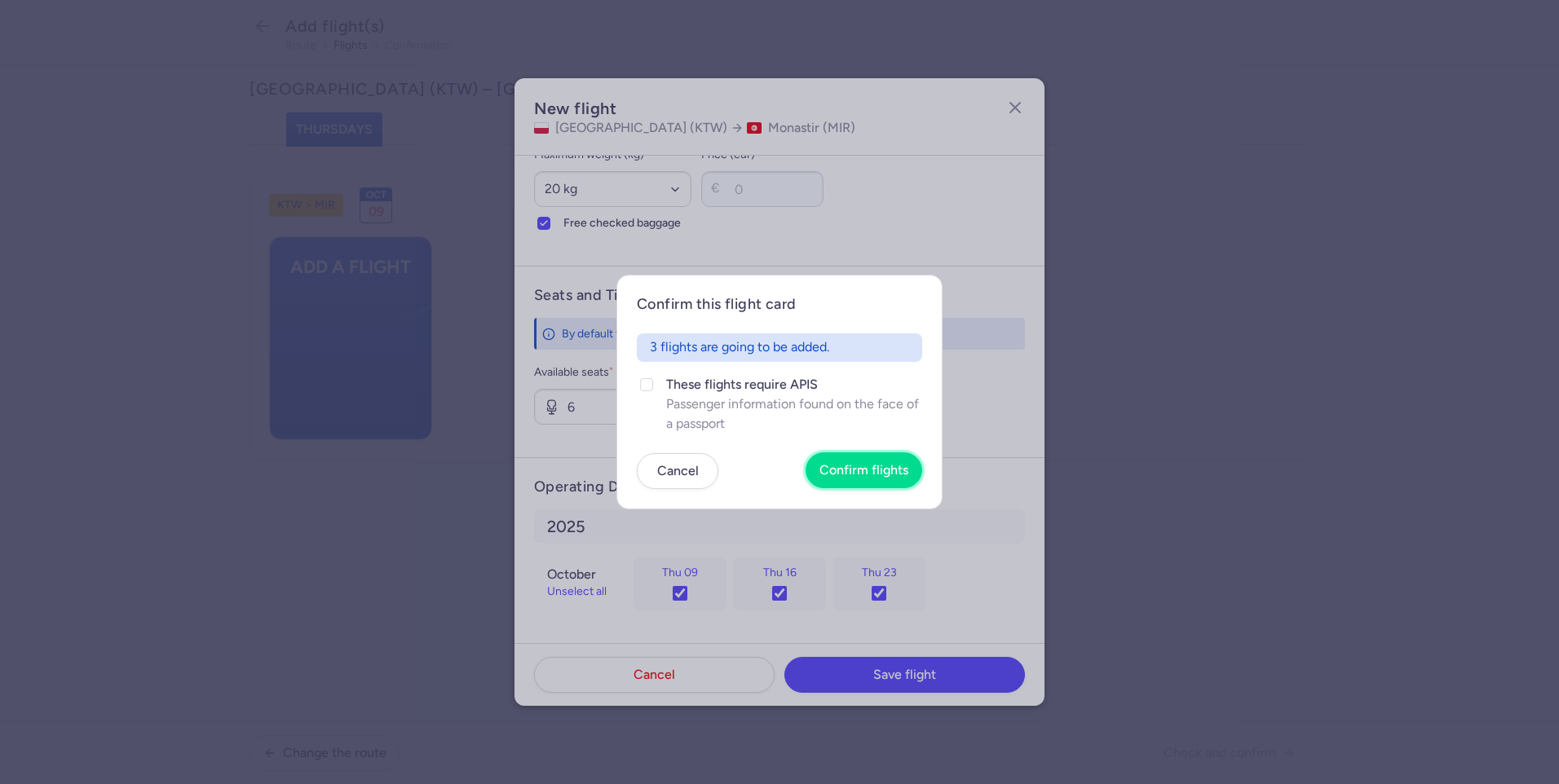
click at [877, 458] on button "Confirm flights" at bounding box center [863, 470] width 117 height 36
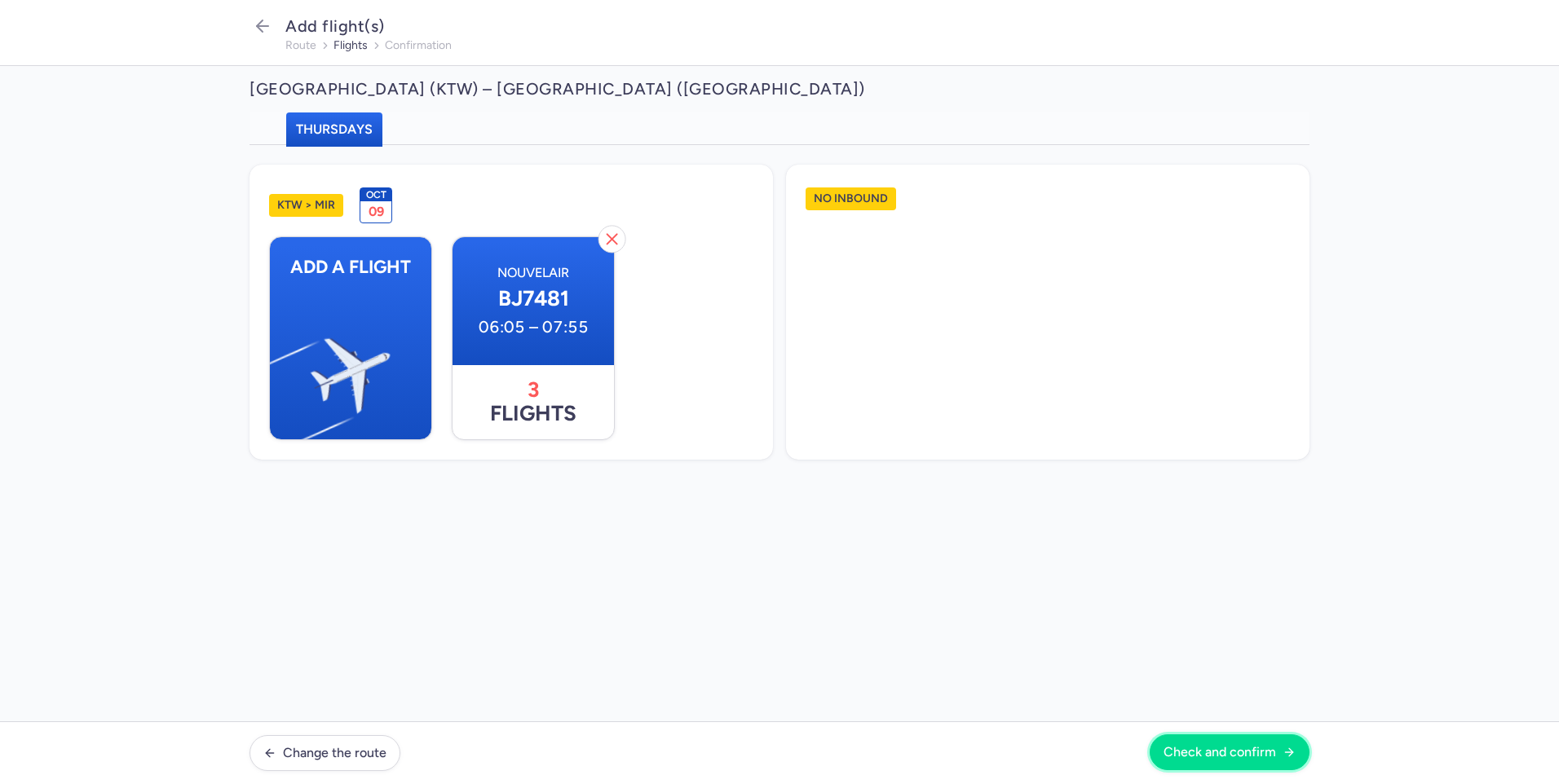
click at [1249, 747] on span "Check and confirm" at bounding box center [1219, 753] width 112 height 15
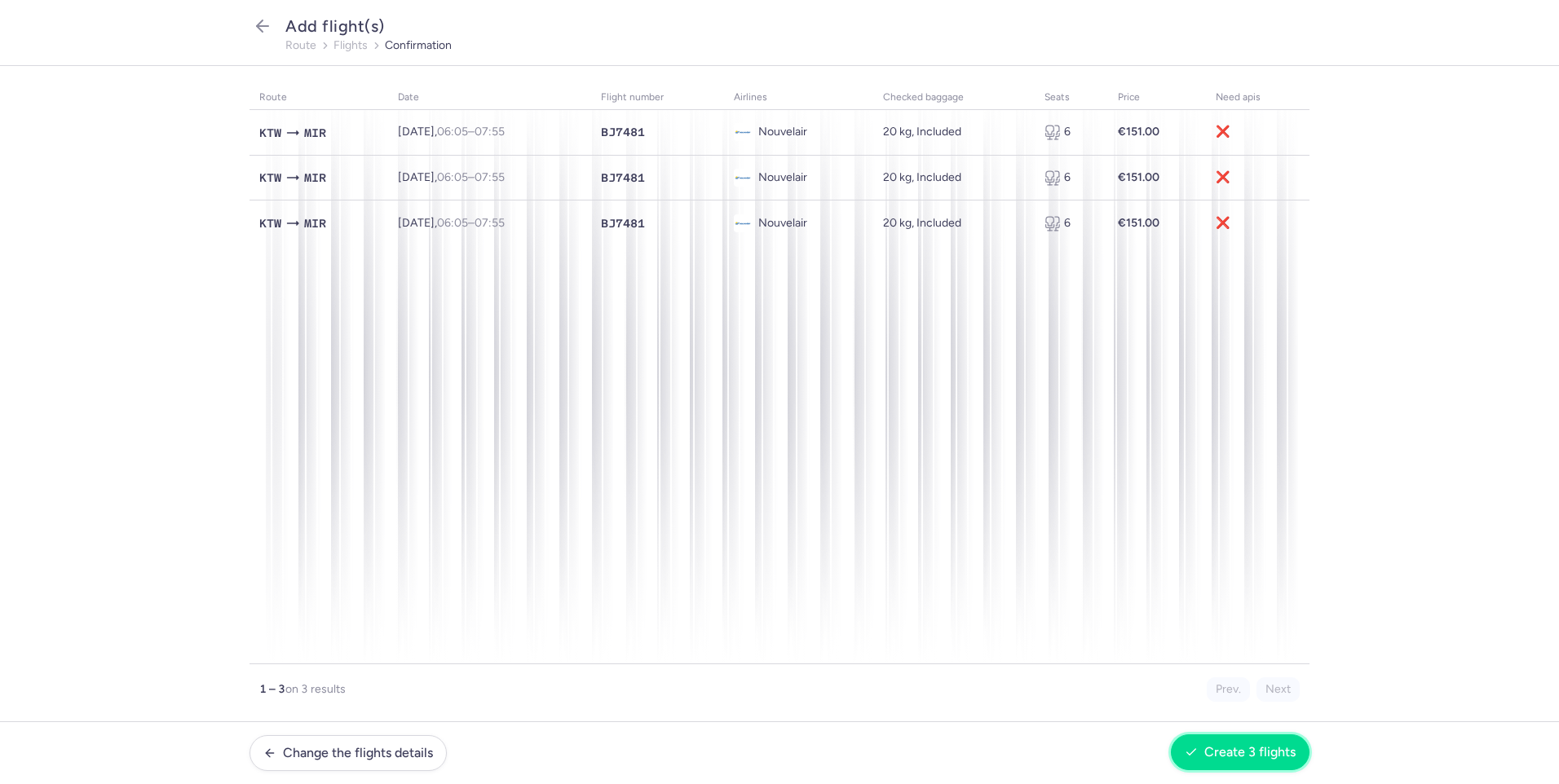
click at [1219, 745] on span "Create 3 flights" at bounding box center [1249, 753] width 92 height 15
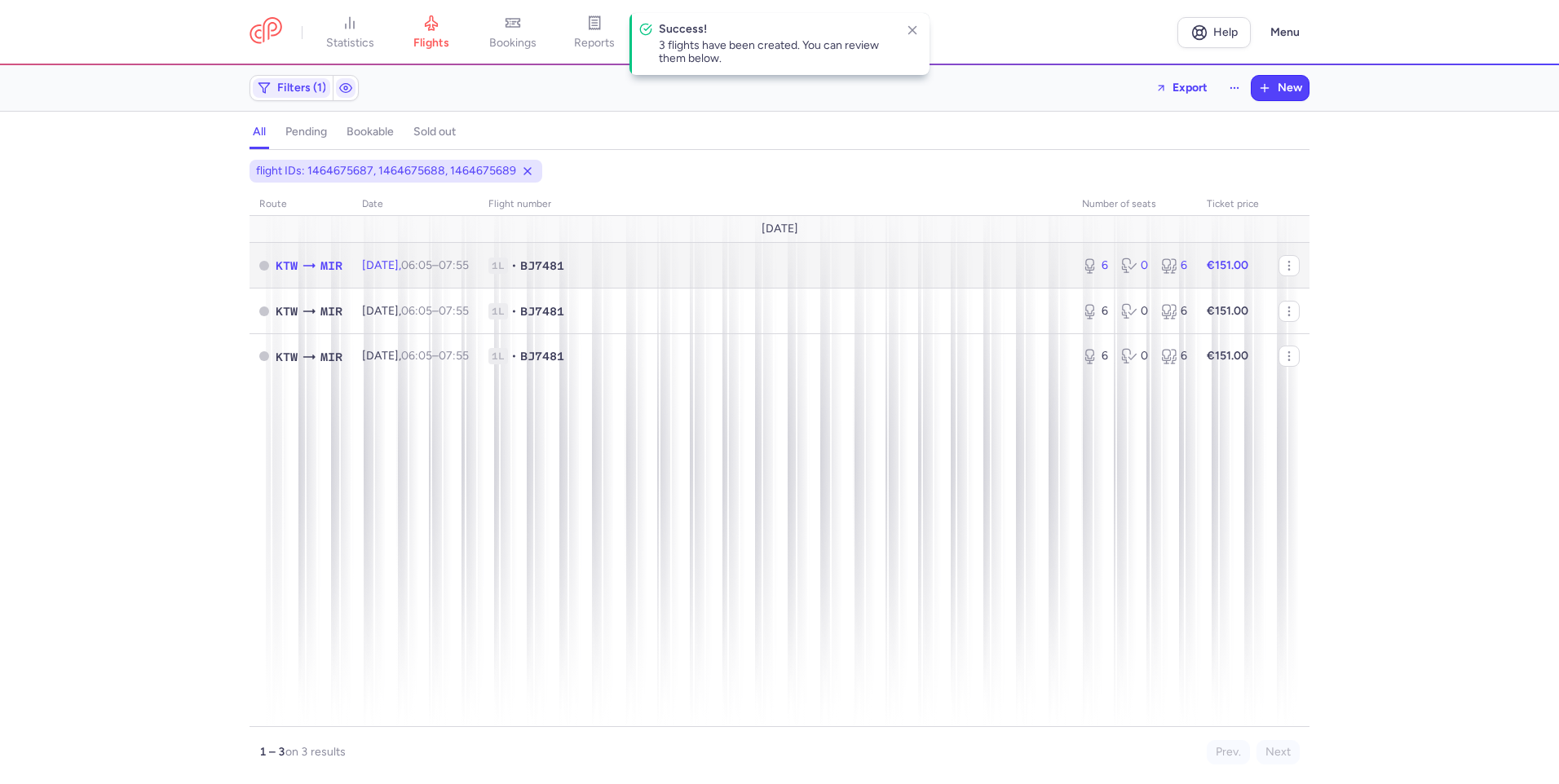
click at [432, 266] on time "06:05" at bounding box center [416, 265] width 31 height 14
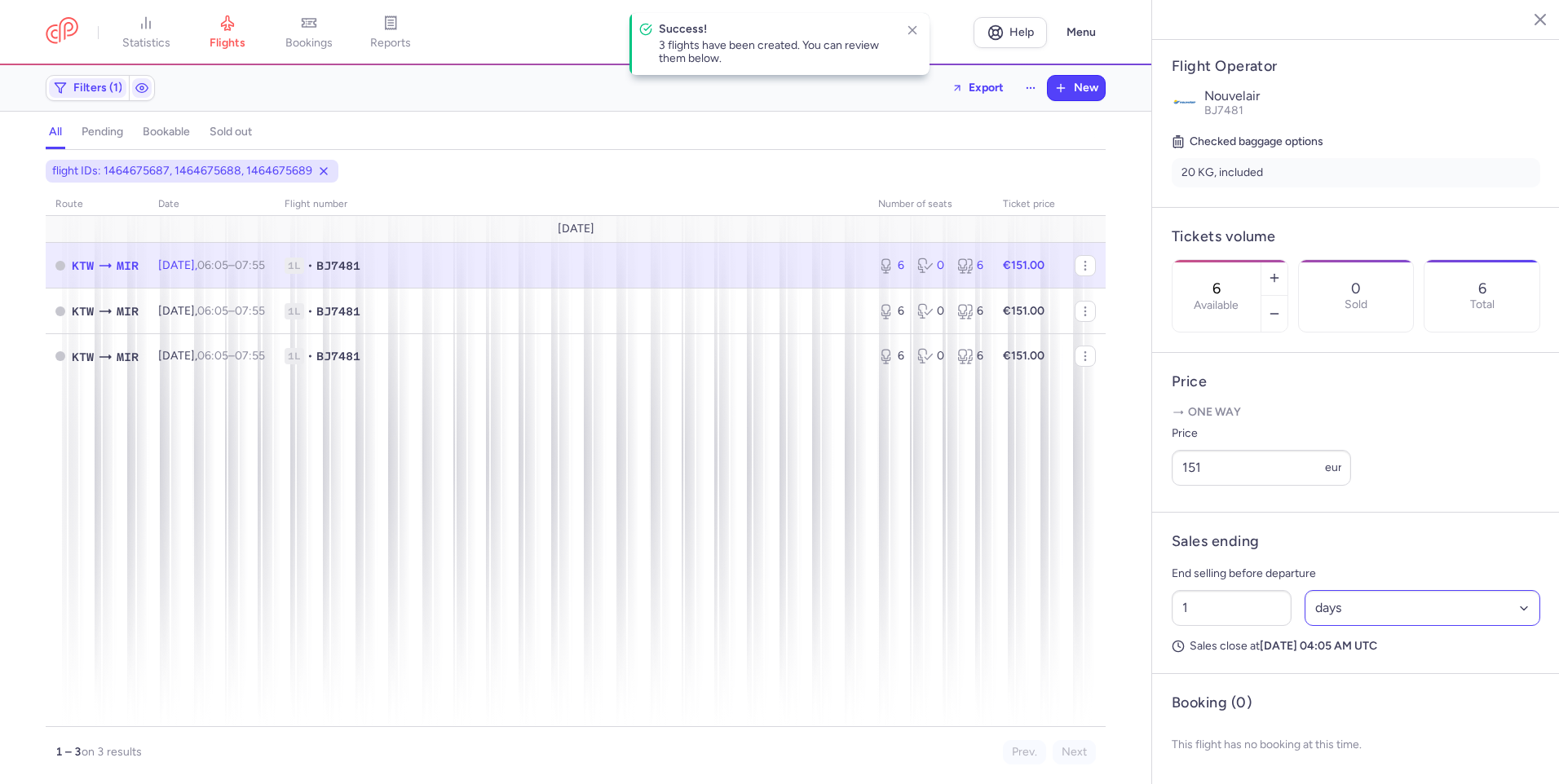
scroll to position [339, 0]
click at [1333, 603] on select "Select an option hours days" at bounding box center [1422, 608] width 237 height 36
click at [1338, 596] on select "Select an option hours days" at bounding box center [1422, 608] width 237 height 36
select select "hours"
click at [1304, 590] on select "Select an option hours days" at bounding box center [1422, 608] width 237 height 36
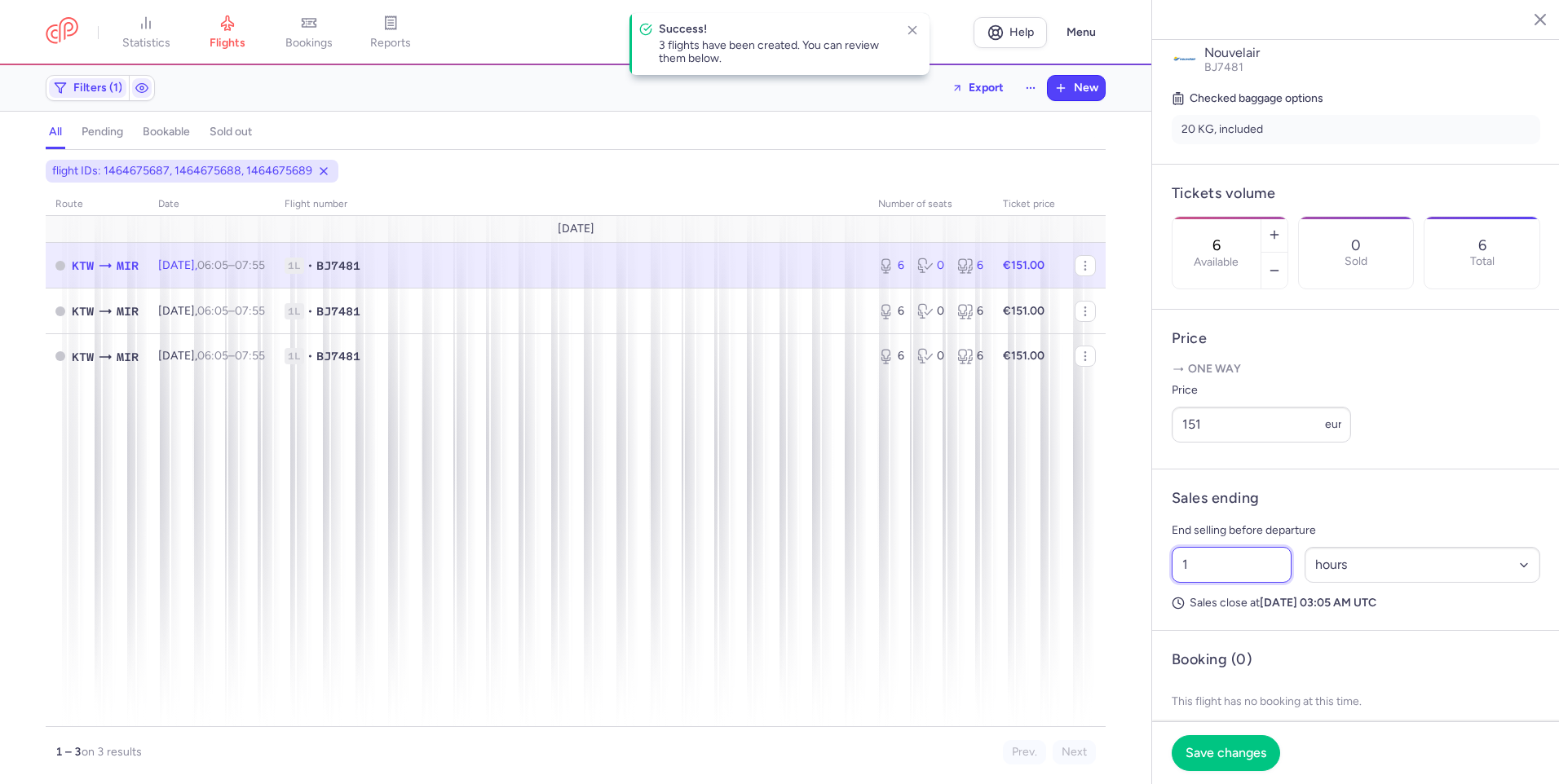
drag, startPoint x: 1219, startPoint y: 610, endPoint x: 1259, endPoint y: 605, distance: 40.3
click at [1218, 583] on input "1" at bounding box center [1231, 565] width 120 height 36
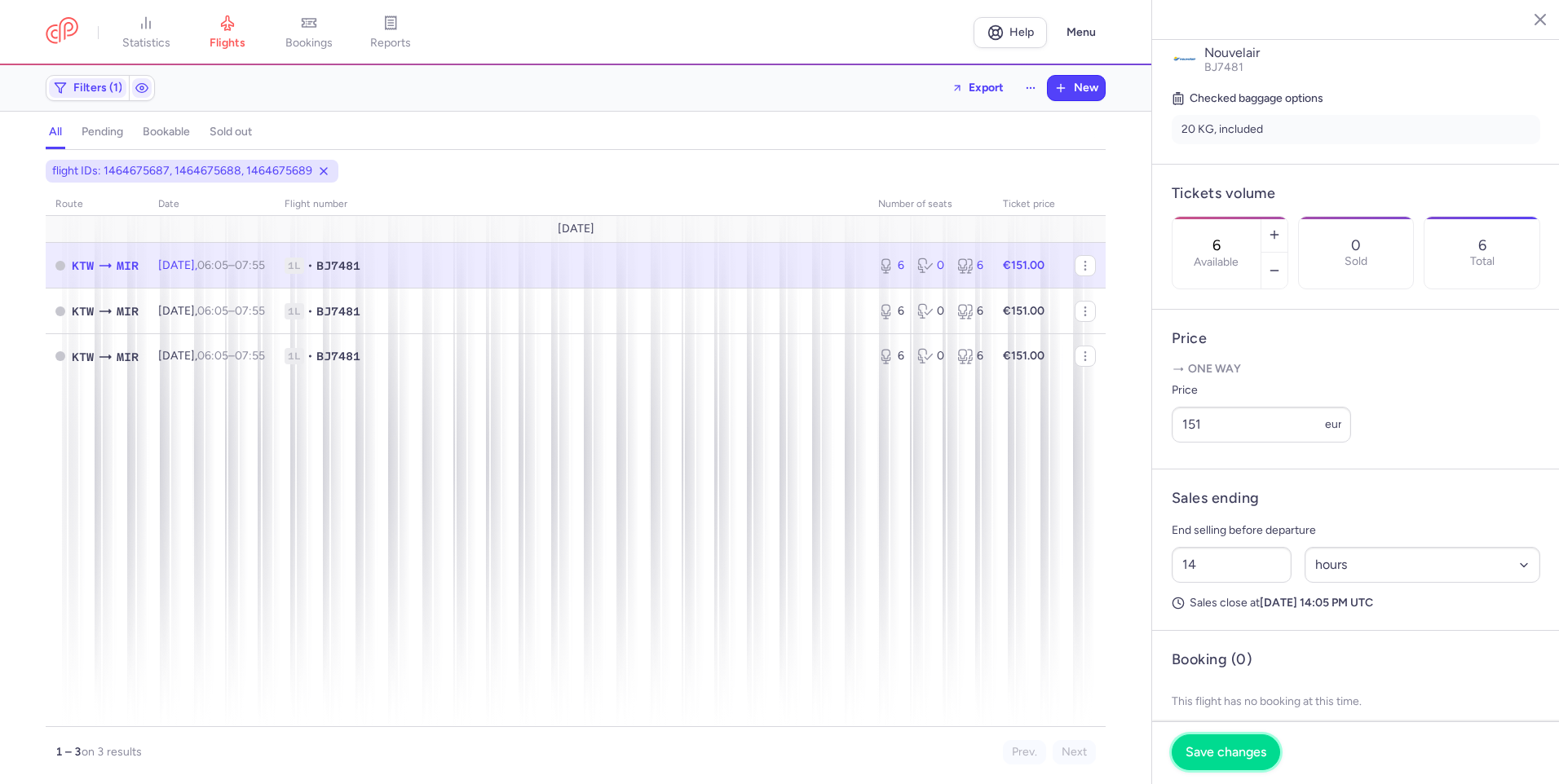
click at [1236, 751] on span "Save changes" at bounding box center [1226, 753] width 81 height 15
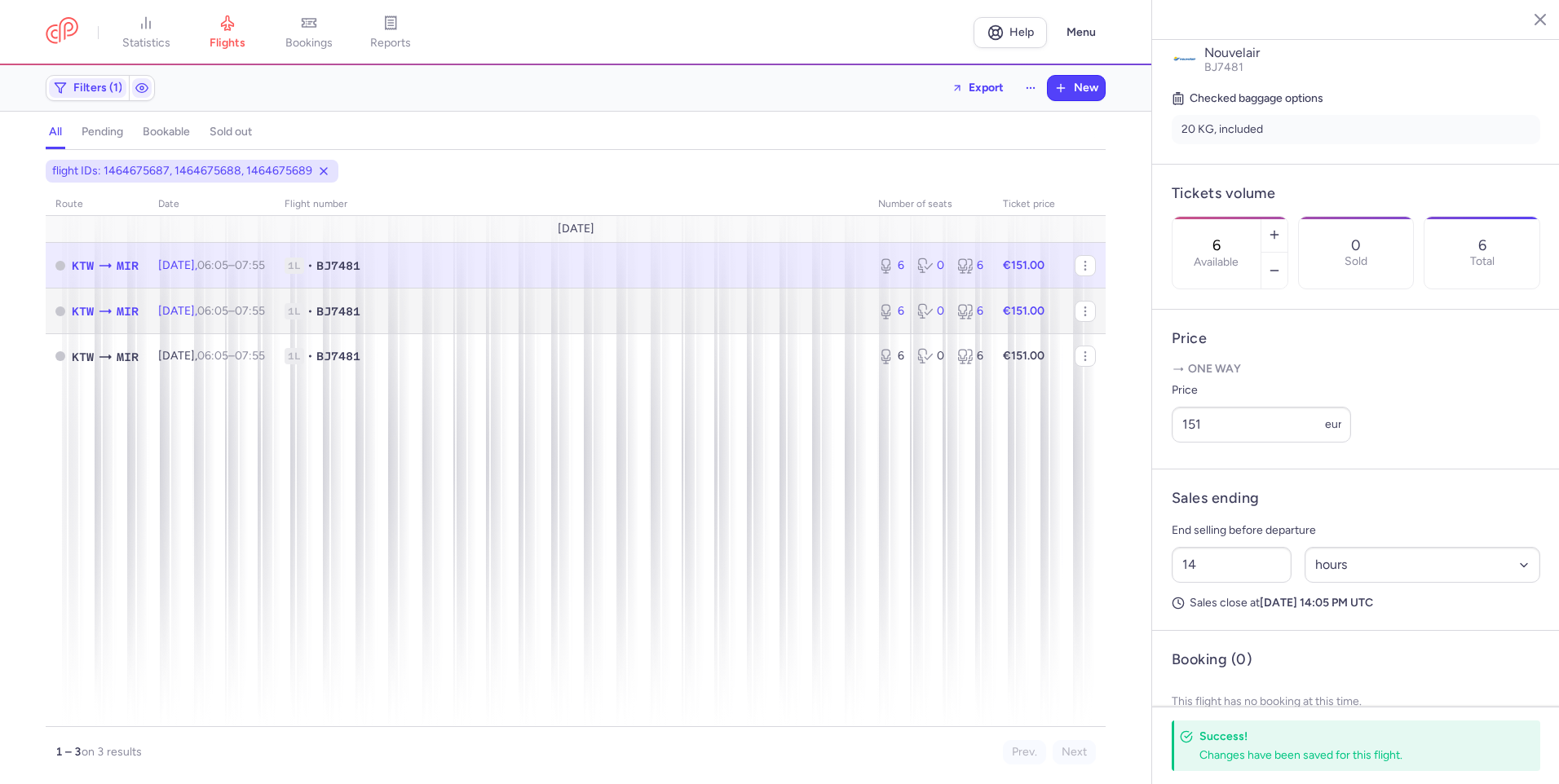
click at [528, 316] on span "1L • BJ7481" at bounding box center [571, 310] width 574 height 16
type input "1"
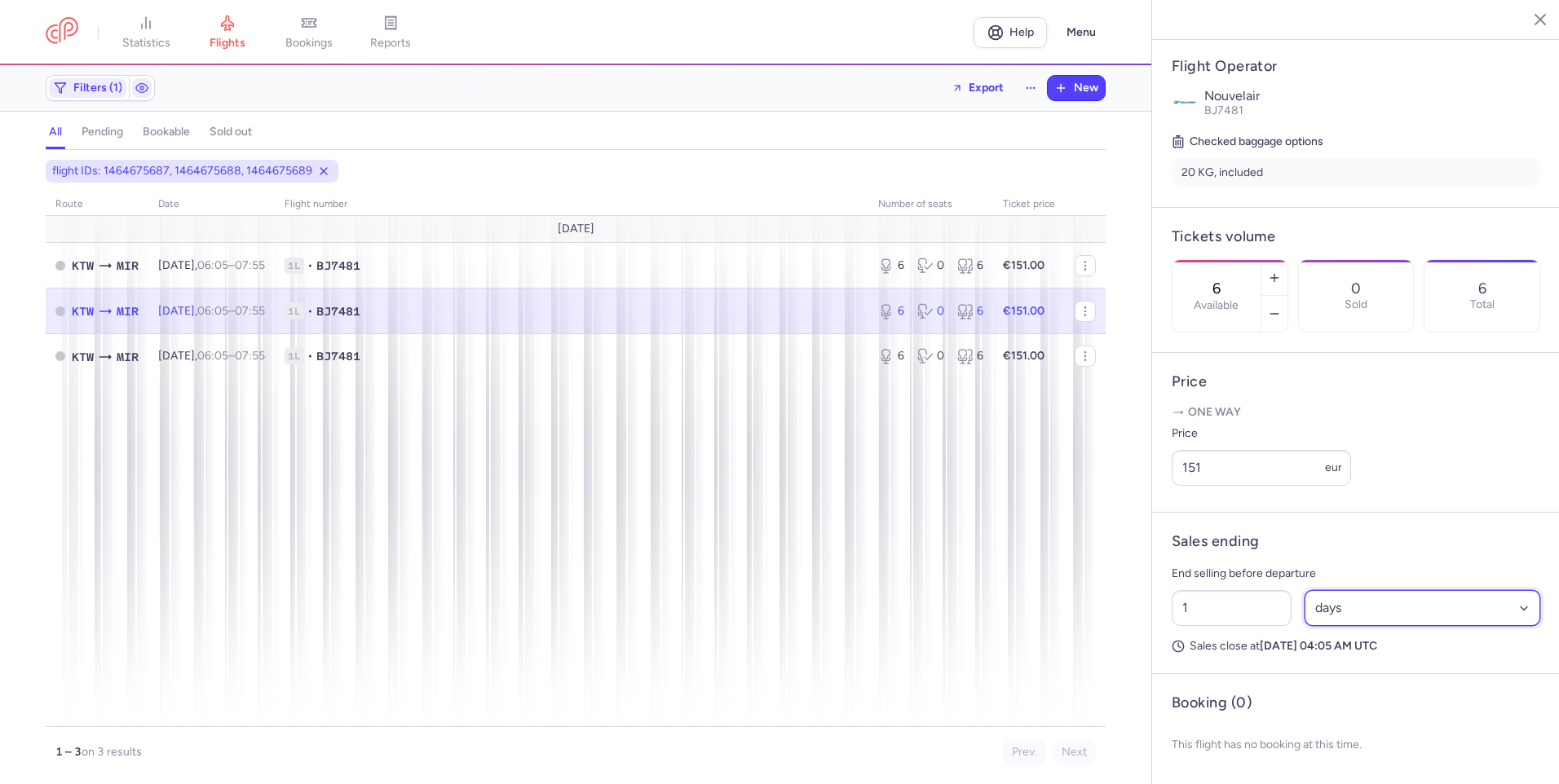
click at [1330, 611] on select "Select an option hours days" at bounding box center [1422, 608] width 237 height 36
select select "hours"
click at [1304, 590] on select "Select an option hours days" at bounding box center [1422, 608] width 237 height 36
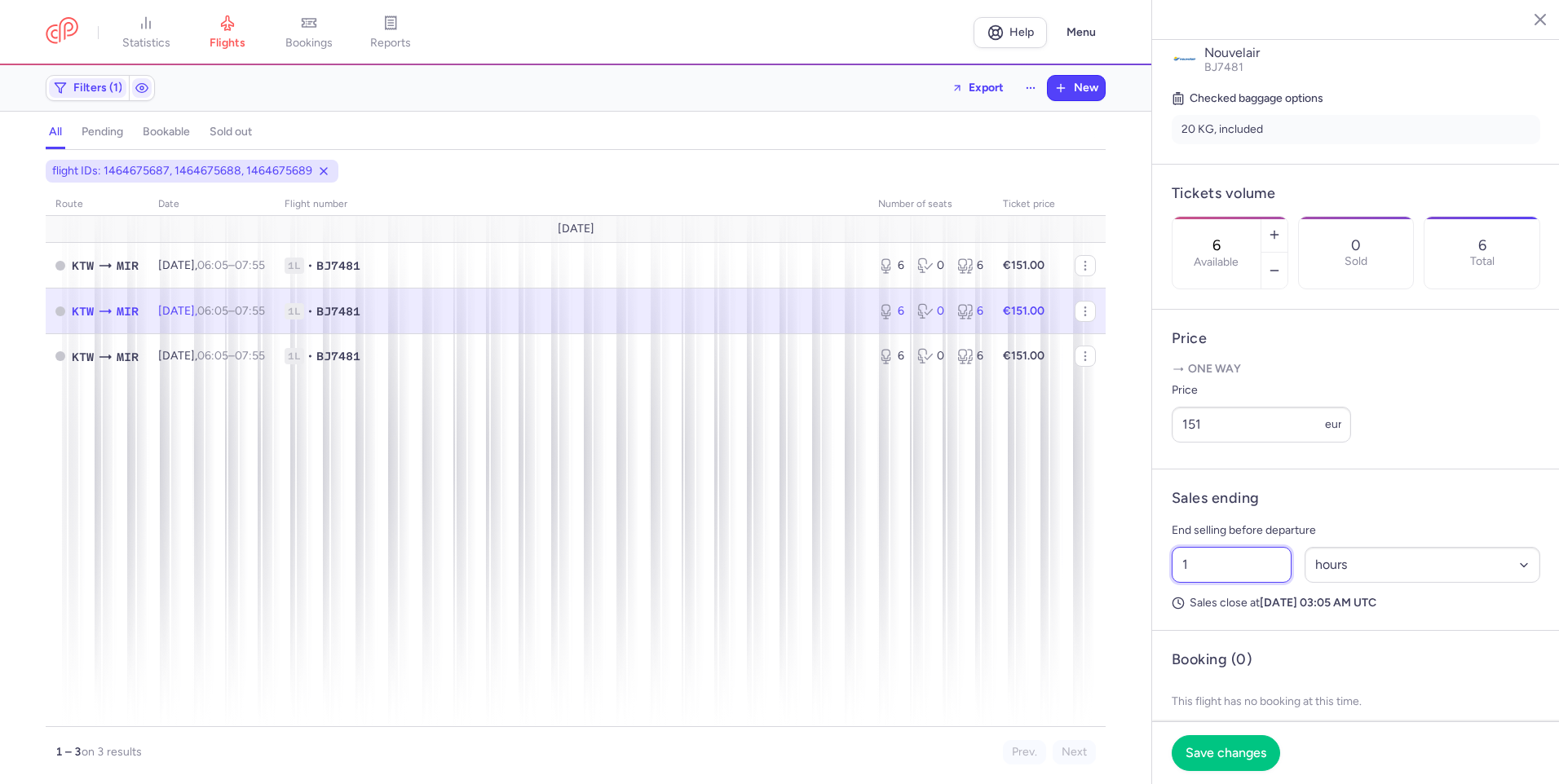
click at [1217, 583] on input "1" at bounding box center [1231, 565] width 120 height 36
click at [1210, 741] on button "Save changes" at bounding box center [1225, 752] width 109 height 36
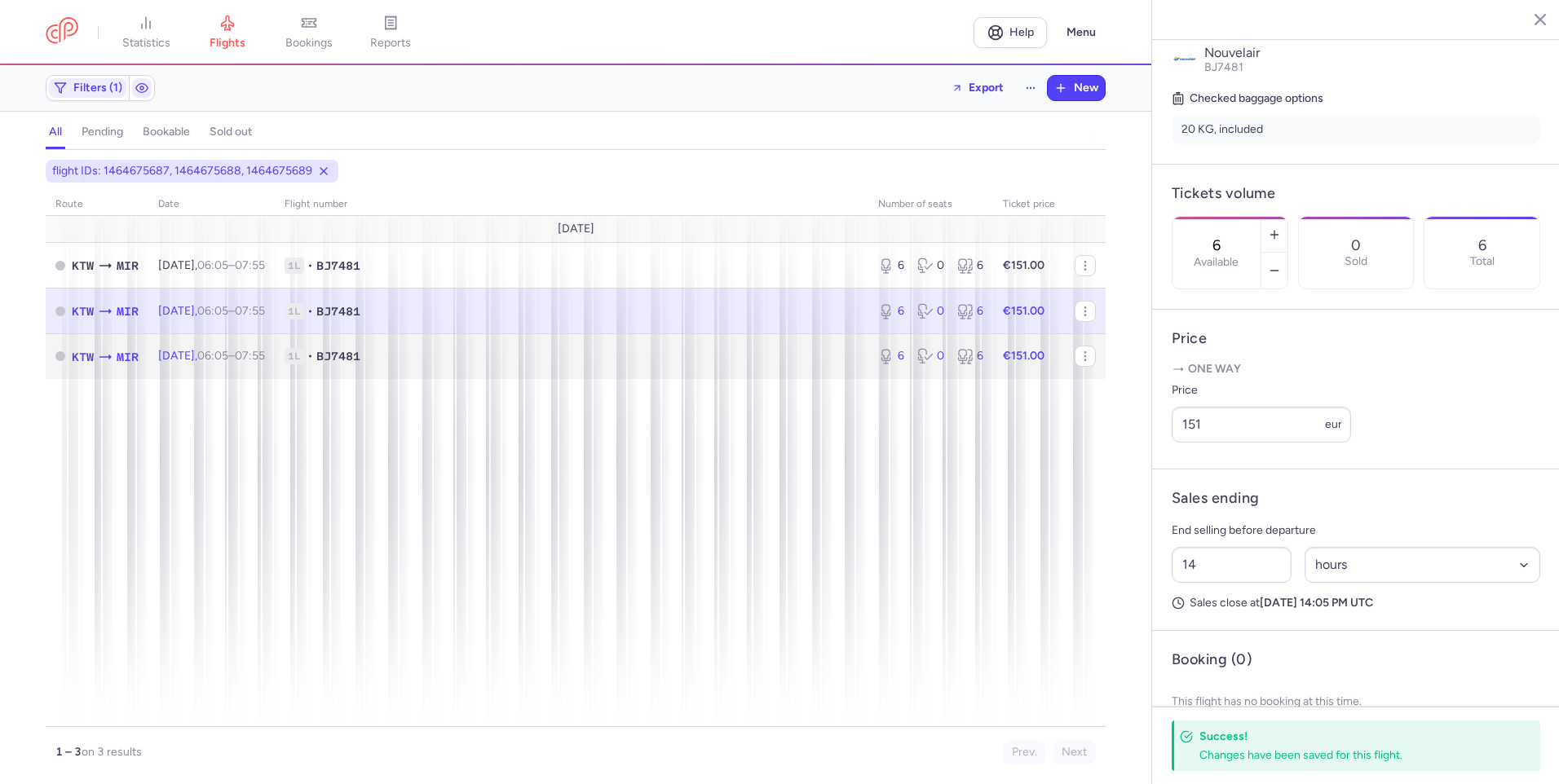
click at [533, 363] on span "1L • BJ7481" at bounding box center [571, 356] width 574 height 16
type input "1"
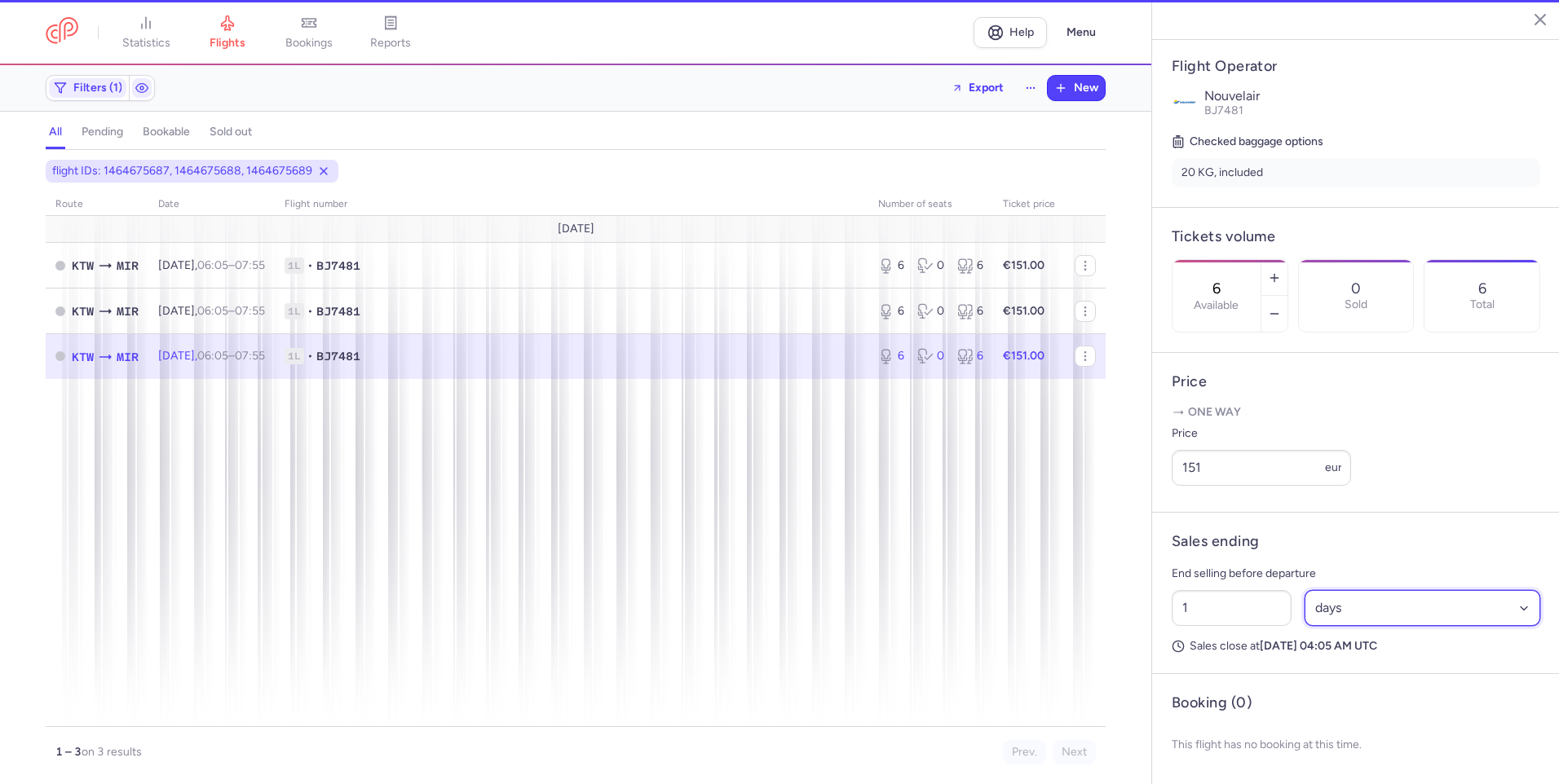
click at [1438, 603] on select "Select an option hours days" at bounding box center [1422, 608] width 237 height 36
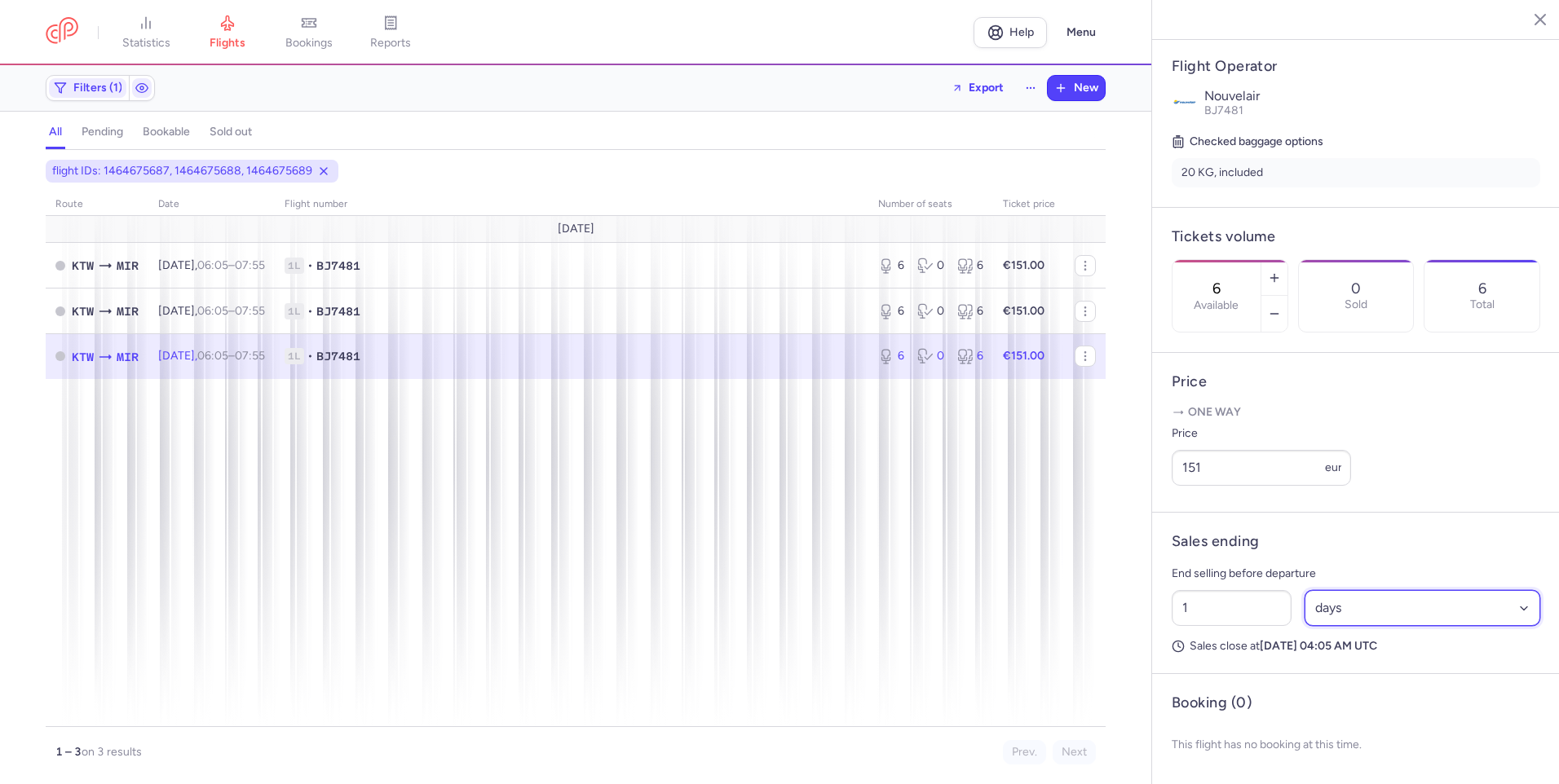
select select "hours"
click at [1304, 590] on select "Select an option hours days" at bounding box center [1422, 608] width 237 height 36
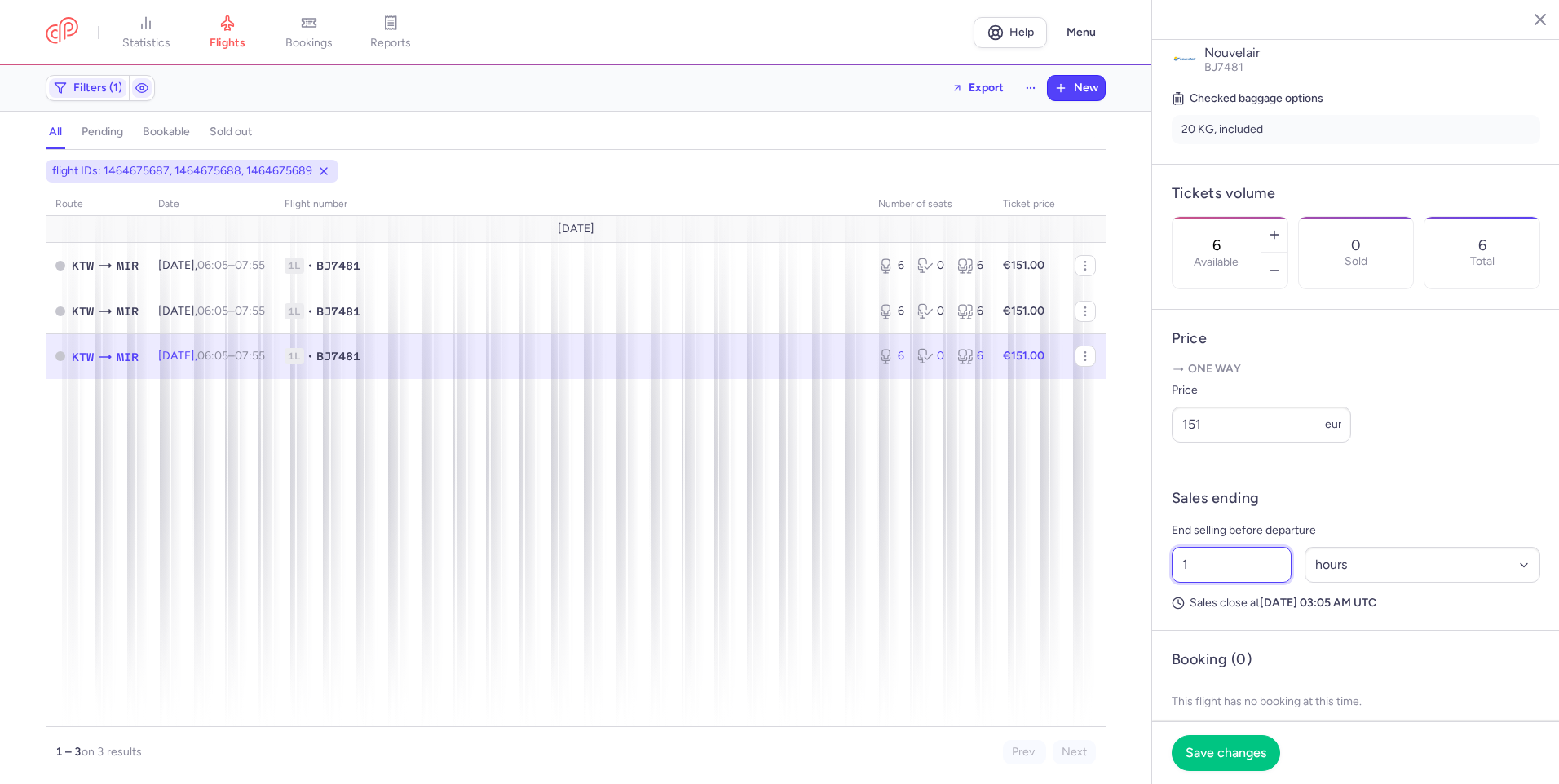
click at [1207, 583] on input "1" at bounding box center [1231, 565] width 120 height 36
type input "14"
click at [1246, 735] on button "Save changes" at bounding box center [1225, 752] width 109 height 36
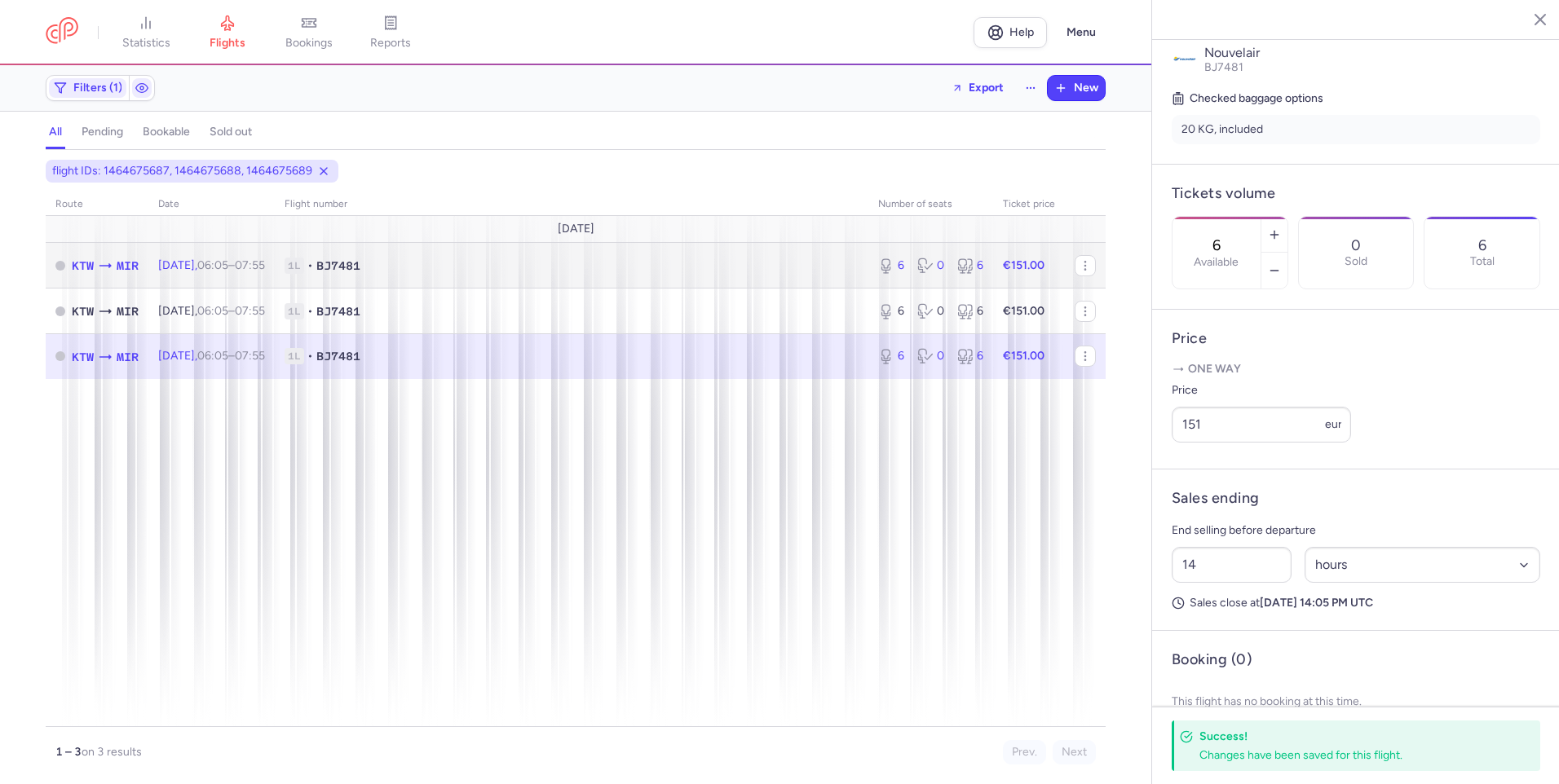
click at [275, 276] on td "[DATE] 06:05 – 07:55 +0" at bounding box center [211, 265] width 126 height 45
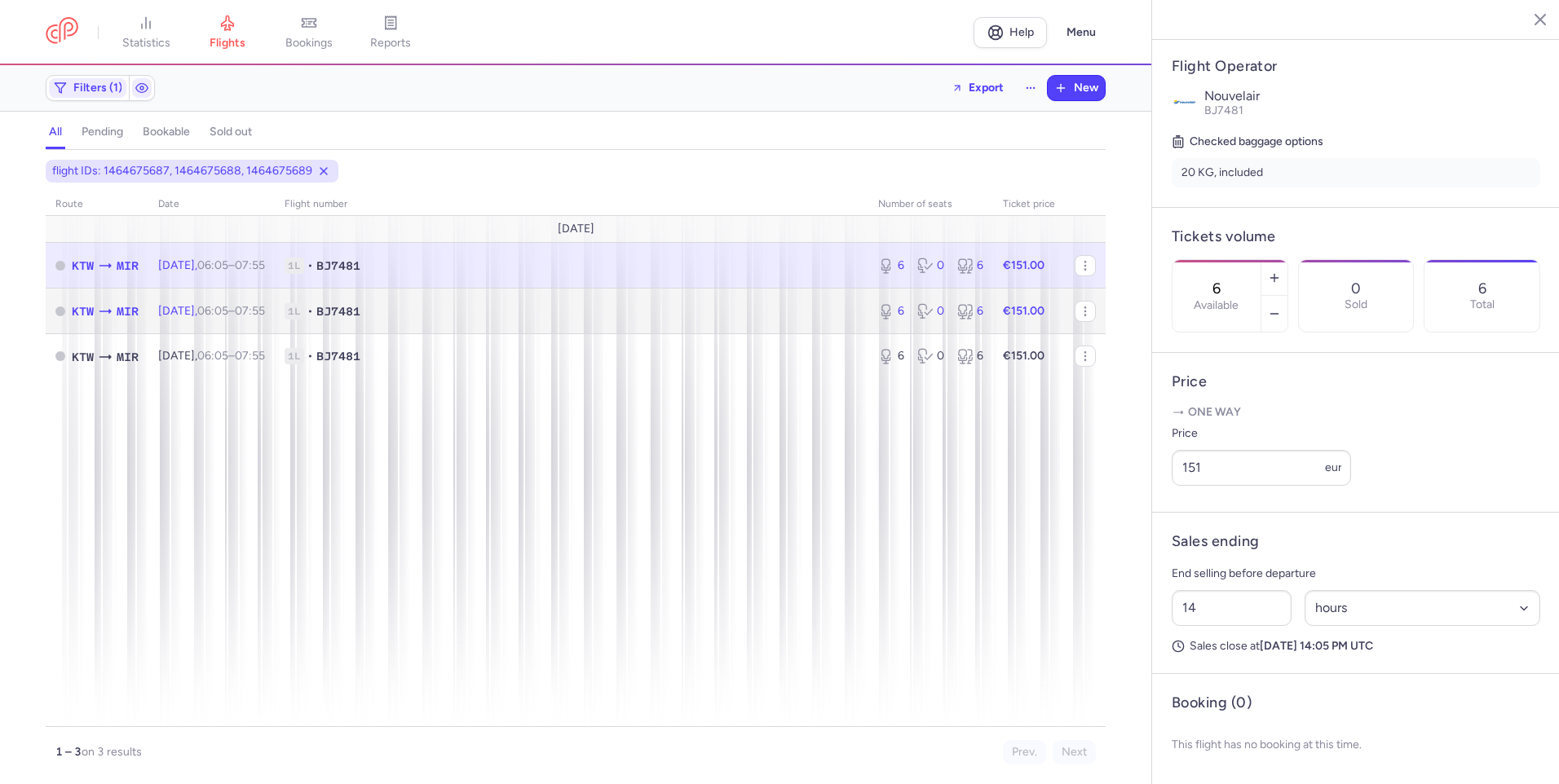
click at [275, 297] on td "[DATE] 06:05 – 07:55 +0" at bounding box center [211, 311] width 126 height 45
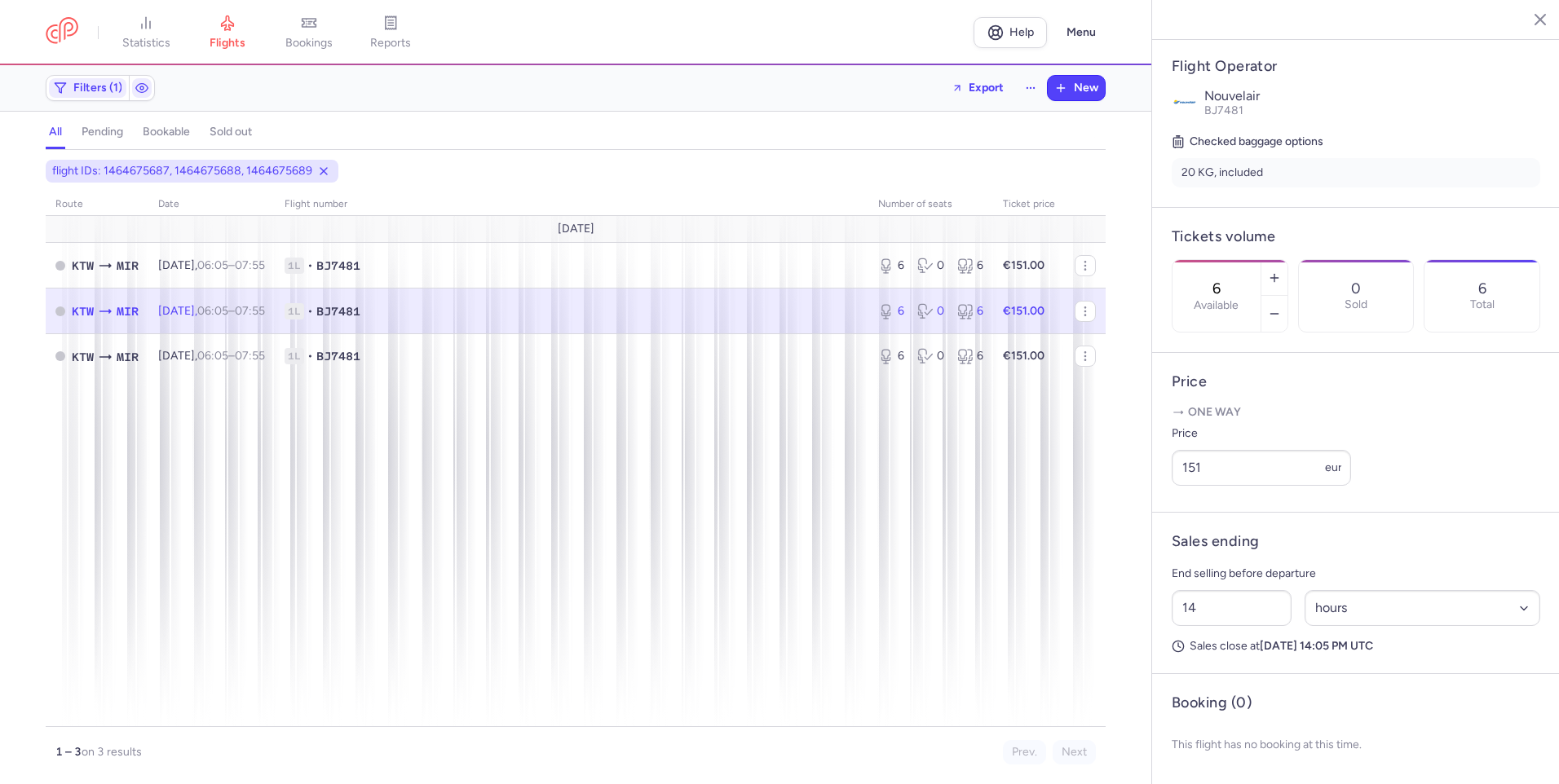
click at [868, 325] on td "[DATE] 06:05 – 07:55 +0" at bounding box center [930, 311] width 125 height 45
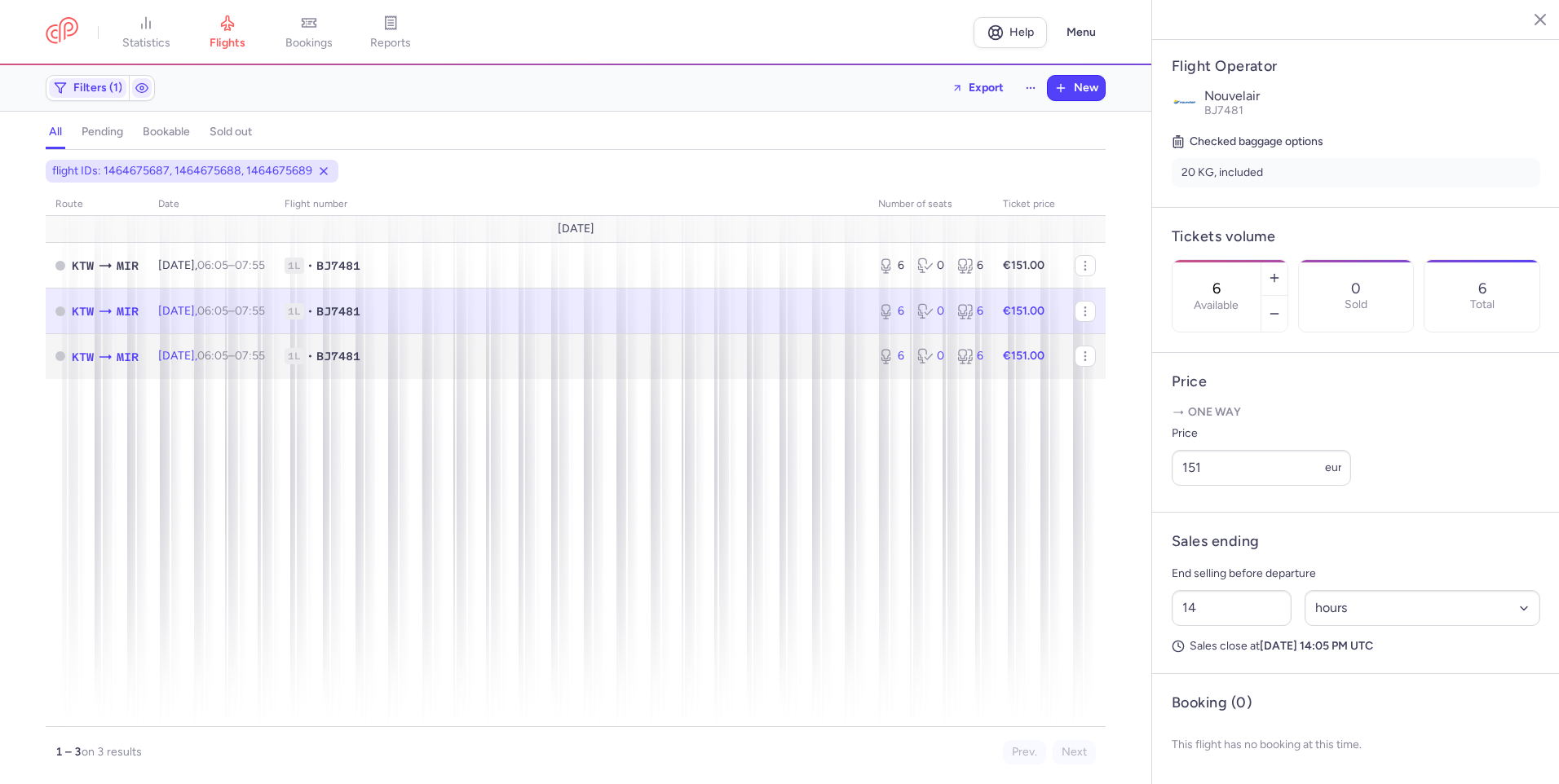
click at [275, 343] on td "[DATE] 06:05 – 07:55 +0" at bounding box center [211, 356] width 126 height 45
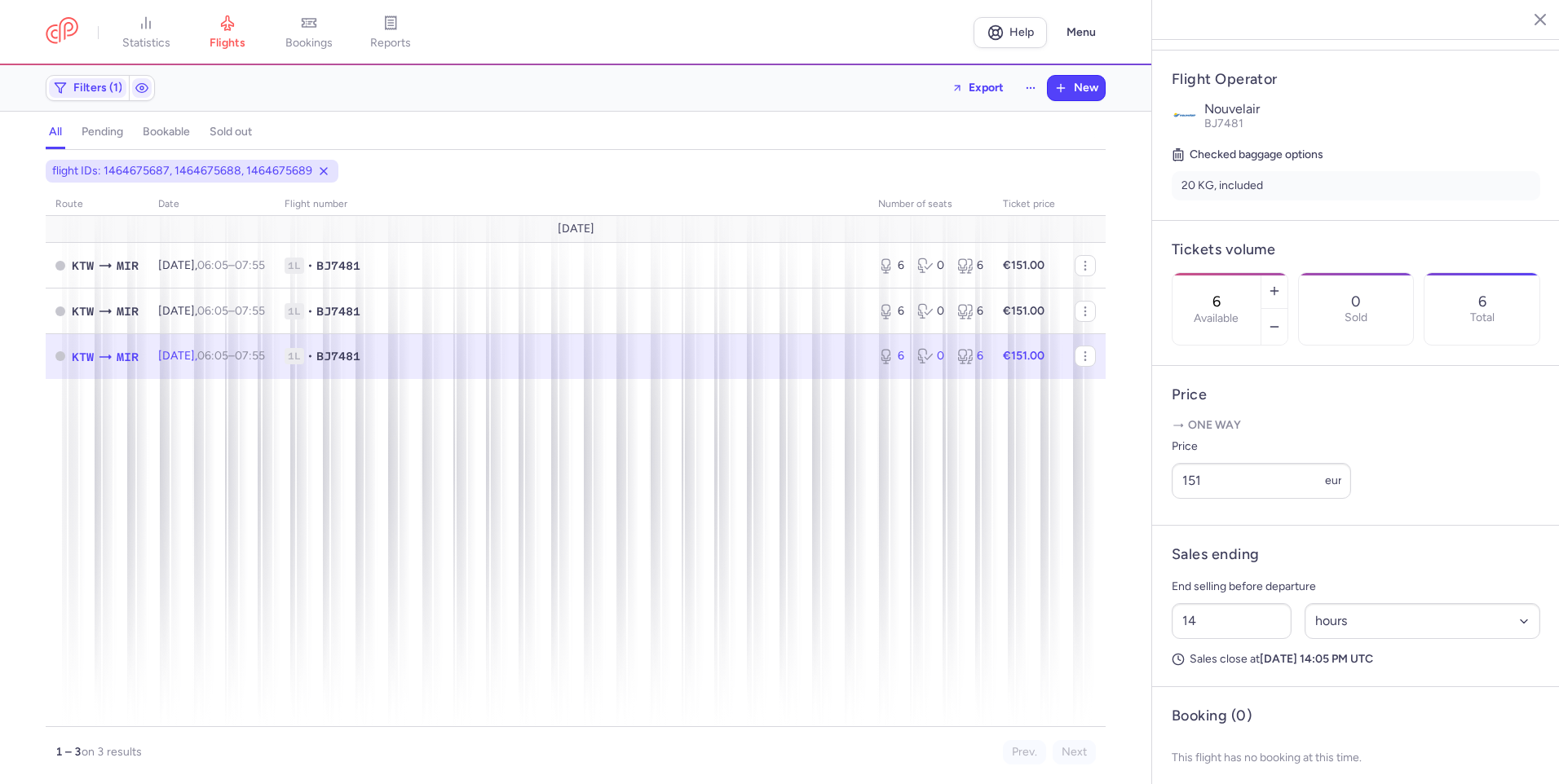
scroll to position [176, 0]
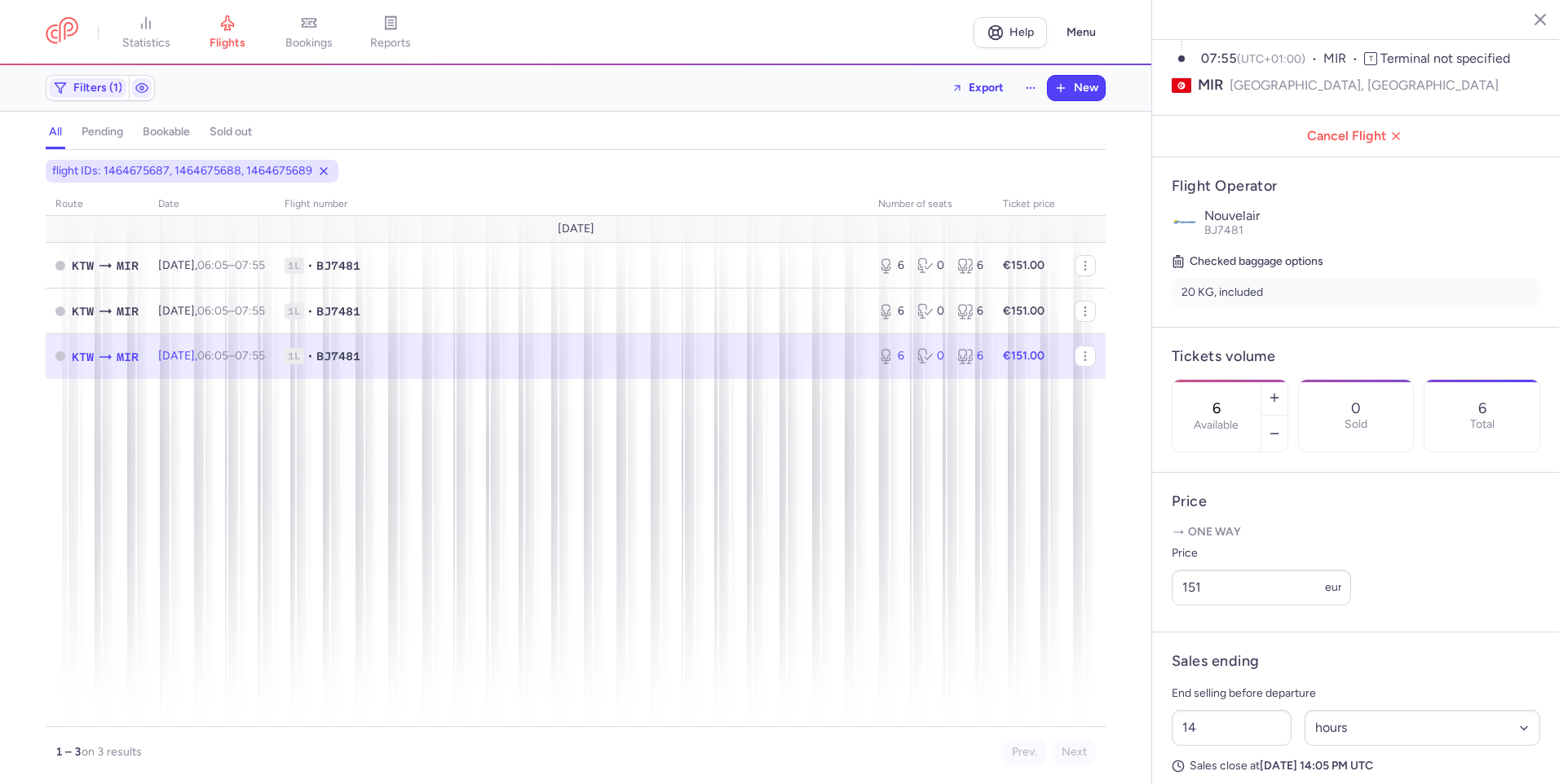
drag, startPoint x: 1520, startPoint y: 15, endPoint x: 1459, endPoint y: 49, distance: 69.8
click at [1520, 15] on icon "button" at bounding box center [1527, 18] width 16 height 16
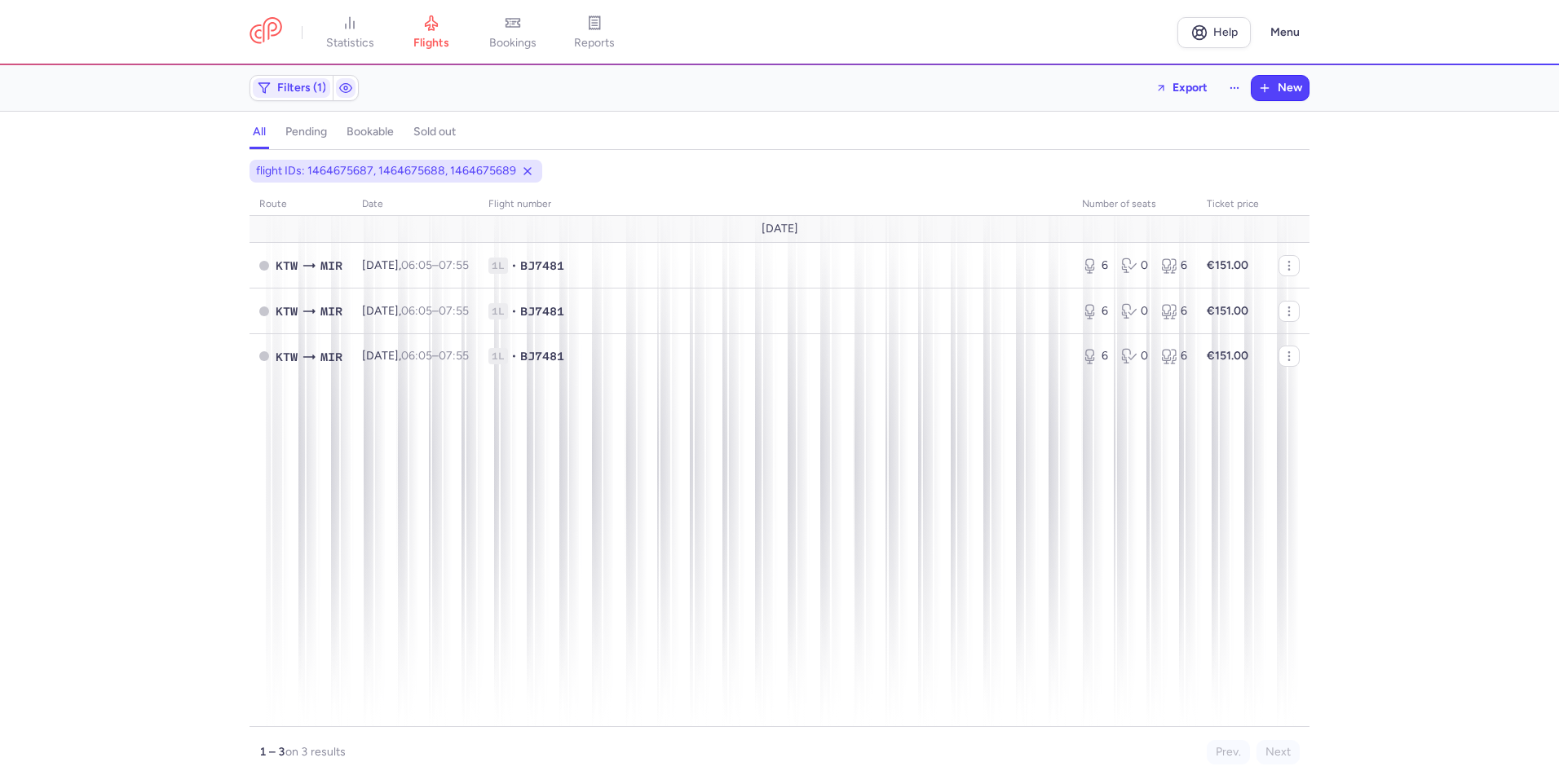
drag, startPoint x: 441, startPoint y: 37, endPoint x: 453, endPoint y: 75, distance: 39.8
click at [441, 37] on span "flights" at bounding box center [431, 43] width 36 height 15
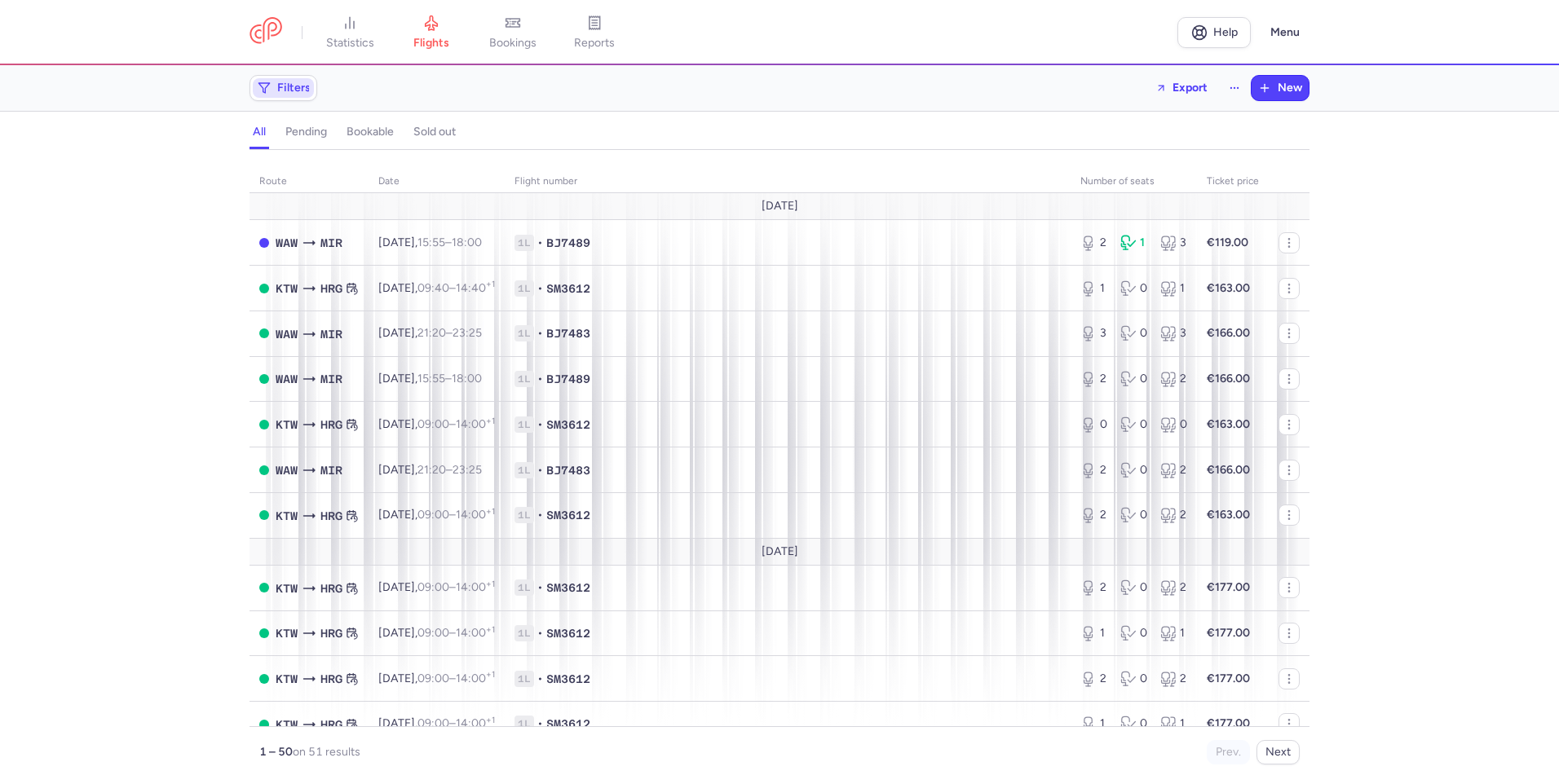
click at [290, 92] on span "Filters" at bounding box center [293, 88] width 33 height 13
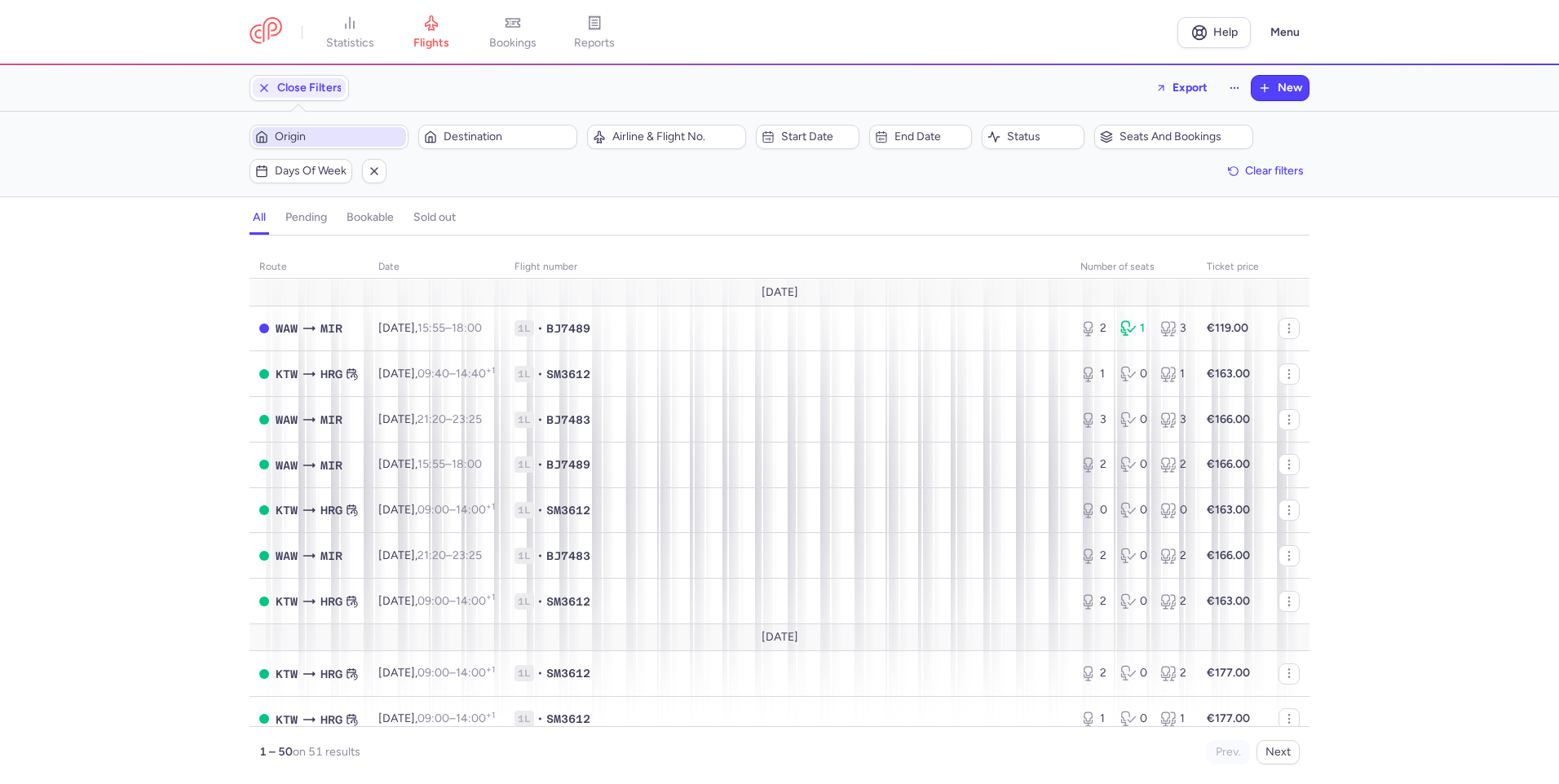
click at [327, 144] on span "Origin" at bounding box center [328, 137] width 154 height 20
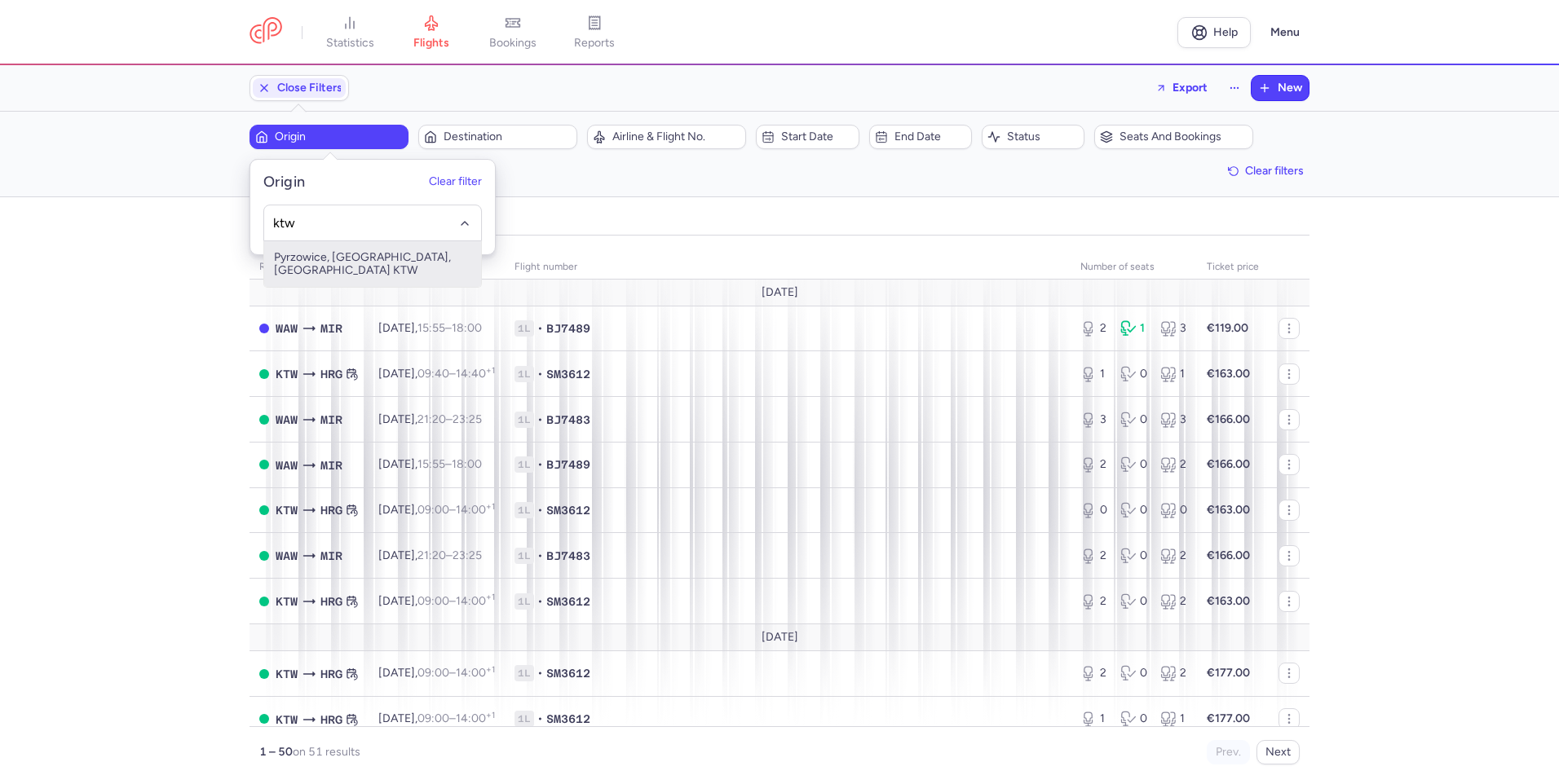
click at [374, 257] on span "Pyrzowice, [GEOGRAPHIC_DATA], [GEOGRAPHIC_DATA] KTW" at bounding box center [373, 264] width 217 height 45
type input "ktw"
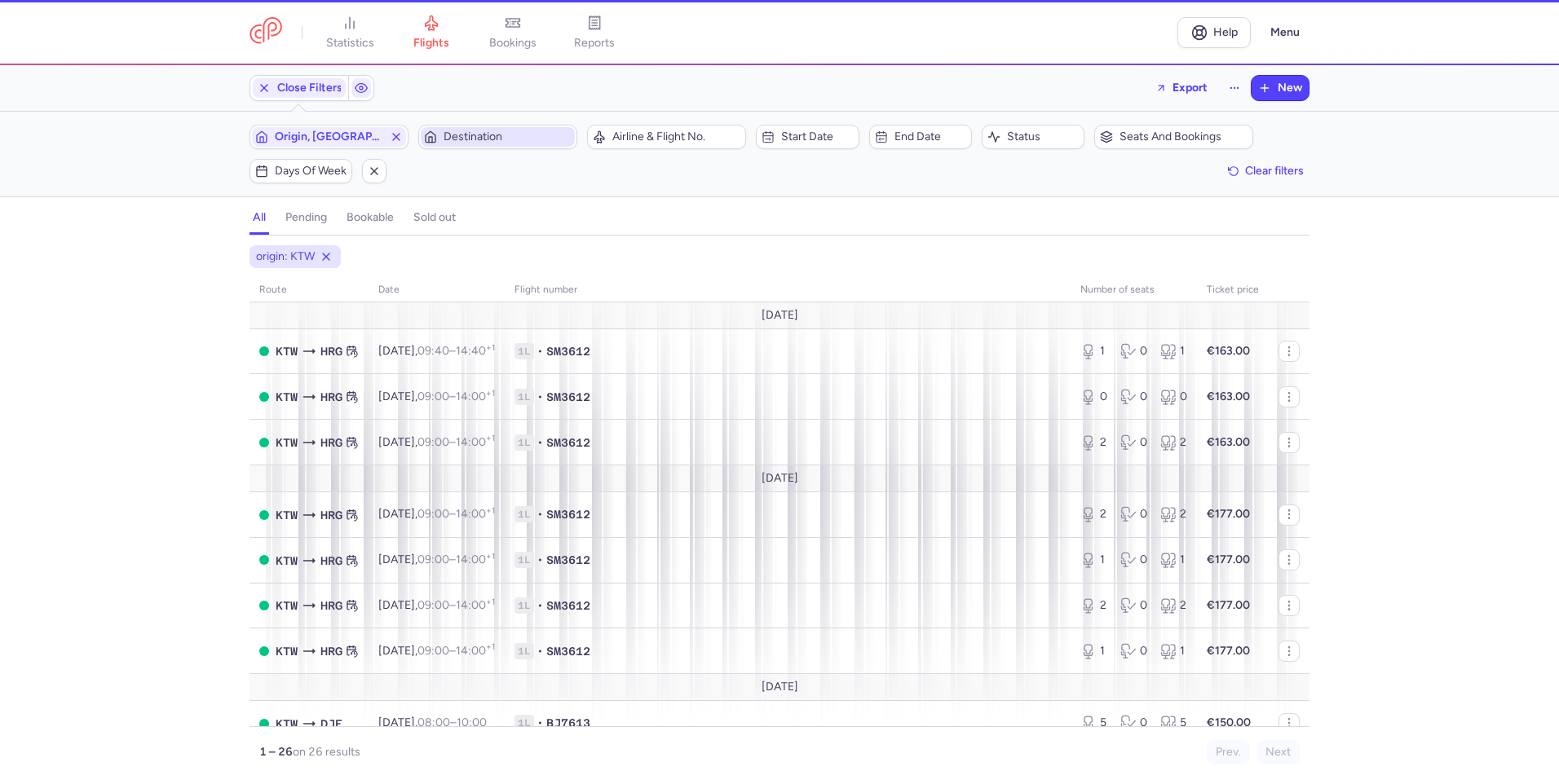
click at [453, 125] on button "Destination" at bounding box center [497, 137] width 159 height 25
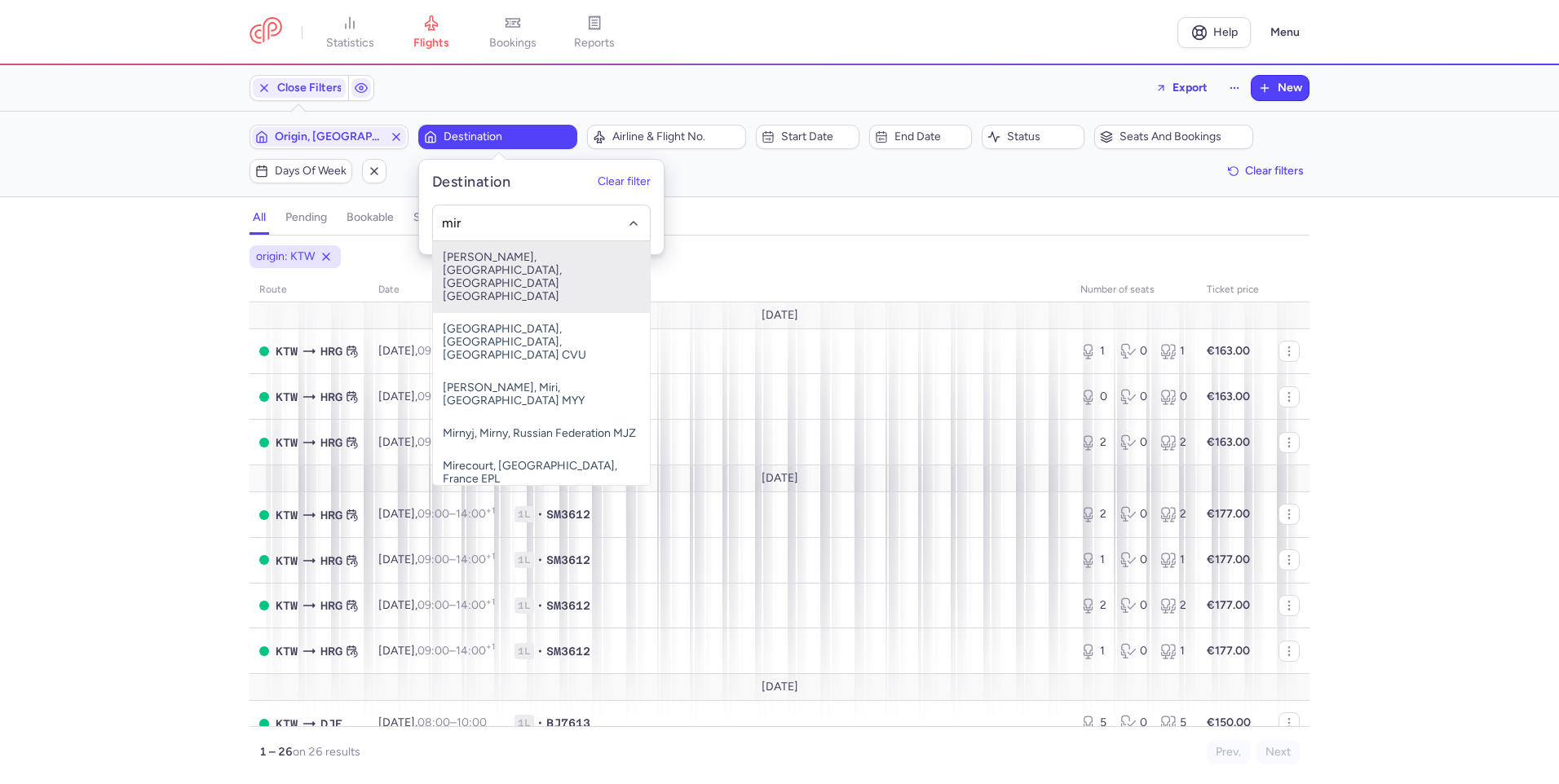
click at [560, 273] on span "[PERSON_NAME], [GEOGRAPHIC_DATA], [GEOGRAPHIC_DATA] [GEOGRAPHIC_DATA]" at bounding box center [542, 277] width 217 height 72
type input "mir"
